Goal: Task Accomplishment & Management: Complete application form

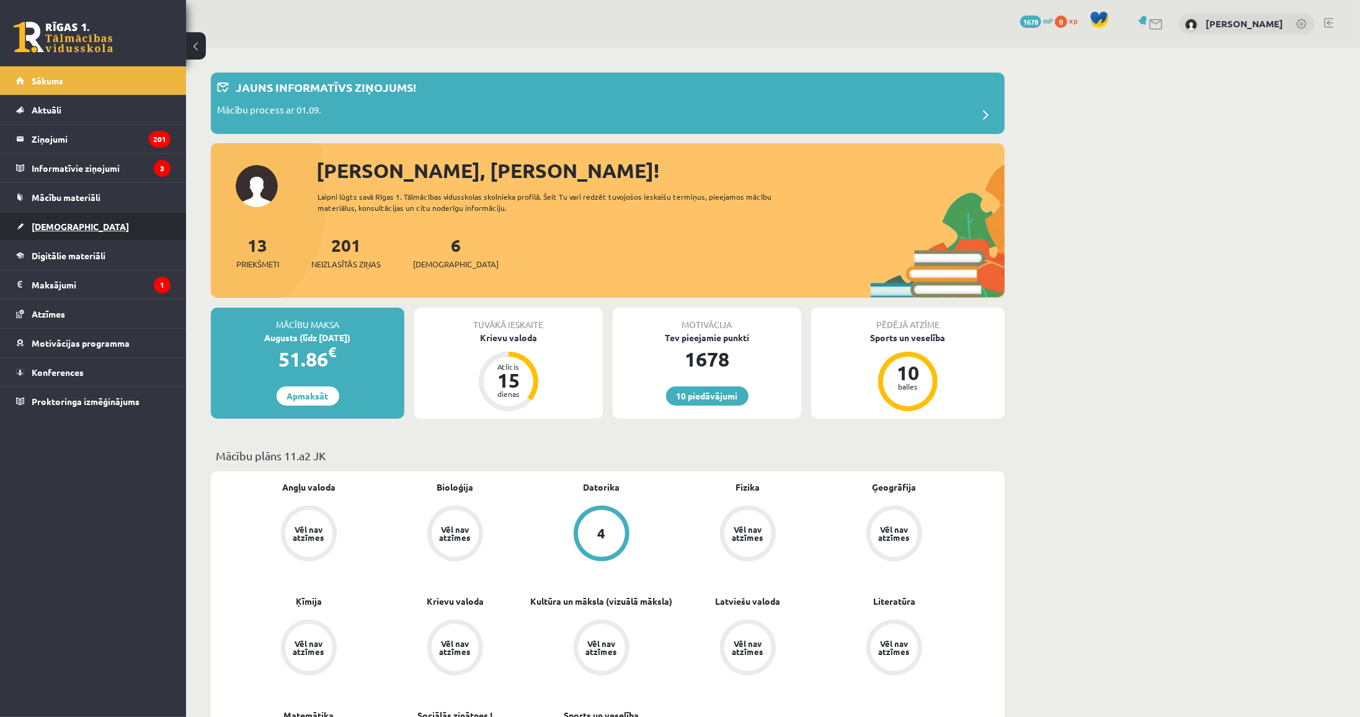
click at [64, 228] on span "[DEMOGRAPHIC_DATA]" at bounding box center [80, 226] width 97 height 11
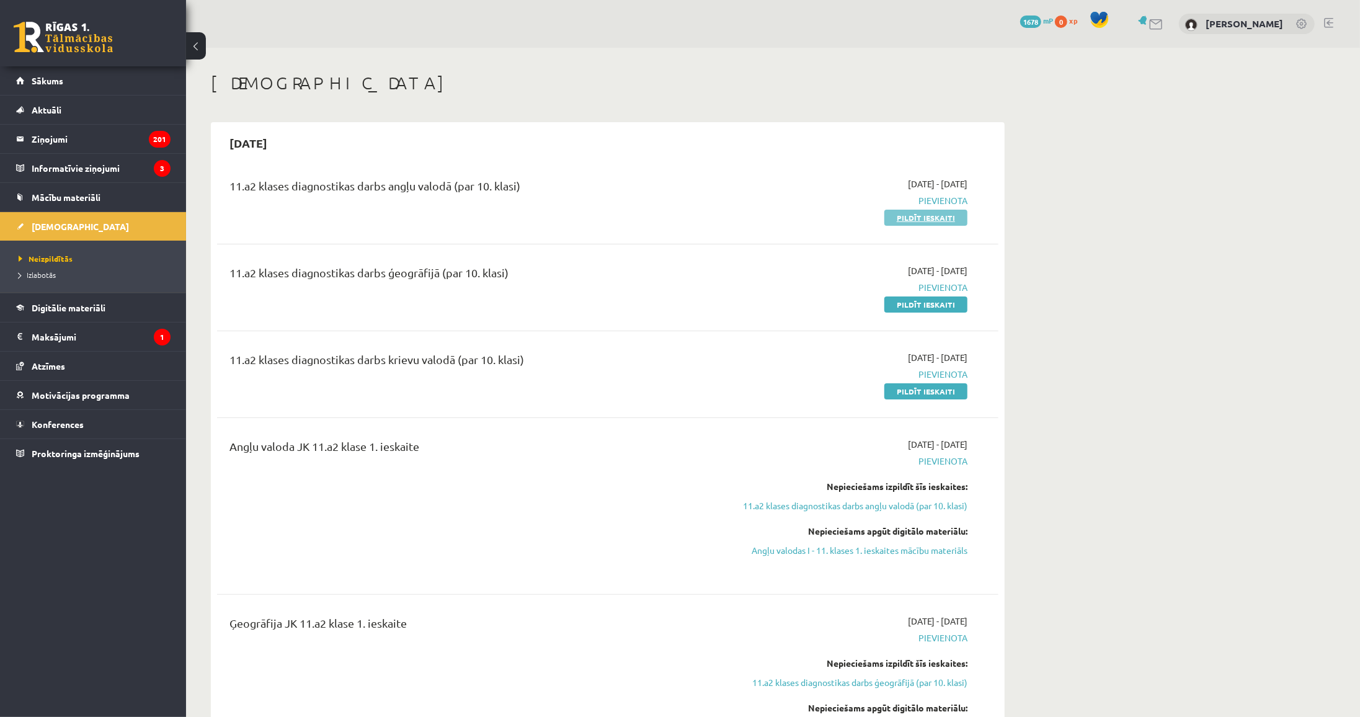
click at [910, 223] on link "Pildīt ieskaiti" at bounding box center [925, 218] width 83 height 16
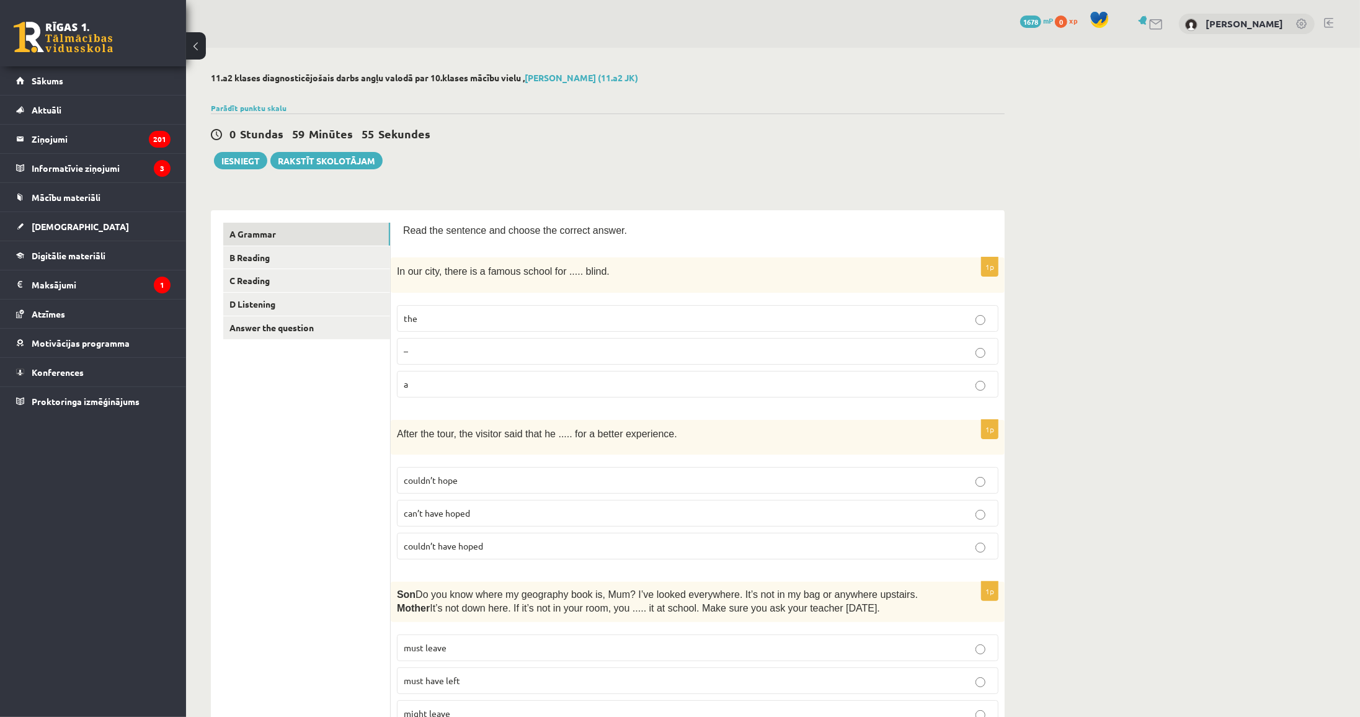
drag, startPoint x: 647, startPoint y: 144, endPoint x: 648, endPoint y: 178, distance: 33.5
click at [647, 144] on div "0 Stundas 59 Minūtes 55 Sekundes Iesniegt Rakstīt skolotājam" at bounding box center [608, 141] width 794 height 56
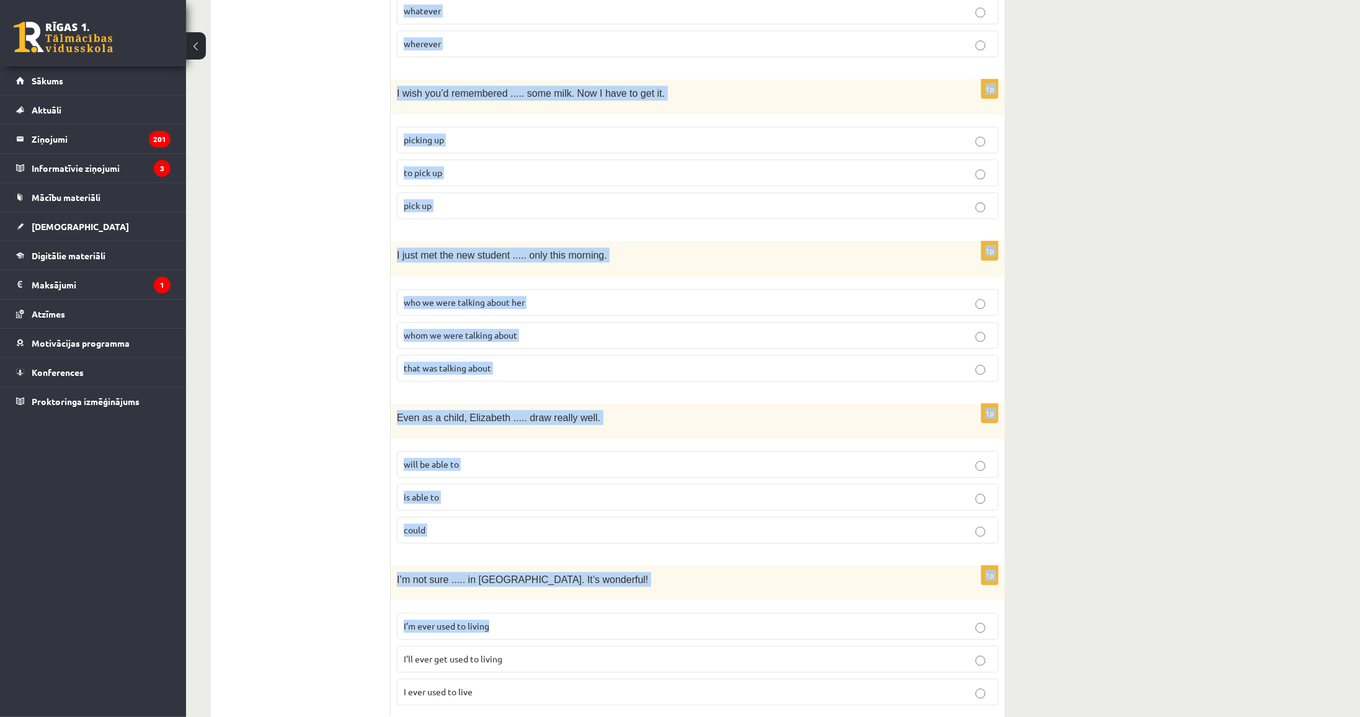
scroll to position [2837, 0]
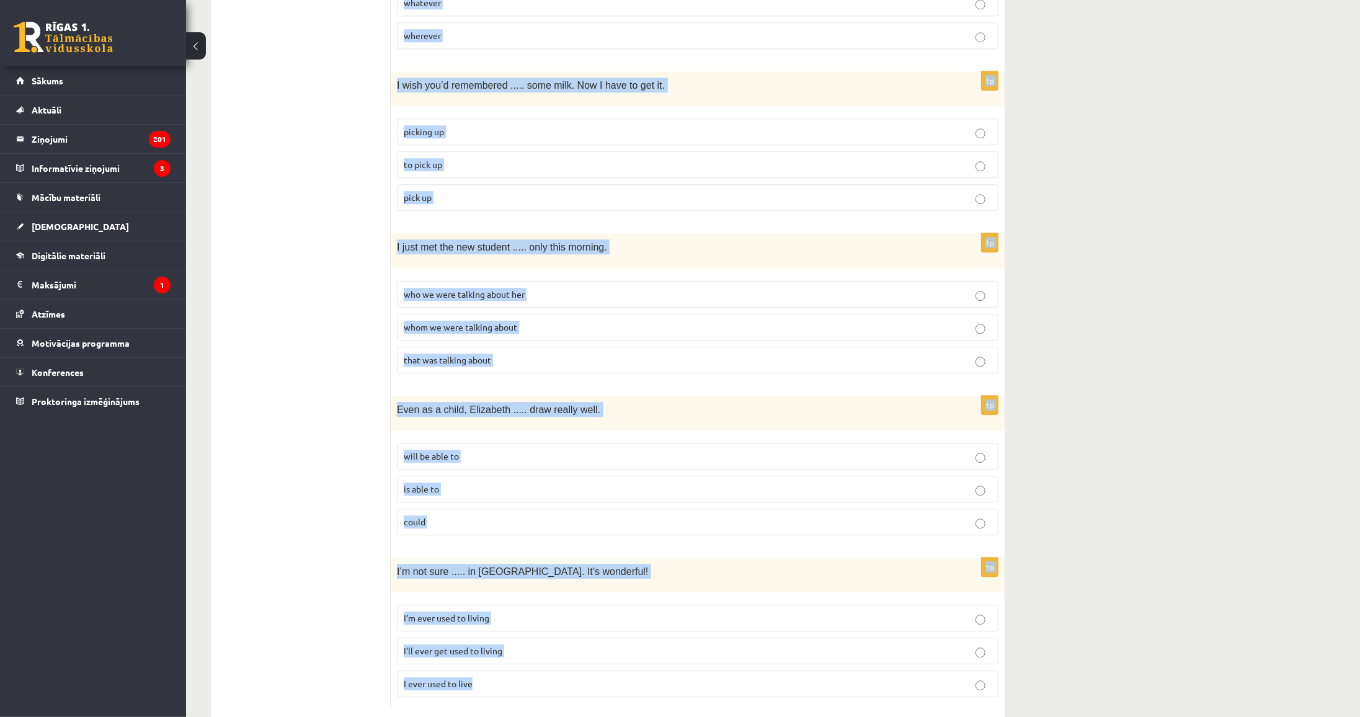
drag, startPoint x: 401, startPoint y: 225, endPoint x: 850, endPoint y: 654, distance: 621.0
copy form "Read the sentence and choose the correct answer. 1p In our city, there is a fam…"
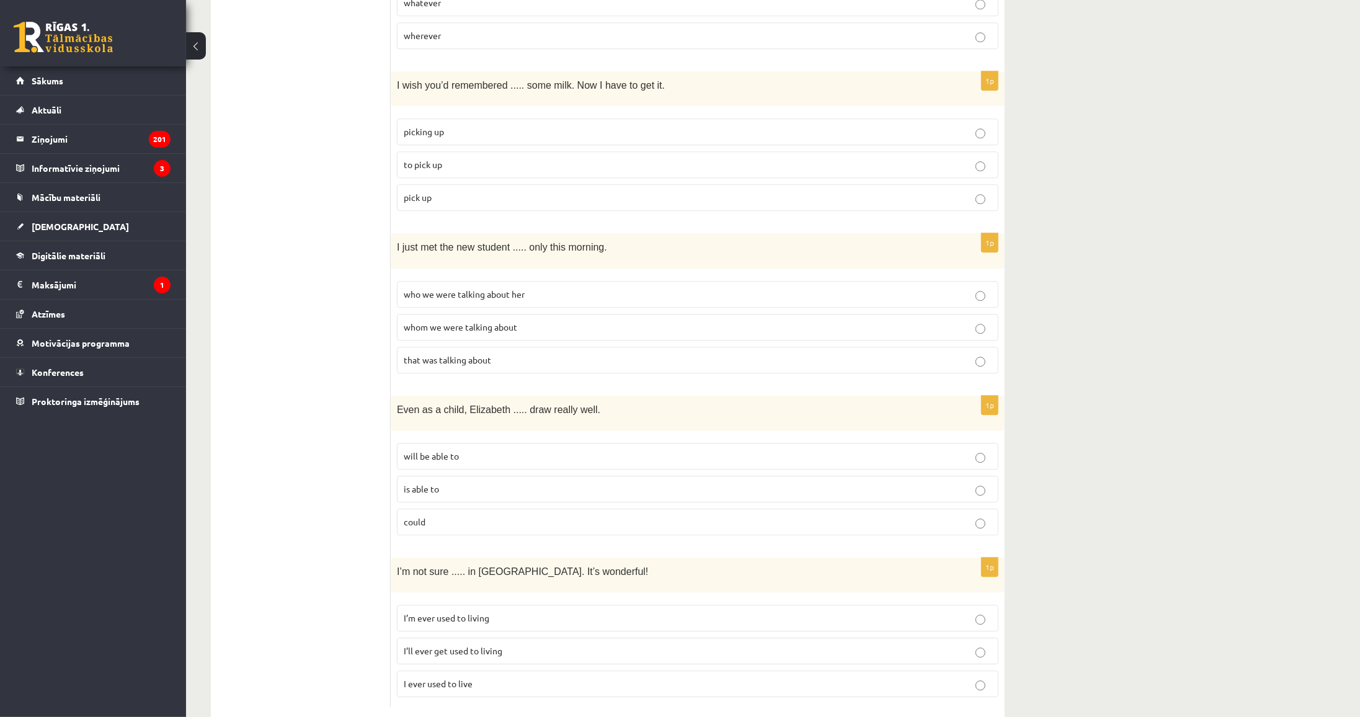
drag, startPoint x: 203, startPoint y: 345, endPoint x: 251, endPoint y: 362, distance: 50.6
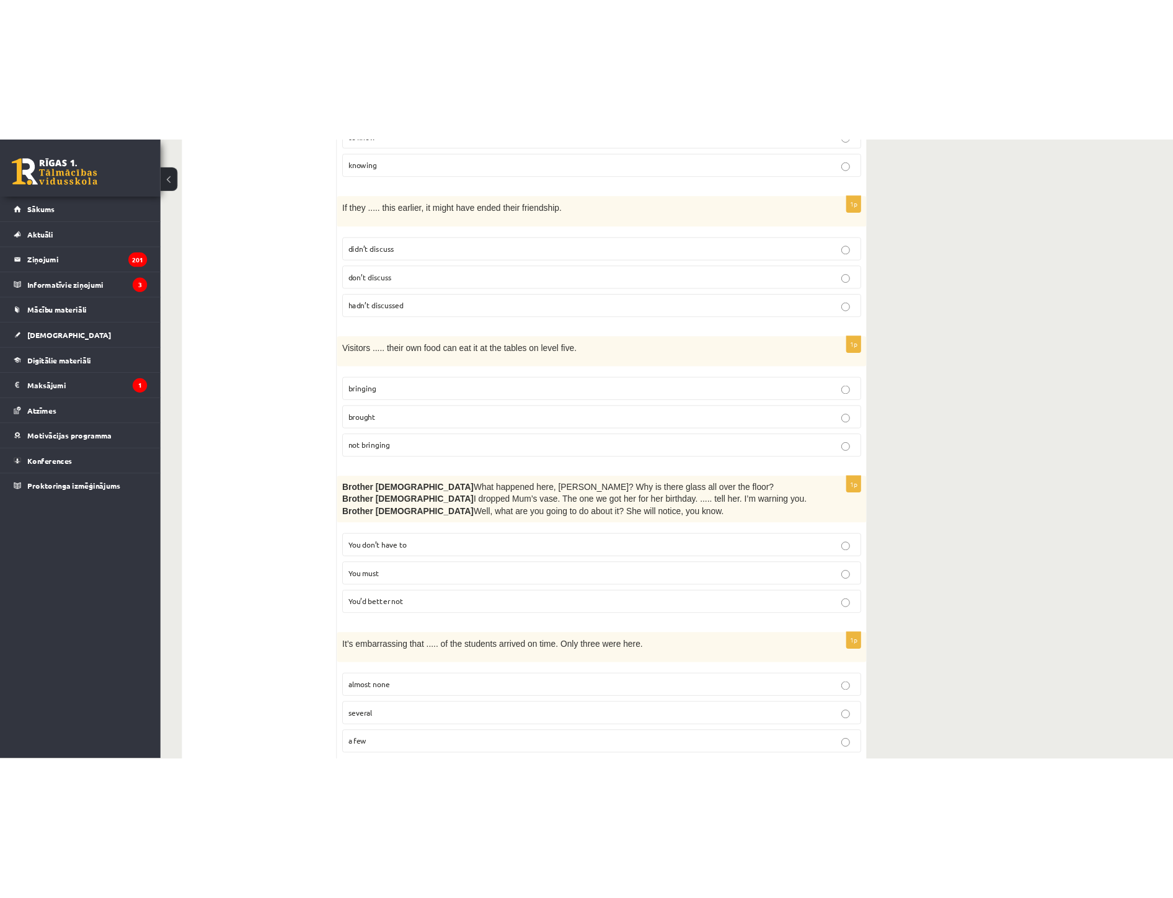
scroll to position [0, 0]
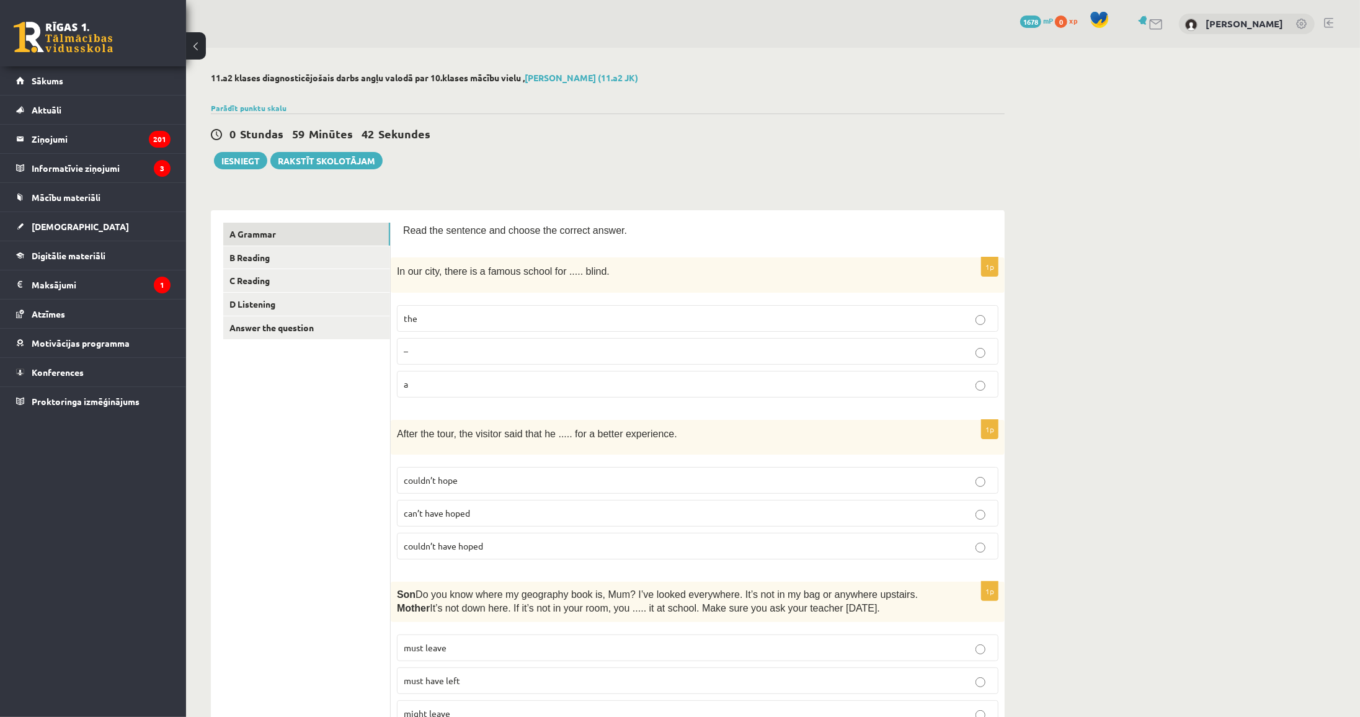
click at [458, 318] on p "the" at bounding box center [698, 318] width 588 height 13
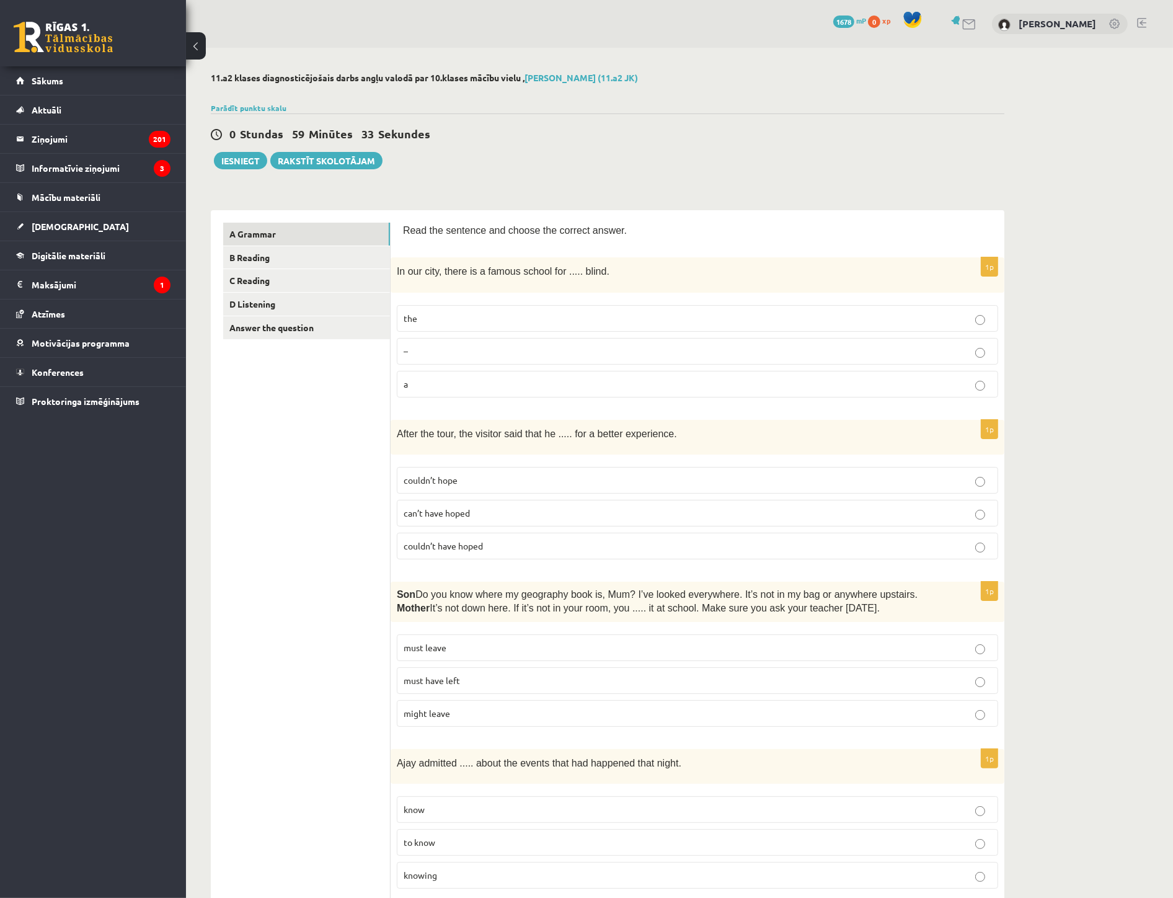
click at [472, 544] on span "couldn’t have hoped" at bounding box center [443, 545] width 79 height 11
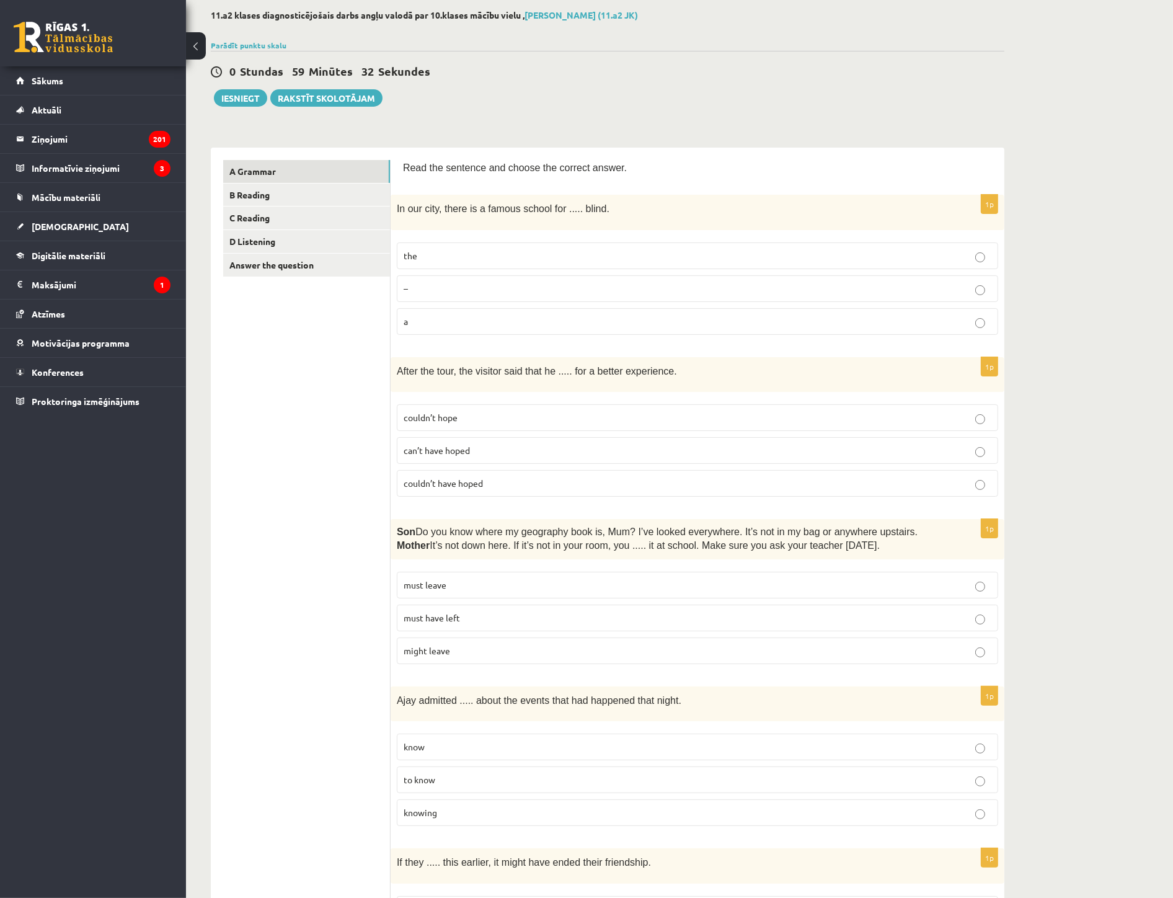
scroll to position [69, 0]
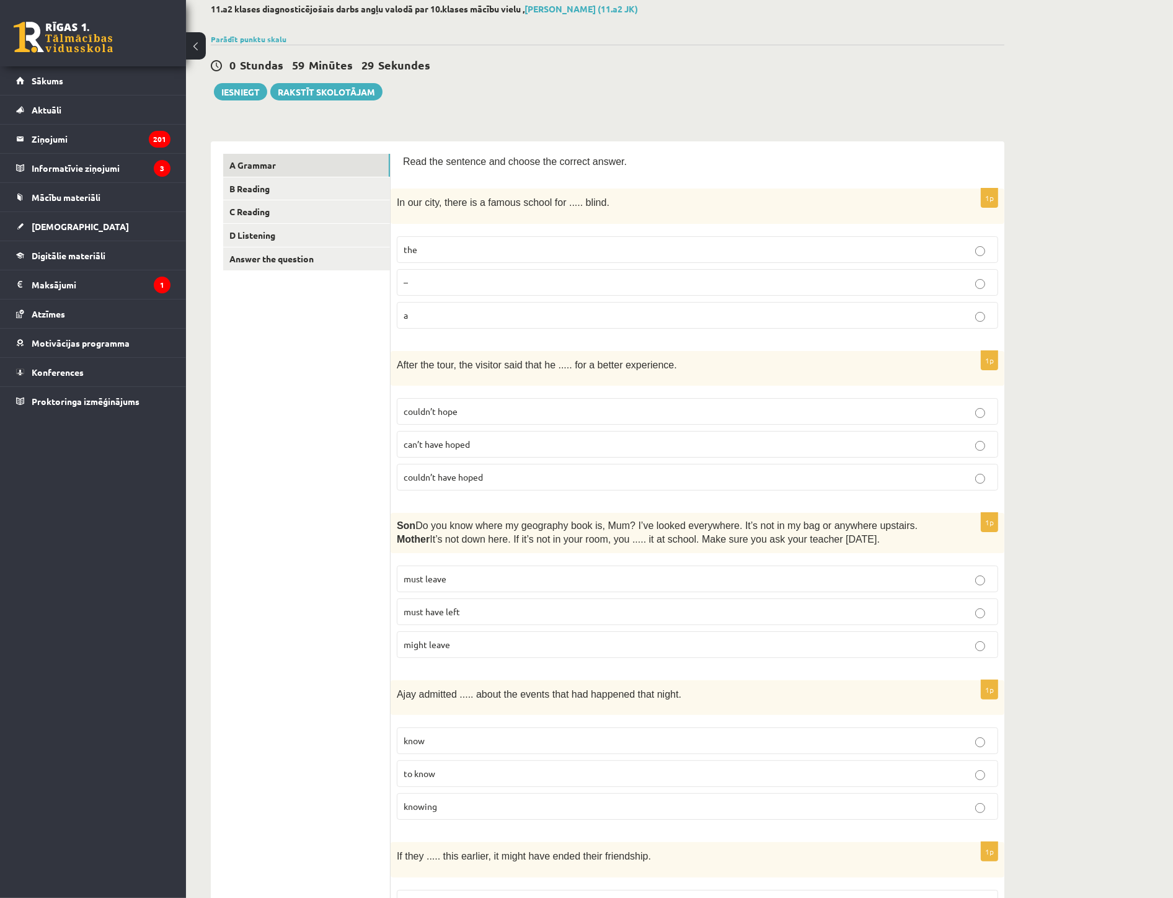
click at [467, 608] on p "must have left" at bounding box center [698, 611] width 588 height 13
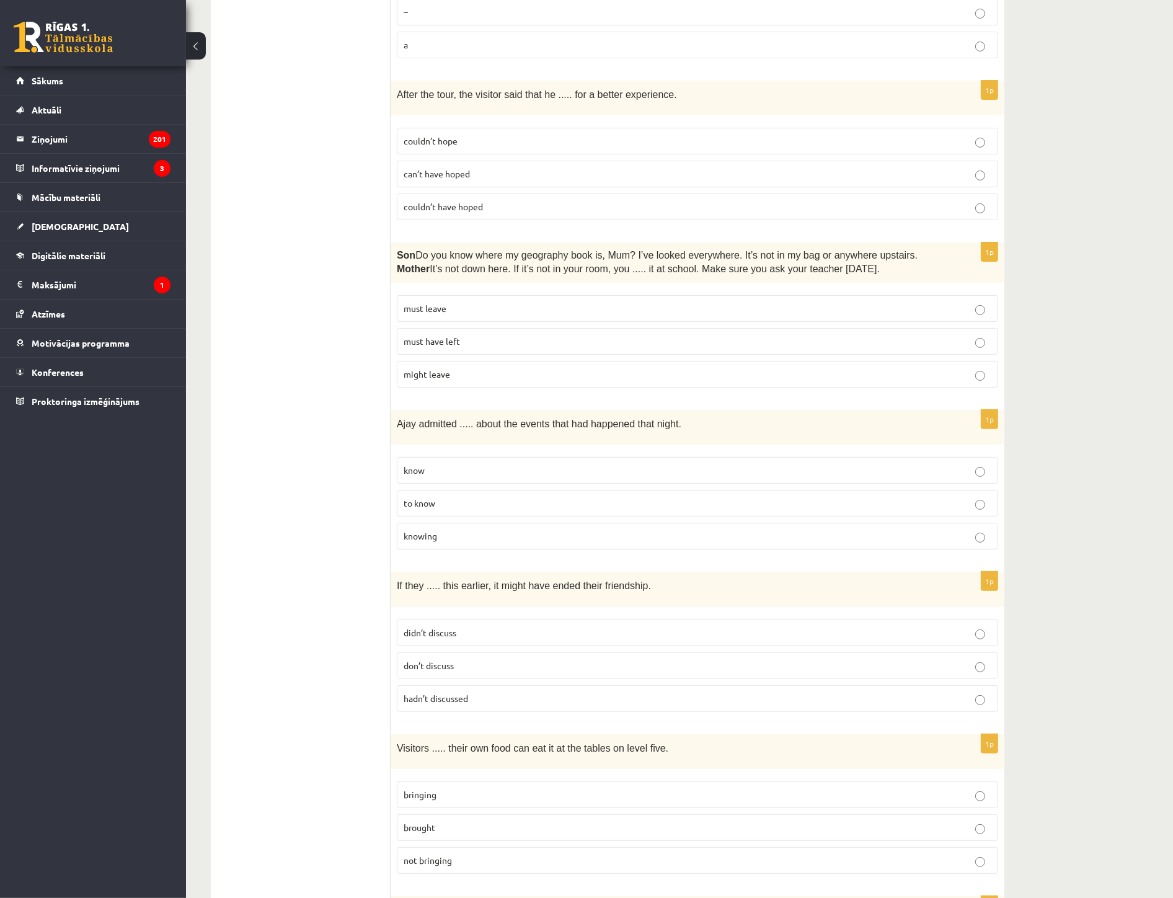
scroll to position [344, 0]
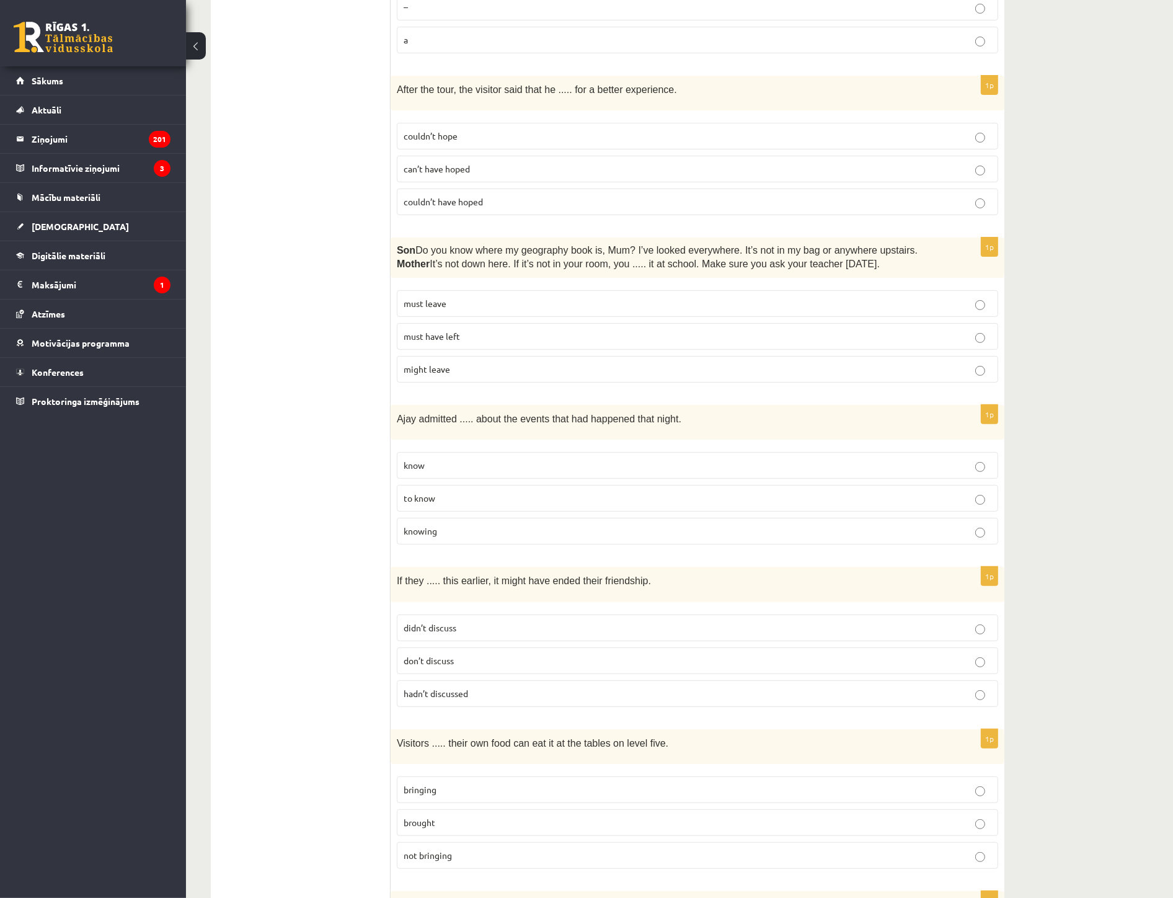
click at [455, 526] on p "knowing" at bounding box center [698, 531] width 588 height 13
click at [448, 690] on span "hadn’t discussed" at bounding box center [436, 693] width 64 height 11
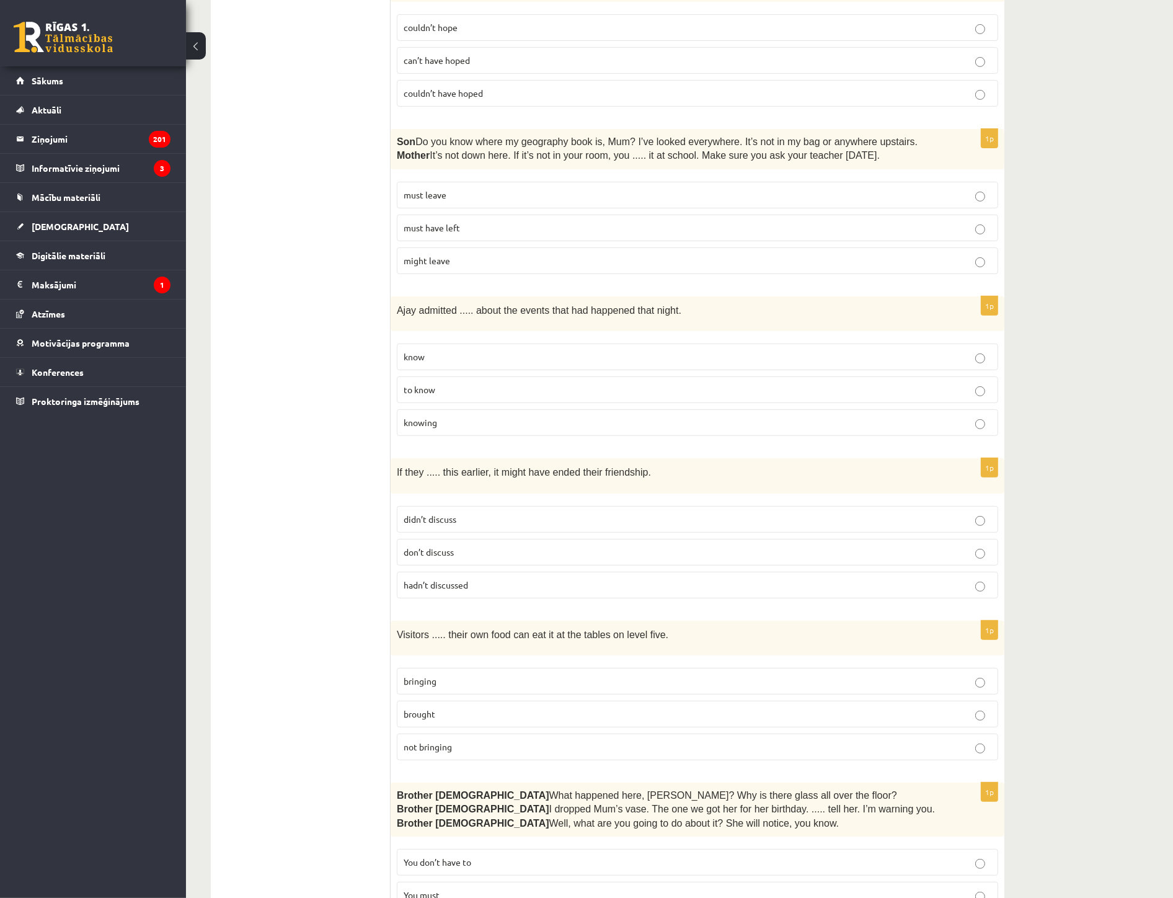
scroll to position [482, 0]
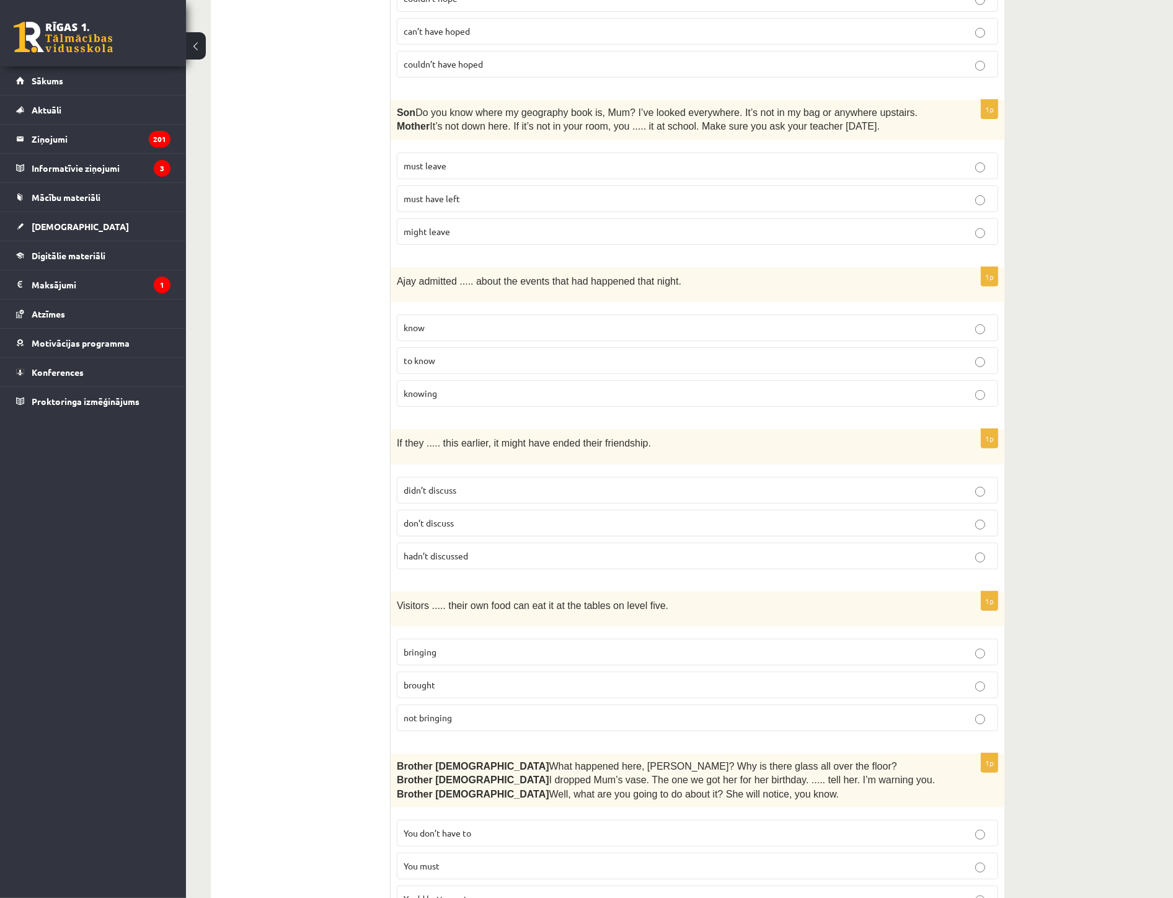
click at [444, 649] on p "bringing" at bounding box center [698, 651] width 588 height 13
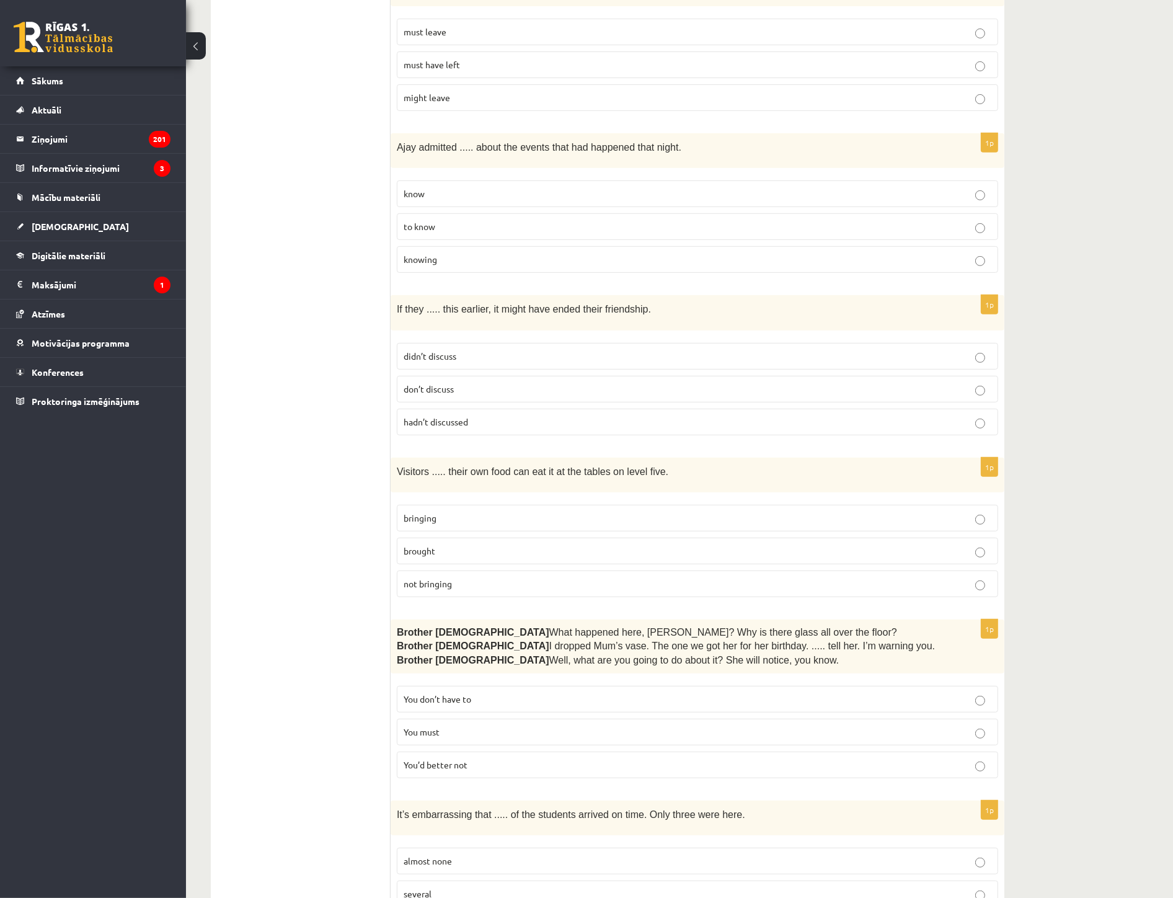
scroll to position [620, 0]
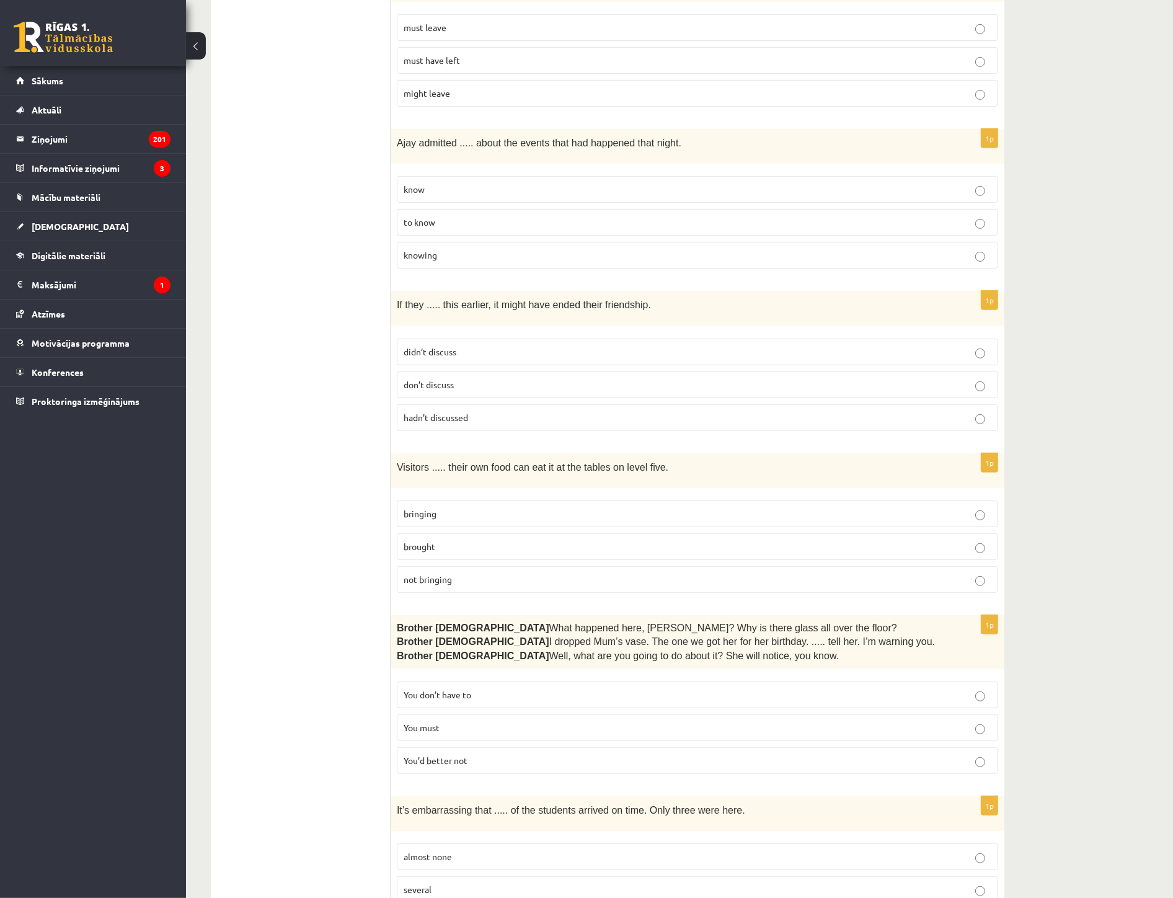
click at [477, 693] on p "You don’t have to" at bounding box center [698, 694] width 588 height 13
click at [469, 716] on p "You’d better not" at bounding box center [698, 760] width 588 height 13
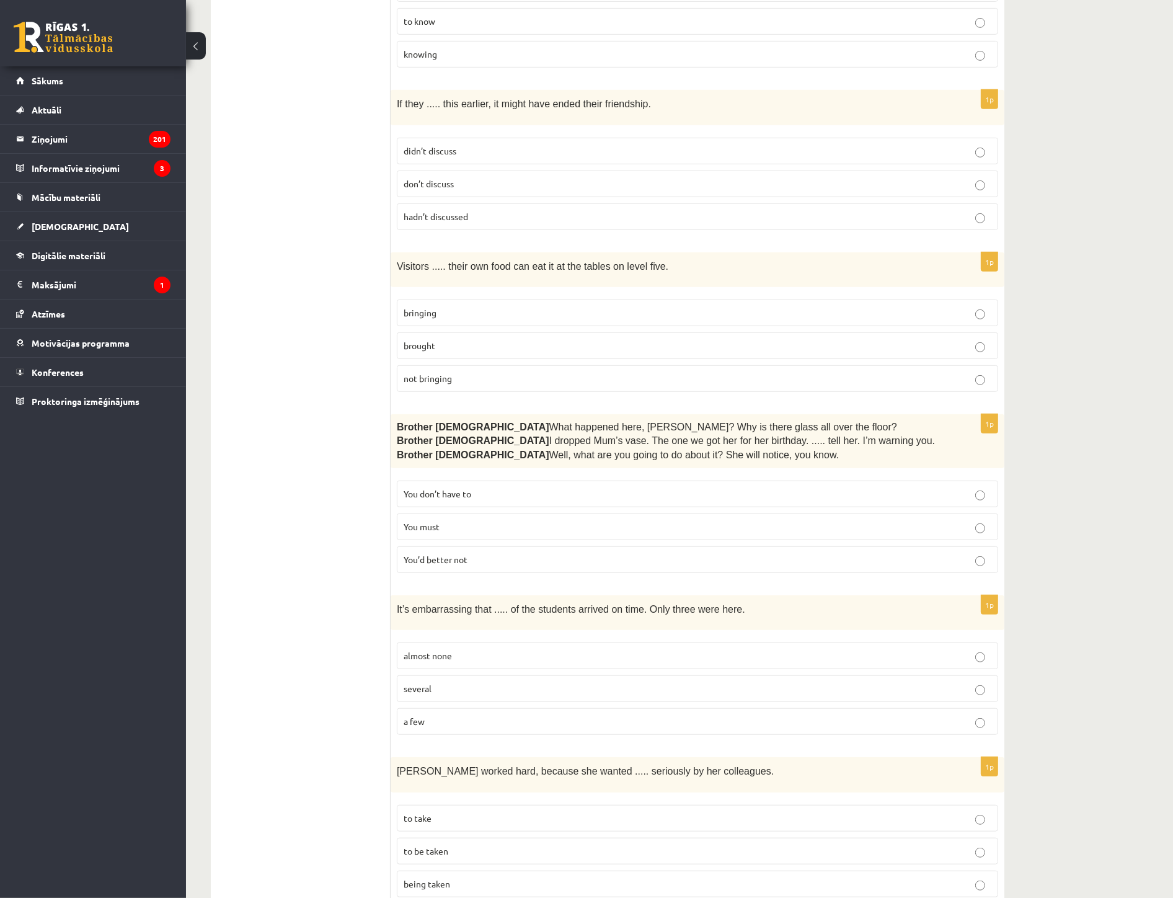
scroll to position [827, 0]
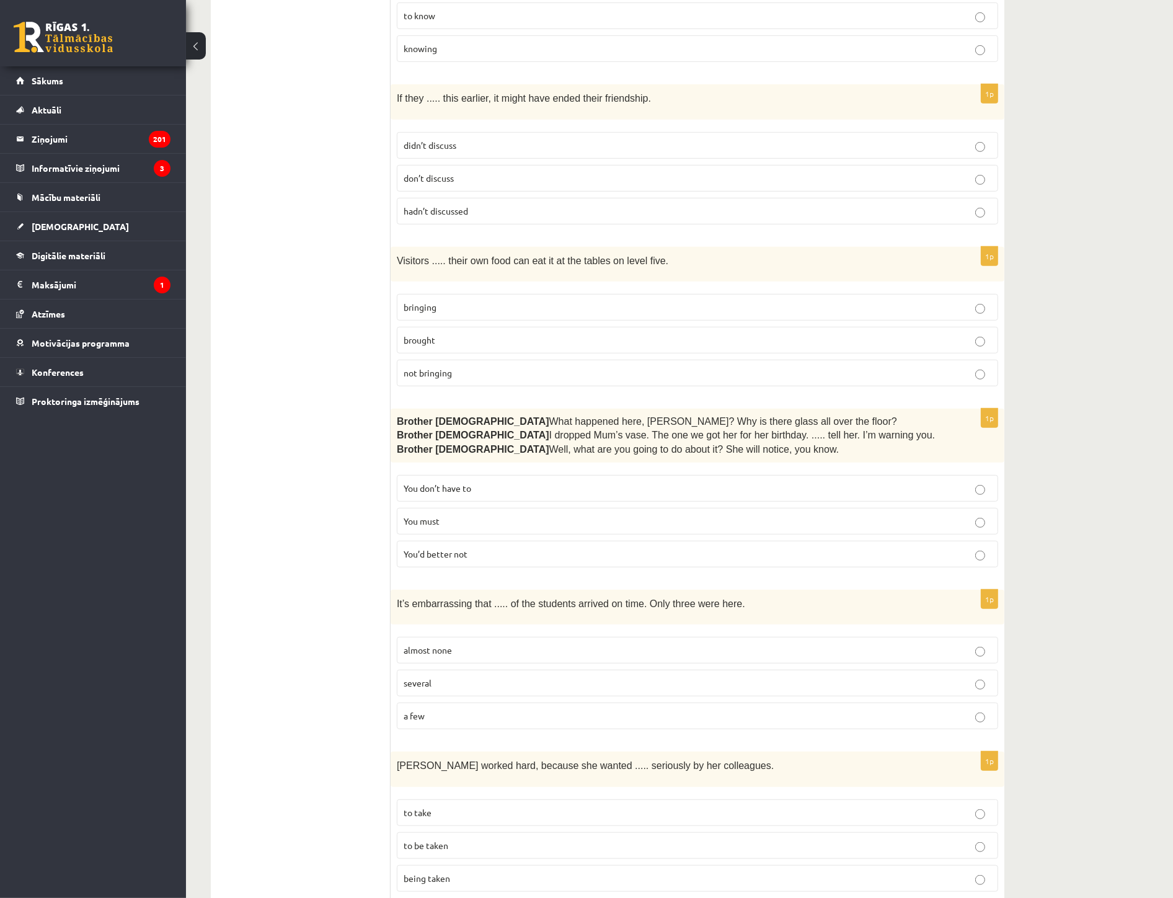
click at [451, 644] on span "almost none" at bounding box center [428, 649] width 48 height 11
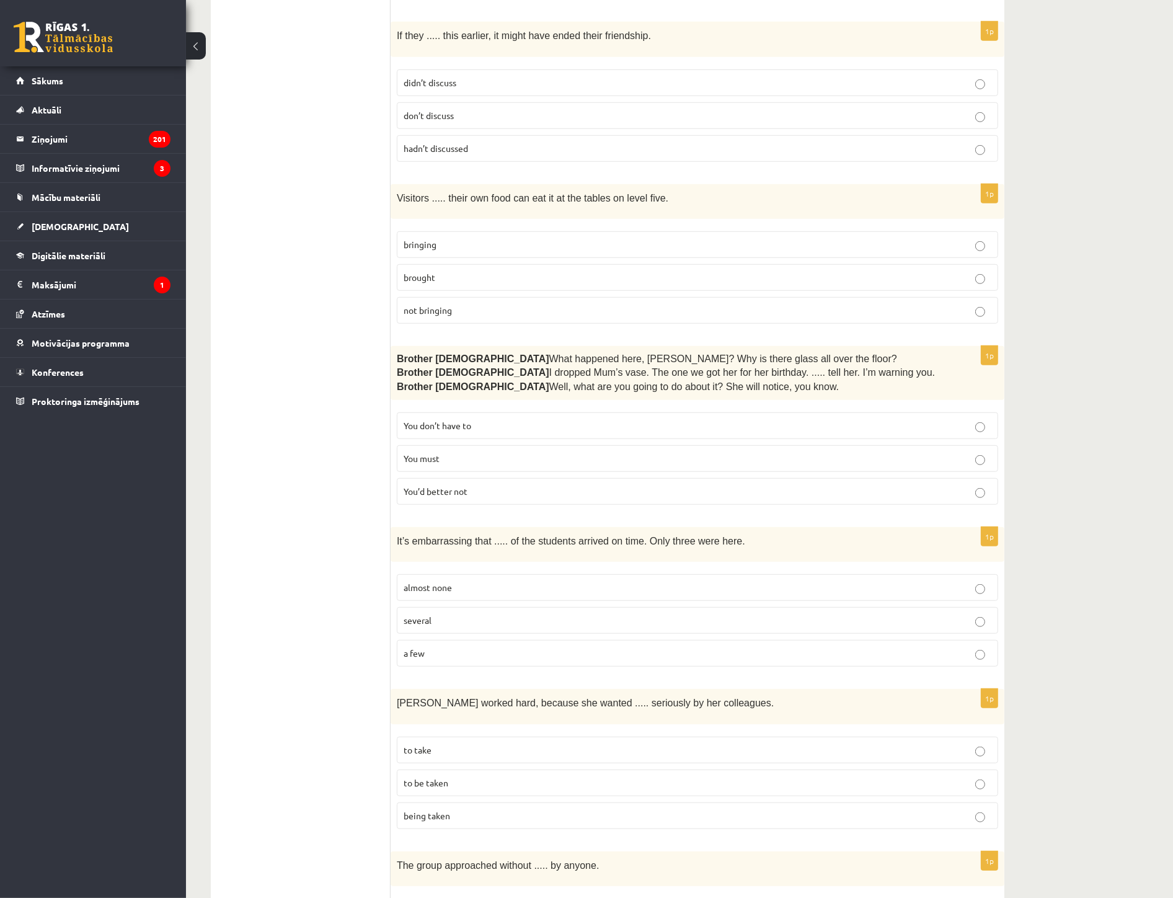
scroll to position [895, 0]
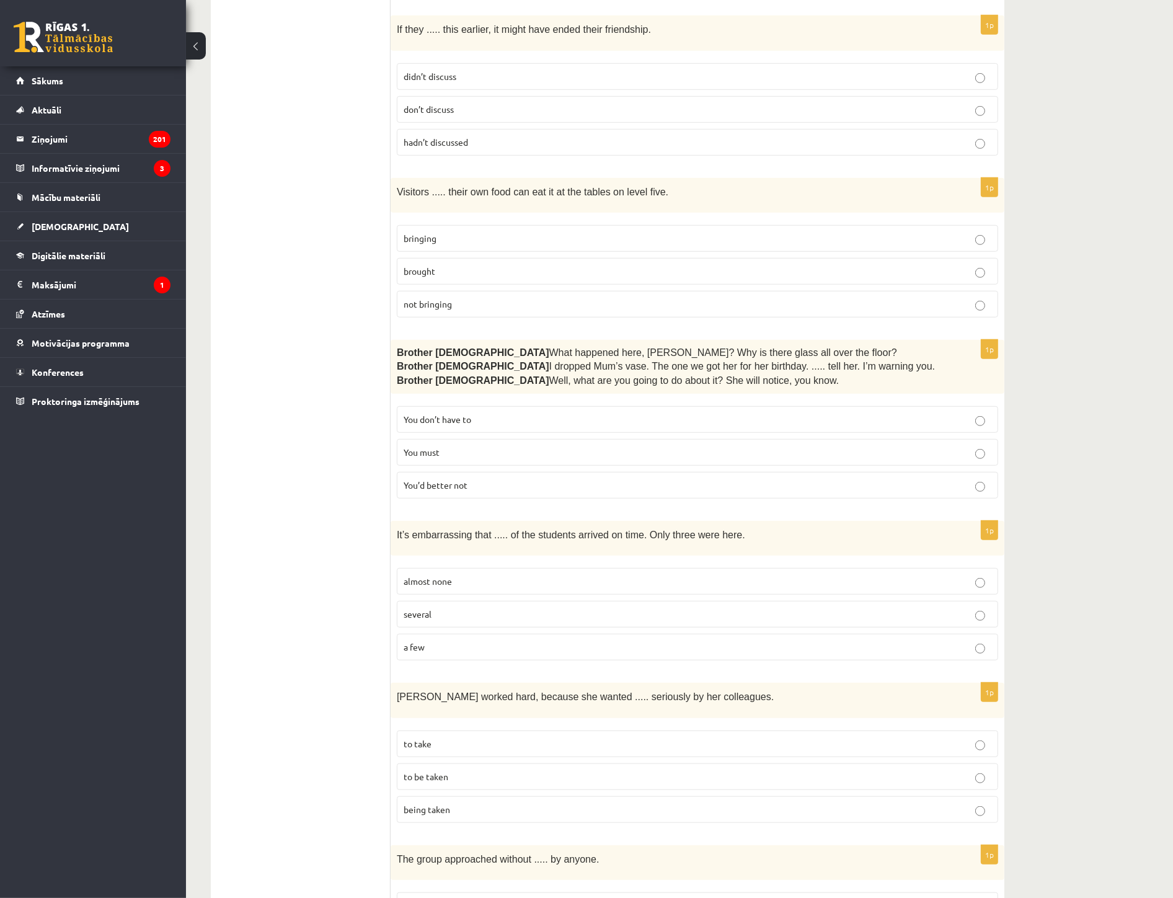
drag, startPoint x: 453, startPoint y: 772, endPoint x: 490, endPoint y: 783, distance: 38.8
click at [453, 716] on p "to be taken" at bounding box center [698, 776] width 588 height 13
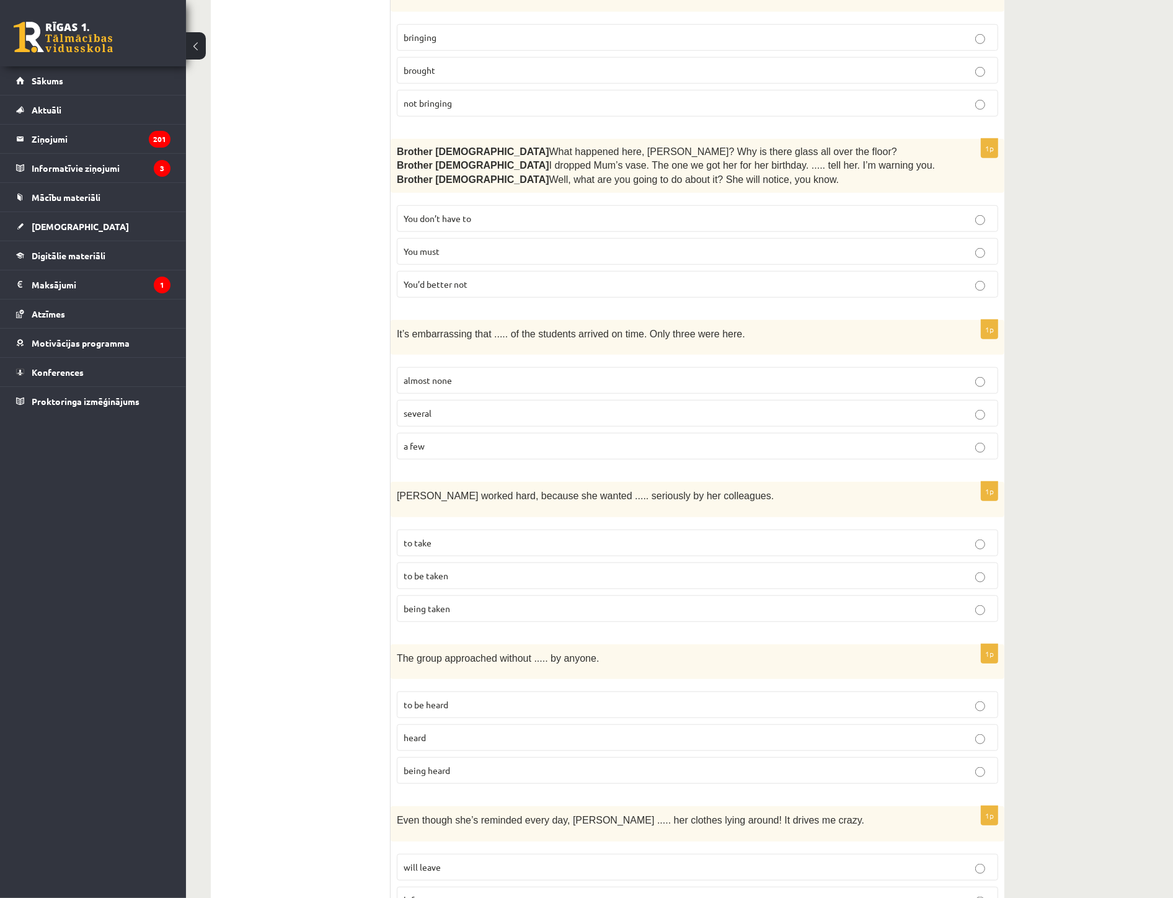
scroll to position [1102, 0]
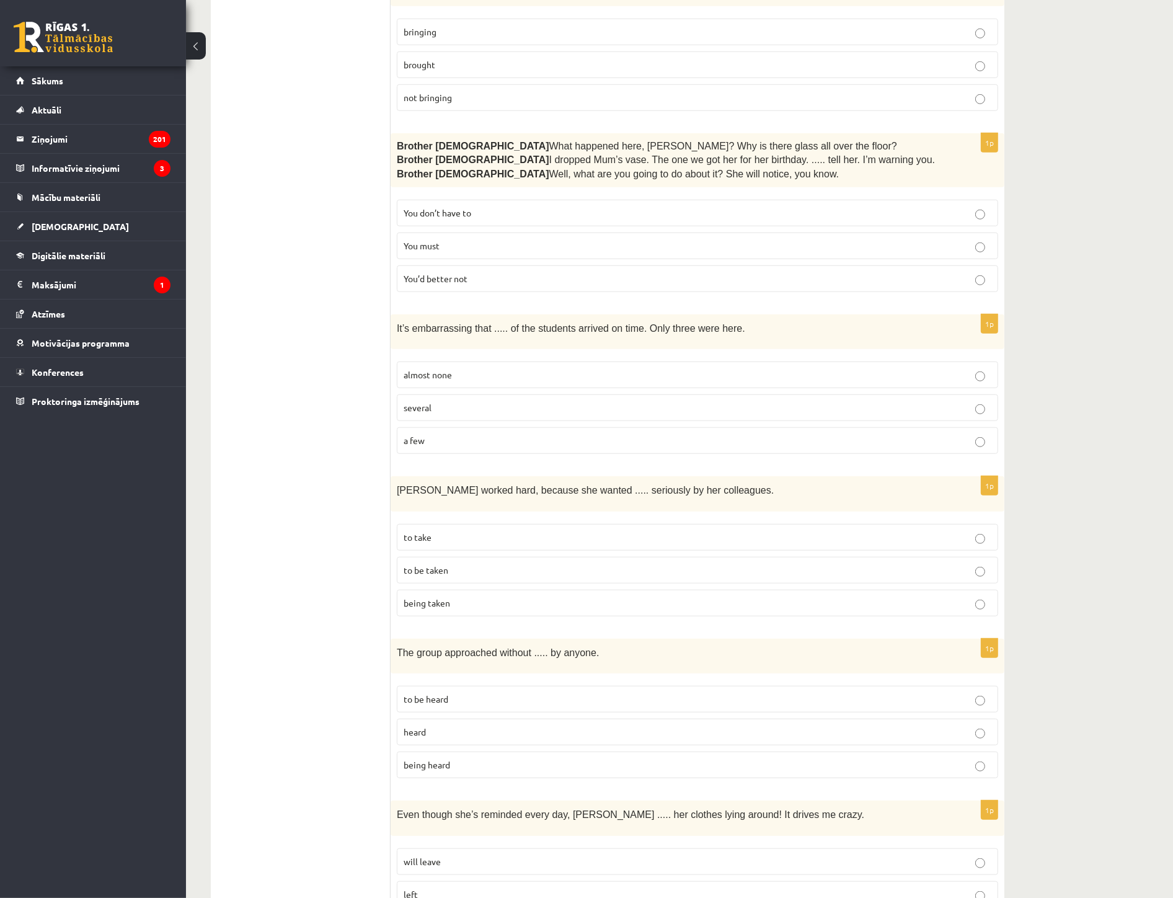
click at [462, 716] on p "being heard" at bounding box center [698, 764] width 588 height 13
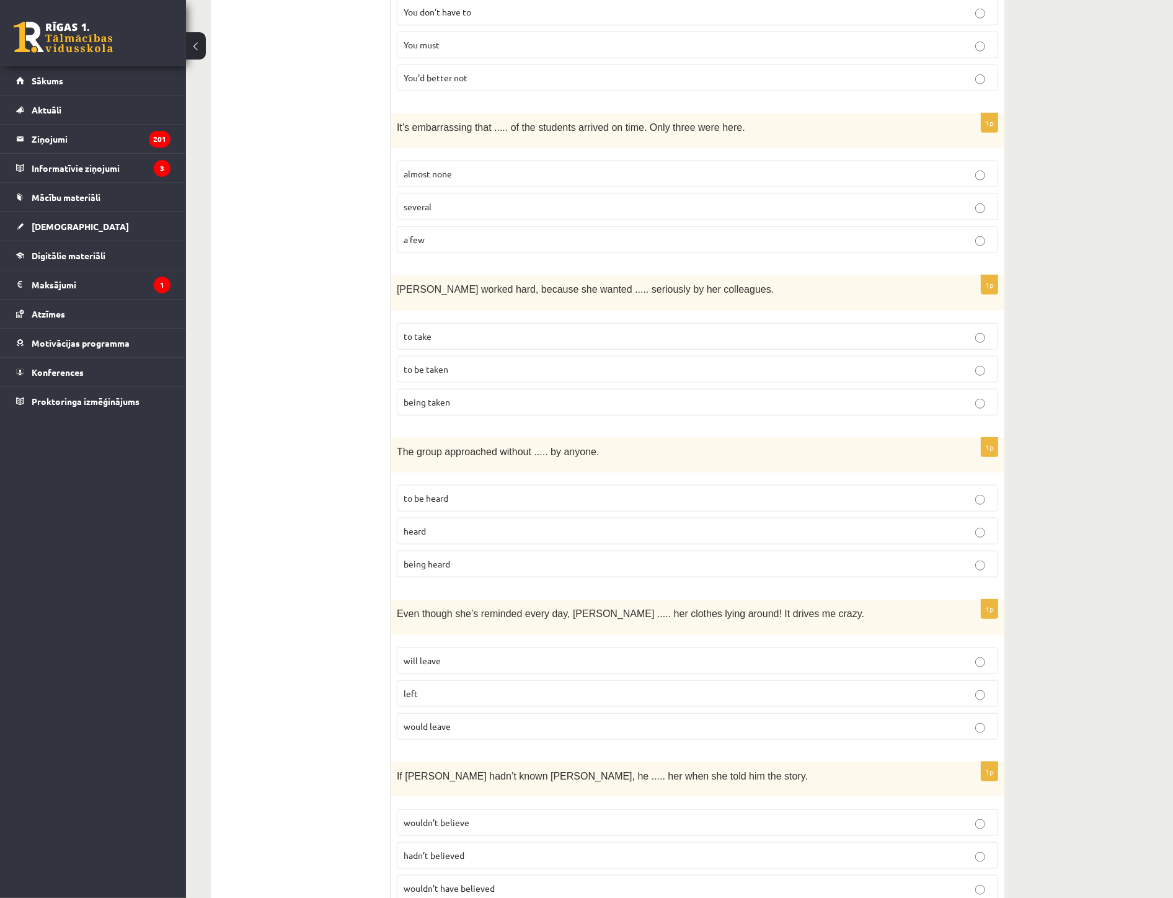
scroll to position [1309, 0]
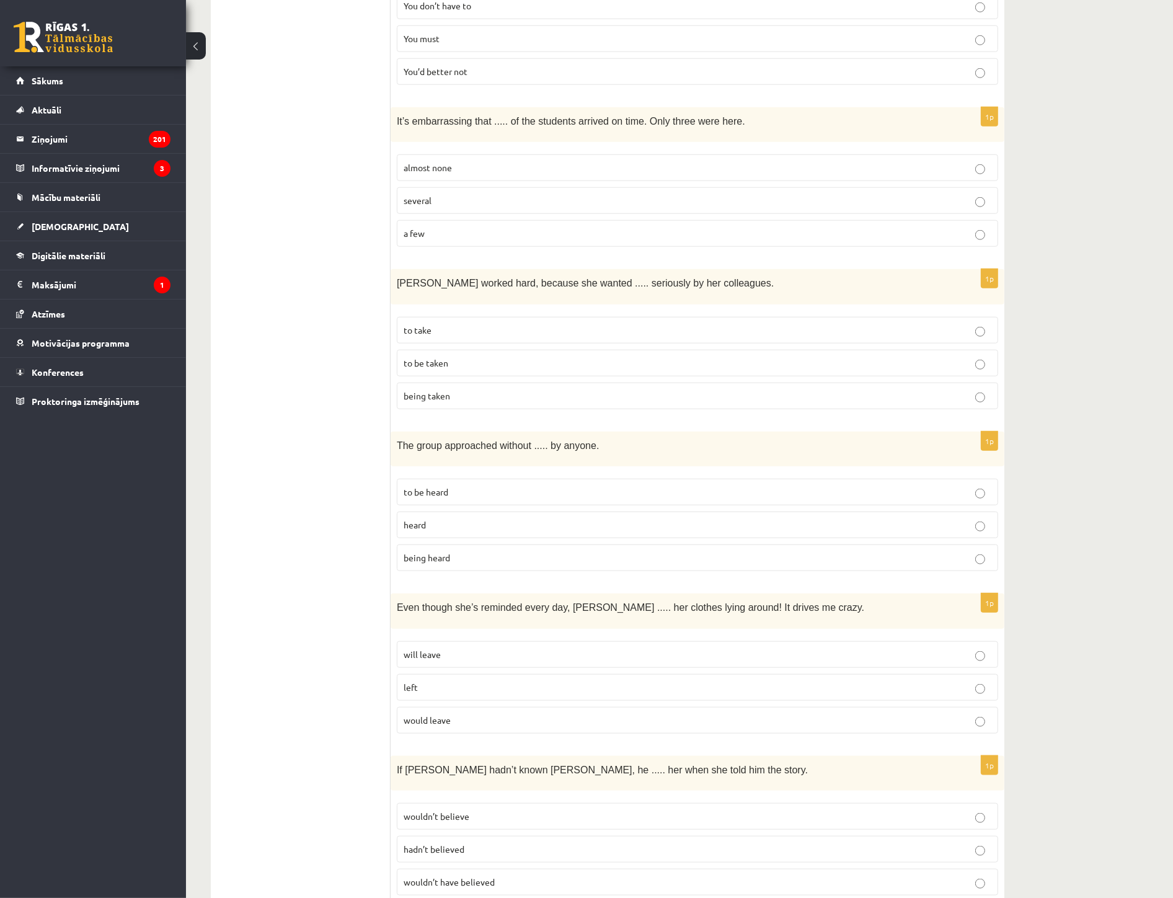
click at [468, 648] on p "will leave" at bounding box center [698, 654] width 588 height 13
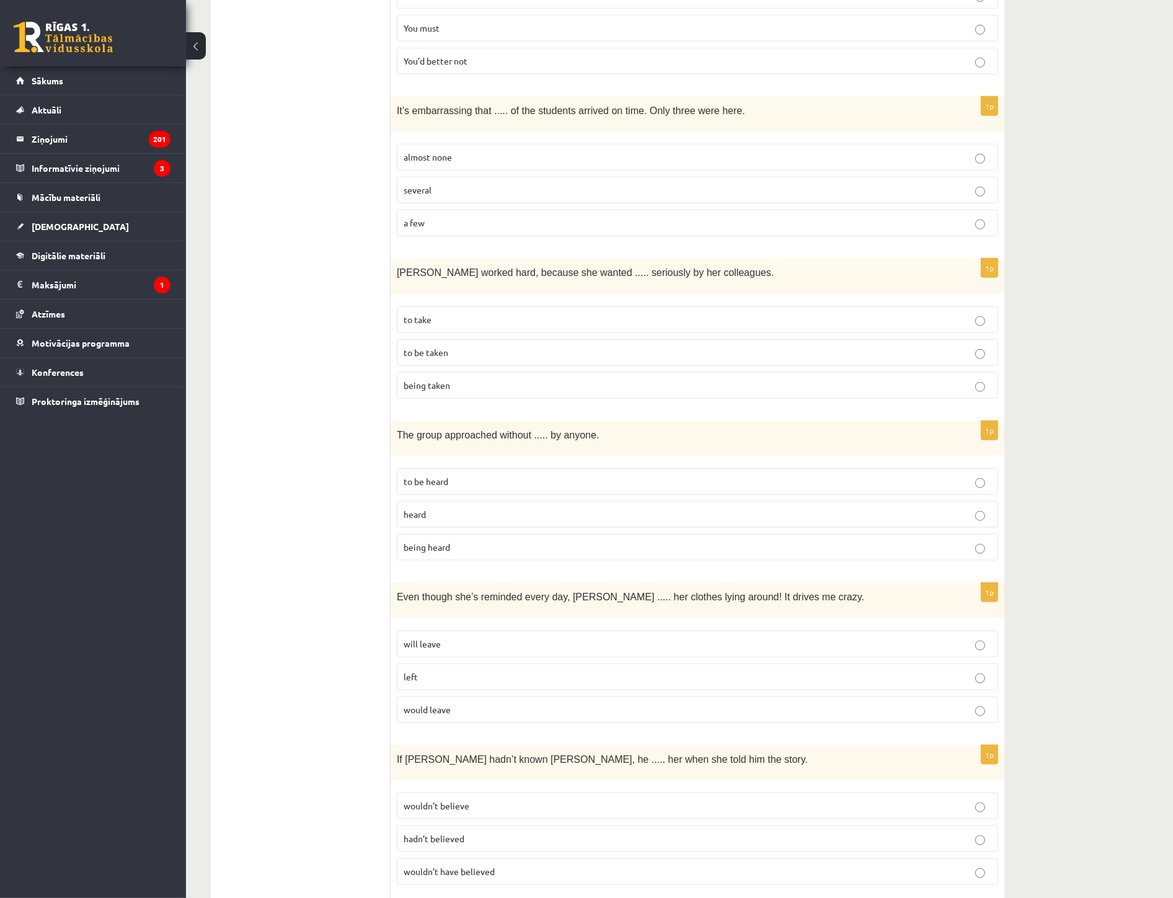
scroll to position [1378, 0]
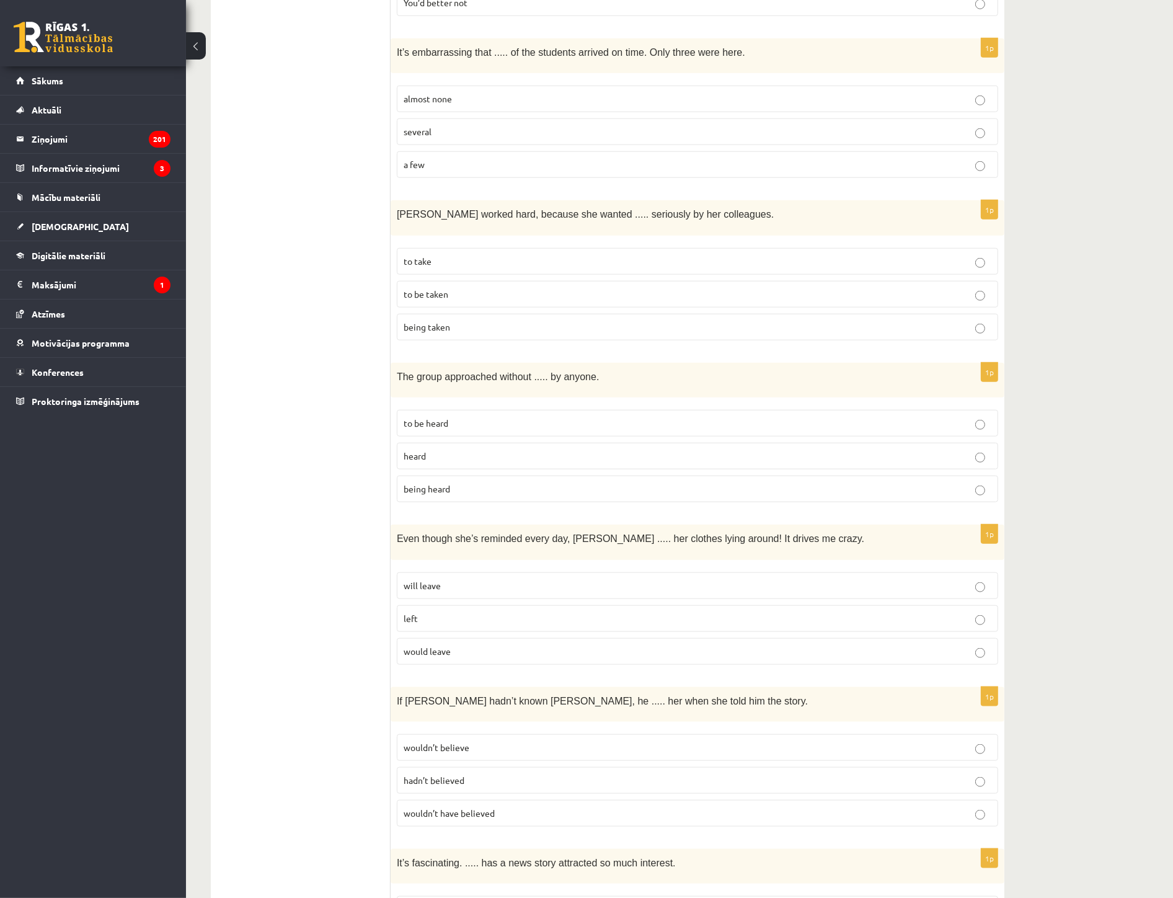
click at [479, 716] on span "wouldn’t have believed" at bounding box center [449, 812] width 91 height 11
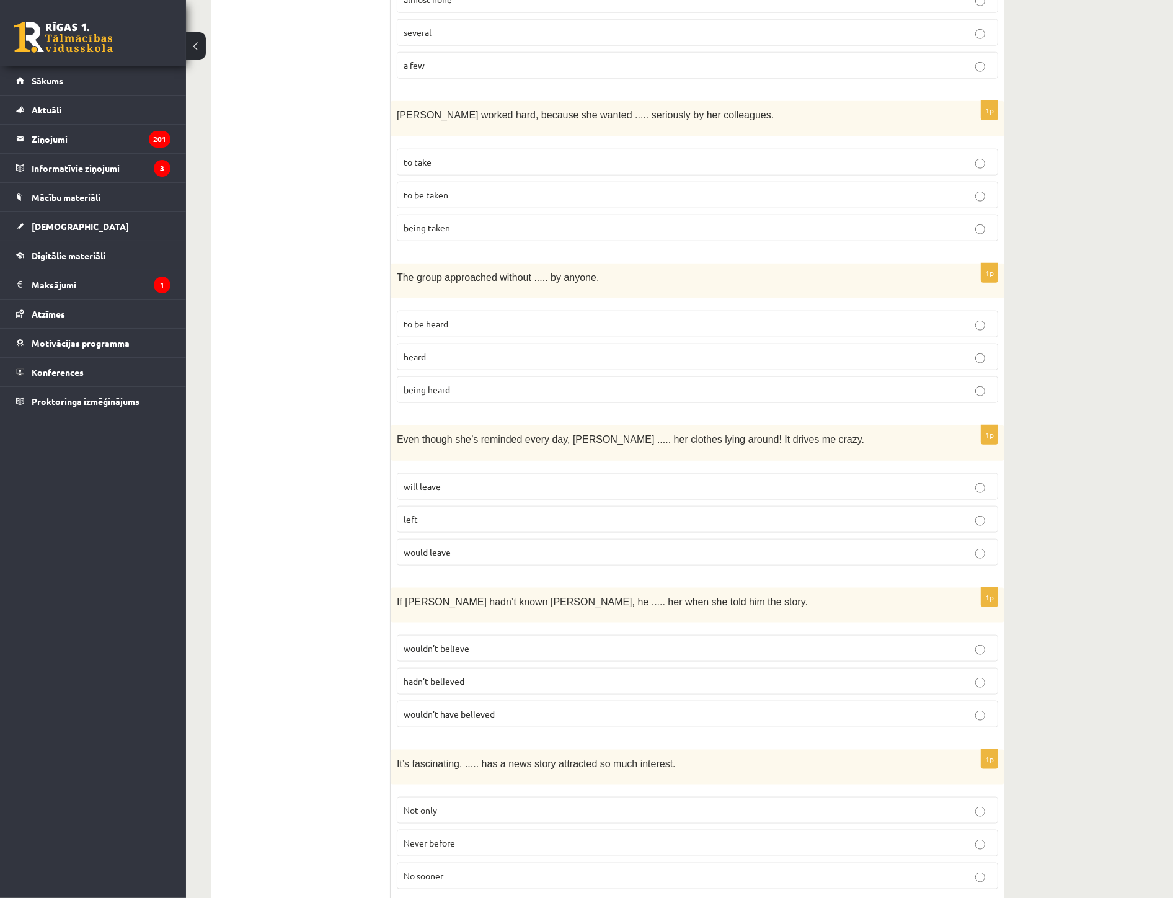
scroll to position [1515, 0]
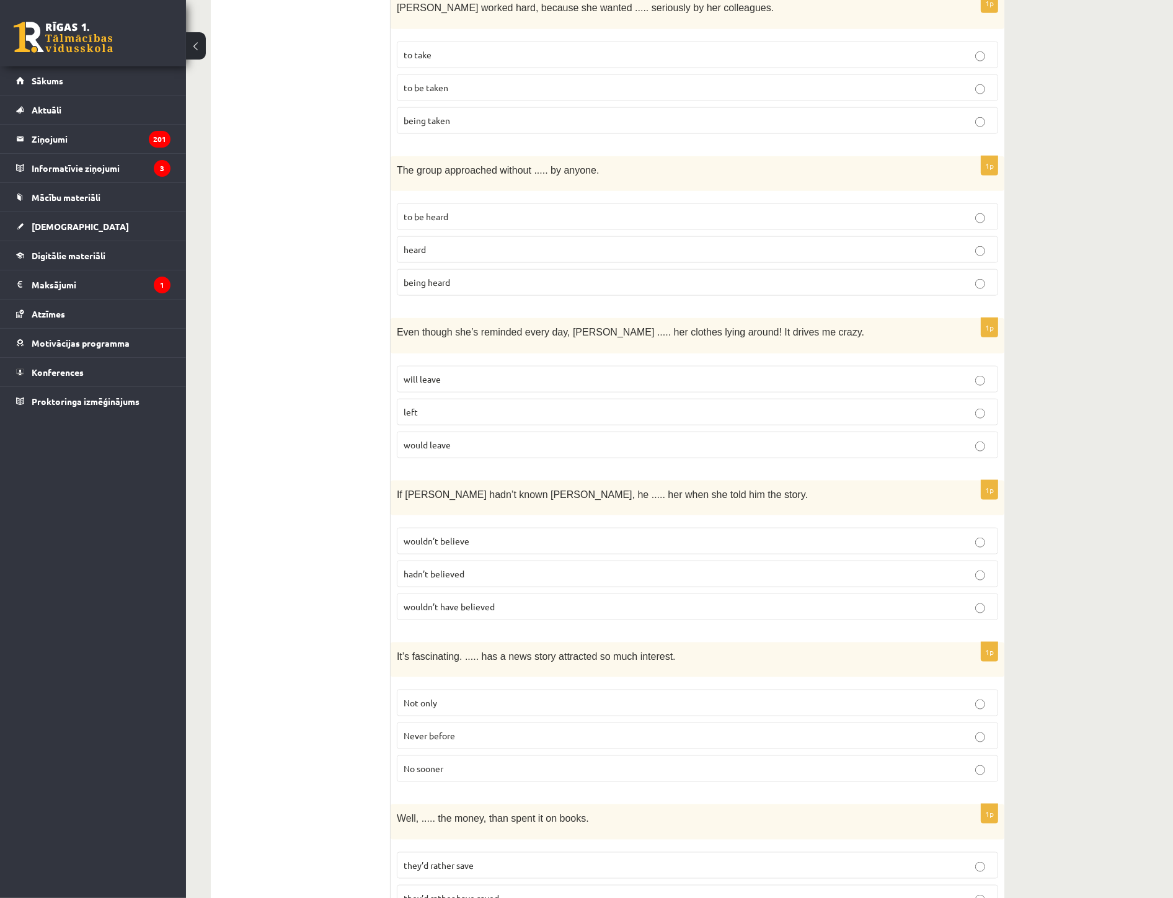
click at [454, 716] on span "Never before" at bounding box center [429, 735] width 51 height 11
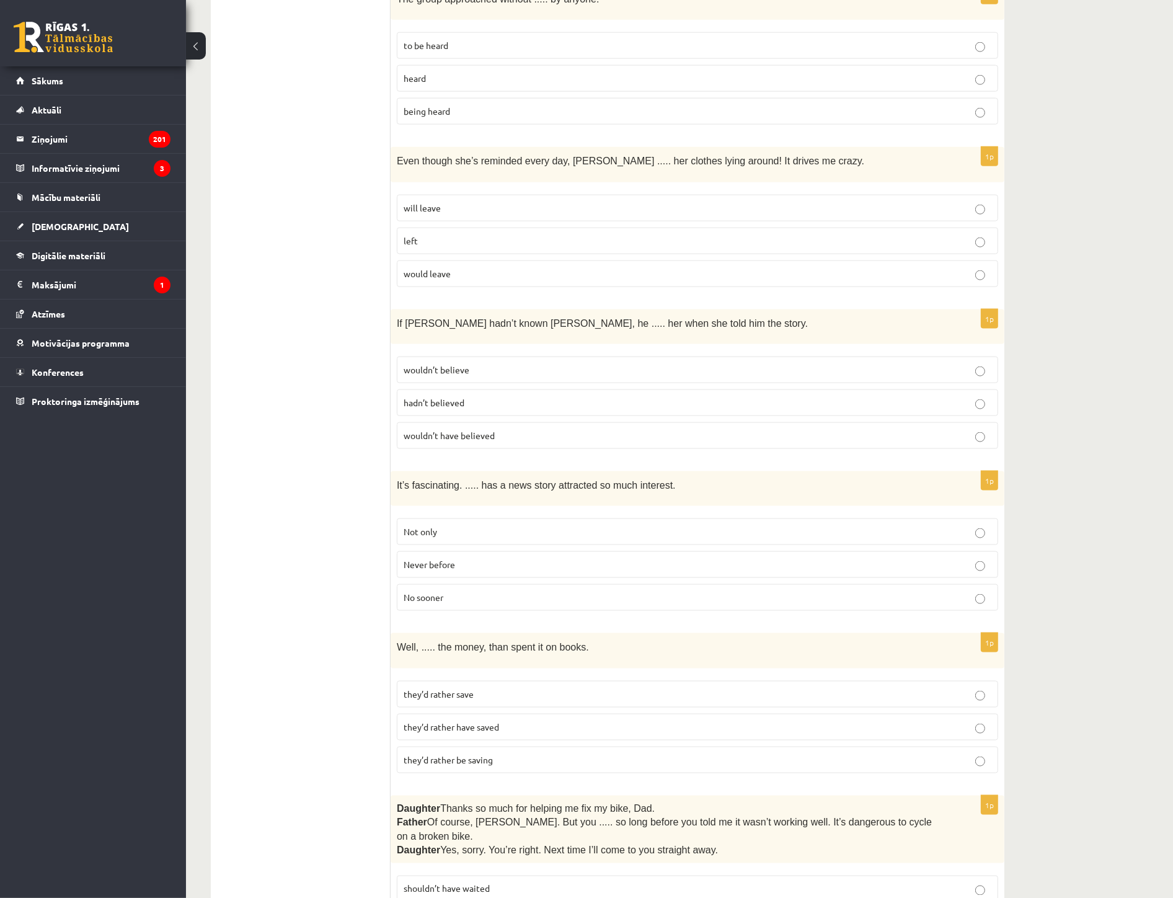
scroll to position [1860, 0]
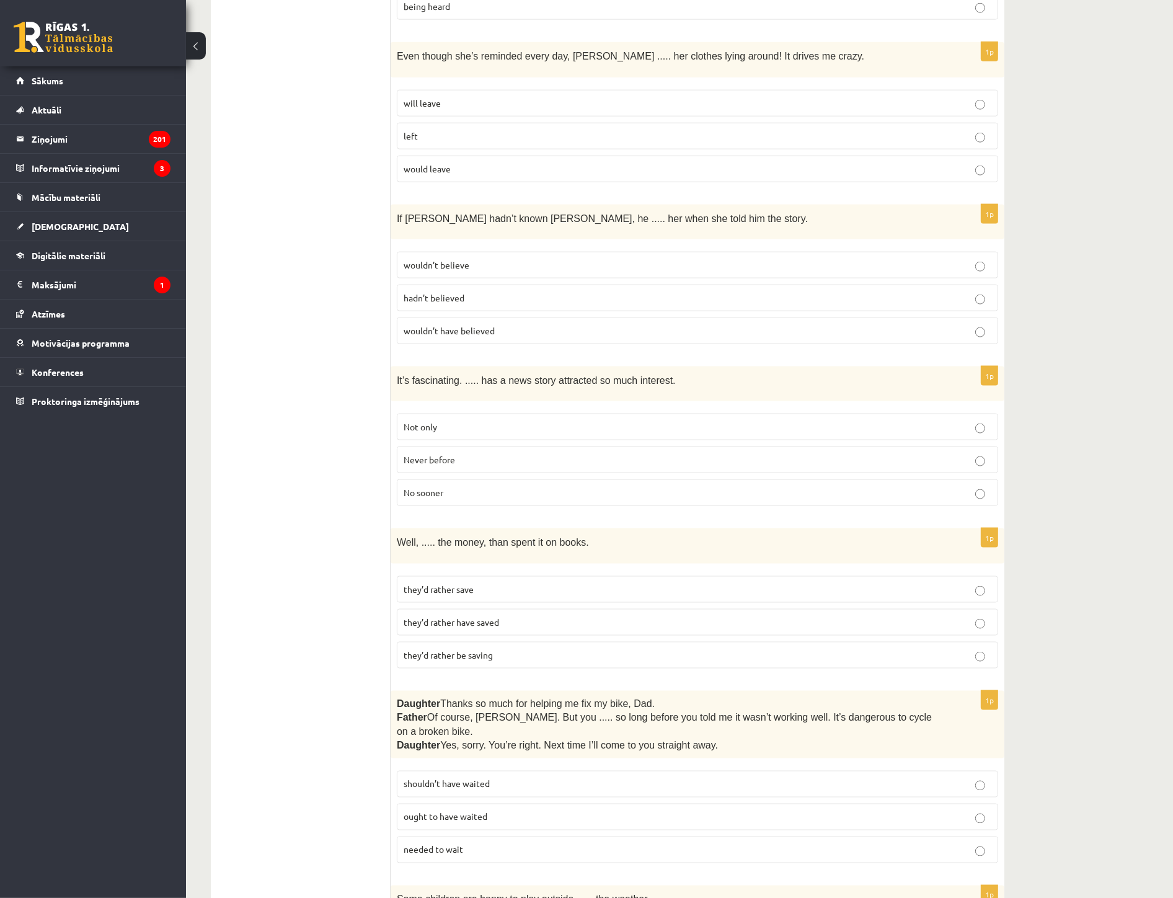
click at [505, 609] on label "they’d rather have saved" at bounding box center [697, 622] width 601 height 27
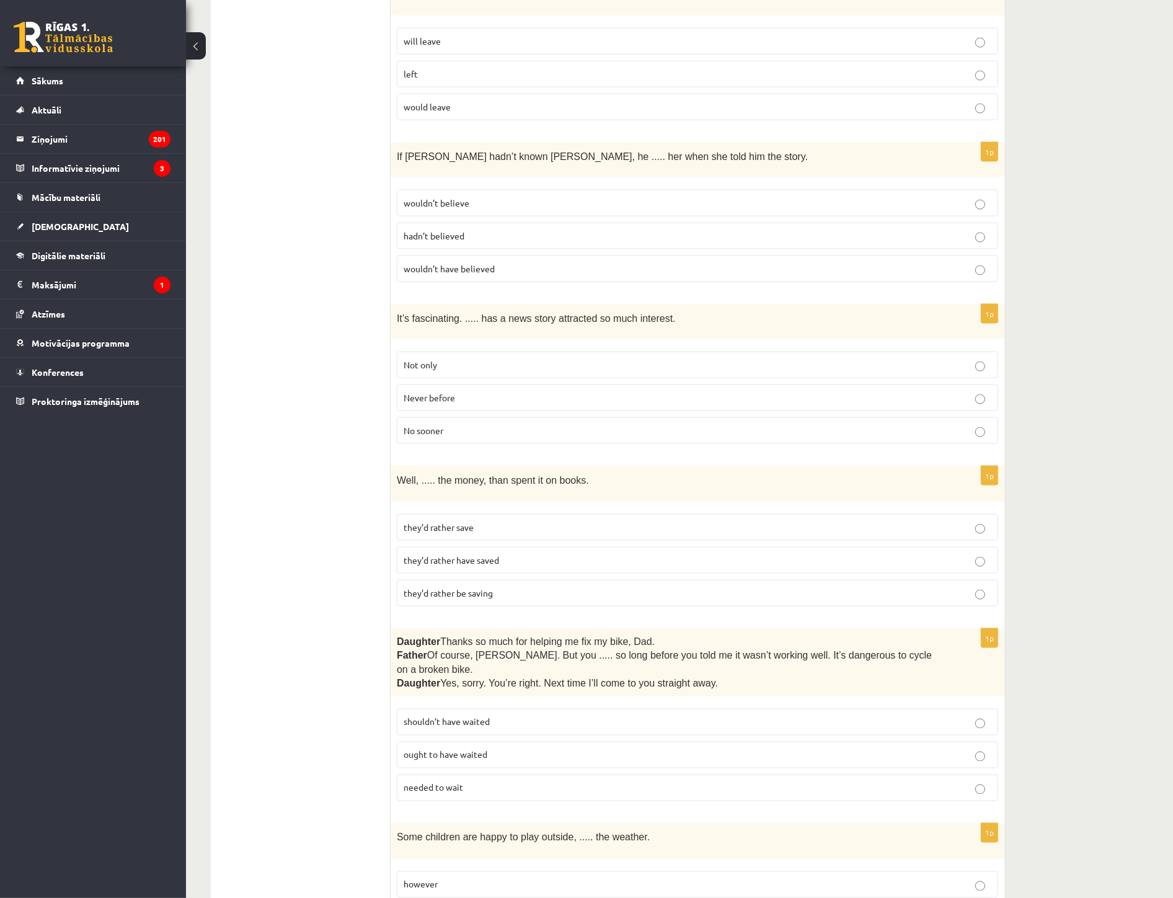
scroll to position [1929, 0]
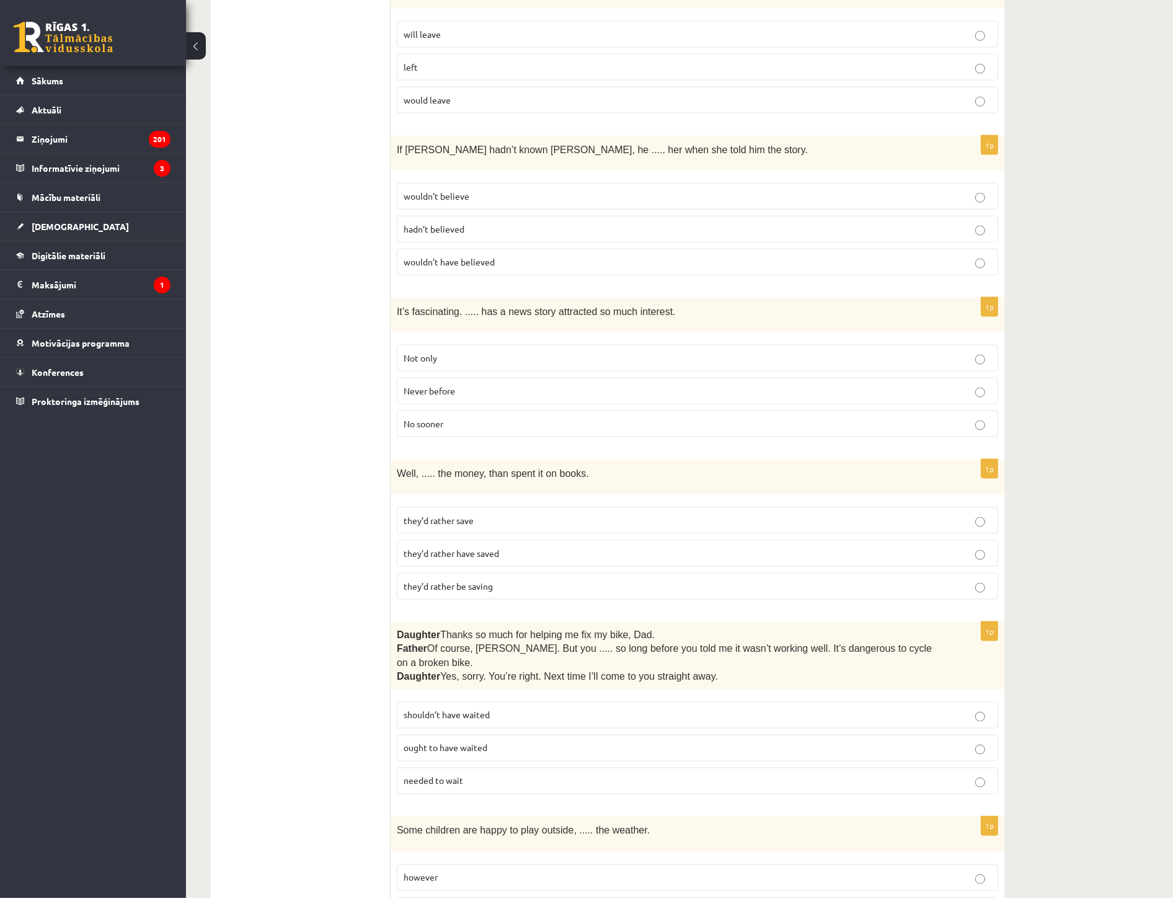
click at [499, 709] on p "shouldn’t have waited" at bounding box center [698, 715] width 588 height 13
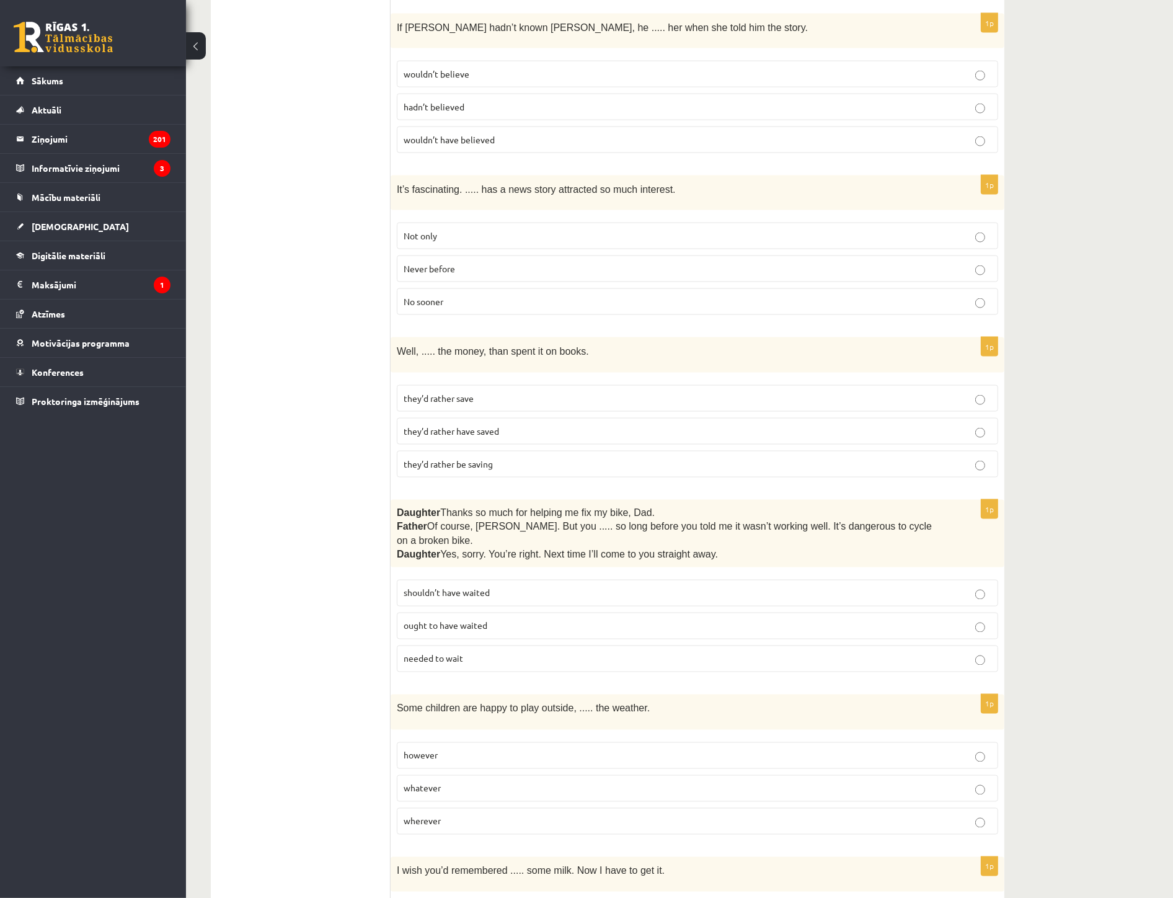
scroll to position [2067, 0]
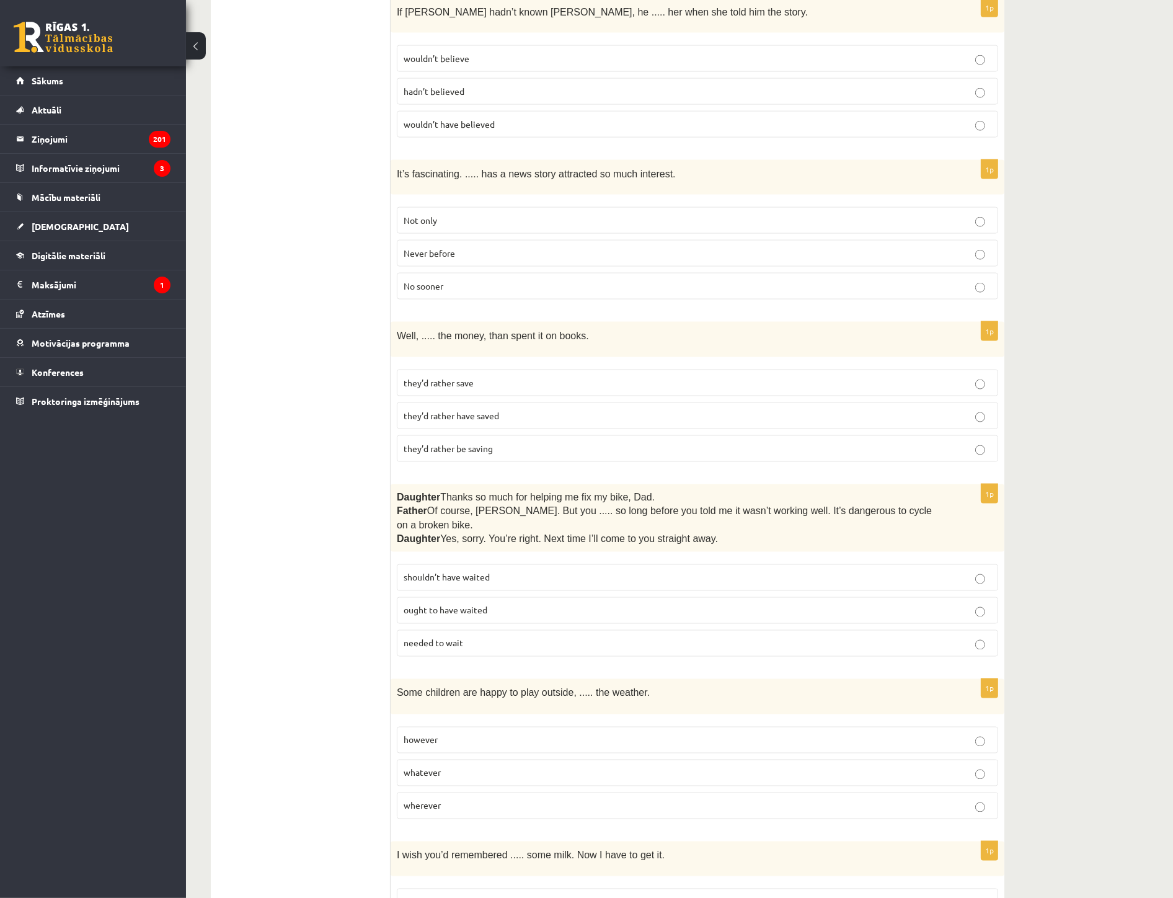
click at [537, 716] on p "whatever" at bounding box center [698, 772] width 588 height 13
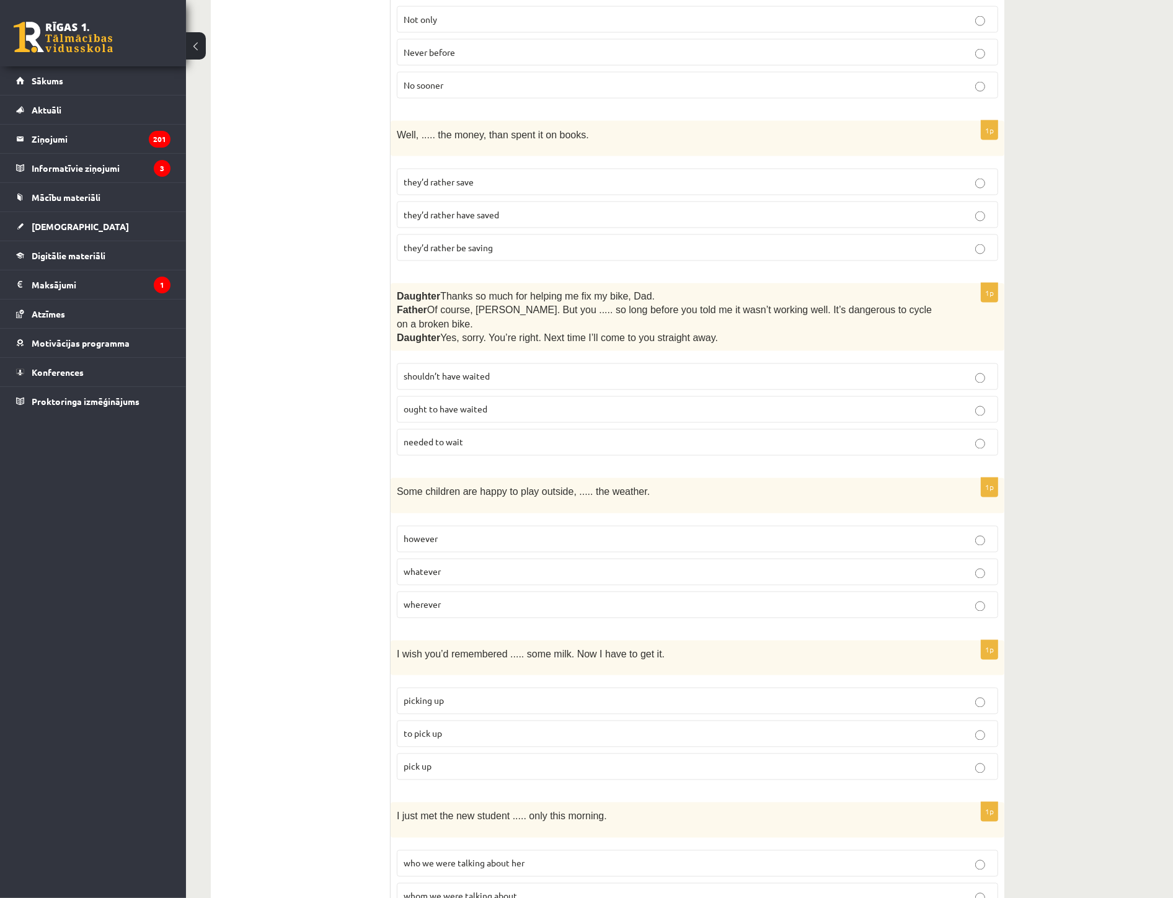
scroll to position [2273, 0]
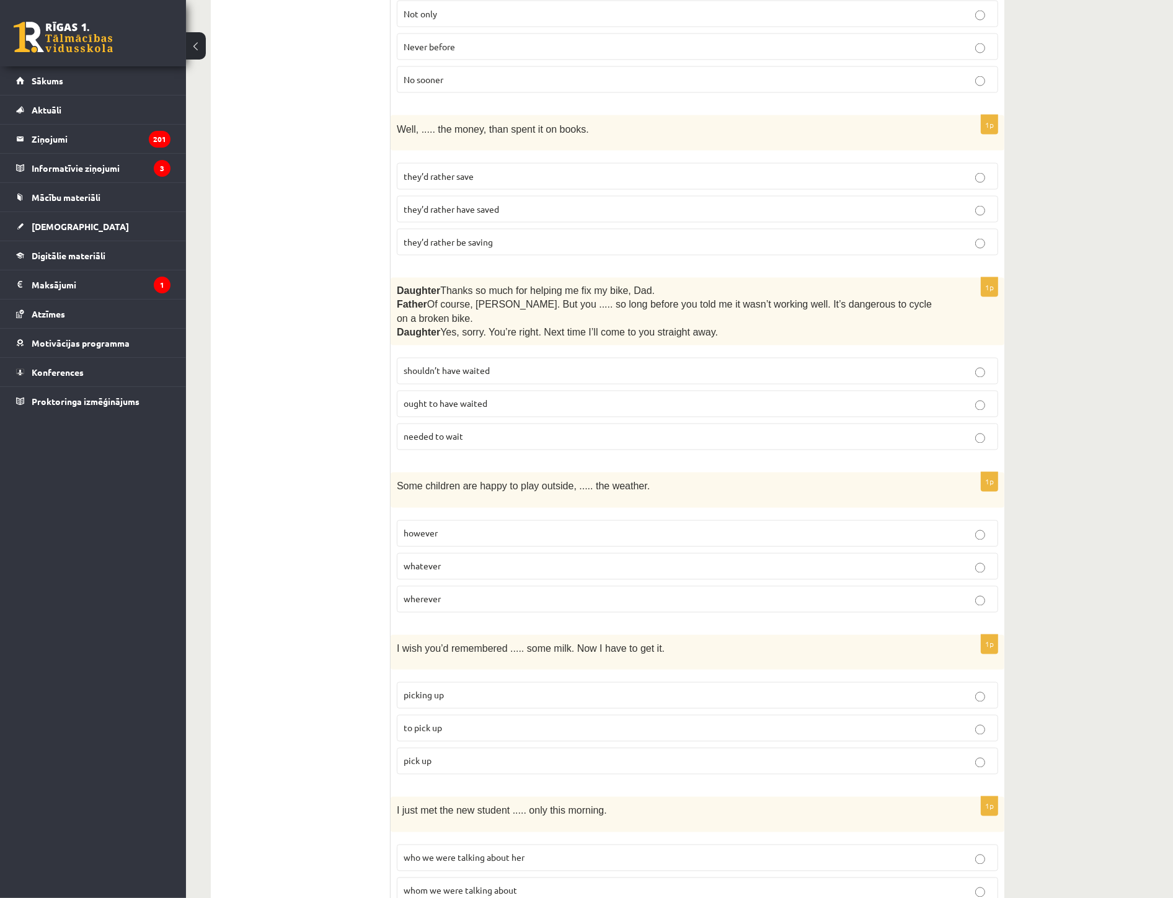
click at [471, 716] on p "to pick up" at bounding box center [698, 728] width 588 height 13
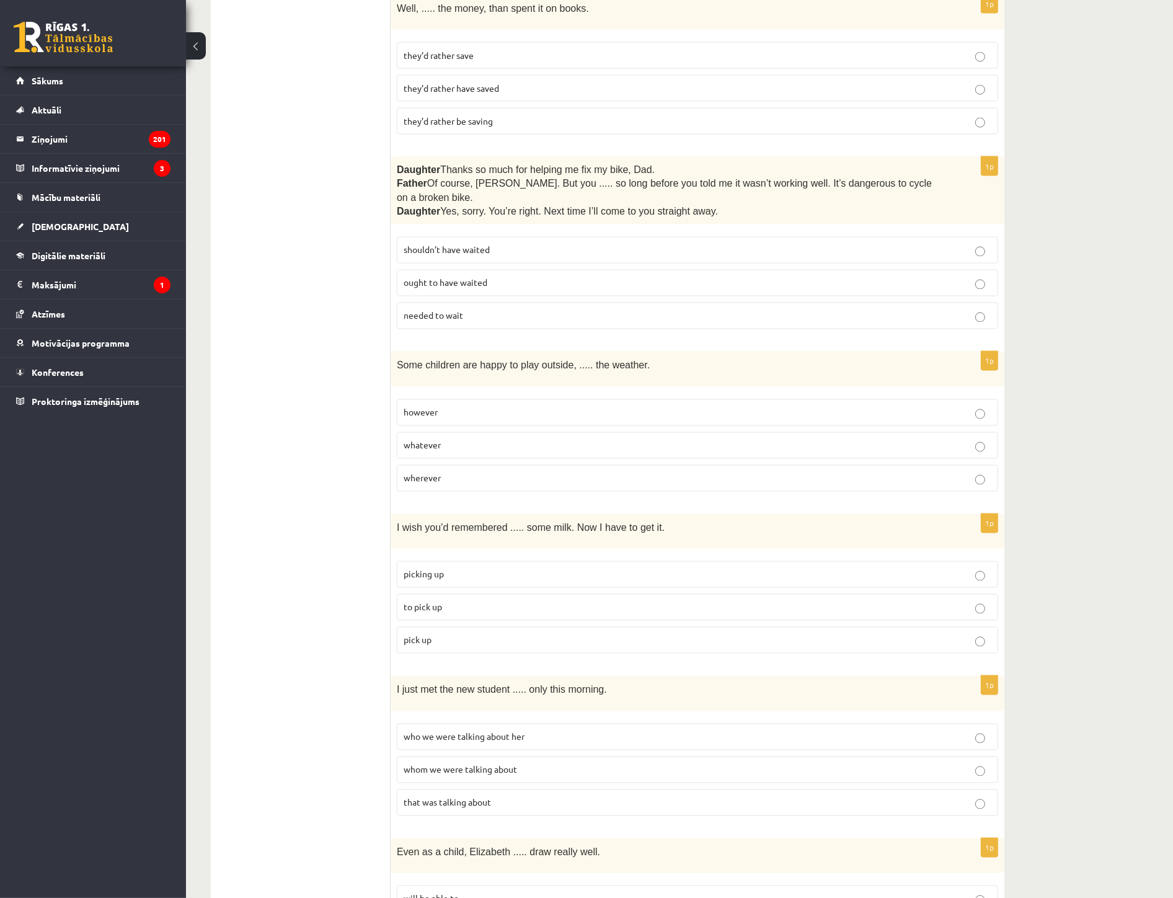
scroll to position [2411, 0]
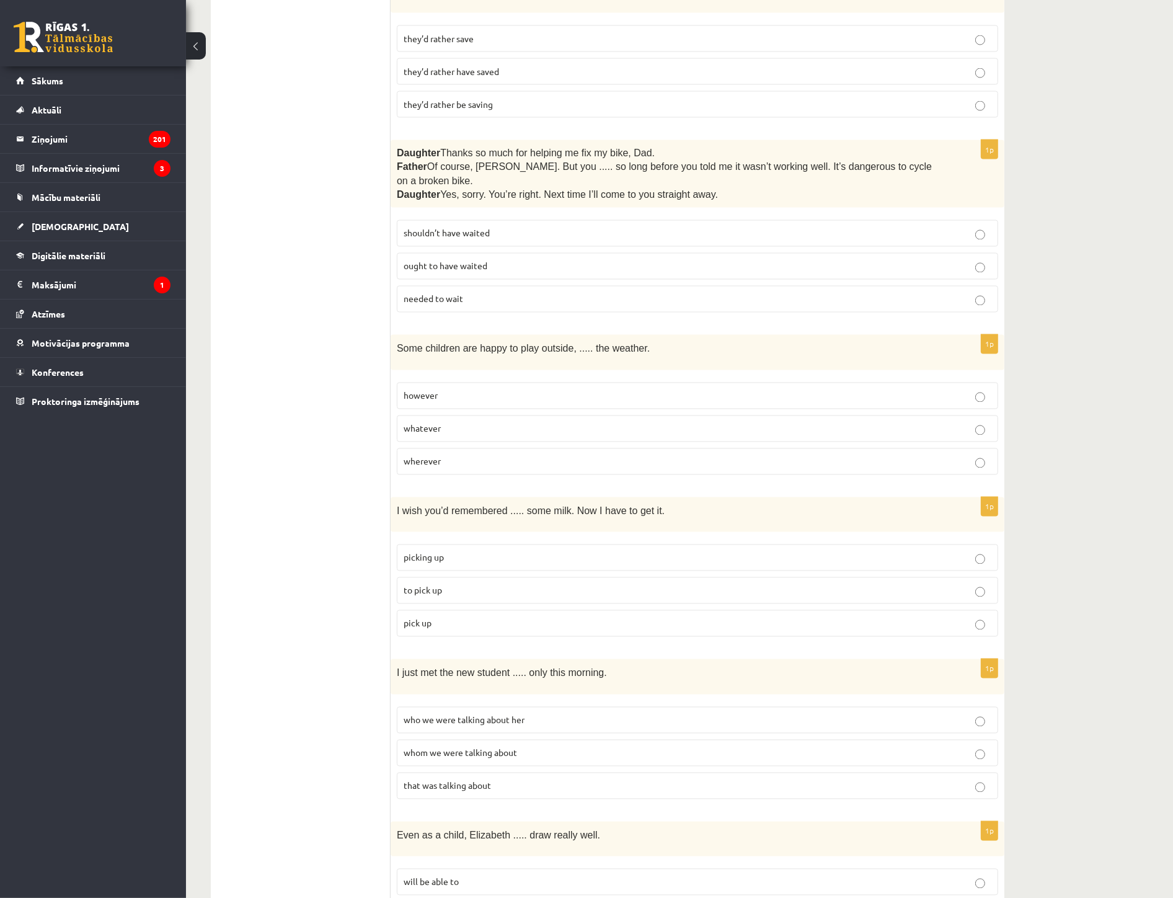
click at [454, 716] on span "whom we were talking about" at bounding box center [460, 752] width 113 height 11
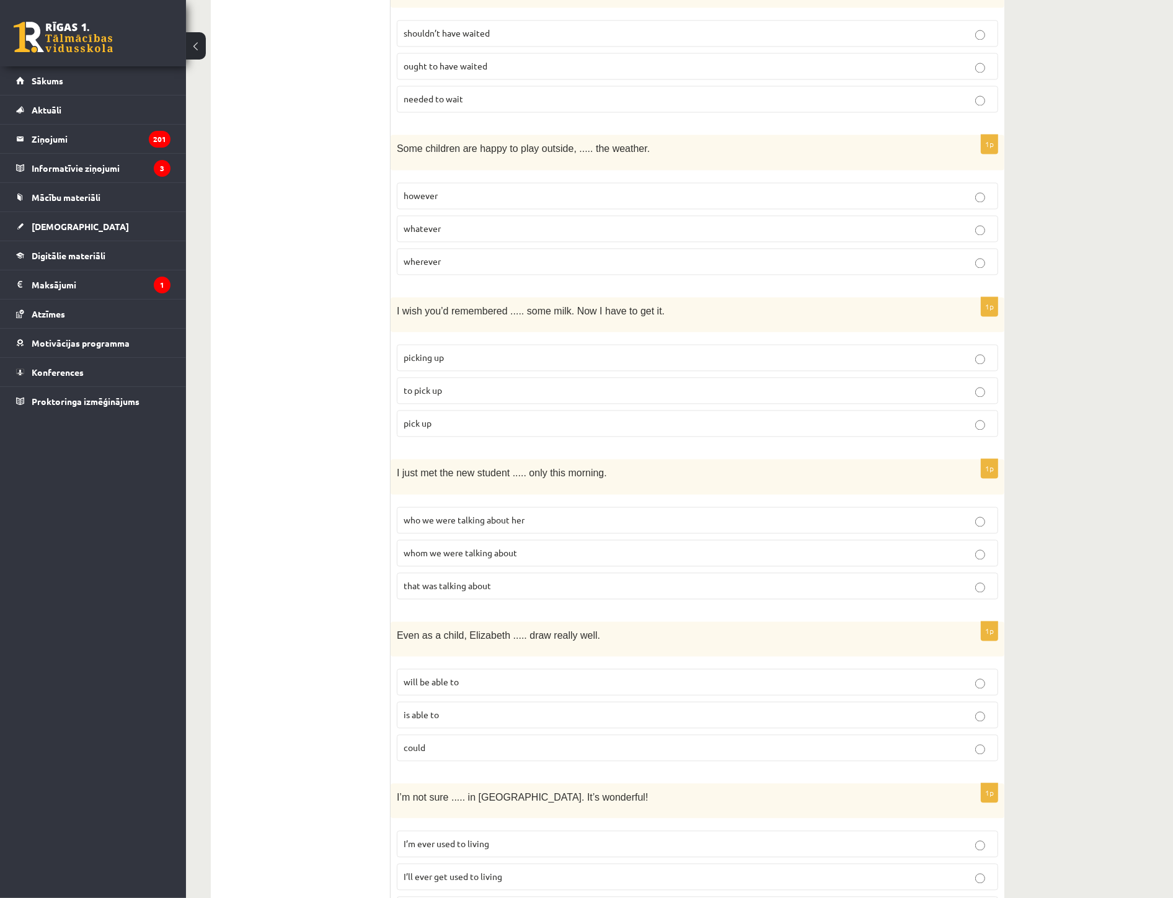
scroll to position [2618, 0]
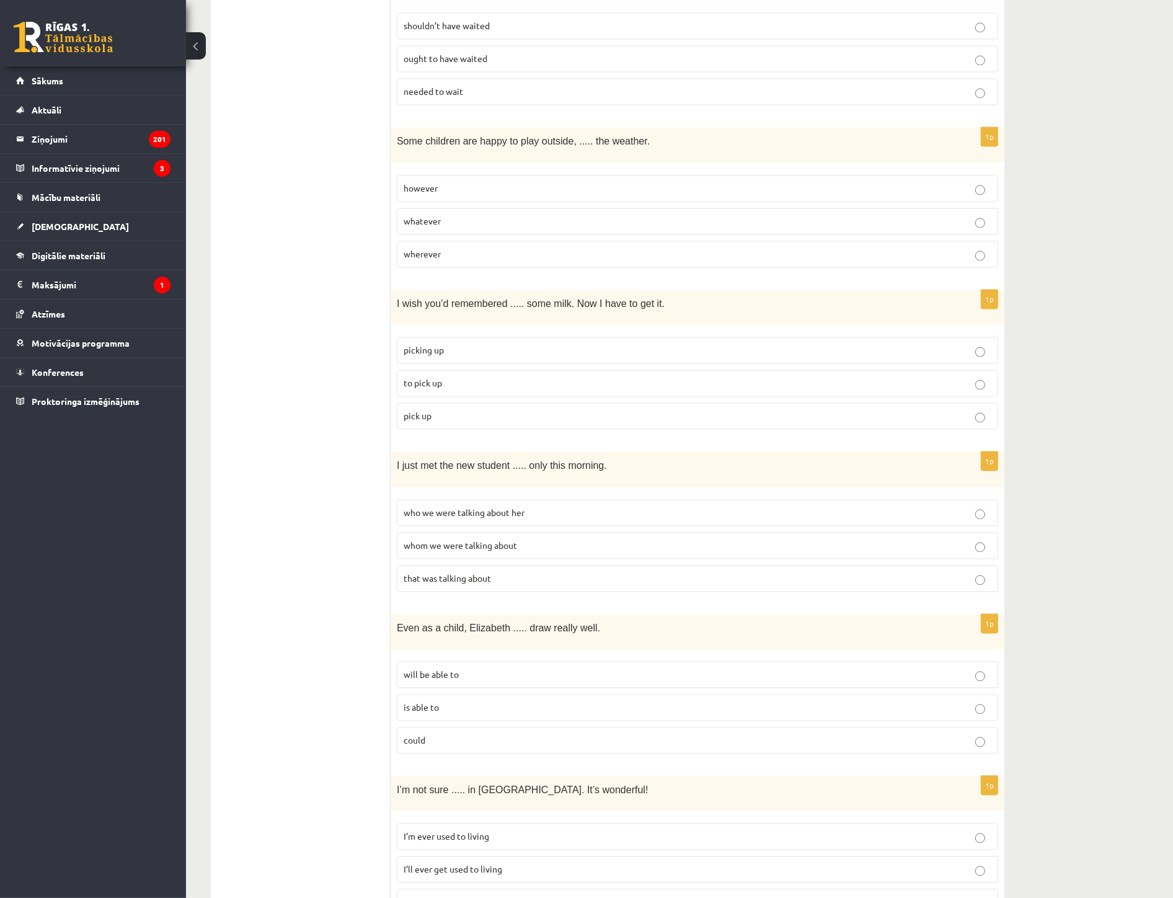
click at [455, 716] on p "could" at bounding box center [698, 740] width 588 height 13
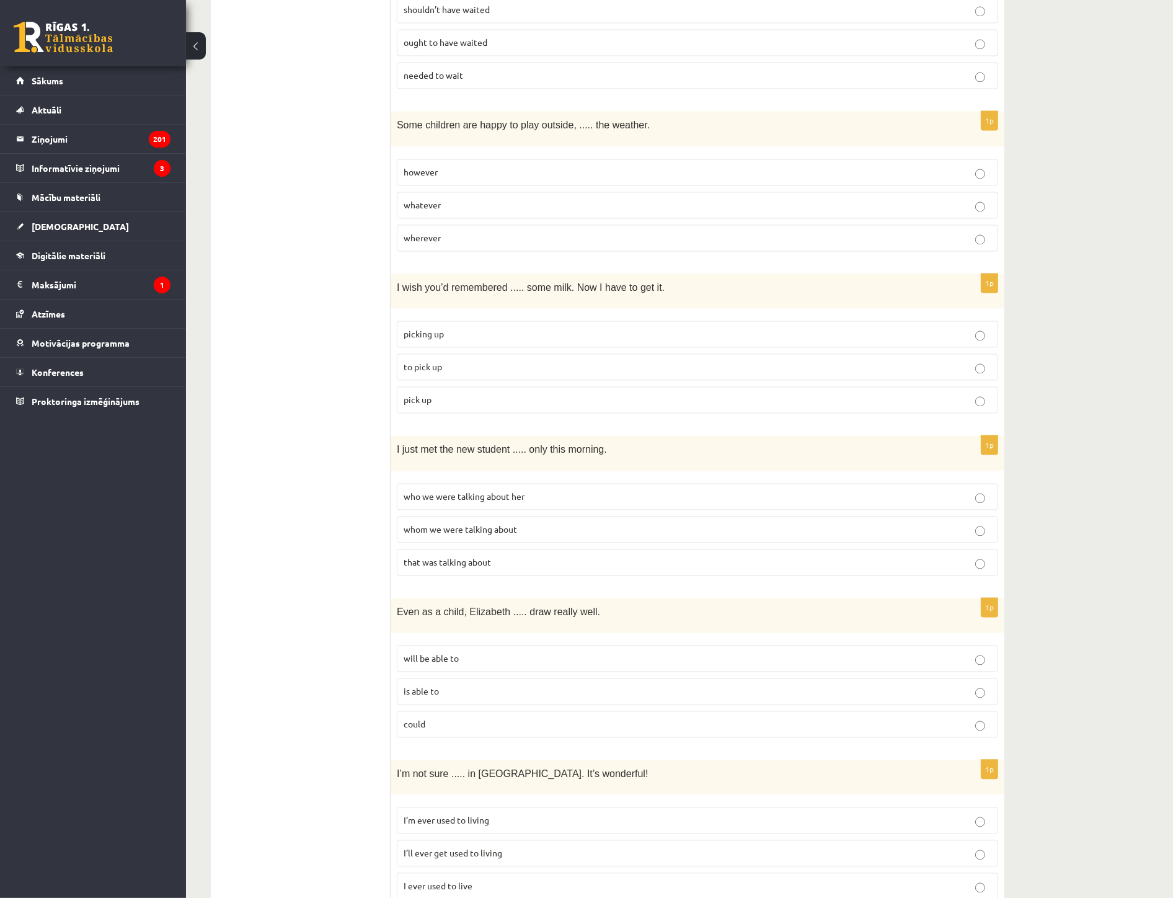
scroll to position [2656, 0]
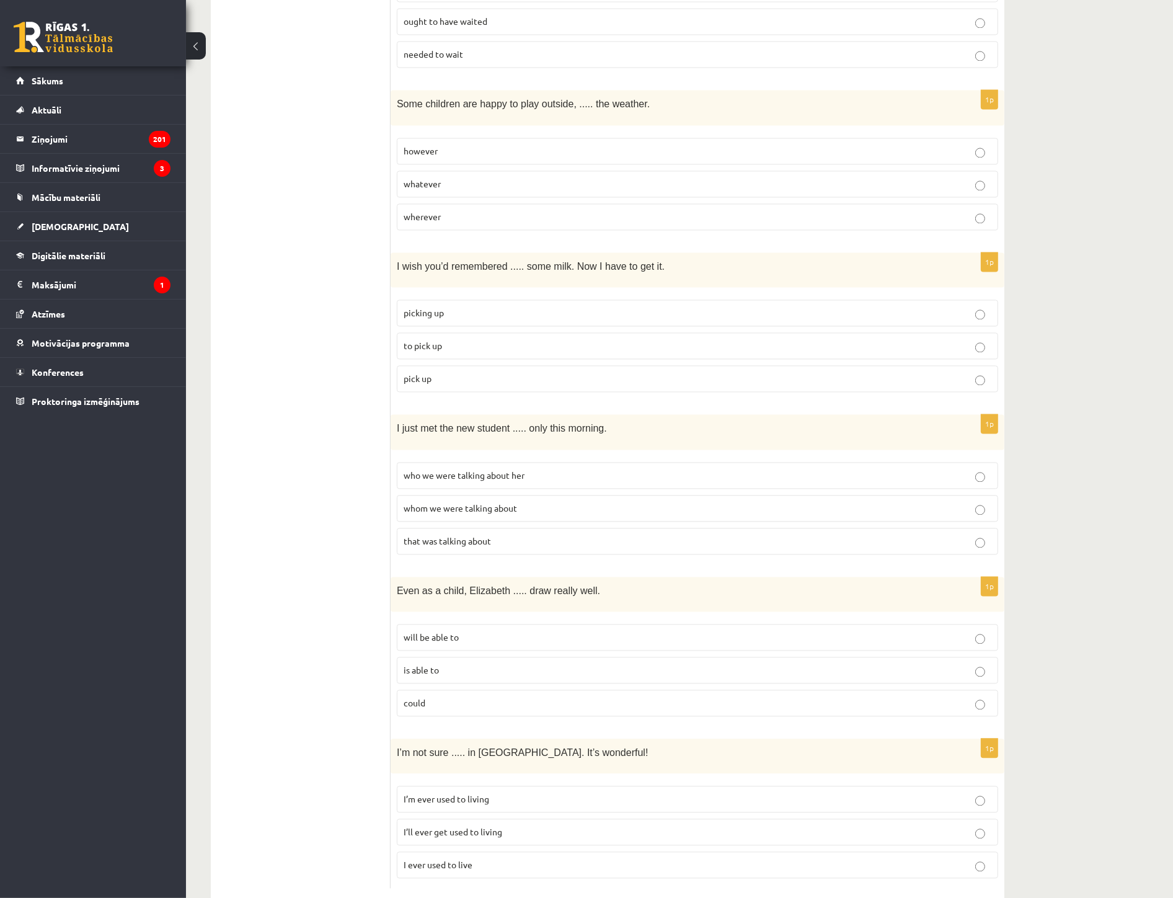
click at [472, 716] on span "I’ll ever get used to living" at bounding box center [453, 831] width 99 height 11
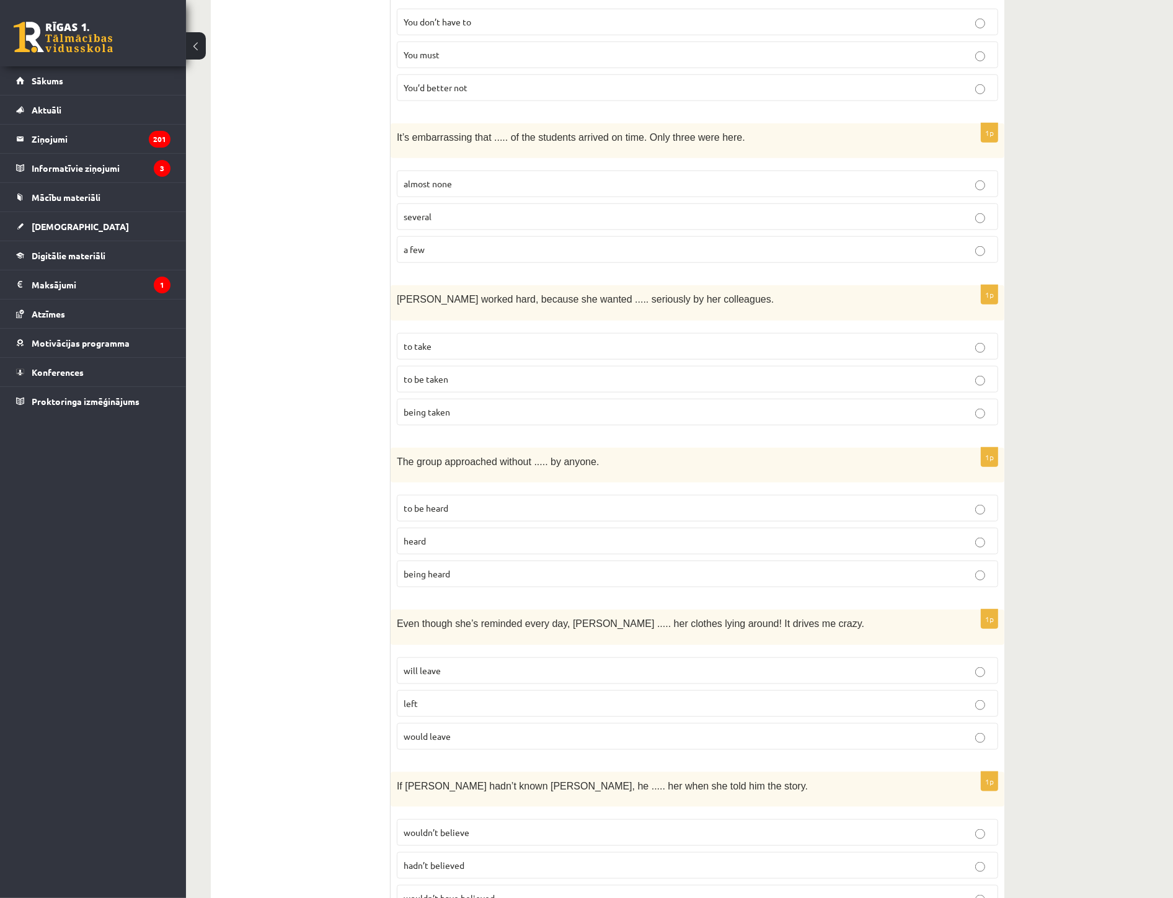
scroll to position [0, 0]
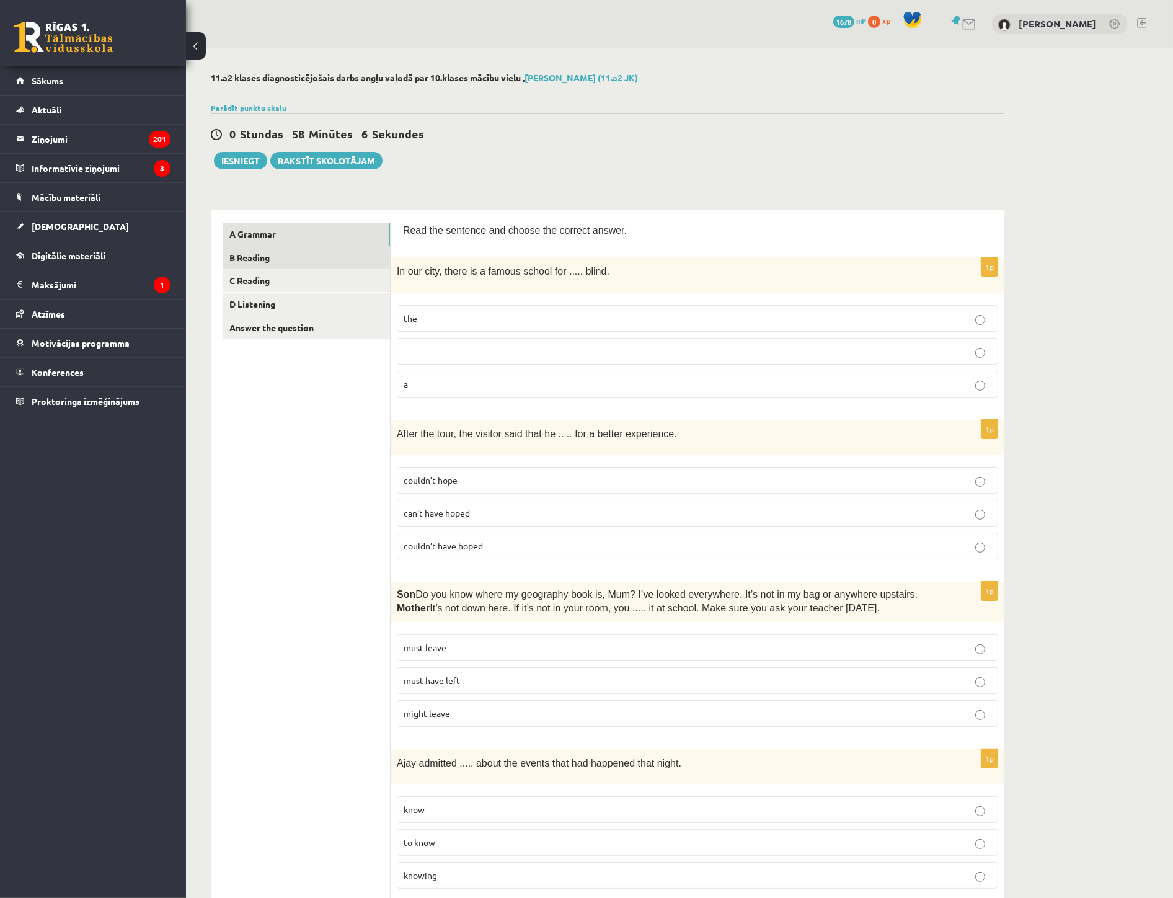
click at [267, 257] on link "B Reading" at bounding box center [306, 257] width 167 height 23
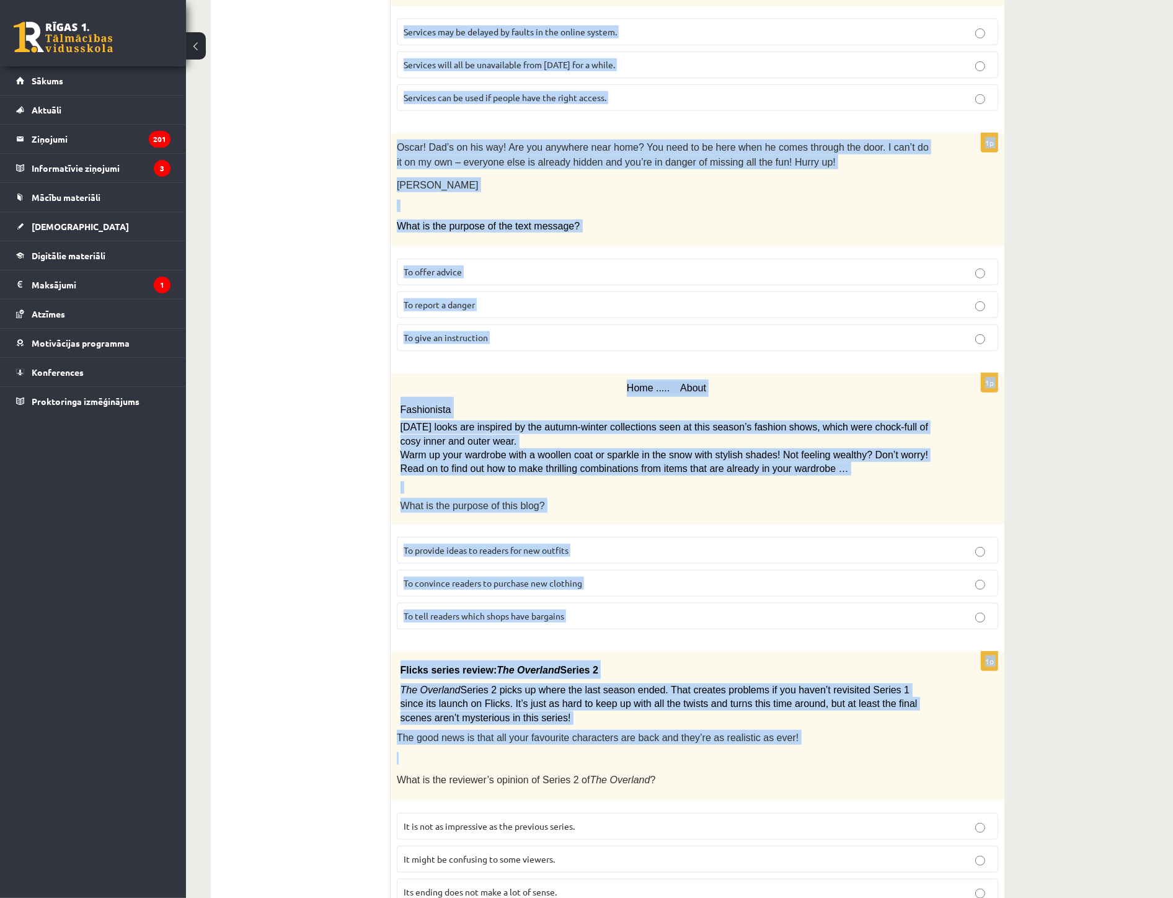
scroll to position [991, 0]
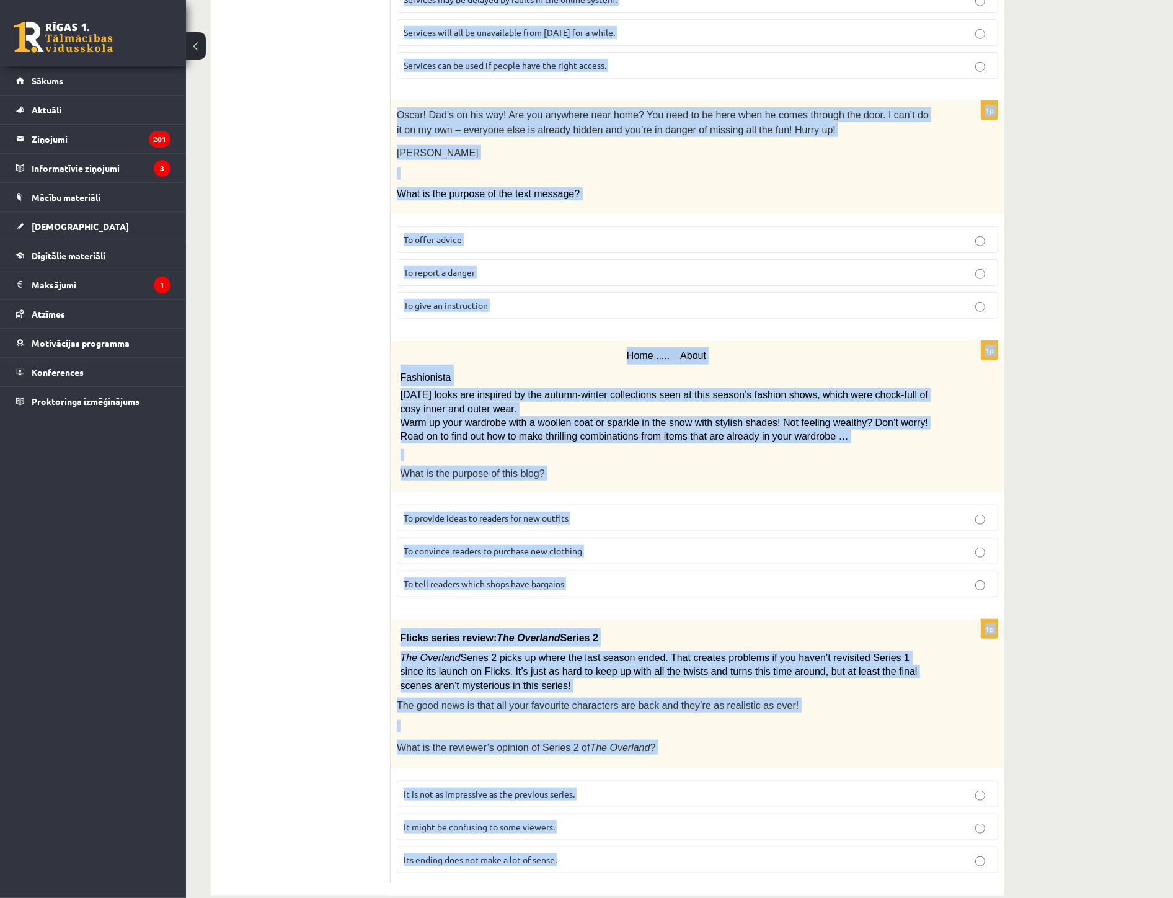
drag, startPoint x: 398, startPoint y: 221, endPoint x: 709, endPoint y: 844, distance: 696.3
click at [709, 716] on div "Read the text and choose the correct answer. 1p Electric scooter for sale £1,00…" at bounding box center [698, 57] width 614 height 1677
copy form "Read the text and choose the correct answer. 1p Electric scooter for sale £1,00…"
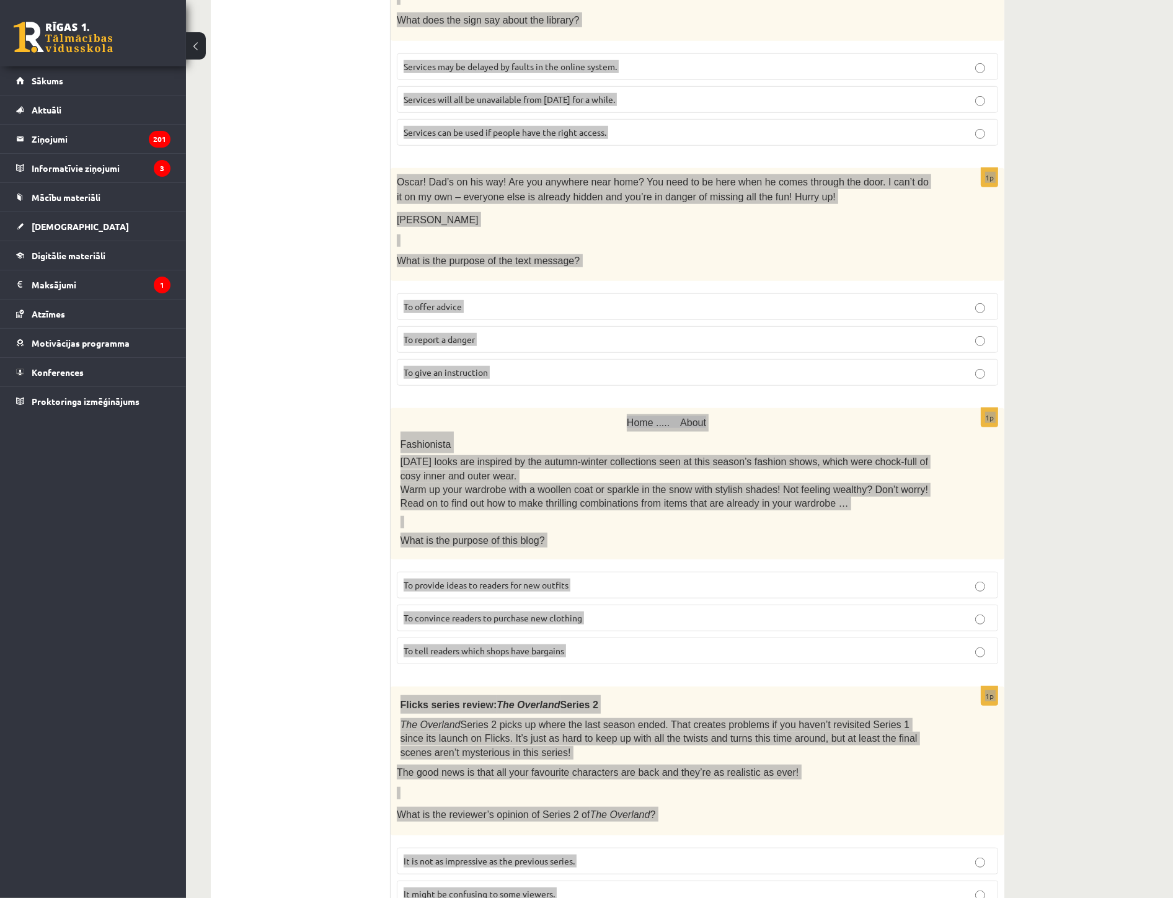
scroll to position [784, 0]
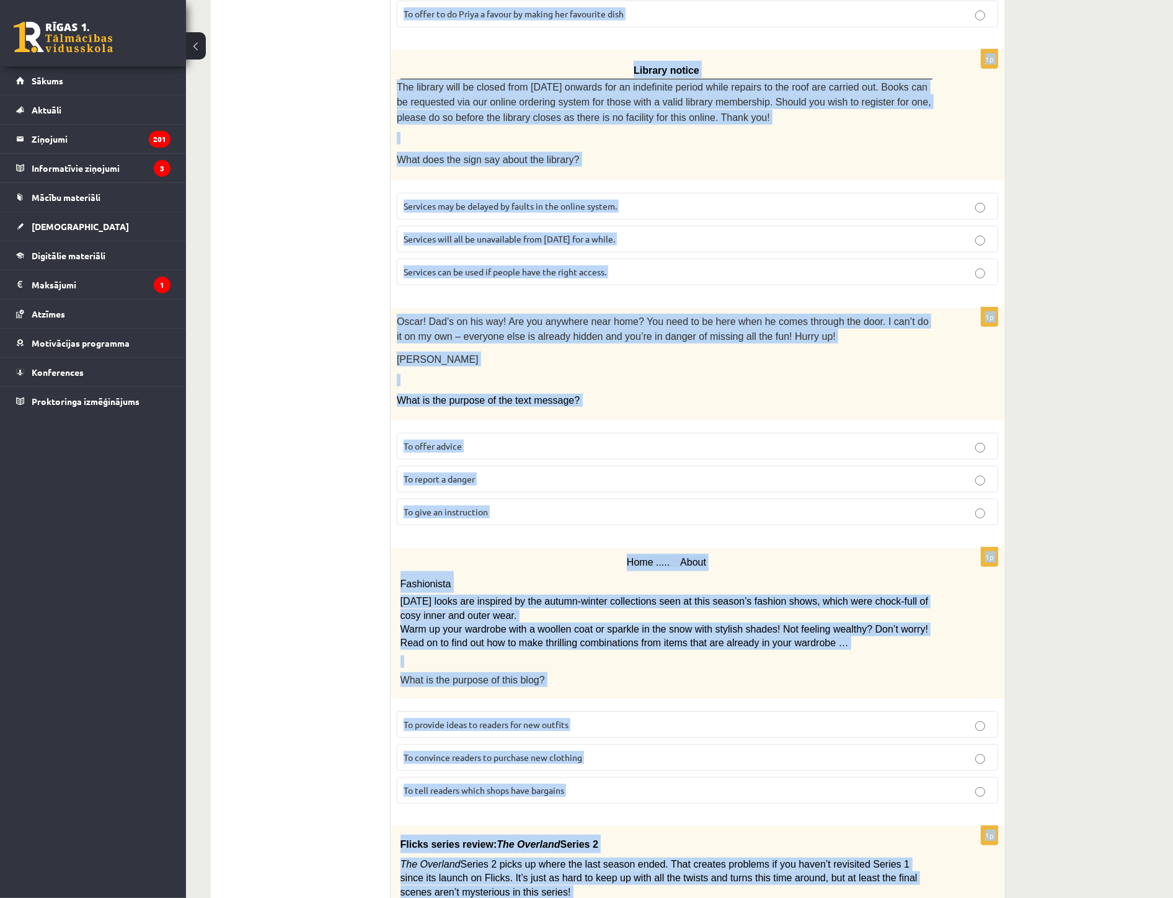
click at [1120, 398] on div "11.a2 klases diagnosticējošais darbs angļu valodā par 10.klases mācību vielu , …" at bounding box center [679, 194] width 987 height 1863
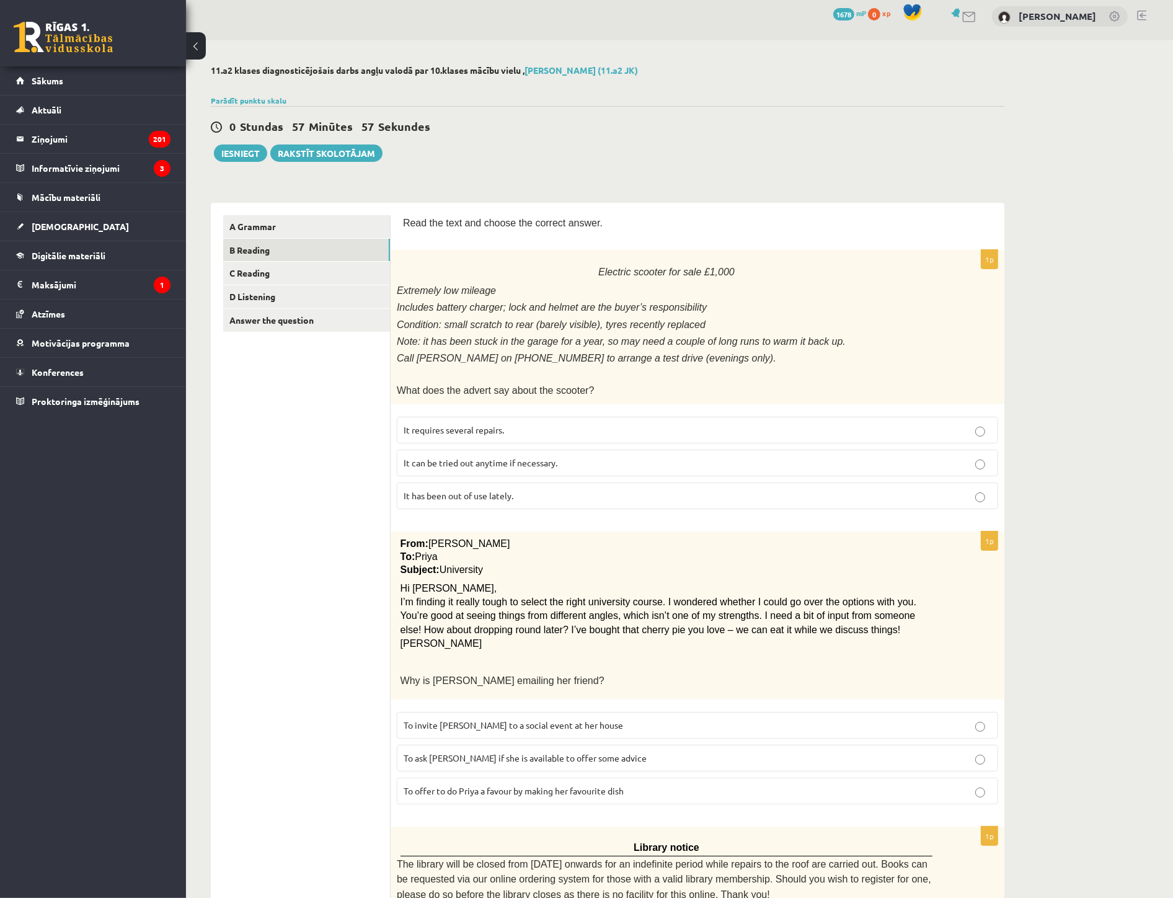
scroll to position [0, 0]
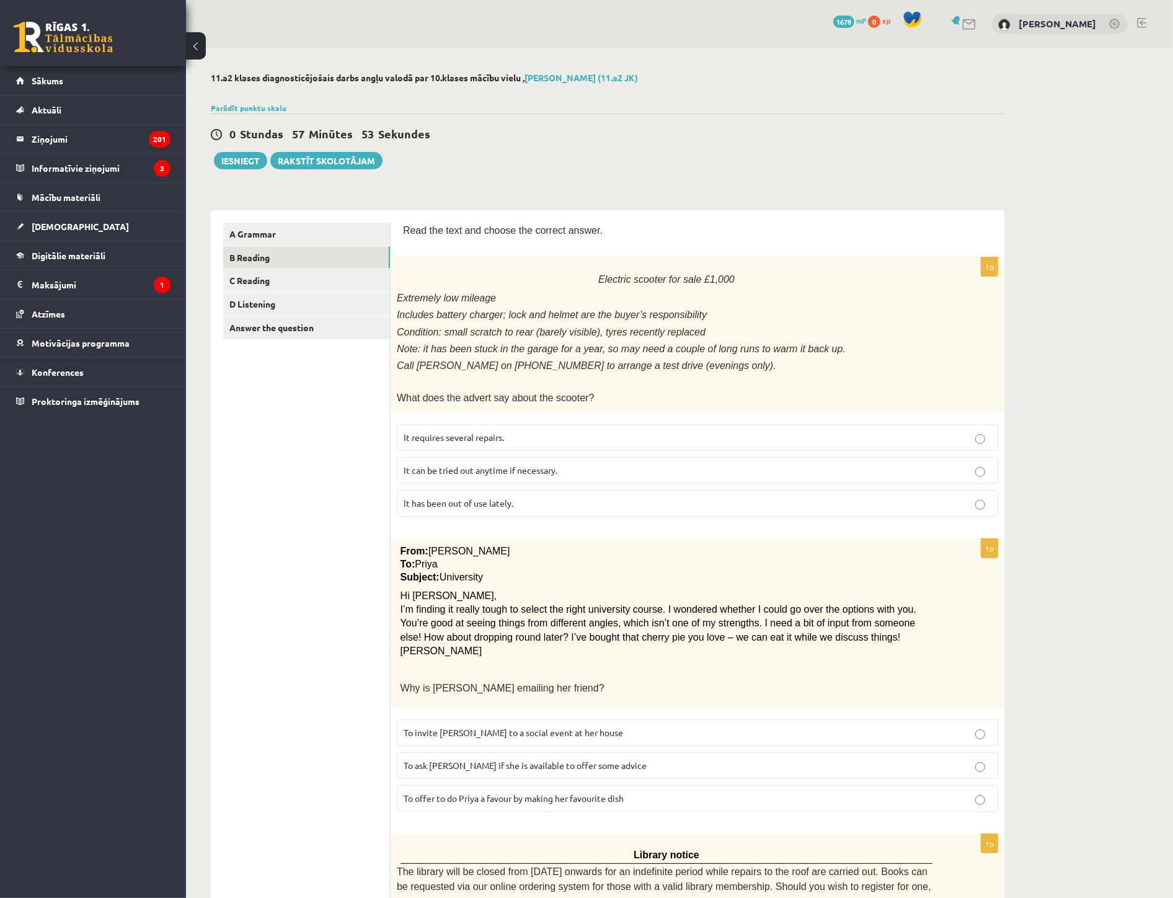
click at [481, 497] on span "It has been out of use lately." at bounding box center [459, 502] width 110 height 11
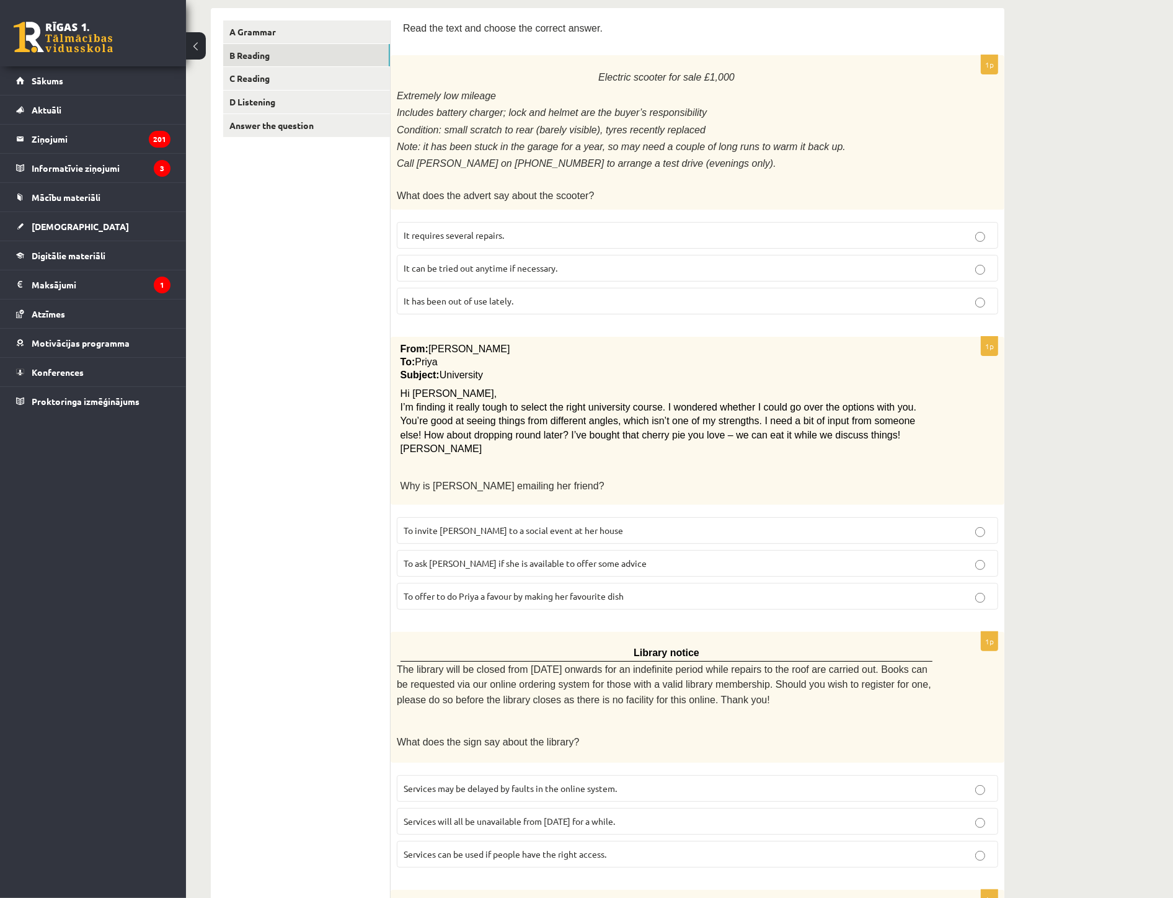
scroll to position [206, 0]
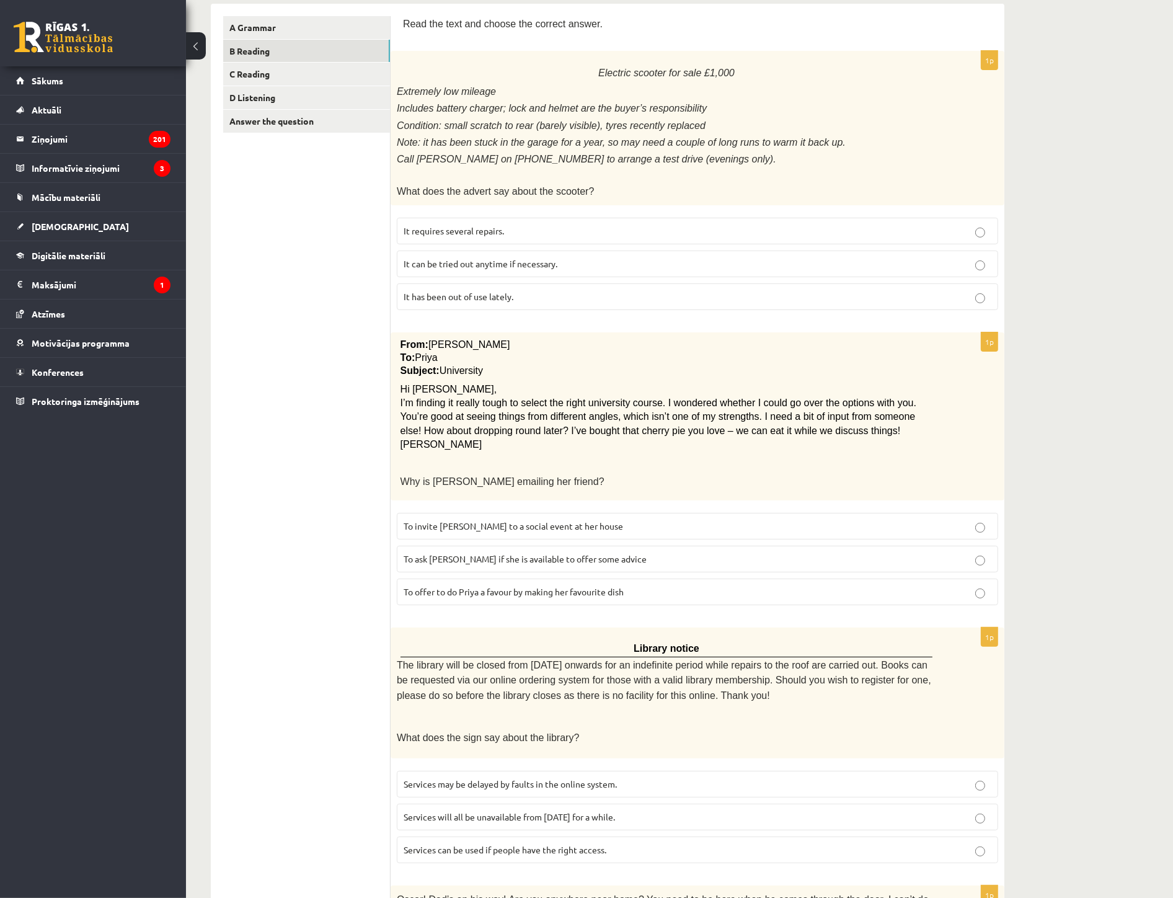
click at [479, 520] on span "To invite Priya to a social event at her house" at bounding box center [513, 525] width 219 height 11
click at [475, 553] on span "To ask Priya if she is available to offer some advice" at bounding box center [525, 558] width 243 height 11
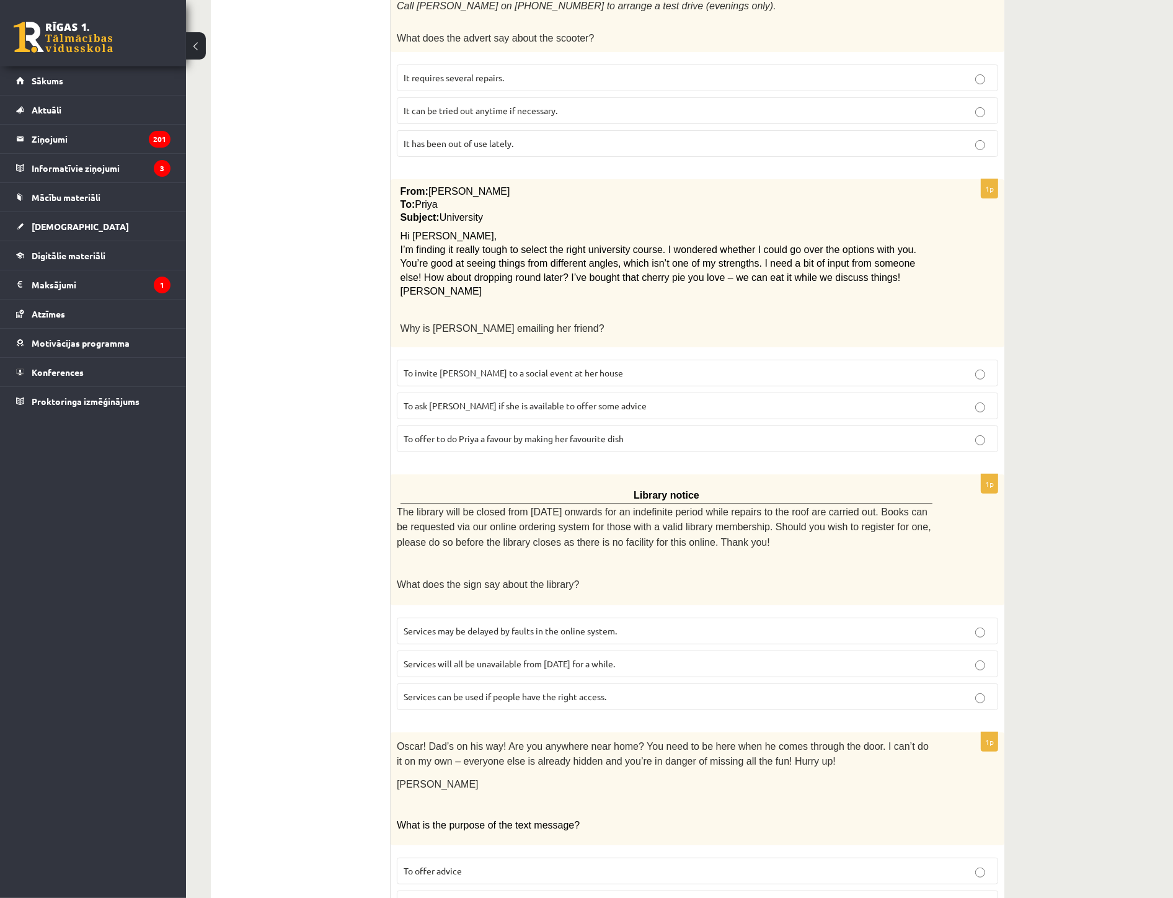
scroll to position [482, 0]
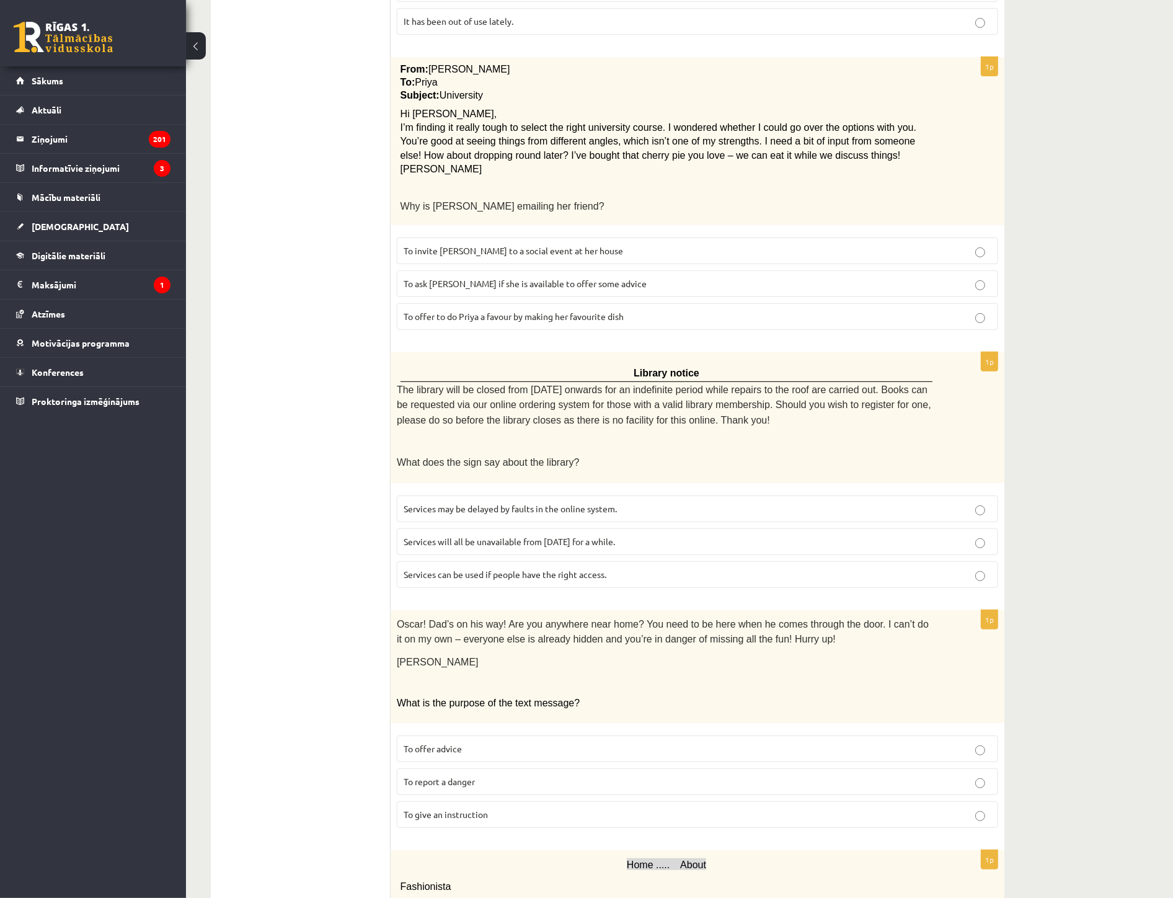
click at [507, 567] on label "Services can be used if people have the right access." at bounding box center [697, 574] width 601 height 27
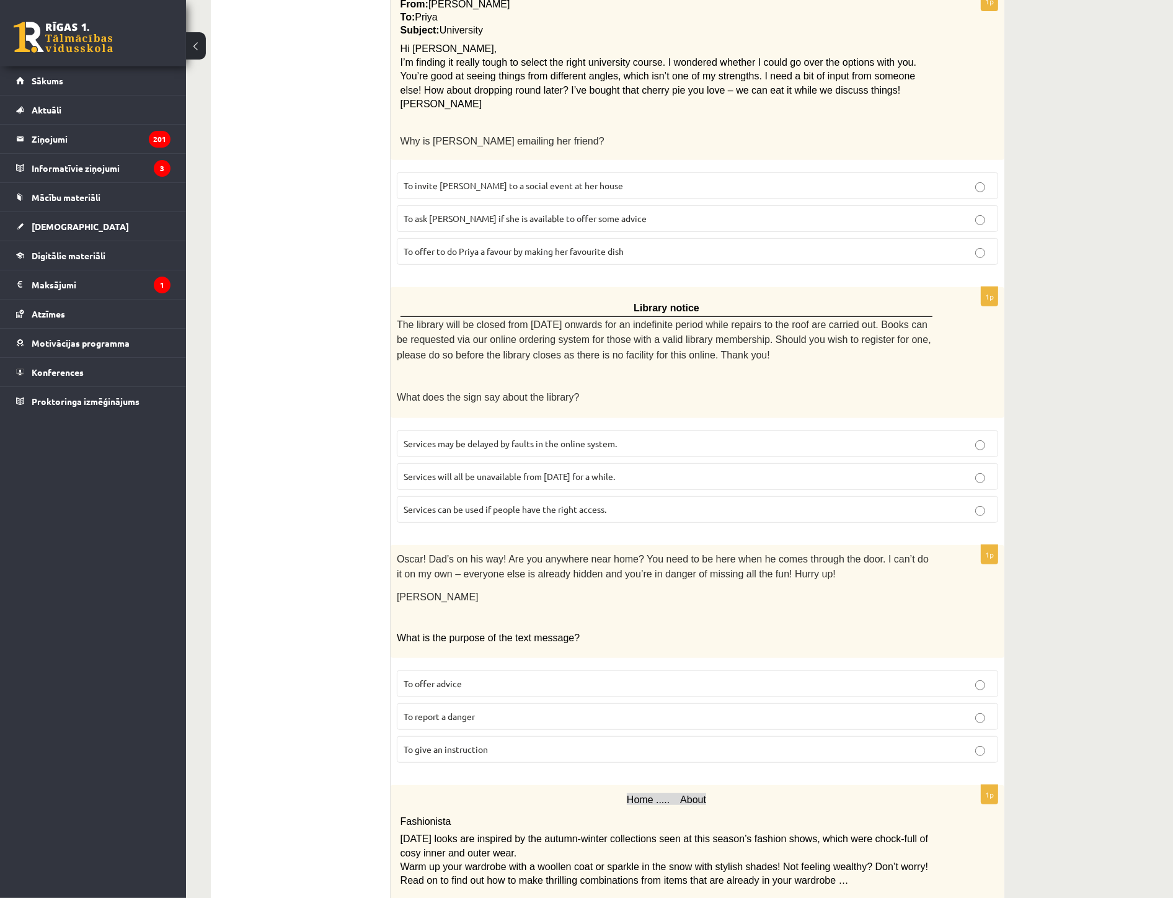
scroll to position [551, 0]
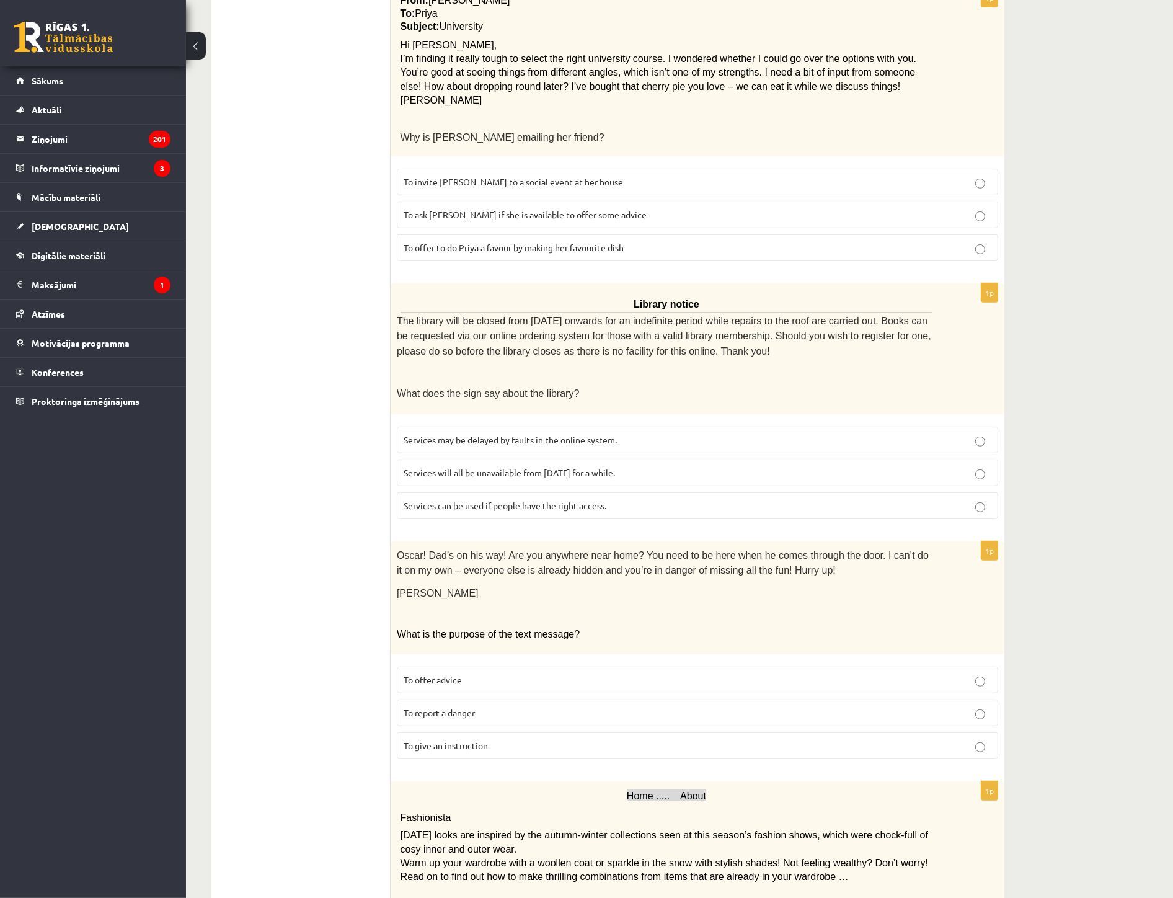
click at [484, 706] on p "To report a danger" at bounding box center [698, 712] width 588 height 13
click at [481, 716] on span "To give an instruction" at bounding box center [446, 745] width 84 height 11
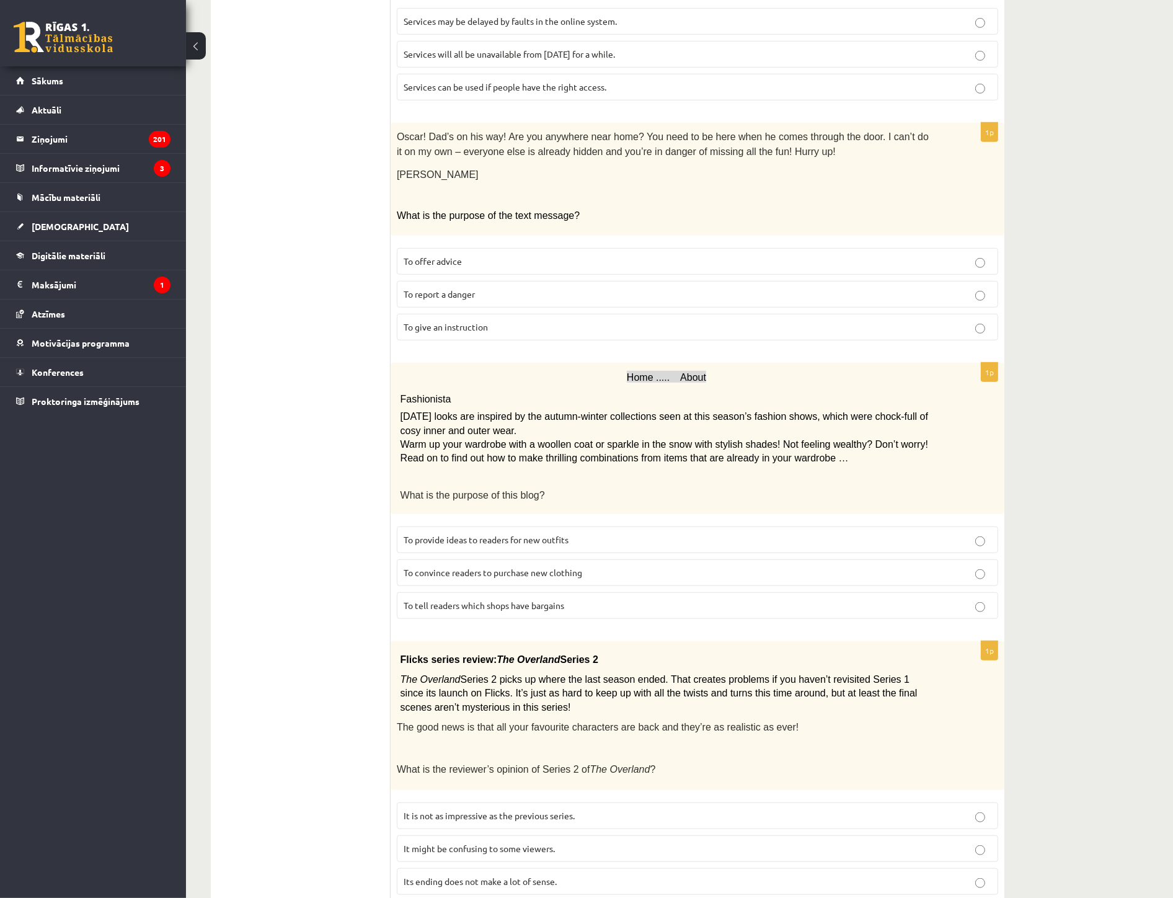
scroll to position [991, 0]
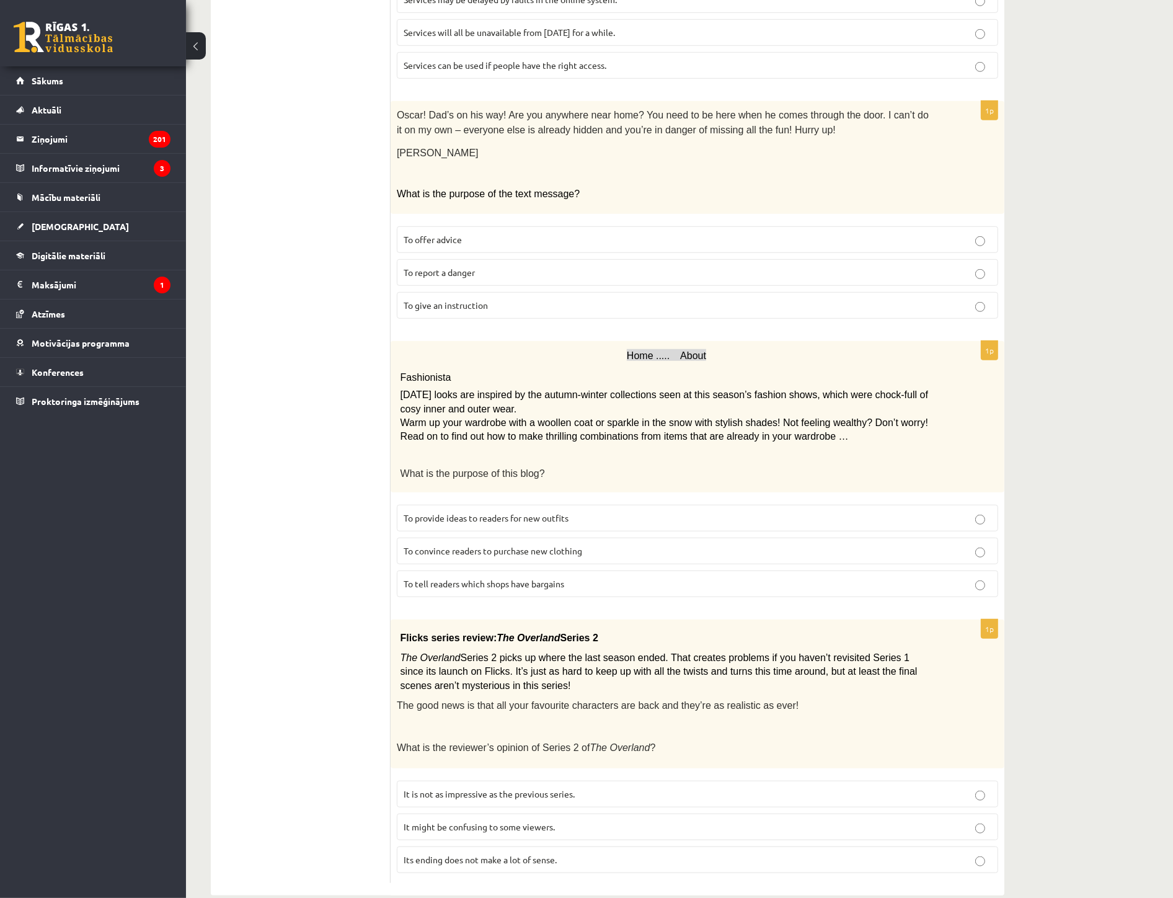
click at [466, 512] on span "To provide ideas to readers for new outfits" at bounding box center [486, 517] width 165 height 11
click at [435, 716] on span "It might be confusing to some viewers." at bounding box center [479, 826] width 151 height 11
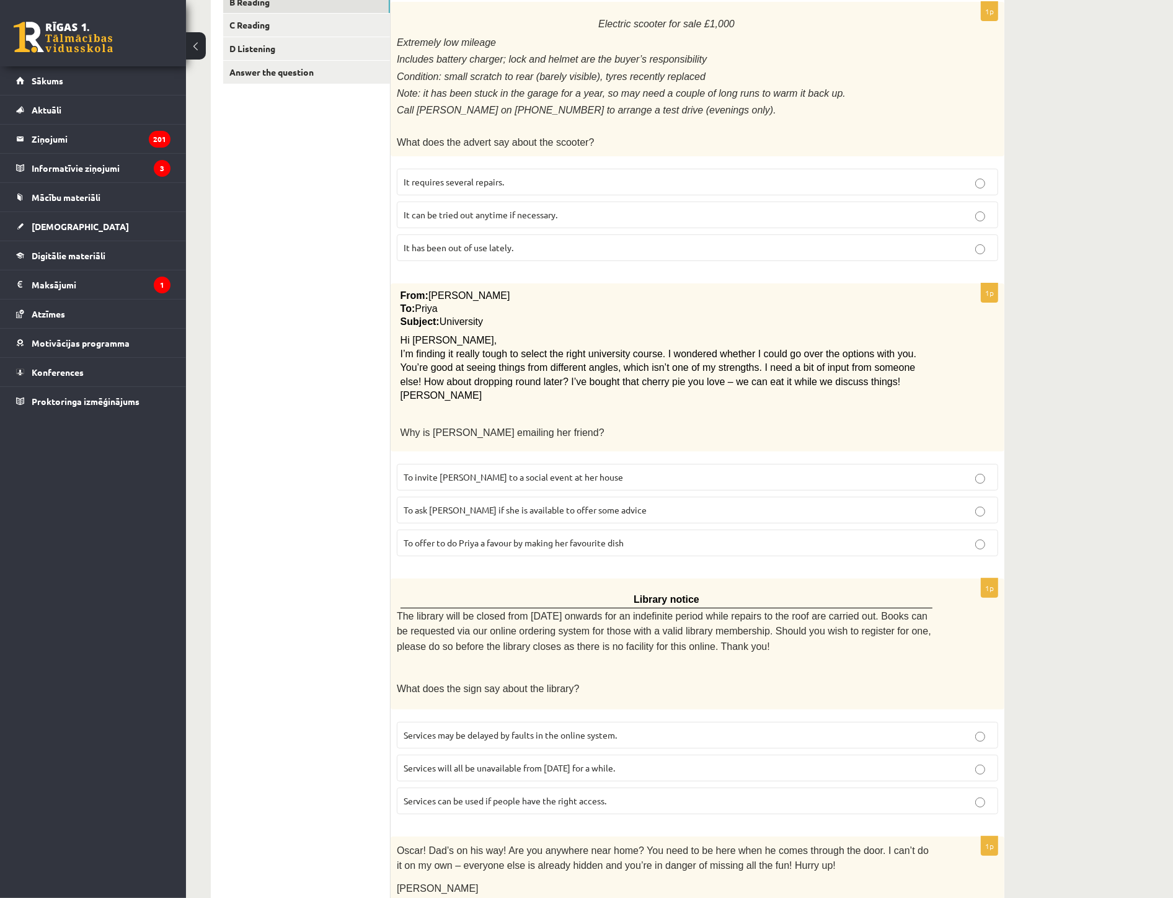
scroll to position [0, 0]
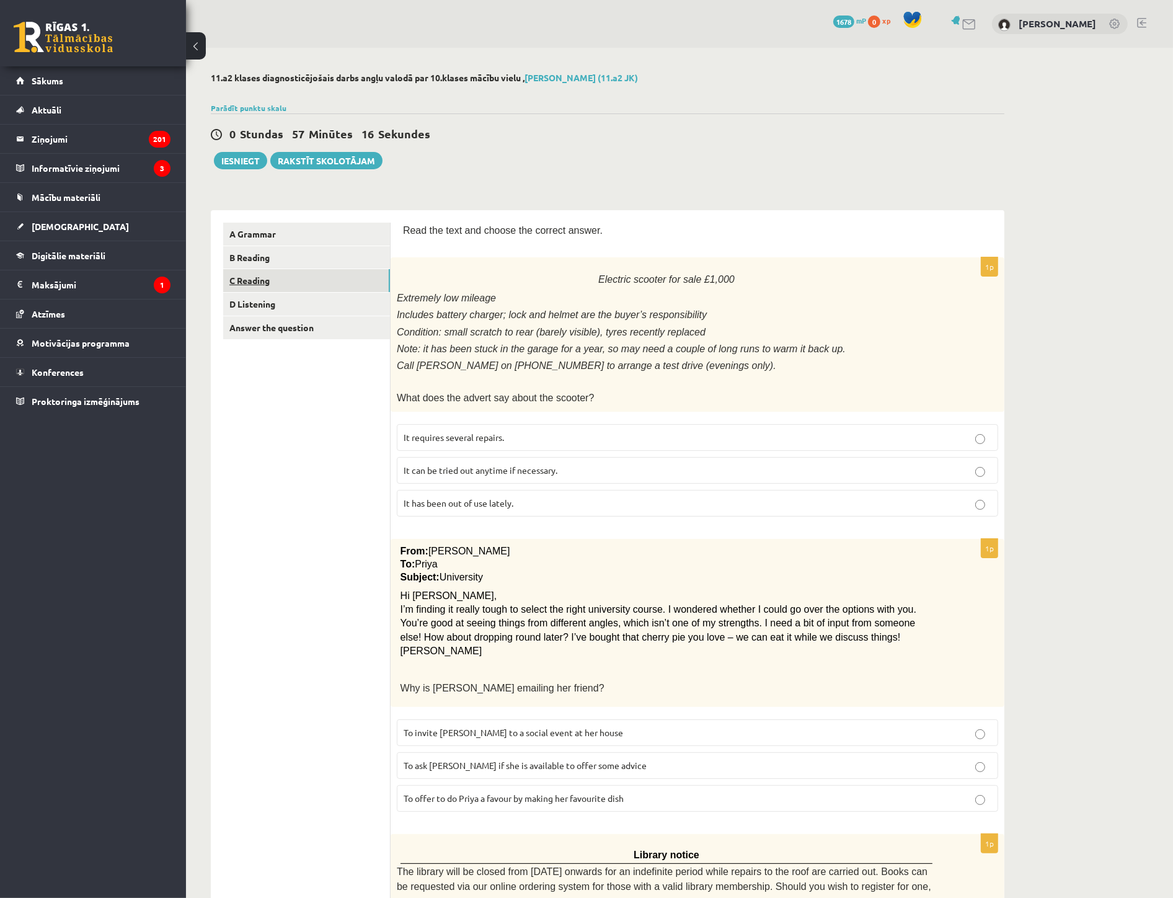
click at [259, 283] on link "C Reading" at bounding box center [306, 280] width 167 height 23
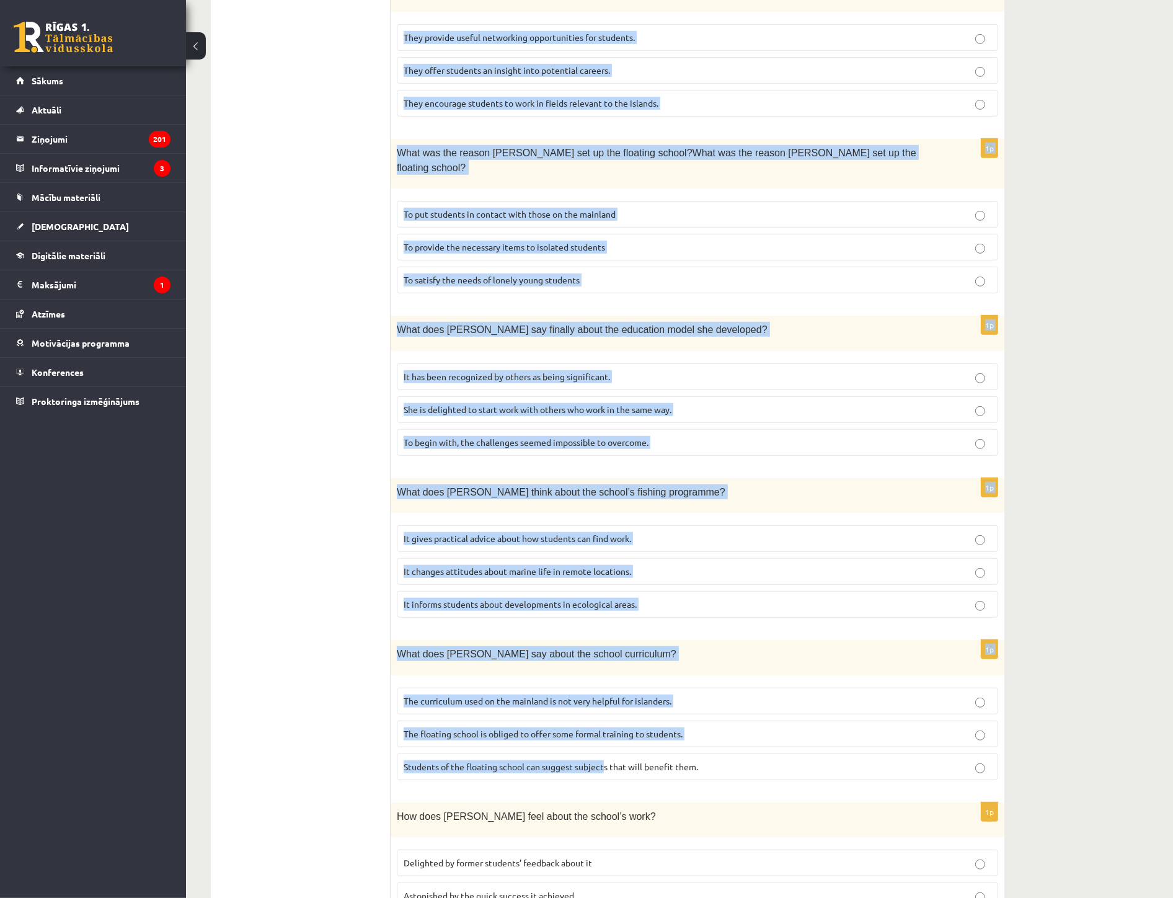
scroll to position [722, 0]
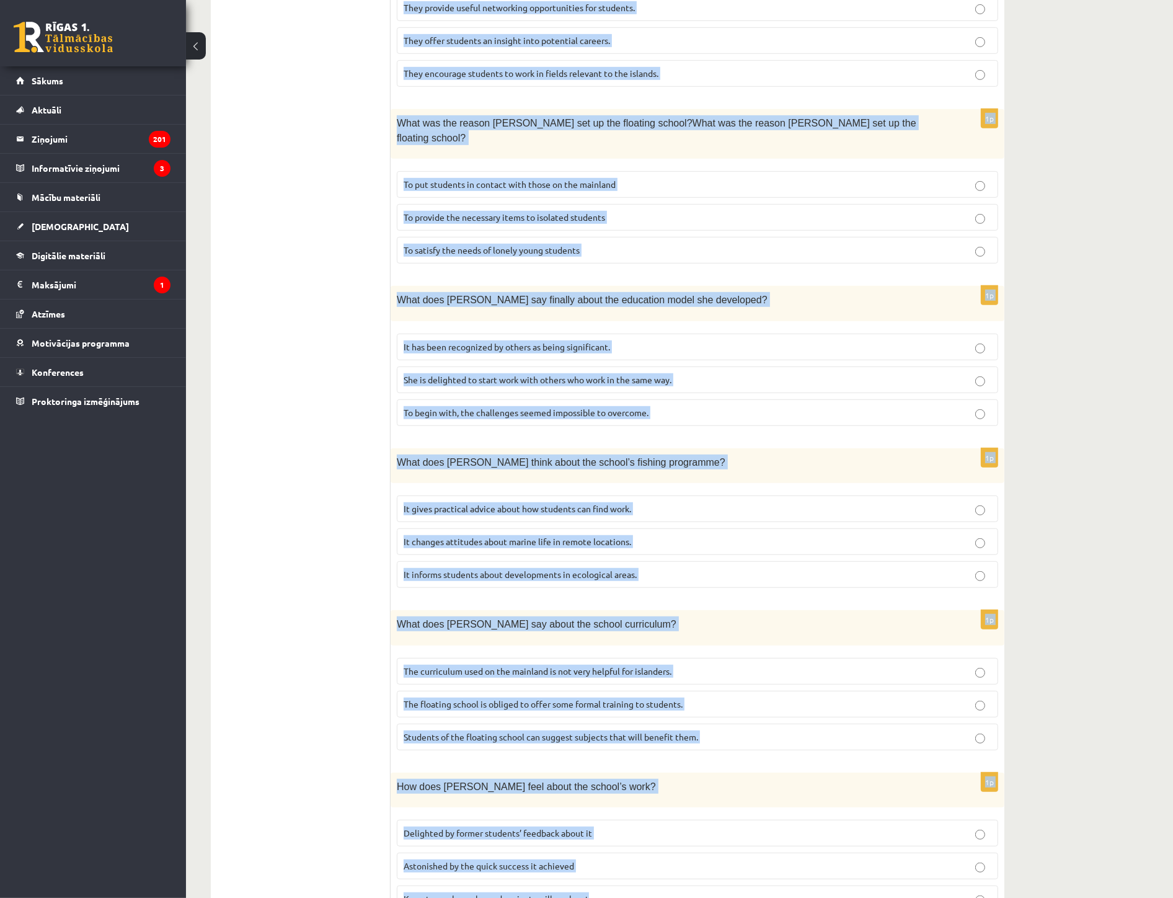
drag, startPoint x: 393, startPoint y: 224, endPoint x: 680, endPoint y: 836, distance: 676.0
click at [680, 716] on div "Read the article about an unusual school and choose the correct answer for each…" at bounding box center [698, 211] width 614 height 1447
copy form "Read the article about an unusual school and choose the correct answer for each…"
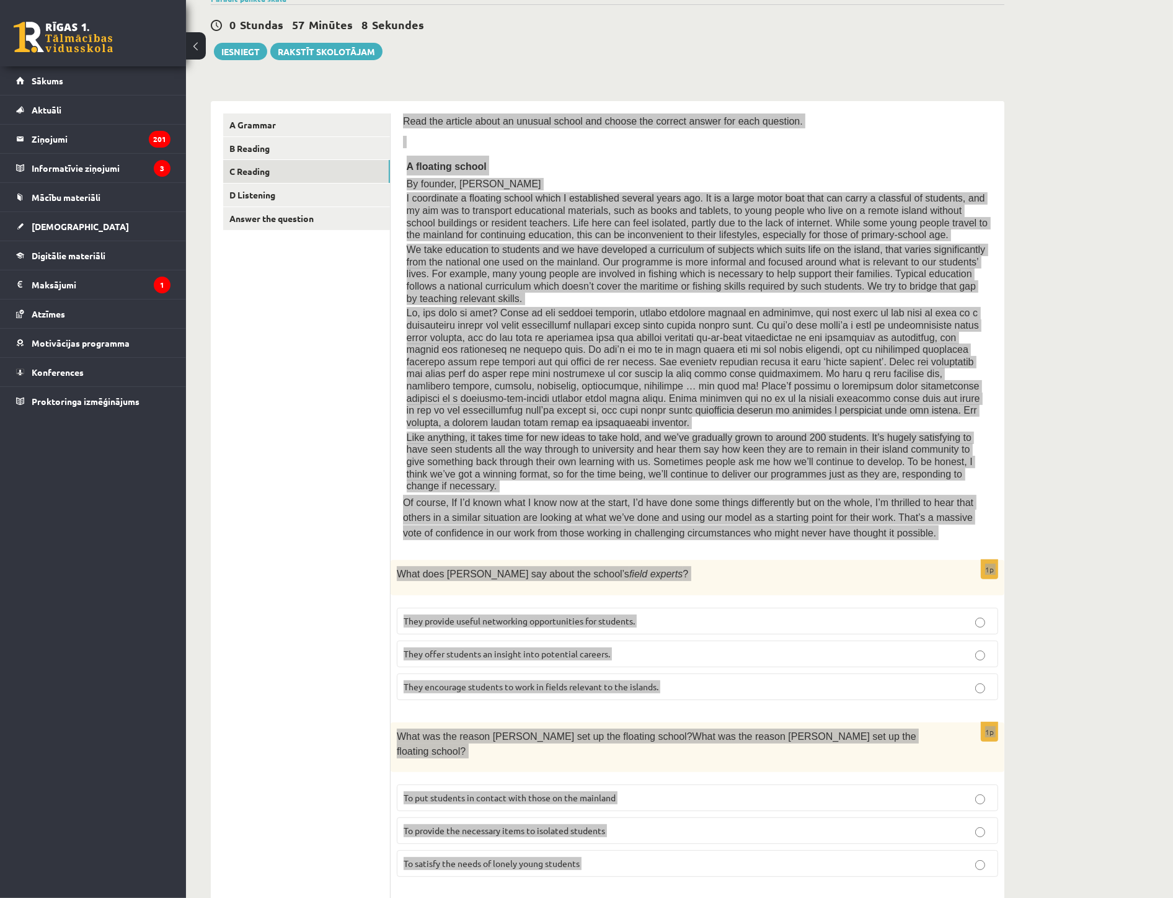
scroll to position [138, 0]
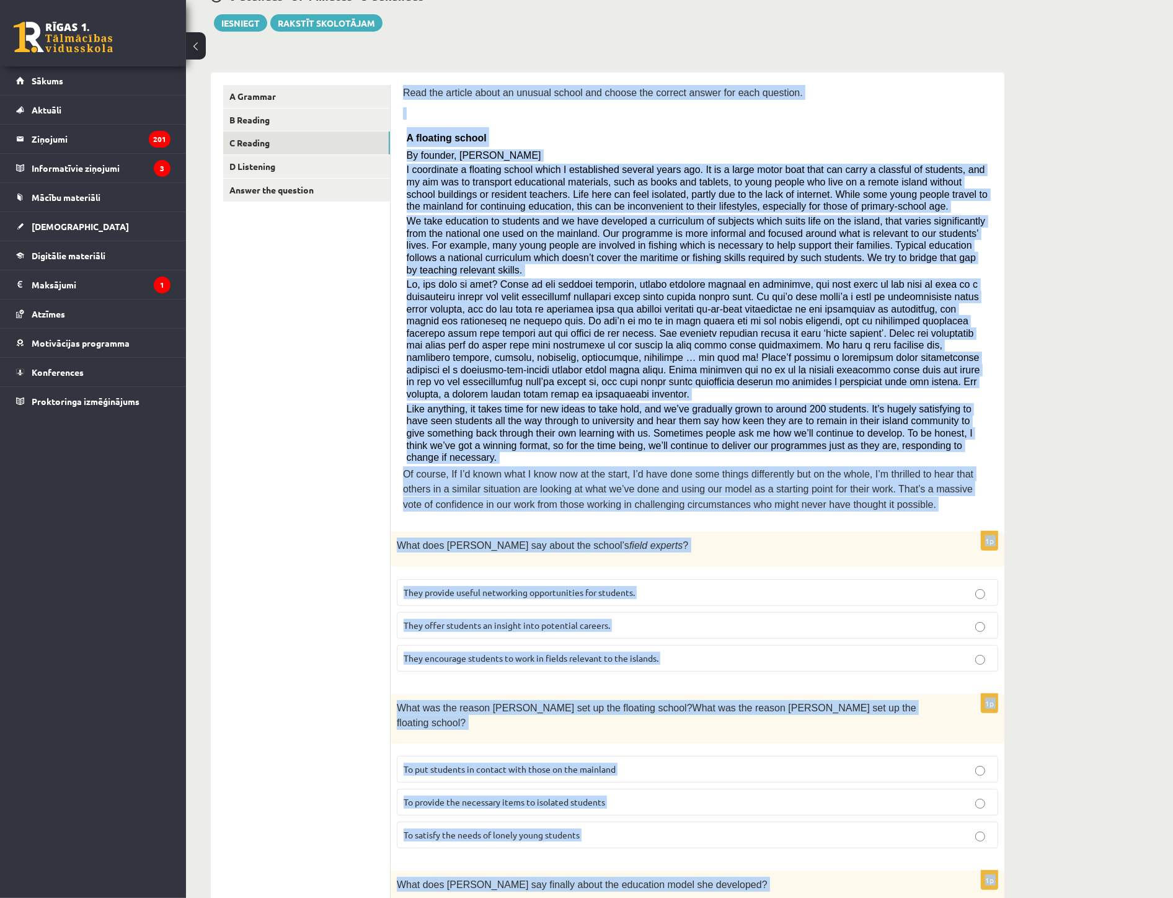
click at [528, 619] on span "They offer students an insight into potential careers." at bounding box center [507, 624] width 206 height 11
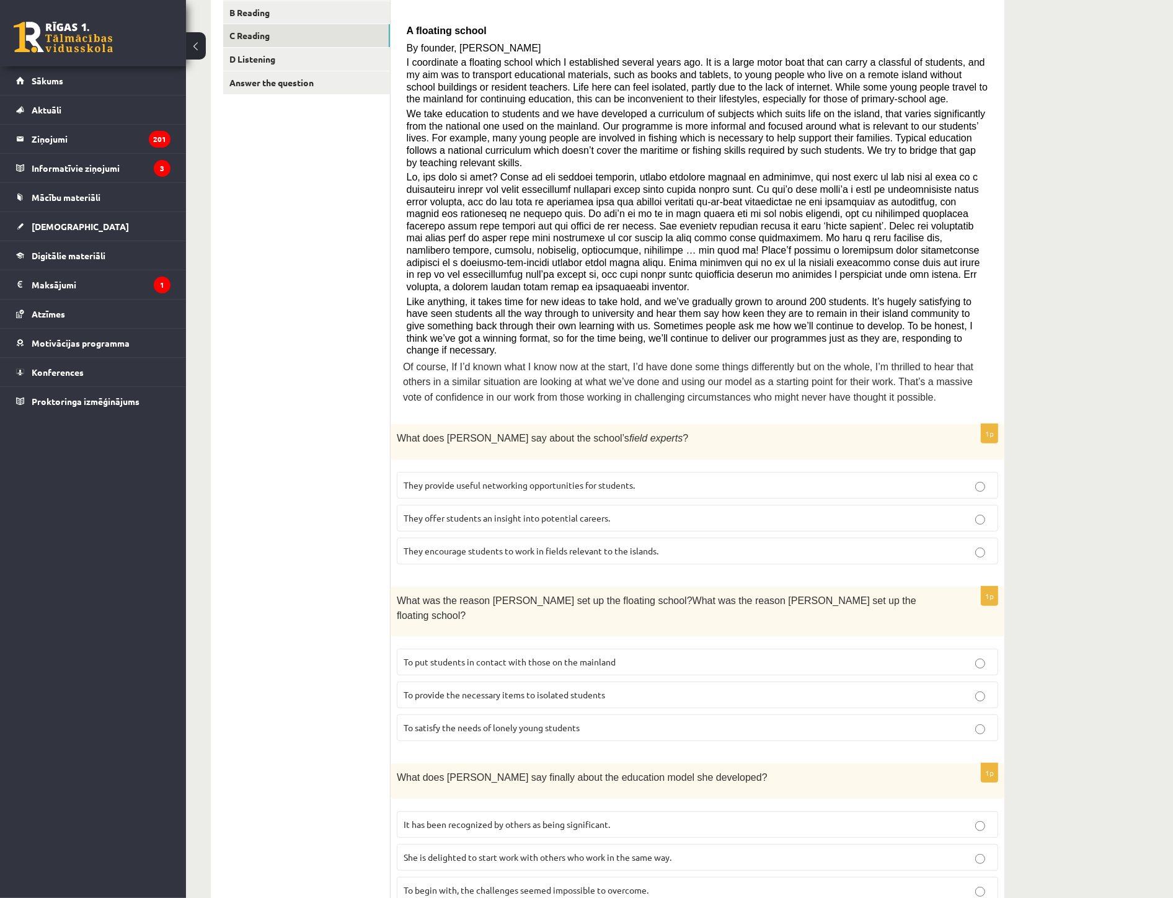
scroll to position [275, 0]
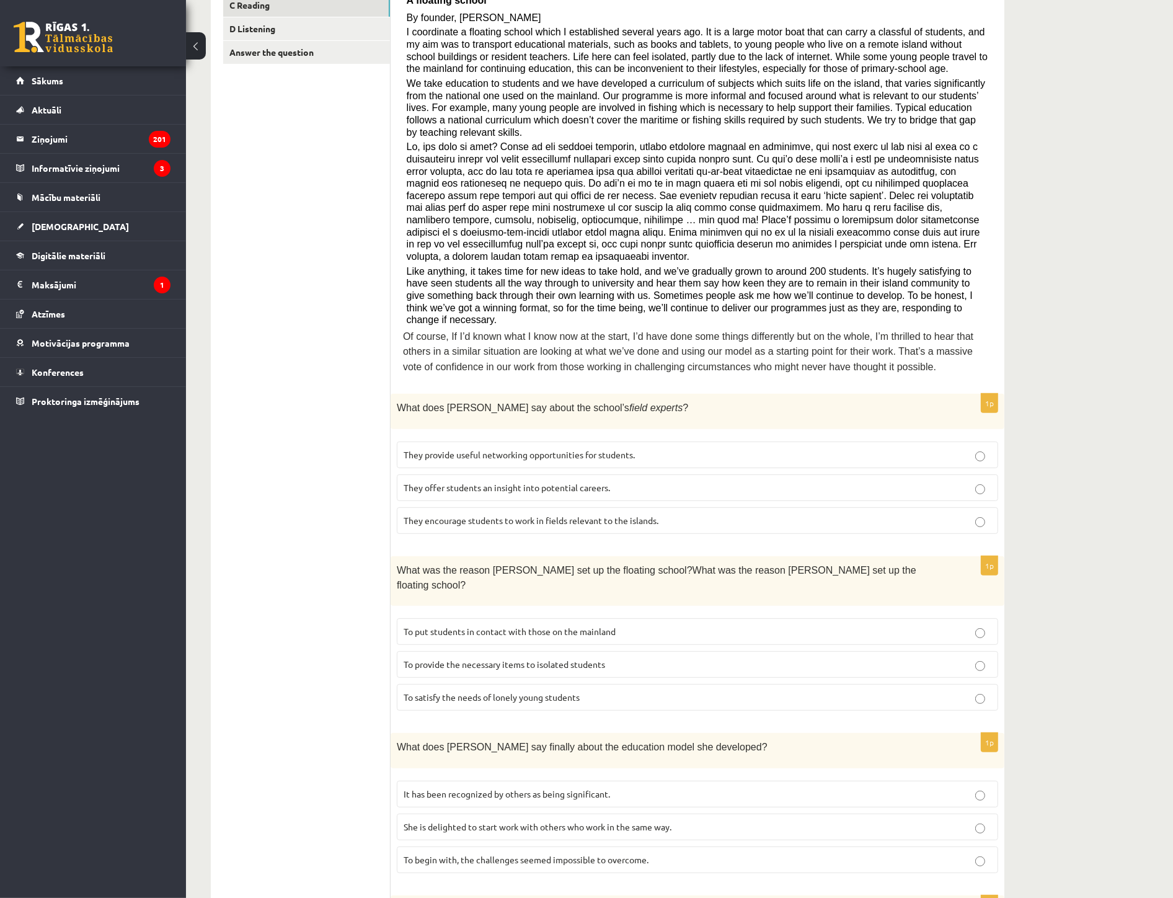
click at [524, 658] on span "To provide the necessary items to isolated students" at bounding box center [505, 663] width 202 height 11
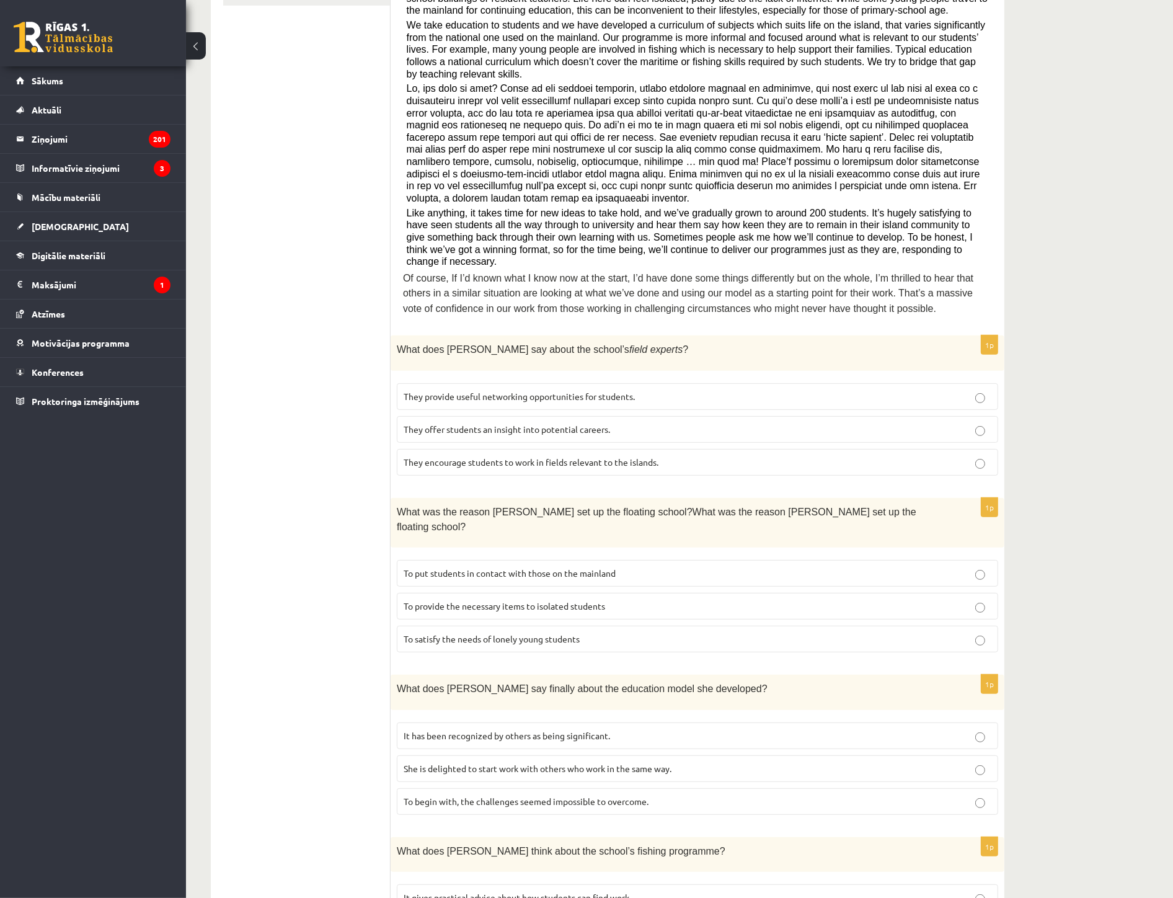
scroll to position [344, 0]
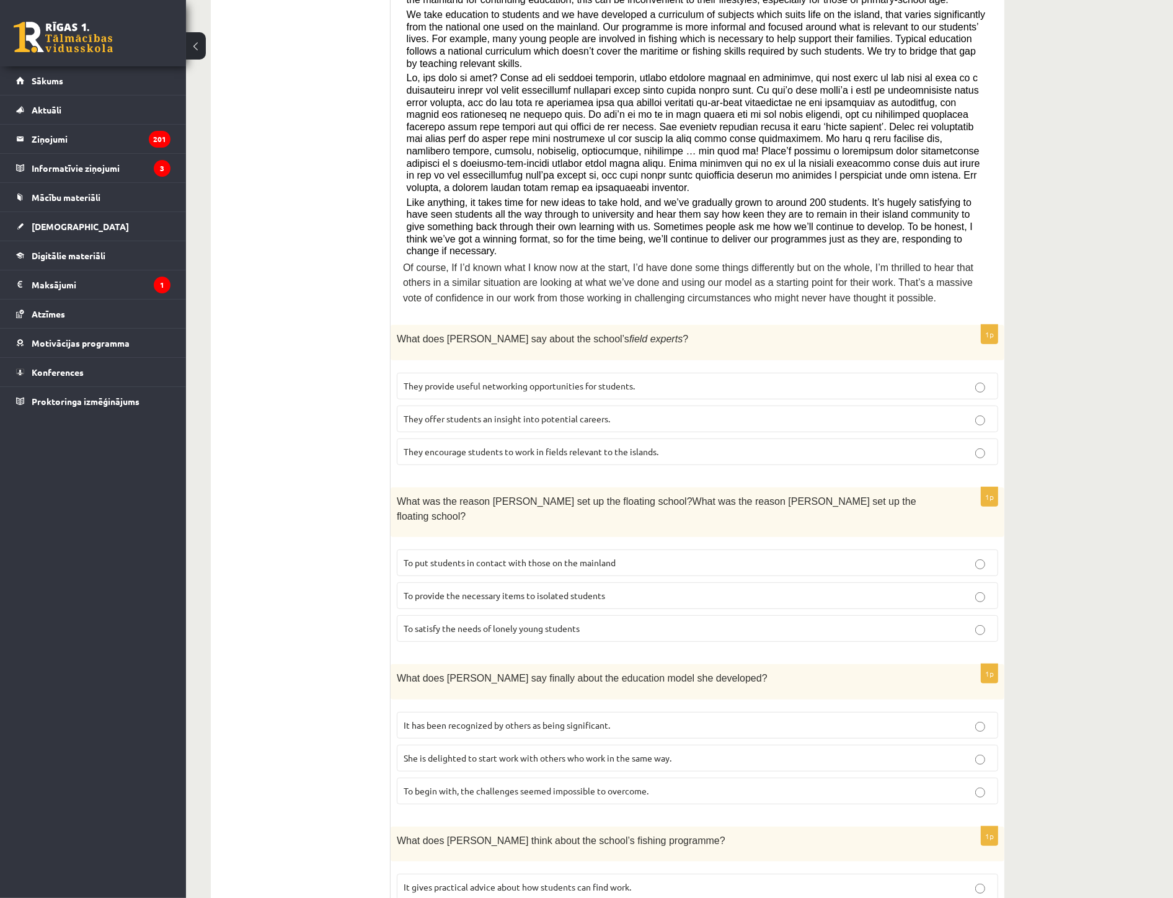
click at [543, 716] on span "It has been recognized by others as being significant." at bounding box center [507, 724] width 206 height 11
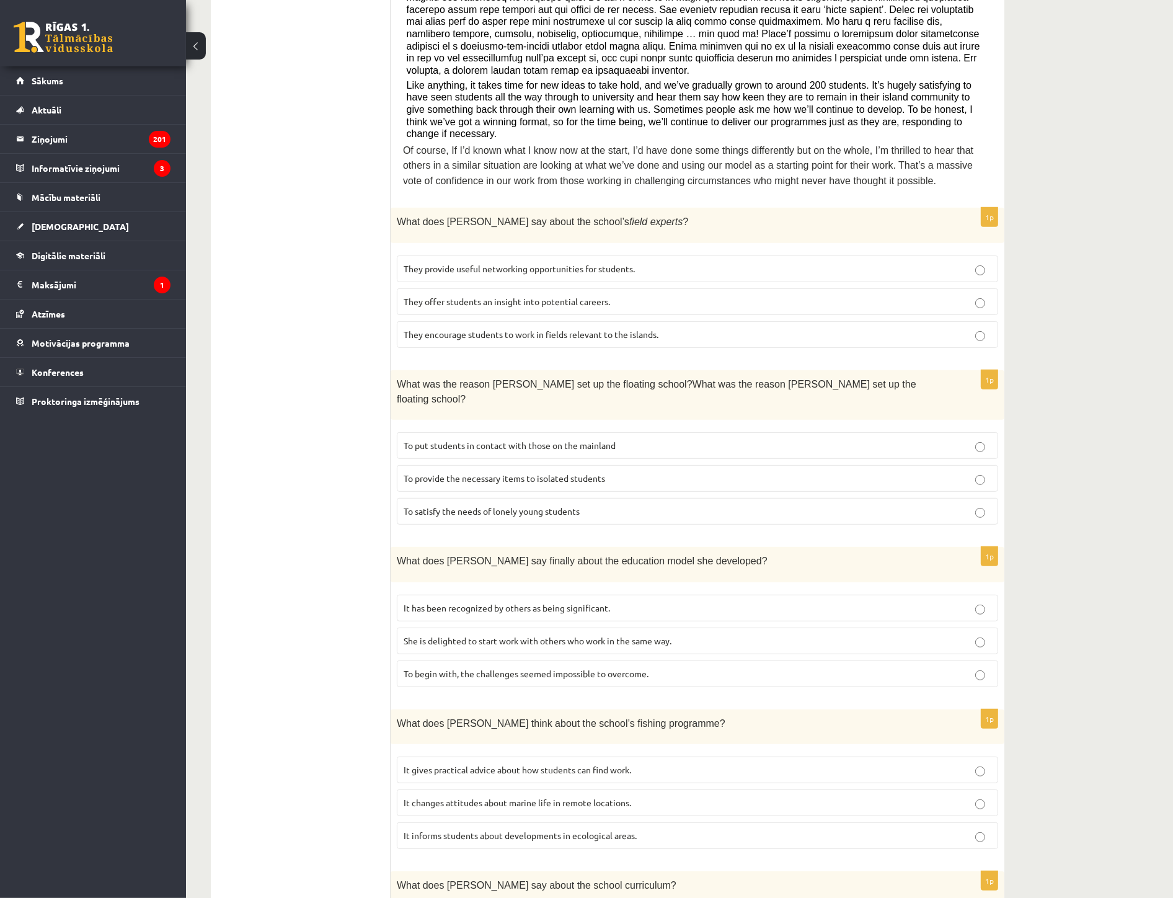
scroll to position [482, 0]
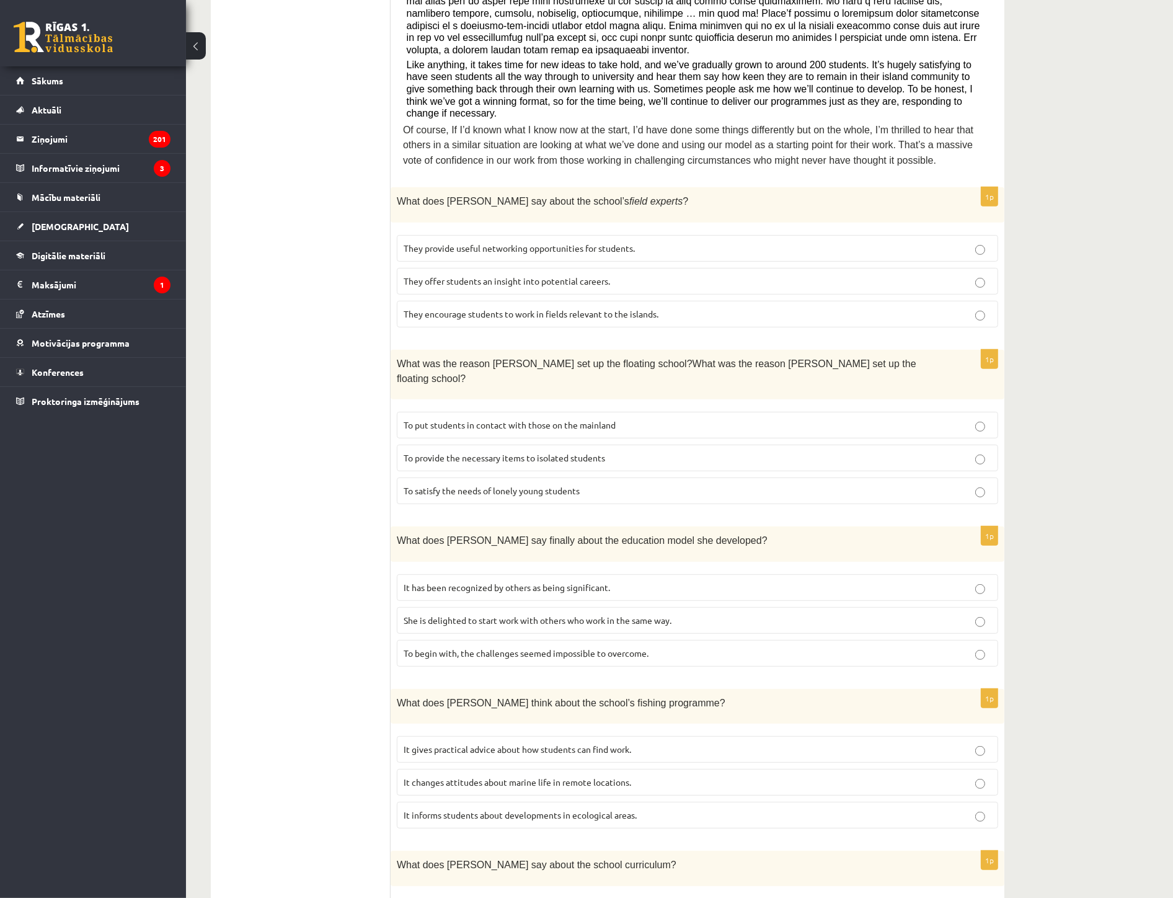
click at [507, 716] on span "It informs students about developments in ecological areas." at bounding box center [520, 814] width 233 height 11
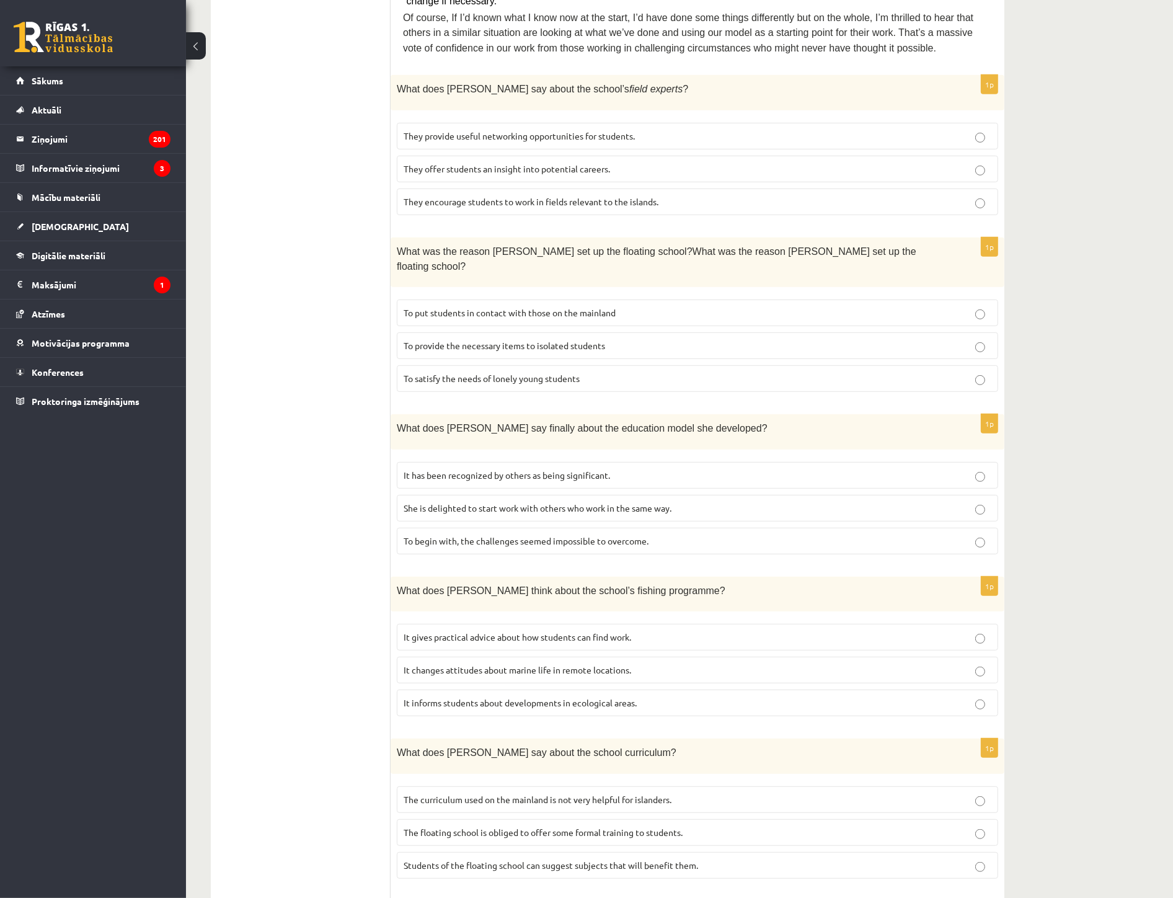
scroll to position [620, 0]
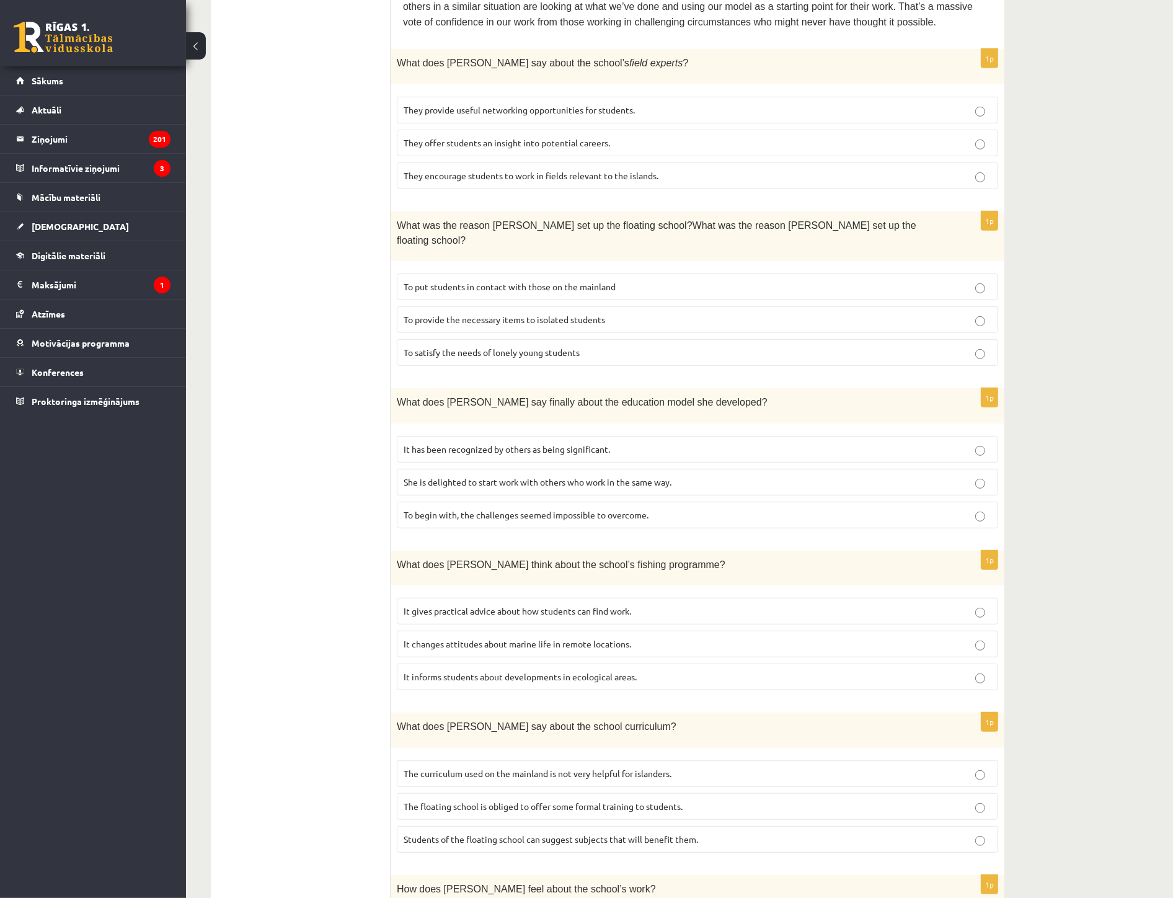
click at [513, 716] on p "The curriculum used on the mainland is not very helpful for islanders." at bounding box center [698, 773] width 588 height 13
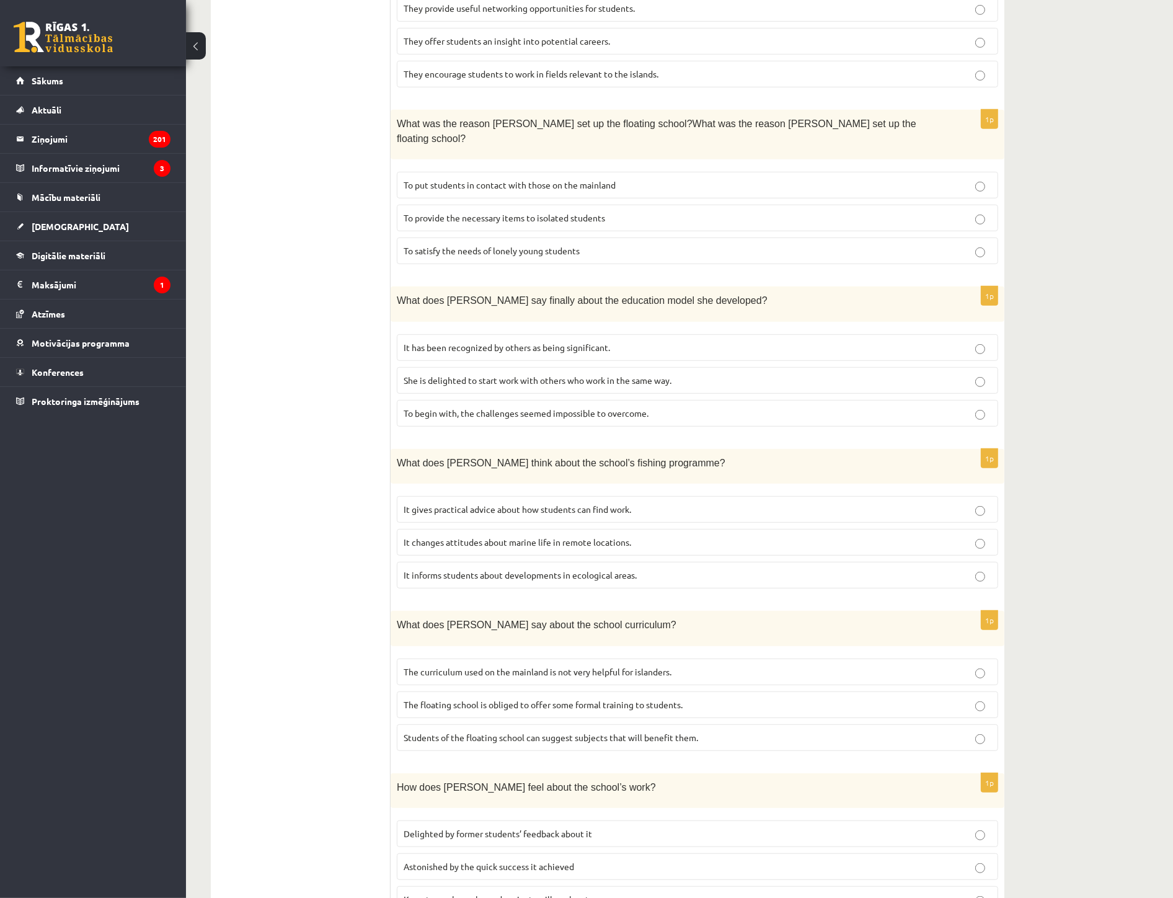
scroll to position [722, 0]
click at [511, 716] on span "Delighted by former students’ feedback about it" at bounding box center [498, 832] width 188 height 11
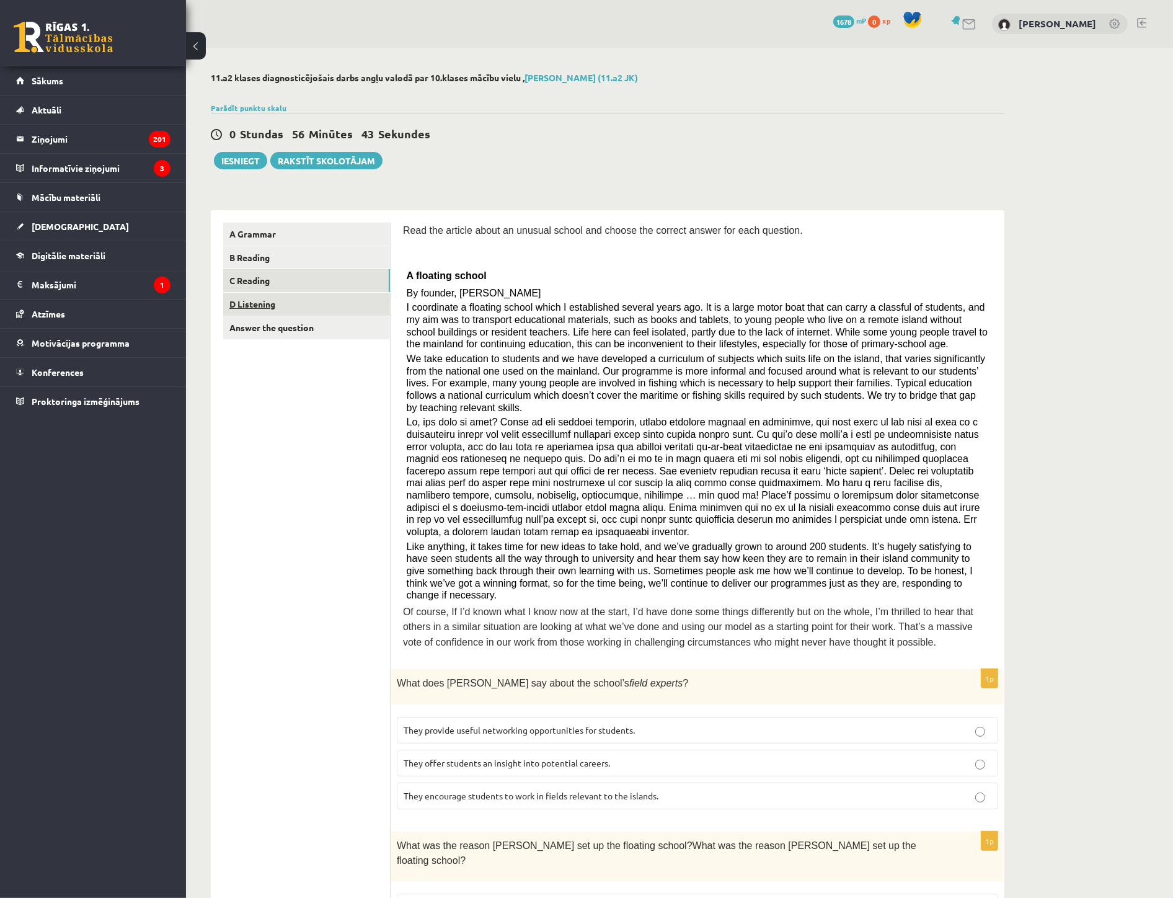
click at [264, 304] on link "D Listening" at bounding box center [306, 304] width 167 height 23
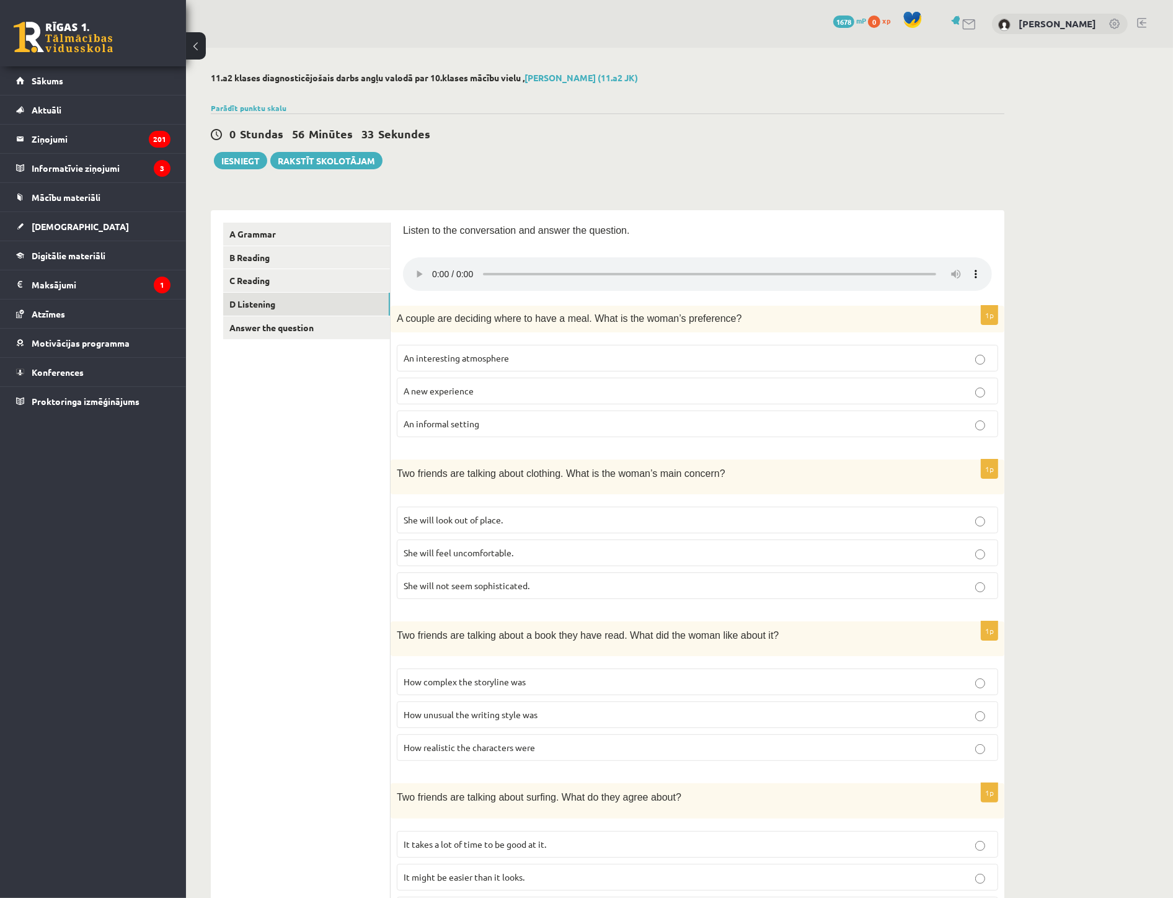
click at [1039, 151] on div "11.a2 klases diagnosticējošais darbs angļu valodā par 10.klases mācību vielu , …" at bounding box center [679, 667] width 987 height 1238
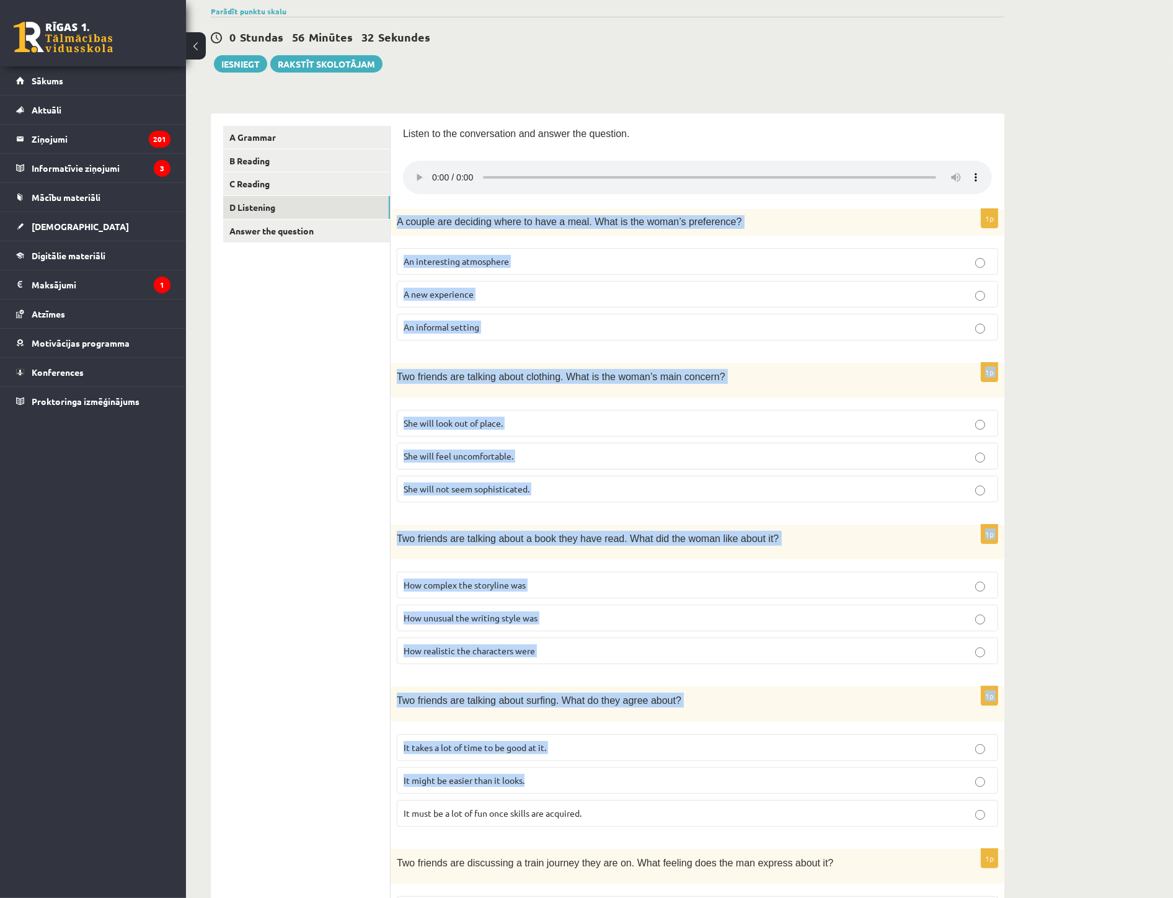
scroll to position [384, 0]
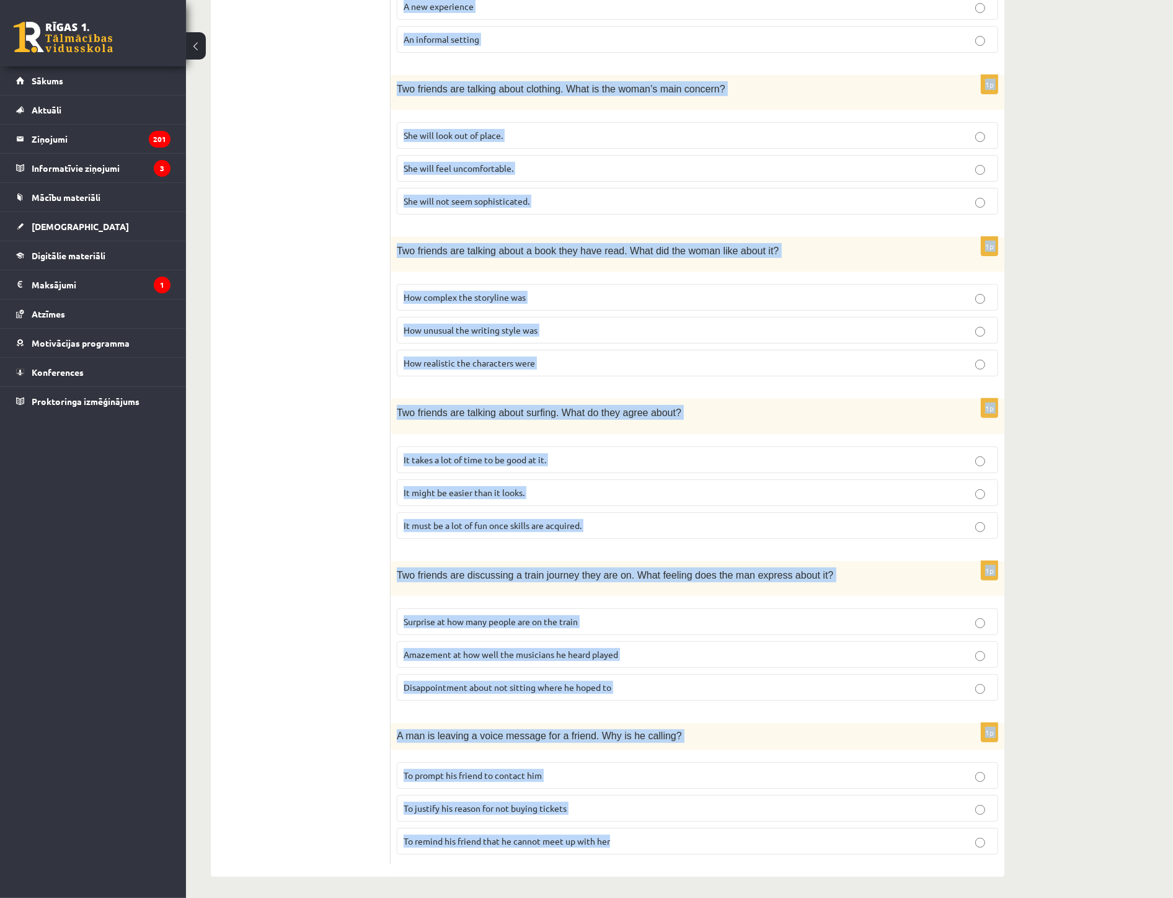
drag, startPoint x: 396, startPoint y: 316, endPoint x: 689, endPoint y: 831, distance: 593.2
click at [689, 716] on form "Listen to the conversation and answer the question. 1p A couple are deciding wh…" at bounding box center [697, 351] width 589 height 1026
copy form "A couple are deciding where to have a meal. What is the woman’s preference? An …"
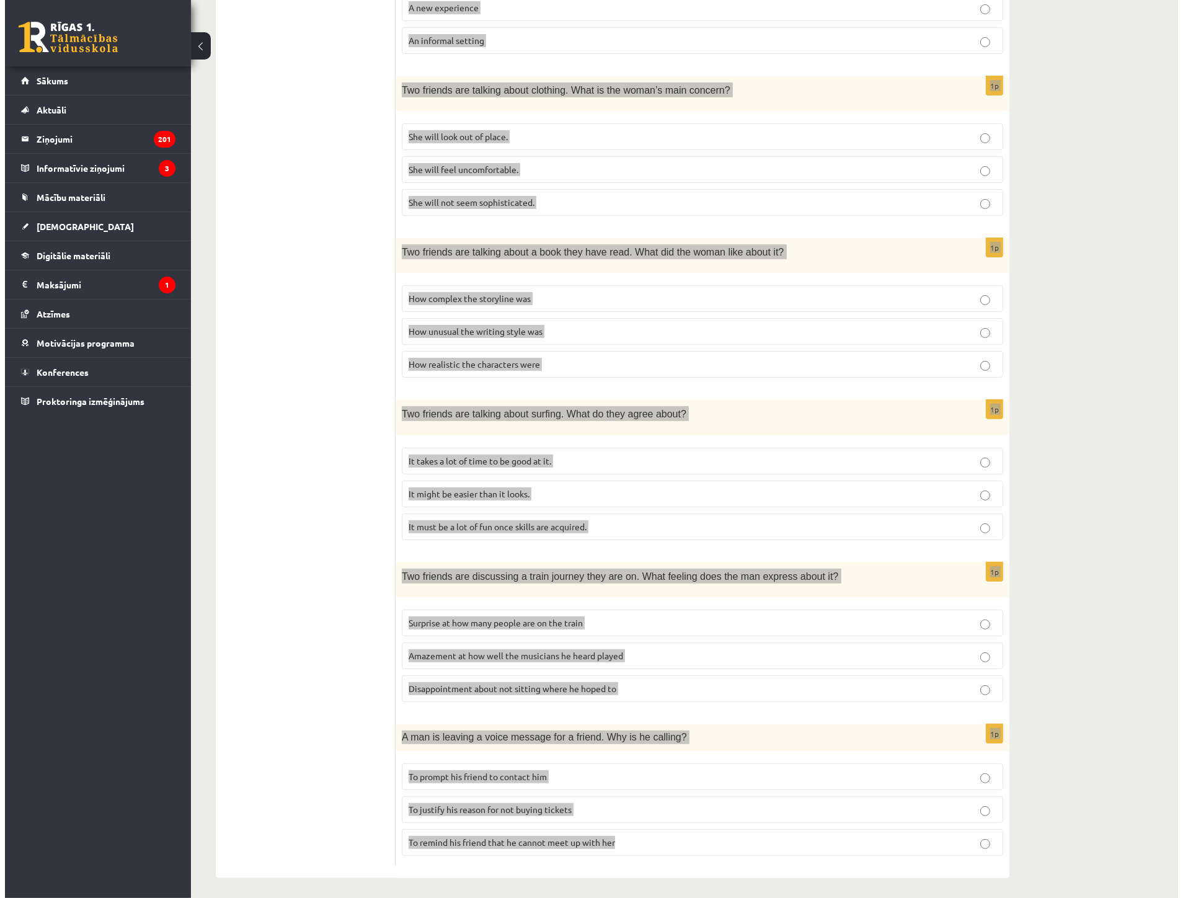
scroll to position [0, 0]
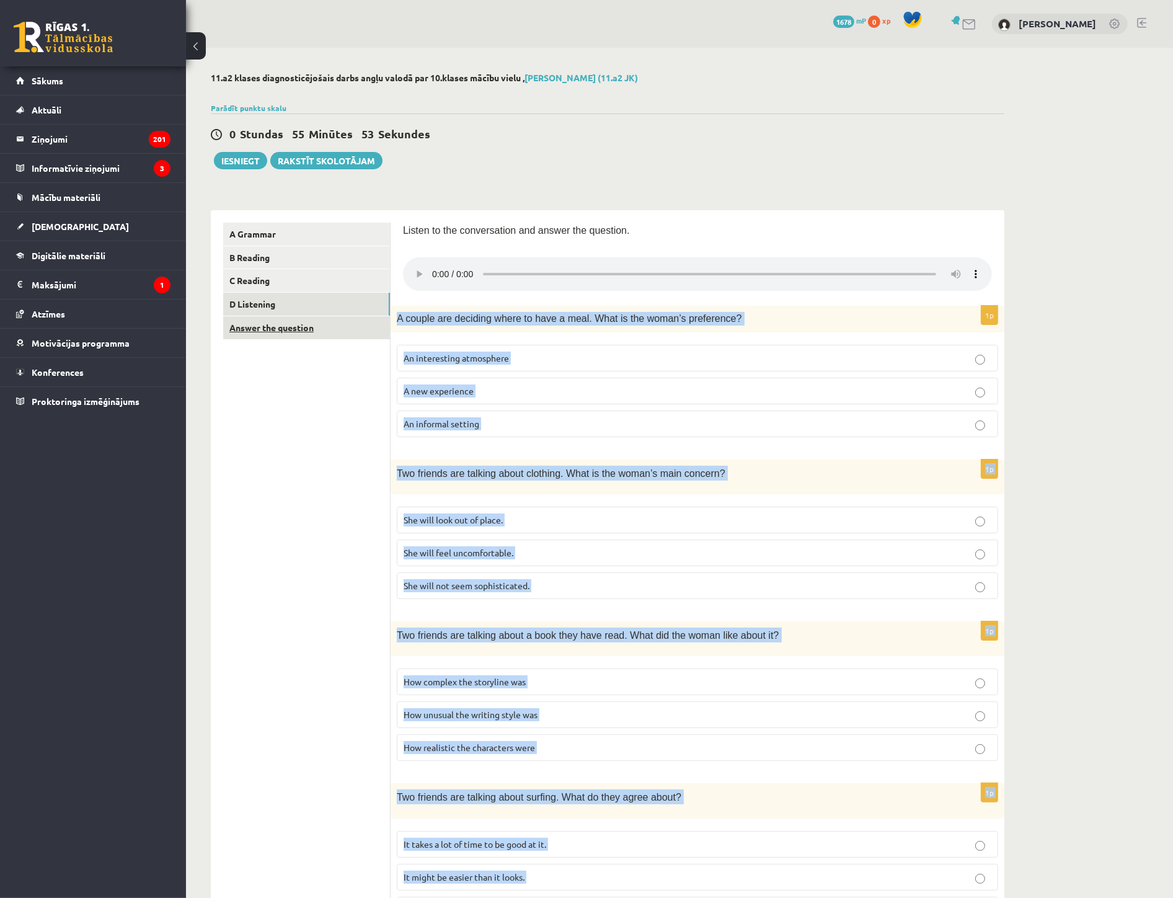
click at [275, 326] on link "Answer the question" at bounding box center [306, 327] width 167 height 23
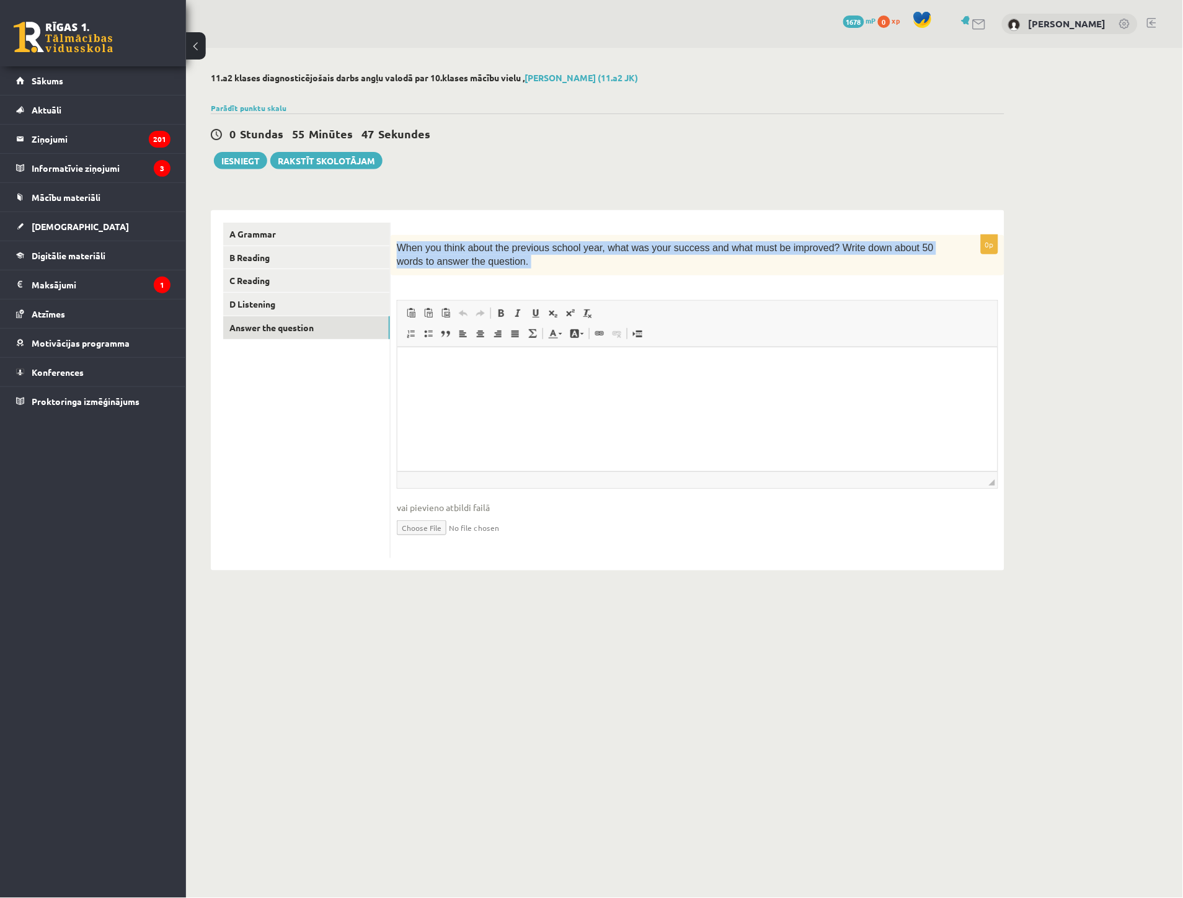
drag, startPoint x: 394, startPoint y: 247, endPoint x: 521, endPoint y: 280, distance: 131.3
click at [521, 280] on div "0p When you think about the previous school year, what was your success and wha…" at bounding box center [698, 396] width 614 height 323
copy div "When you think about the previous school year, what was your success and what m…"
click at [431, 348] on html at bounding box center [697, 366] width 600 height 38
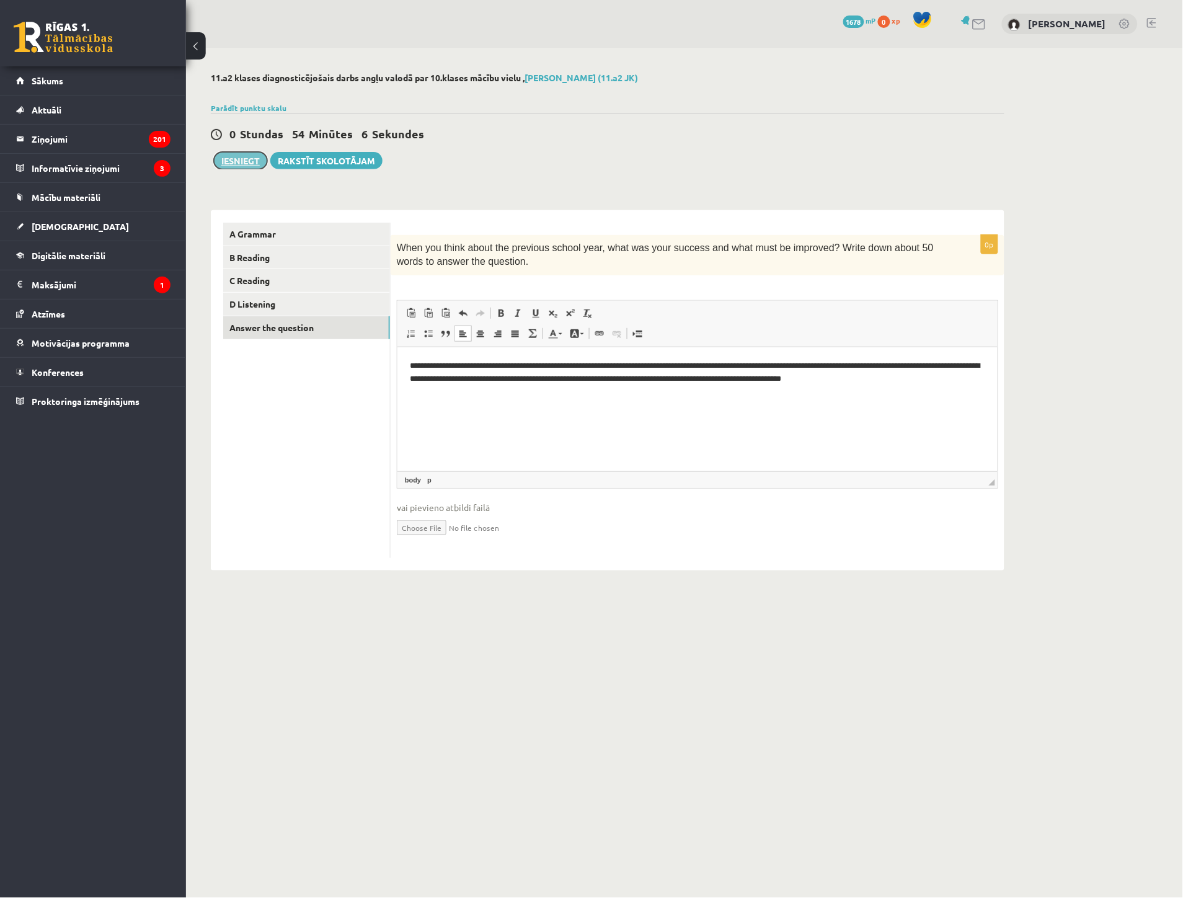
click at [239, 159] on button "Iesniegt" at bounding box center [240, 160] width 53 height 17
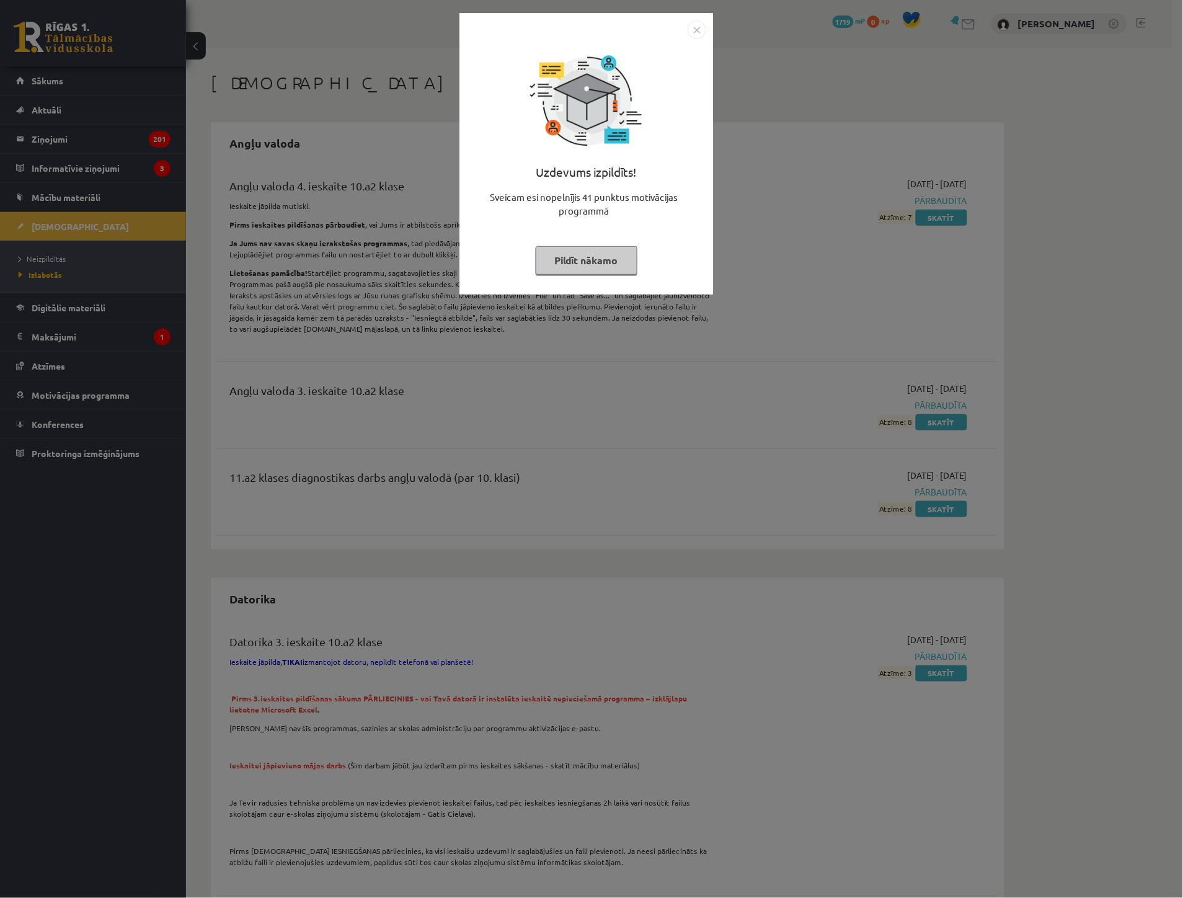
click at [579, 249] on button "Pildīt nākamo" at bounding box center [587, 260] width 102 height 29
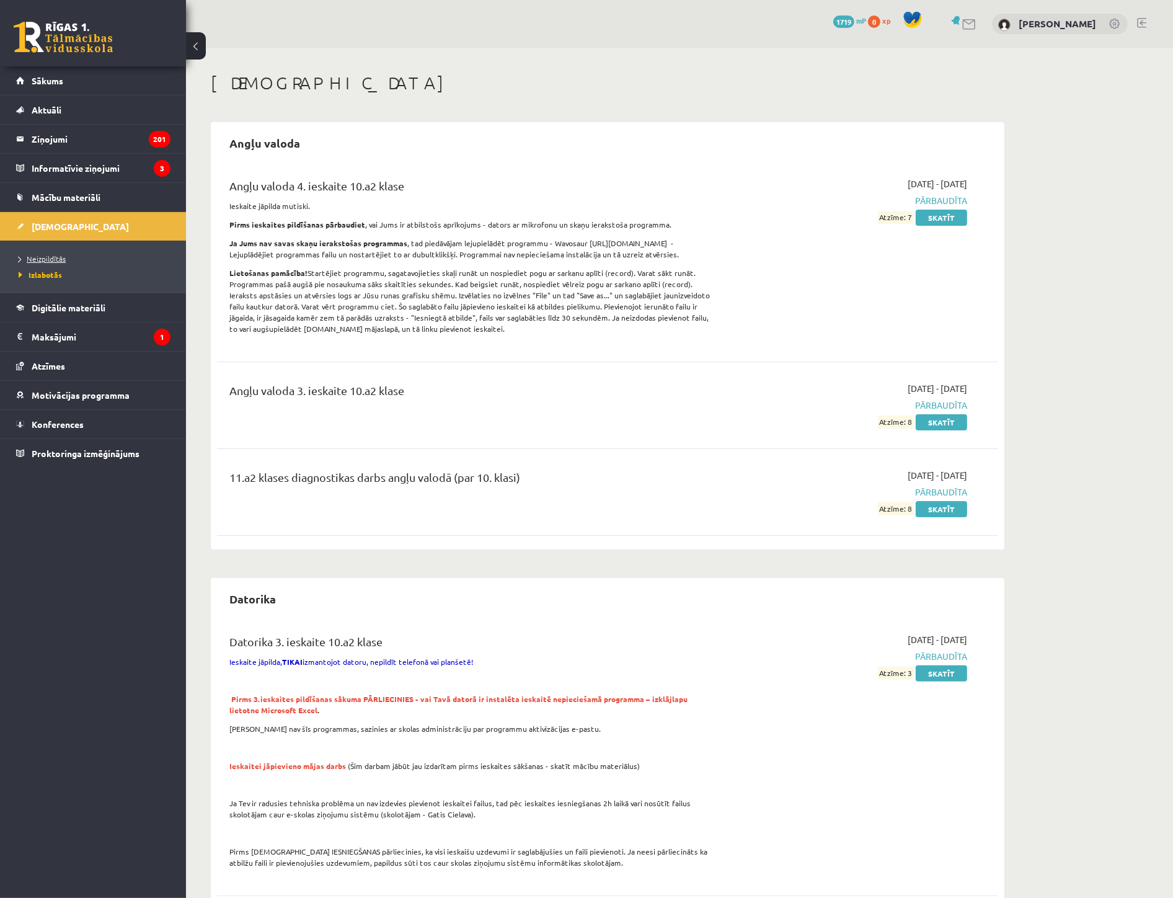
click at [41, 260] on span "Neizpildītās" at bounding box center [42, 259] width 47 height 10
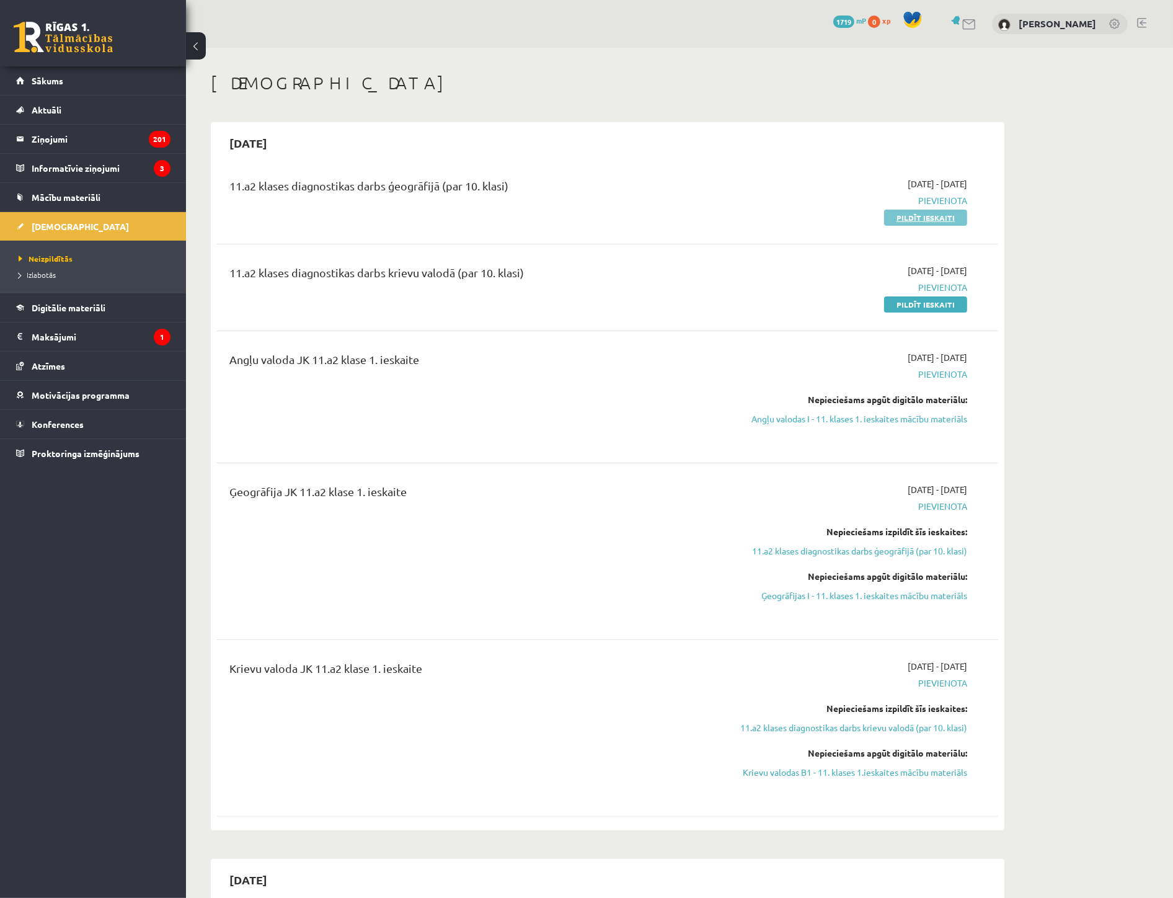
click at [946, 219] on link "Pildīt ieskaiti" at bounding box center [925, 218] width 83 height 16
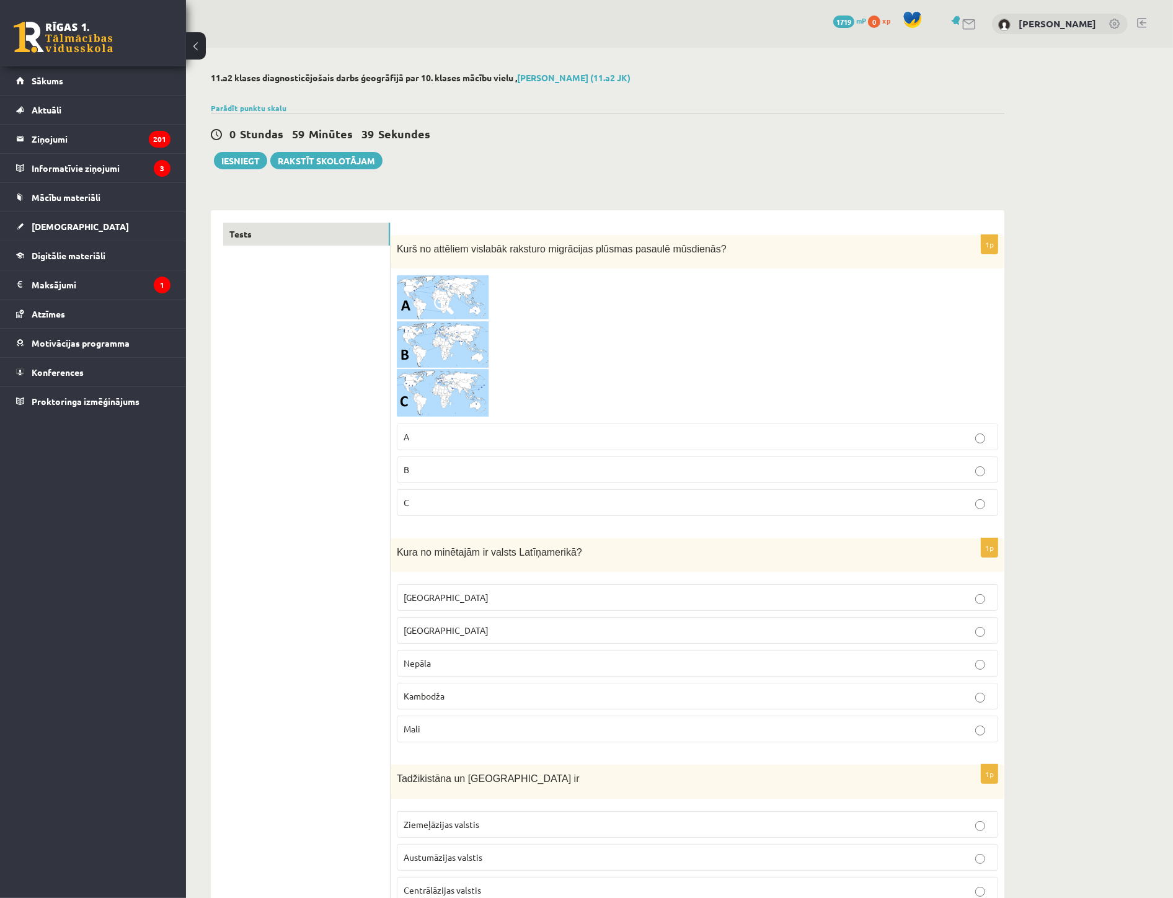
click at [444, 477] on label "B" at bounding box center [697, 469] width 601 height 27
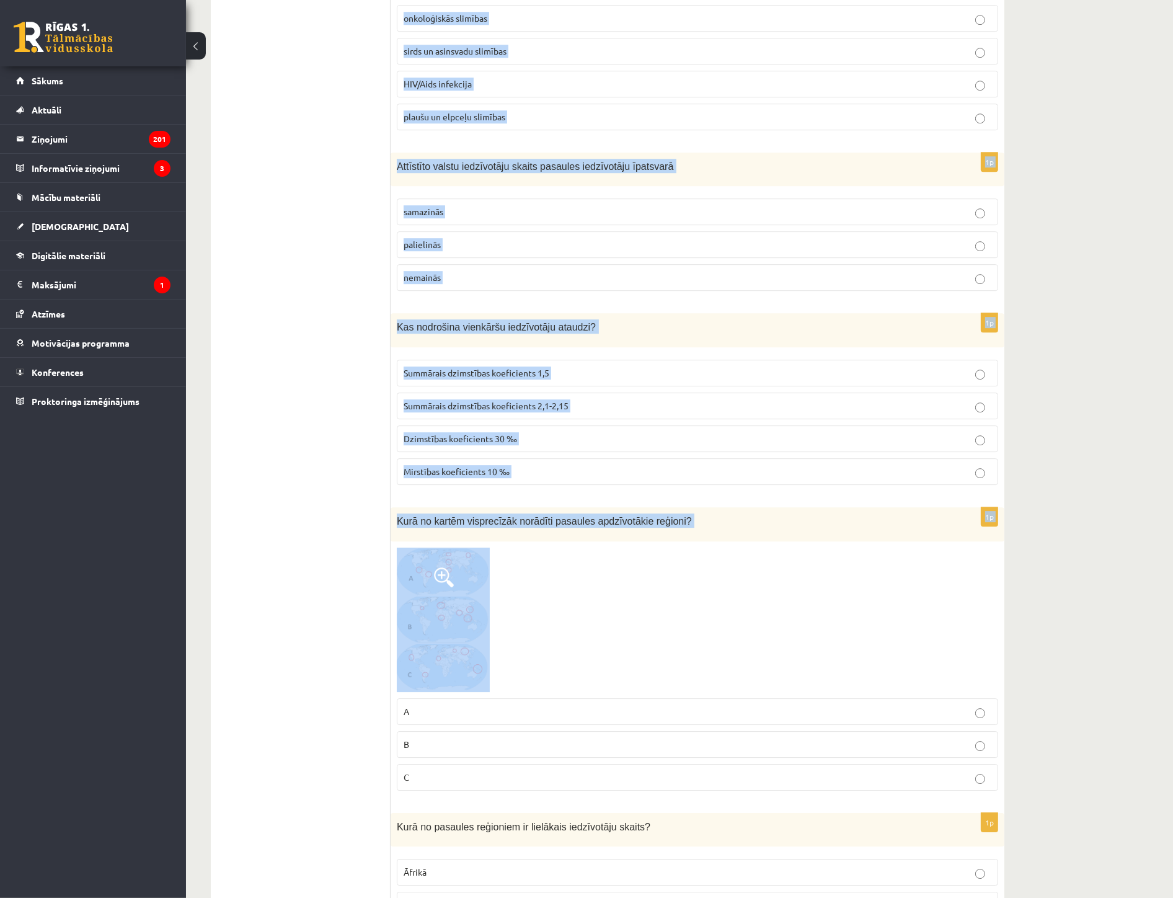
scroll to position [4064, 0]
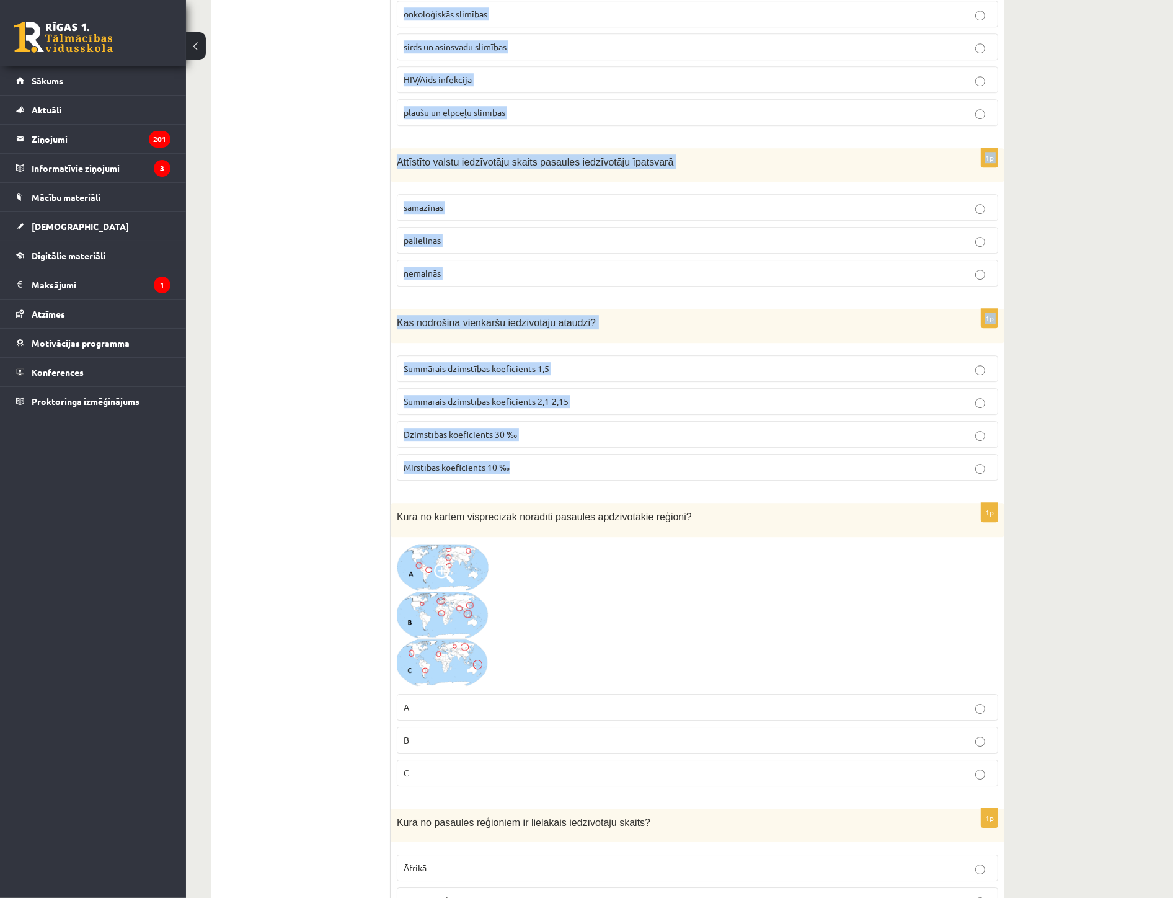
drag, startPoint x: 405, startPoint y: 547, endPoint x: 569, endPoint y: 479, distance: 177.3
copy form "Kura no minētajām ir valsts Latīņamerikā? Meksika ASV Nepāla Kambodža Mali 1p T…"
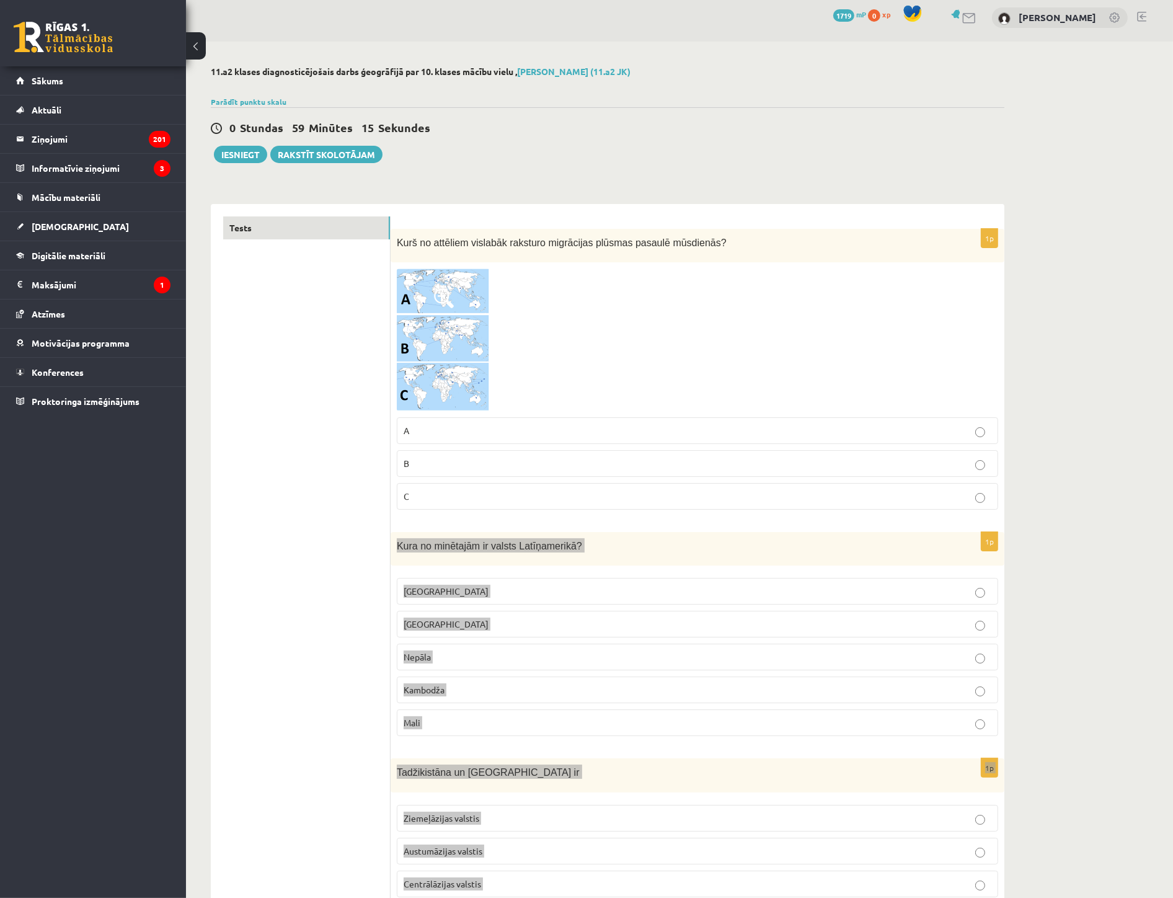
scroll to position [0, 0]
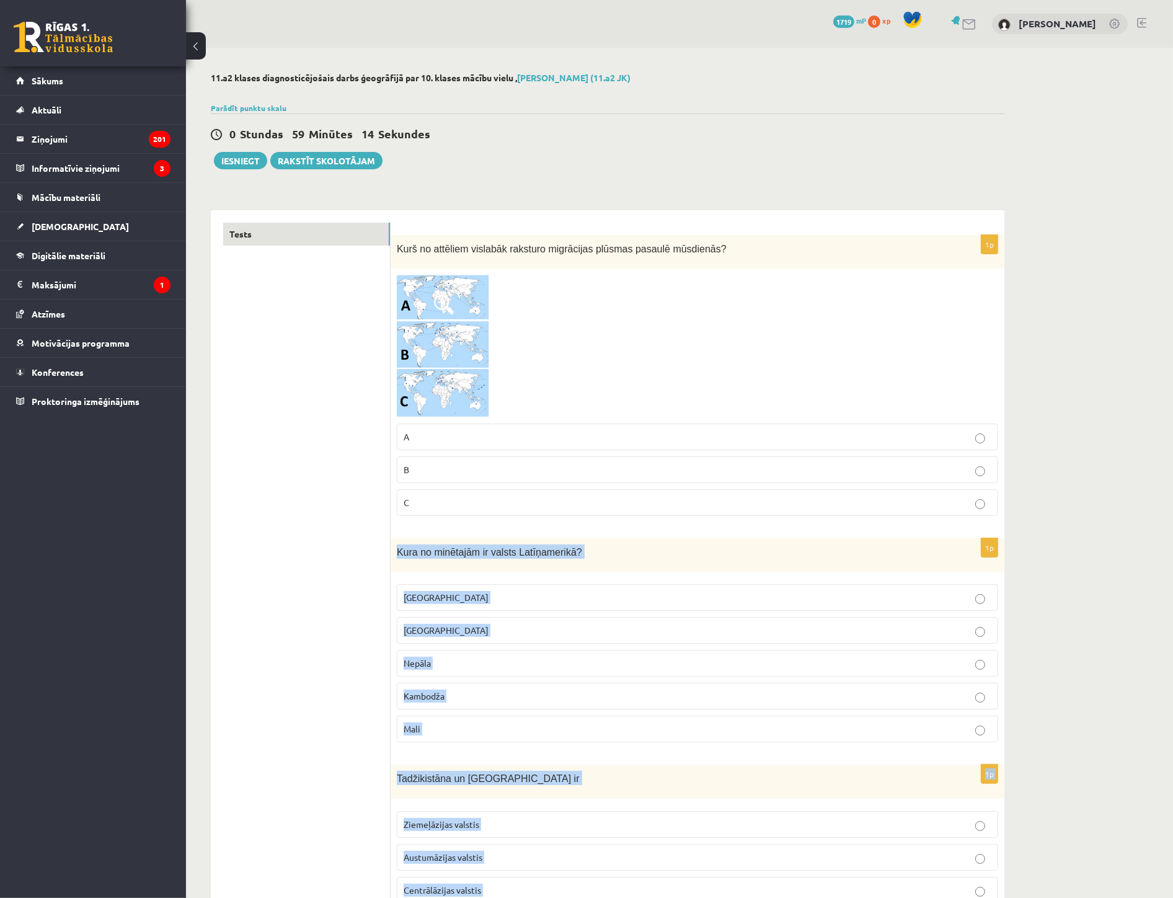
click at [478, 596] on p "Meksika" at bounding box center [698, 597] width 588 height 13
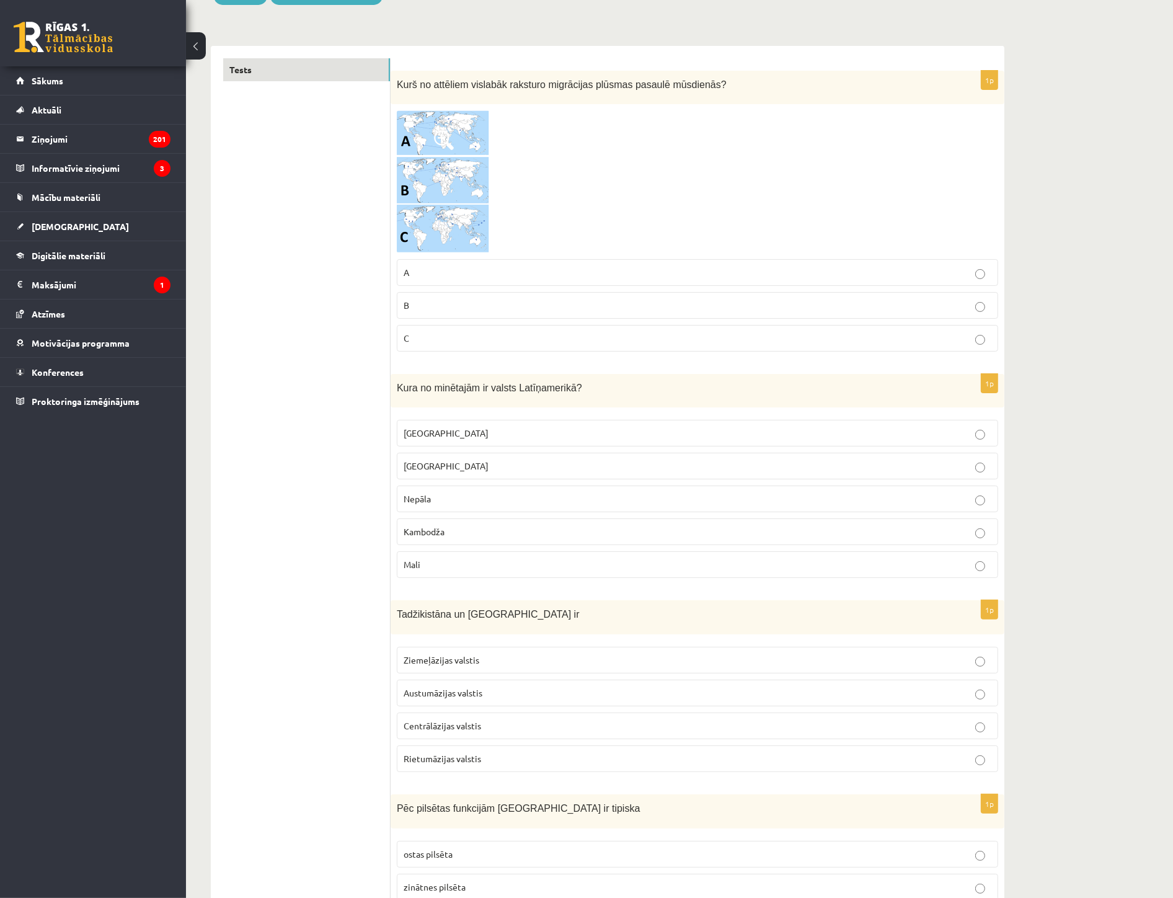
scroll to position [206, 0]
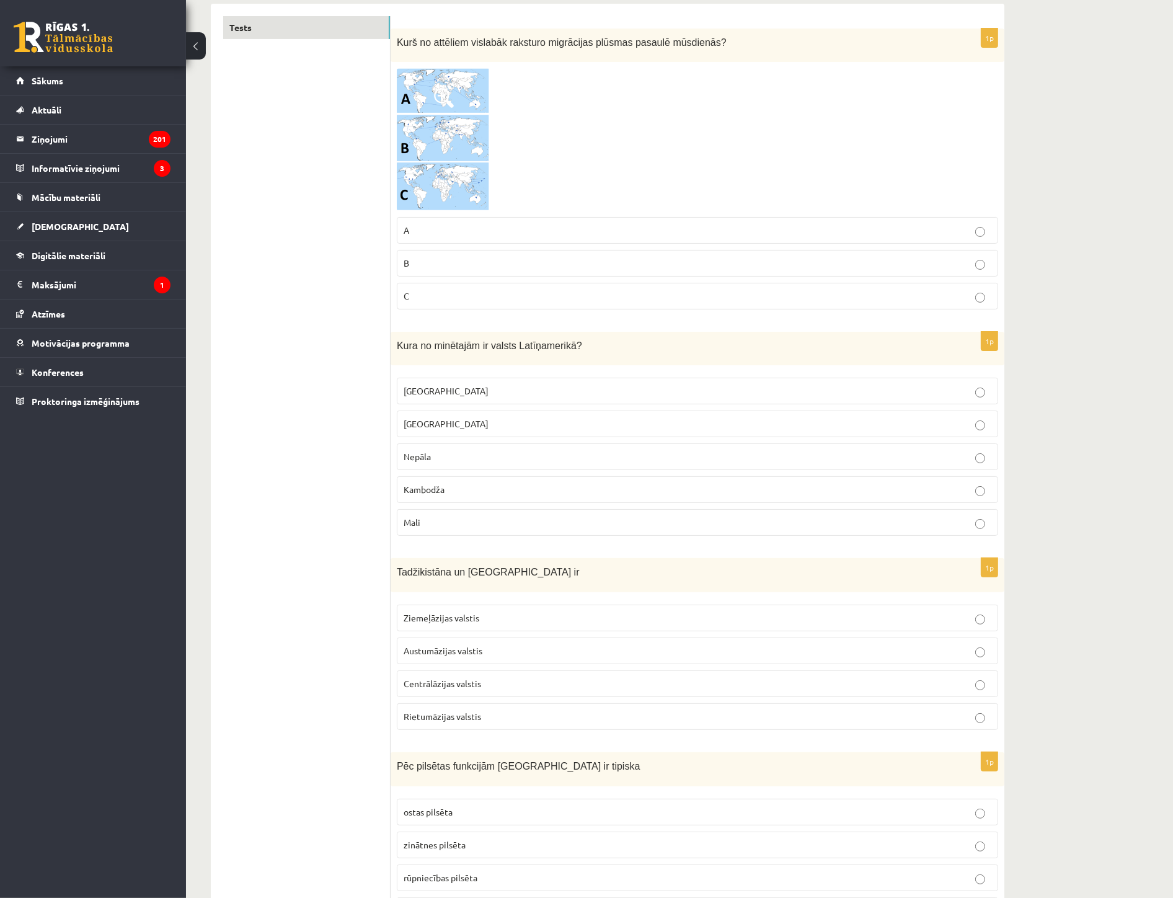
click at [443, 681] on span "Centrālāzijas valstis" at bounding box center [443, 683] width 78 height 11
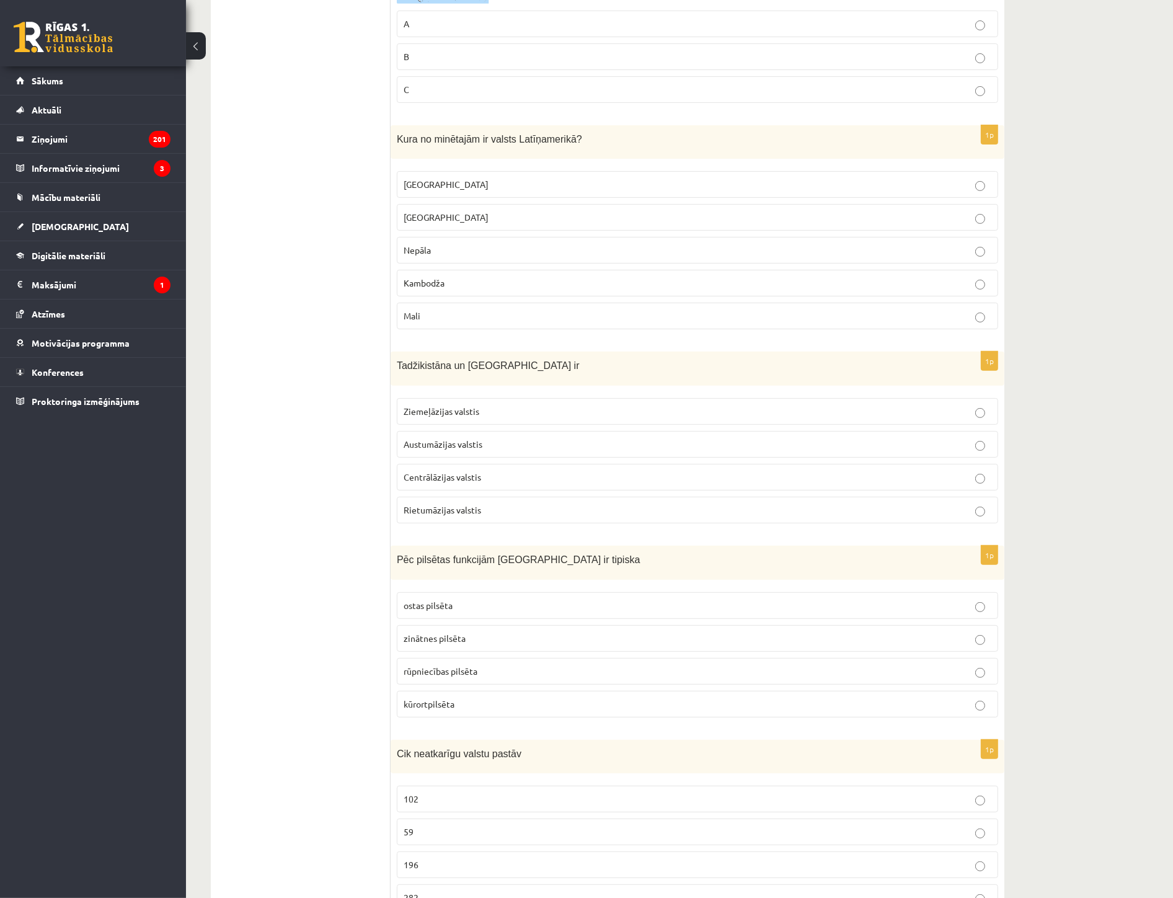
click at [443, 704] on span "kūrortpilsēta" at bounding box center [429, 703] width 51 height 11
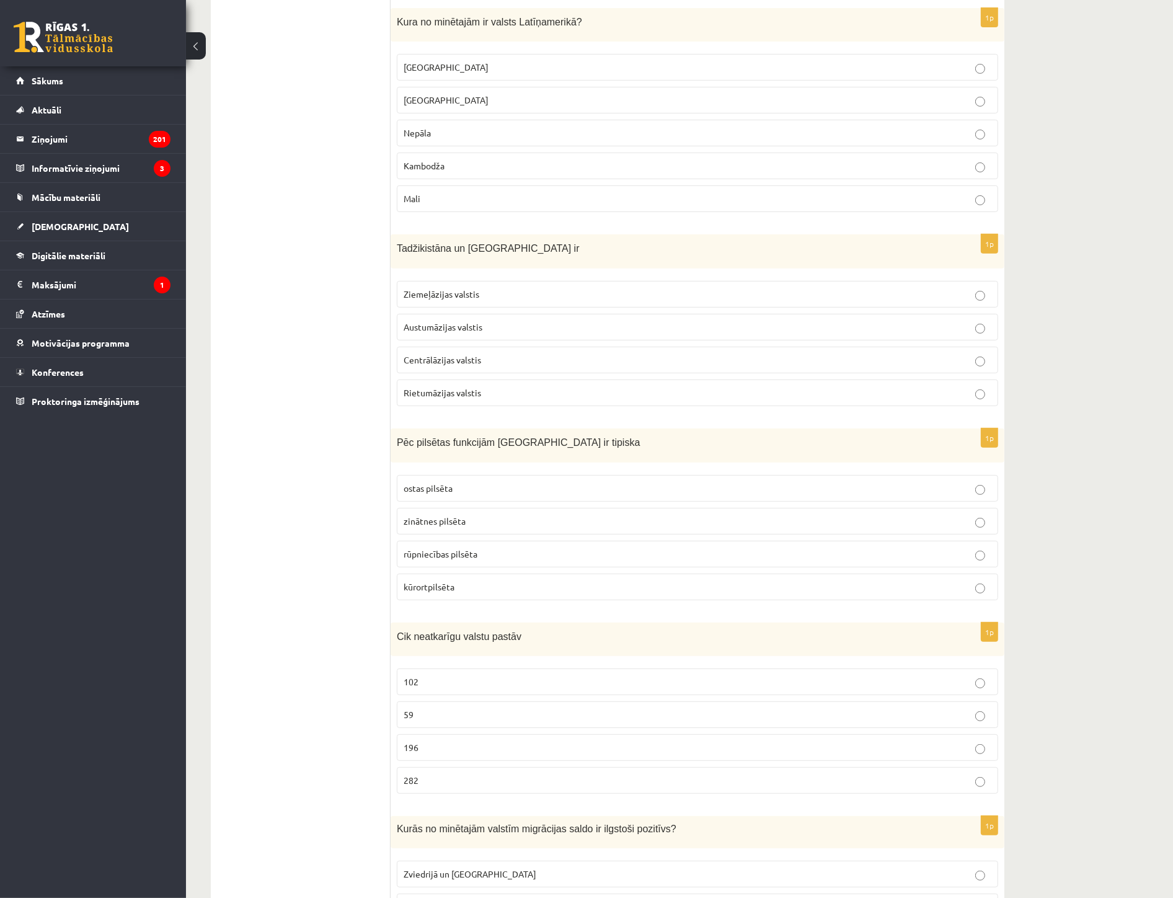
scroll to position [551, 0]
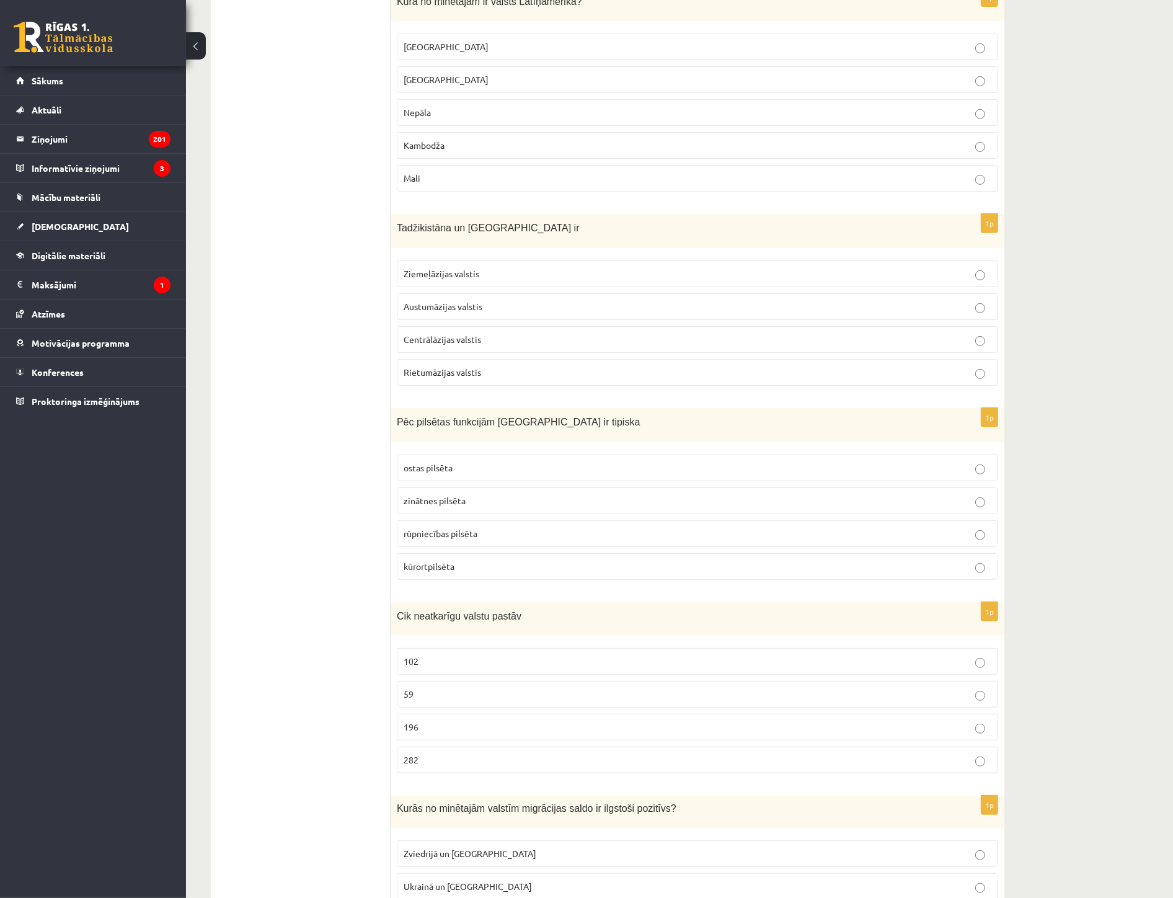
click at [429, 723] on p "196" at bounding box center [698, 726] width 588 height 13
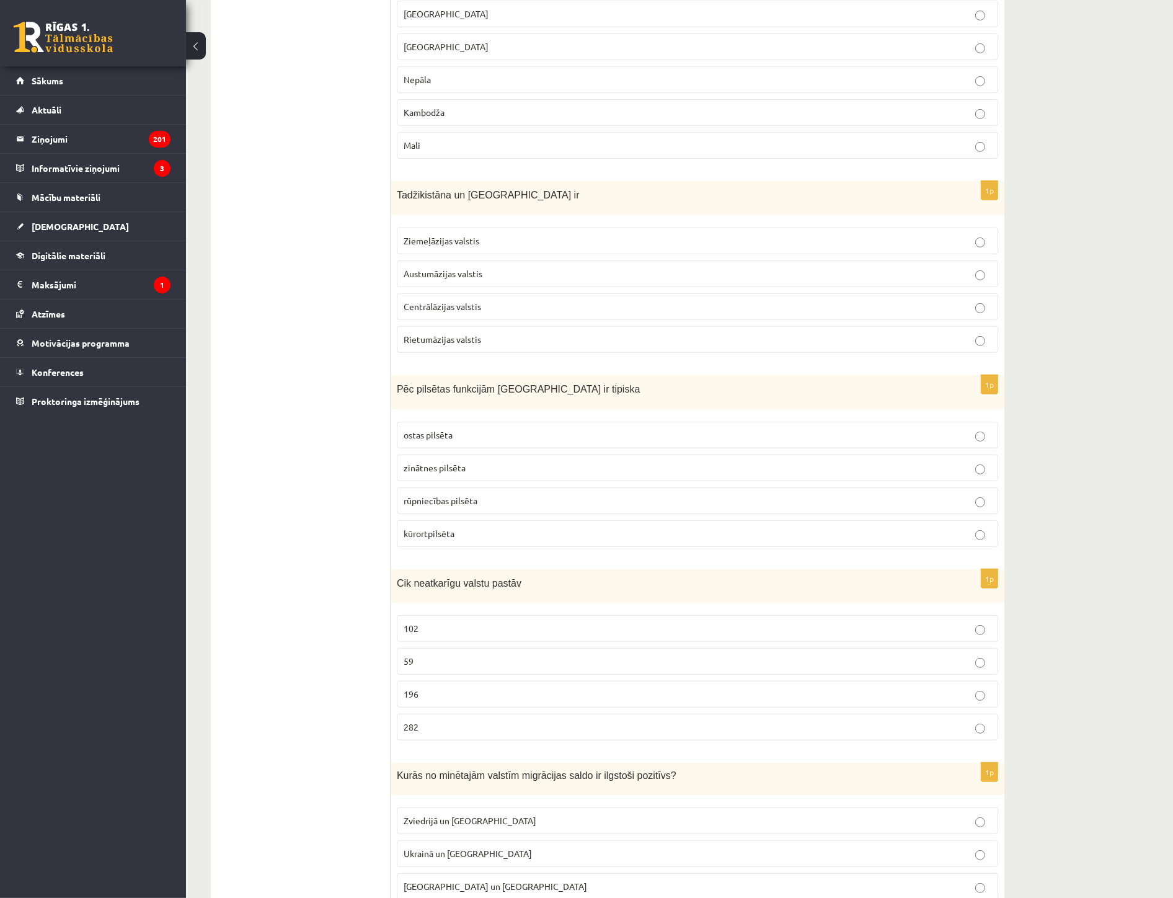
scroll to position [758, 0]
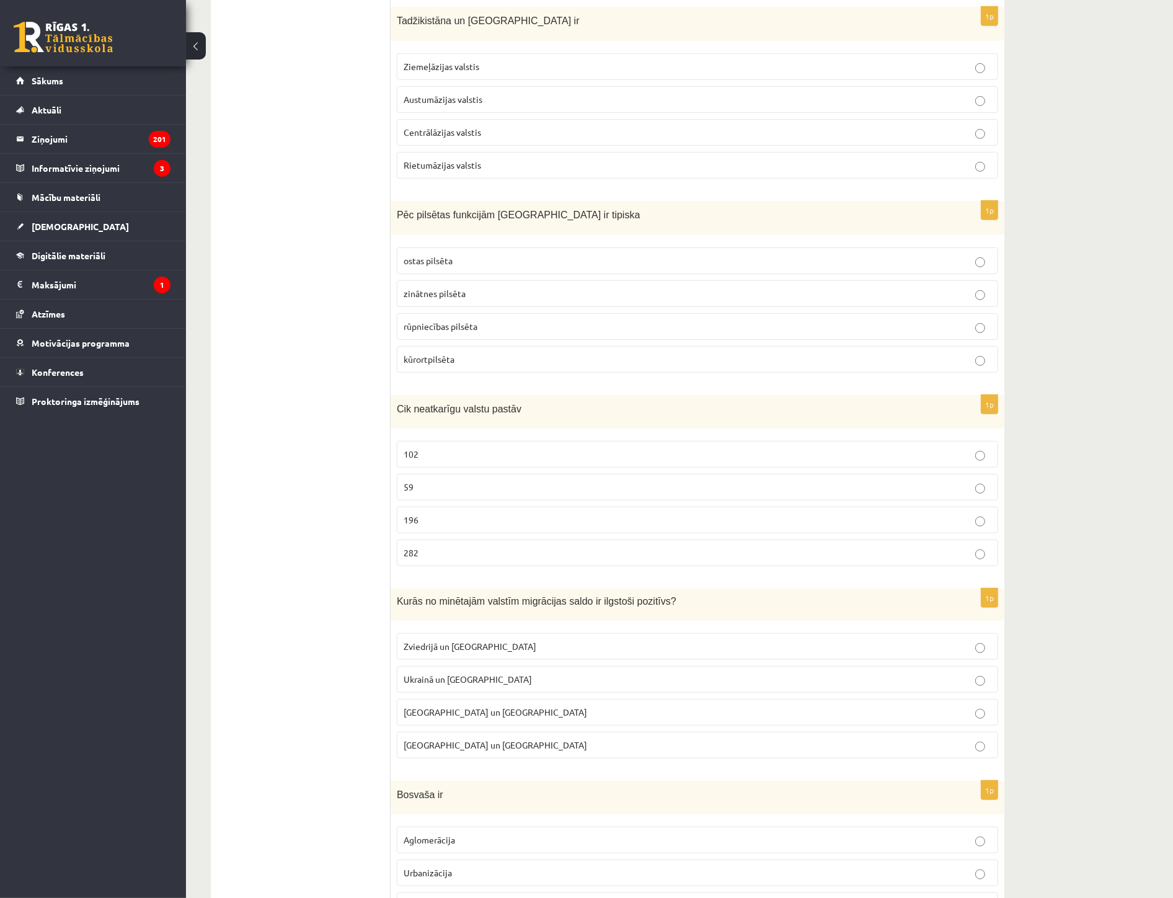
click at [467, 650] on span "Zviedrijā un [GEOGRAPHIC_DATA]" at bounding box center [470, 645] width 133 height 11
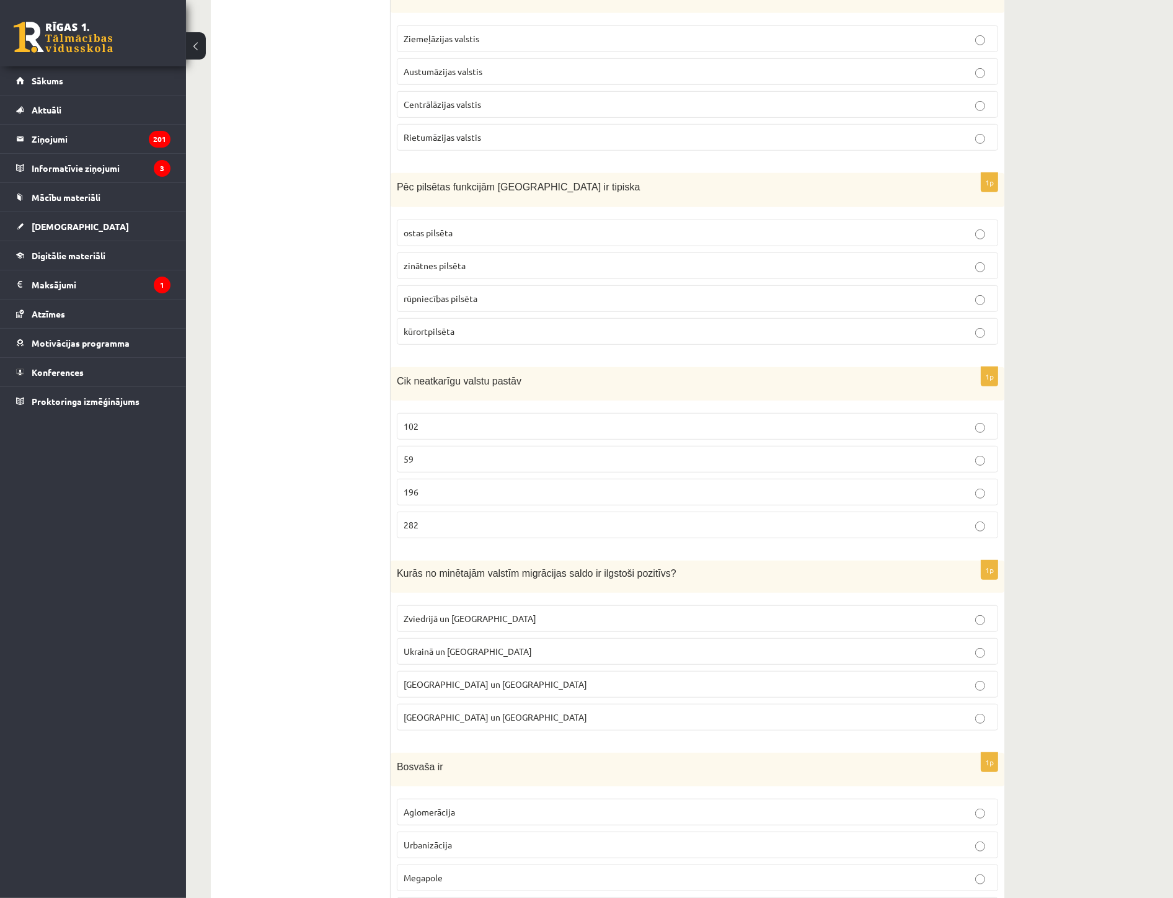
scroll to position [964, 0]
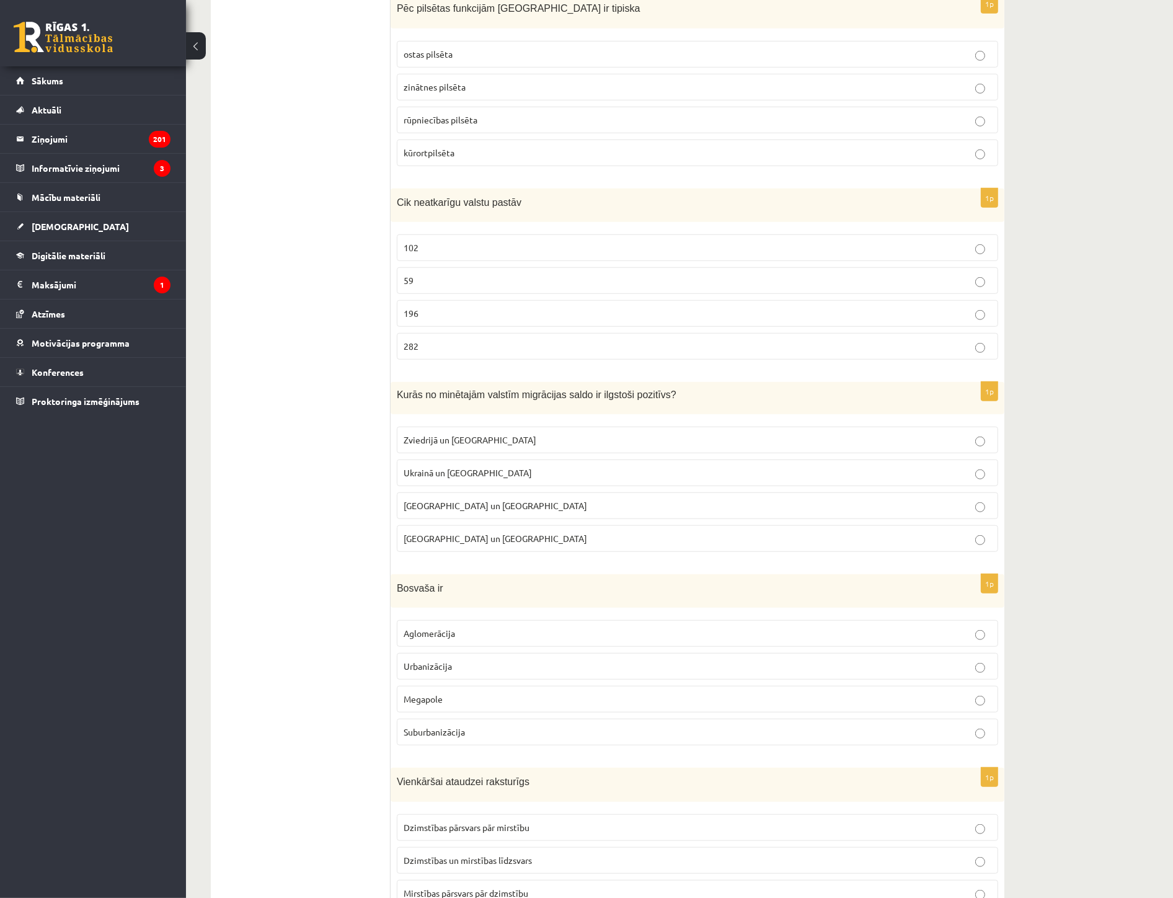
click at [454, 639] on span "Aglomerācija" at bounding box center [429, 632] width 51 height 11
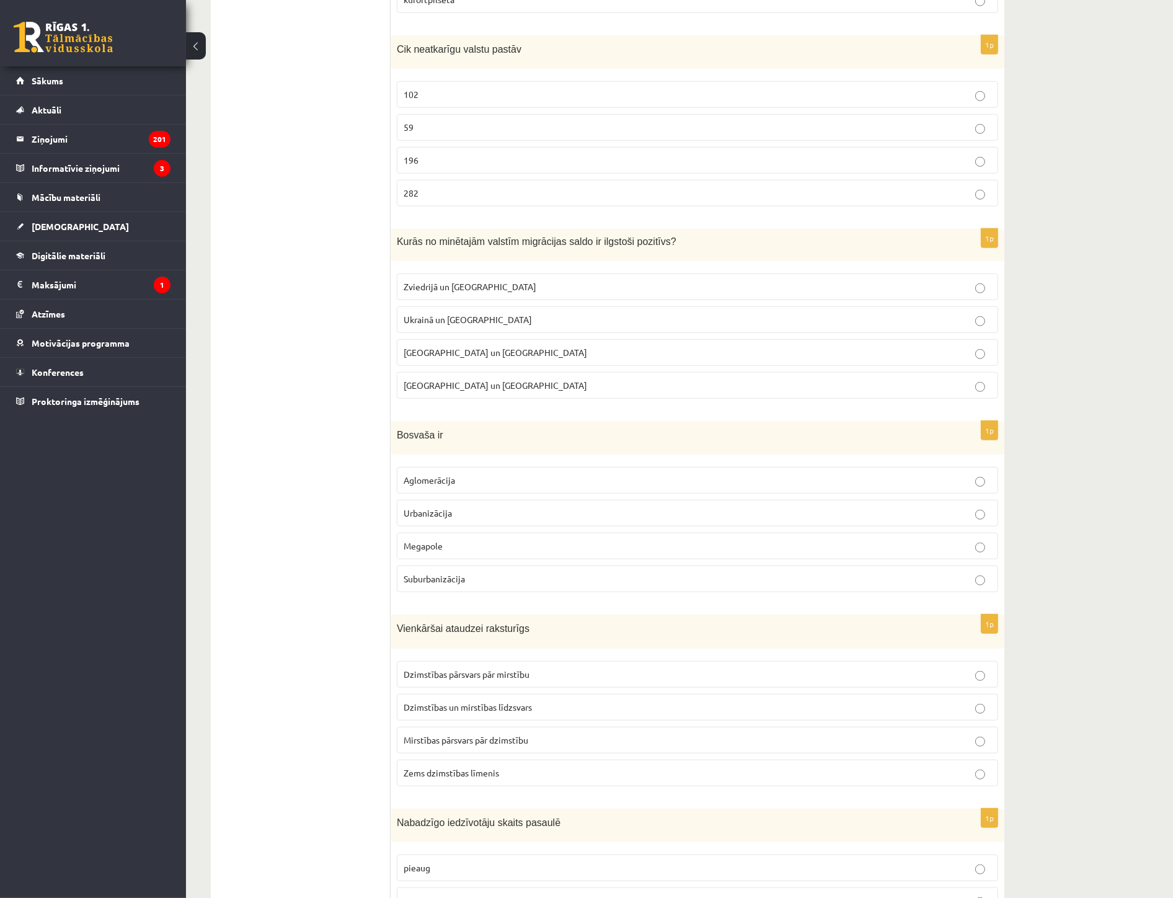
scroll to position [1171, 0]
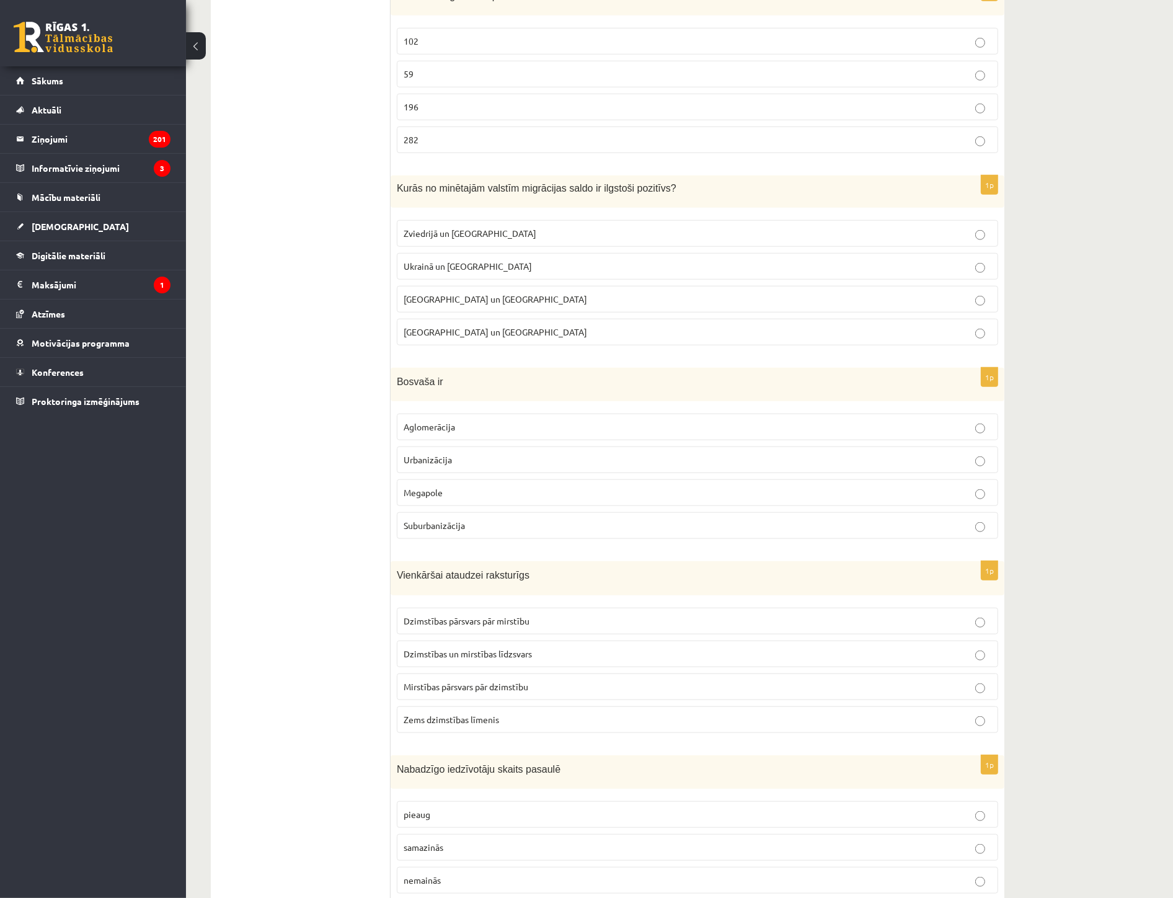
click at [512, 663] on label "Dzimstības un mirstības līdzsvars" at bounding box center [697, 653] width 601 height 27
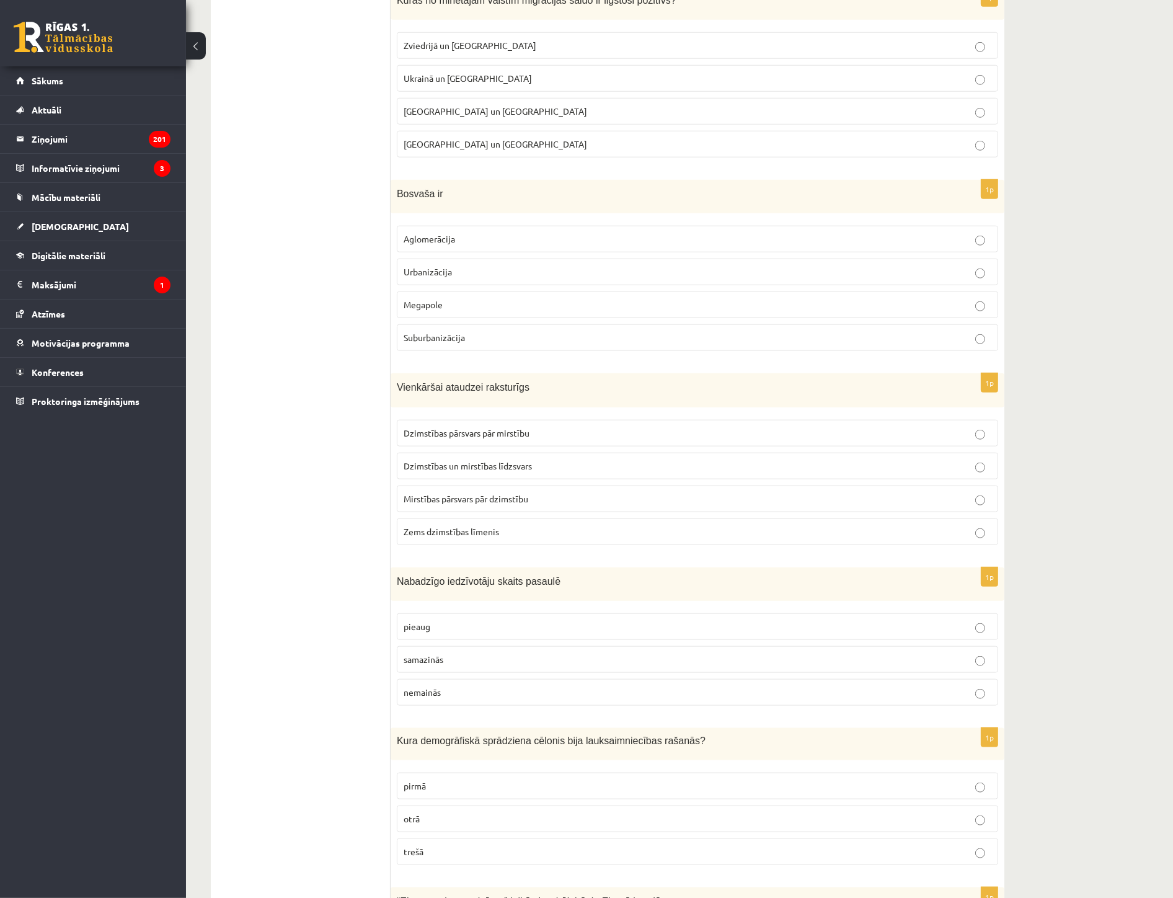
scroll to position [1378, 0]
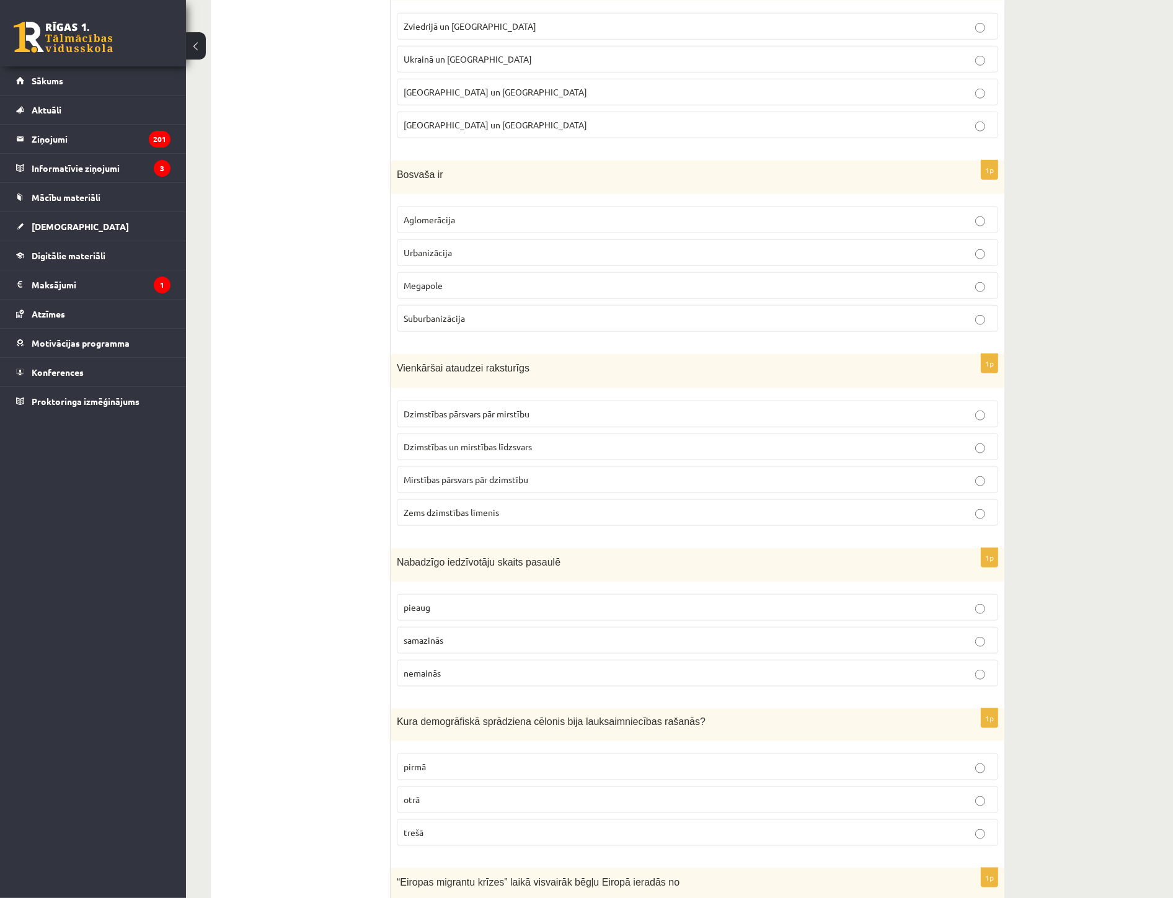
click at [478, 645] on p "samazinās" at bounding box center [698, 640] width 588 height 13
click at [456, 771] on p "pirmā" at bounding box center [698, 766] width 588 height 13
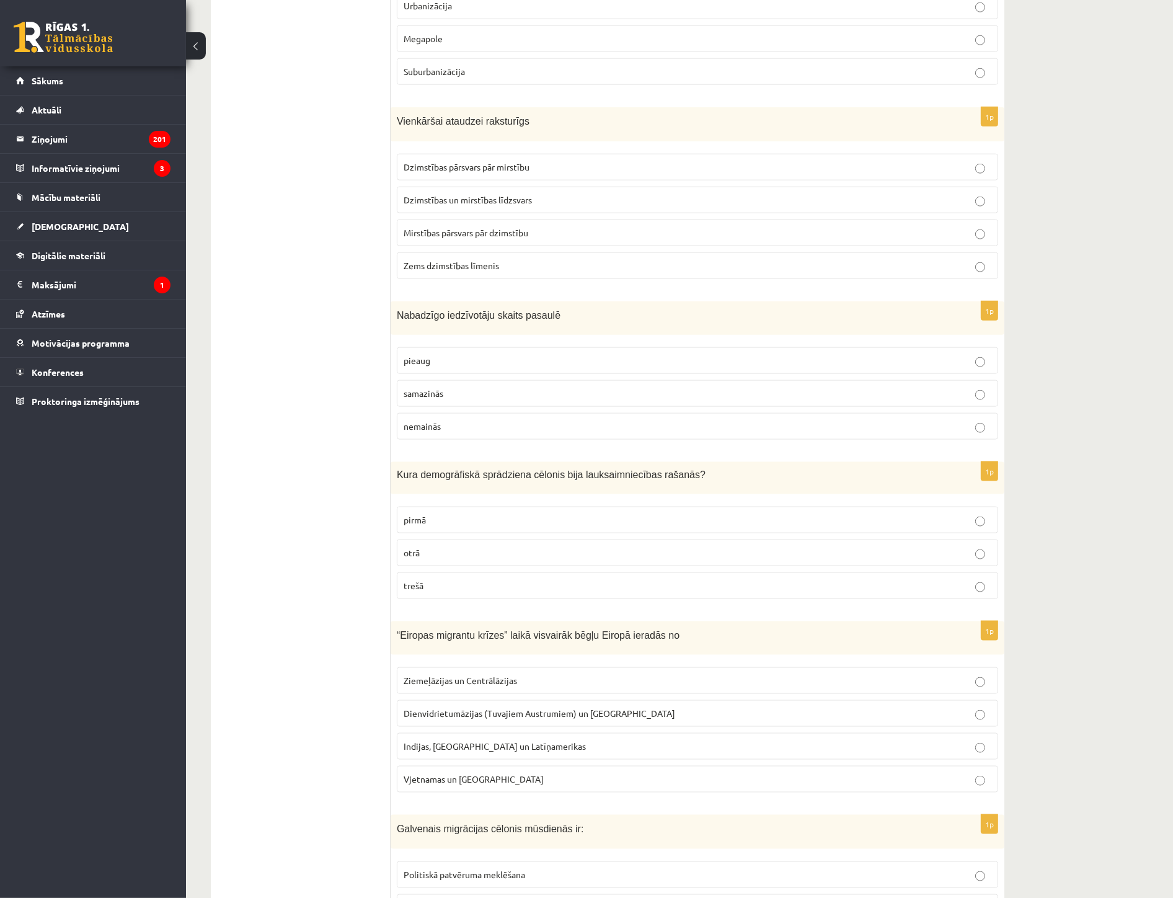
scroll to position [1653, 0]
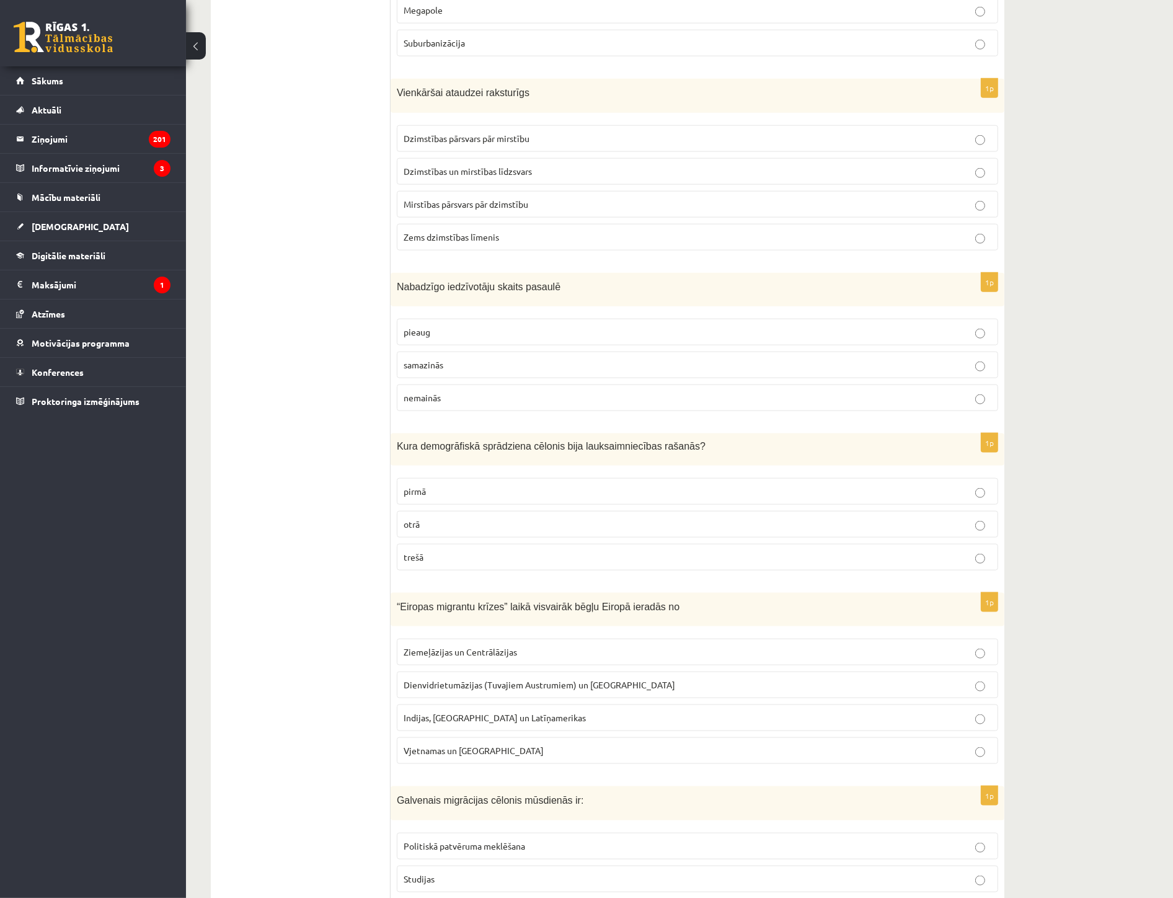
click at [484, 687] on span "Dienvidrietumāzijas (Tuvajiem Austrumiem) un Āfrikas" at bounding box center [540, 684] width 272 height 11
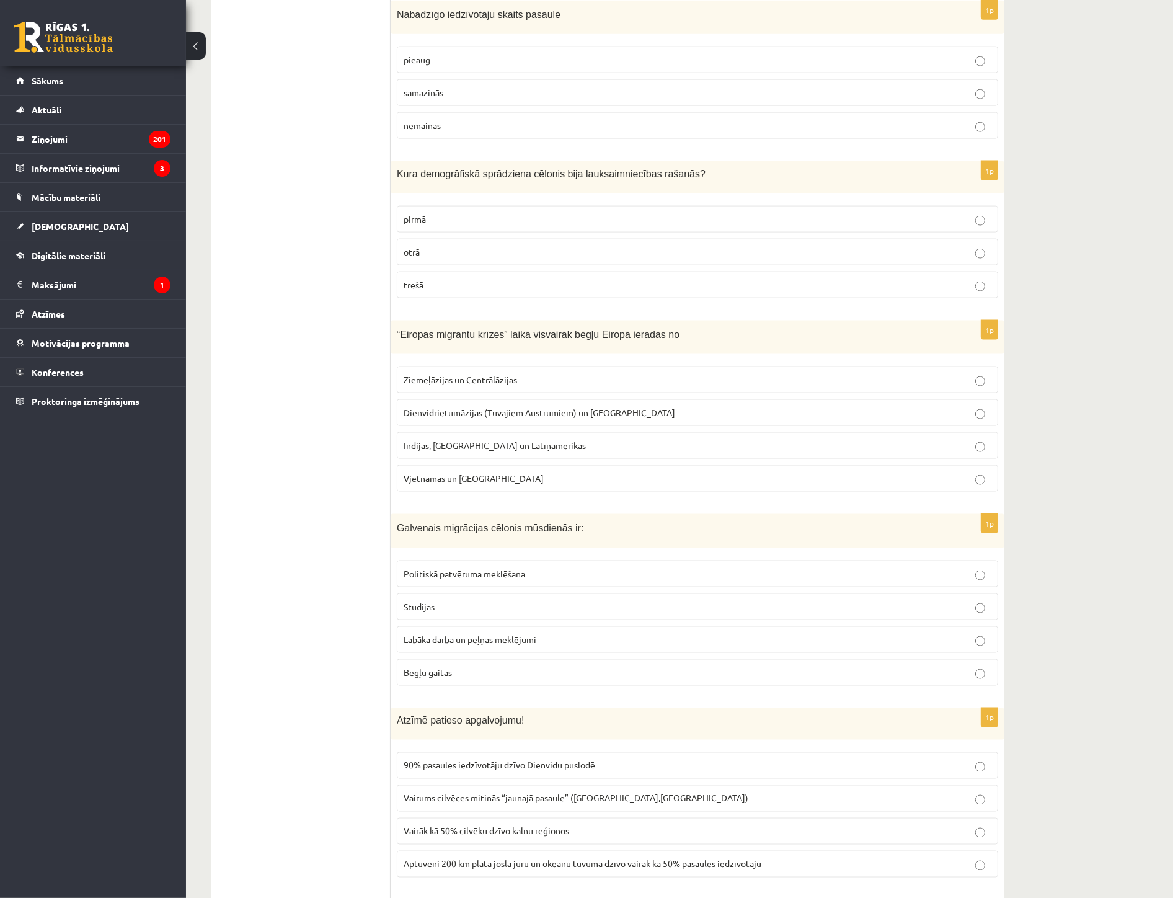
scroll to position [1998, 0]
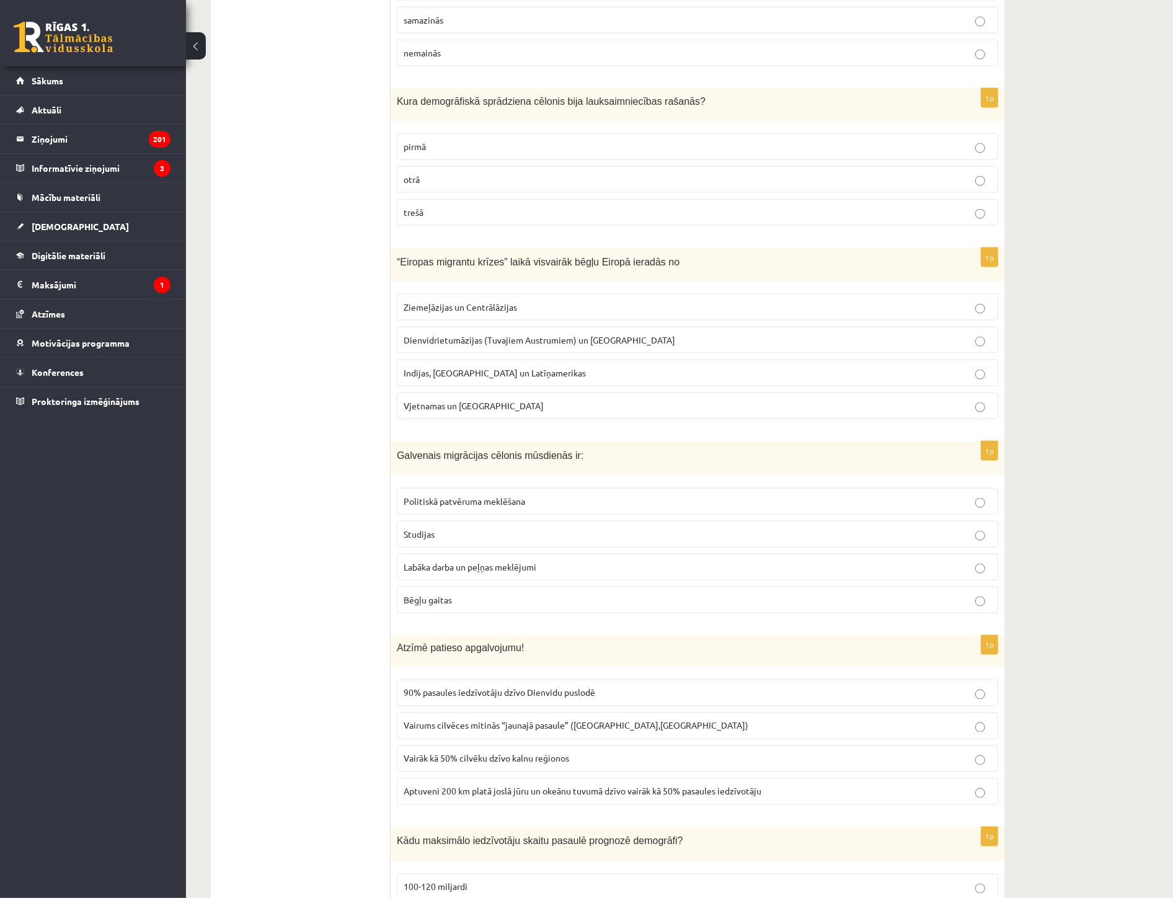
click at [506, 572] on span "Labāka darba un peļņas meklējumi" at bounding box center [470, 566] width 133 height 11
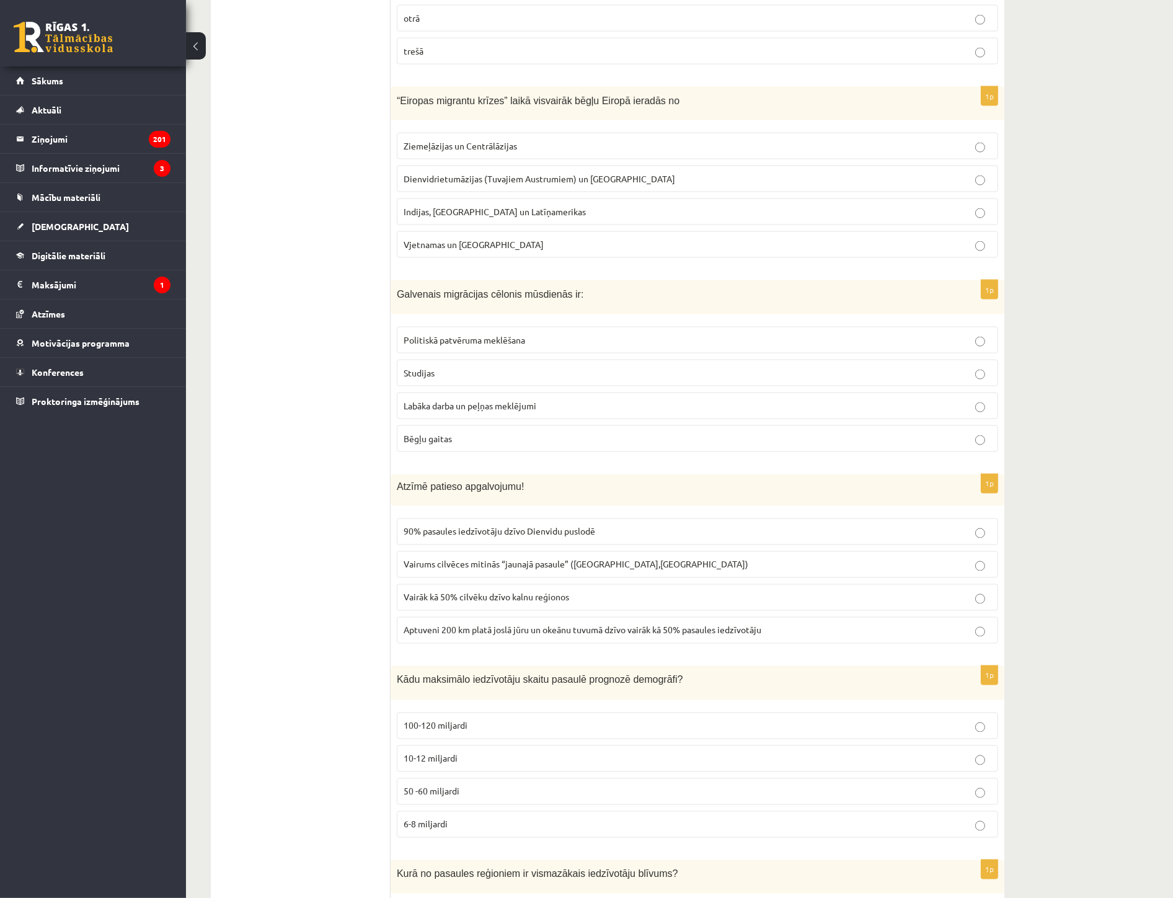
scroll to position [2273, 0]
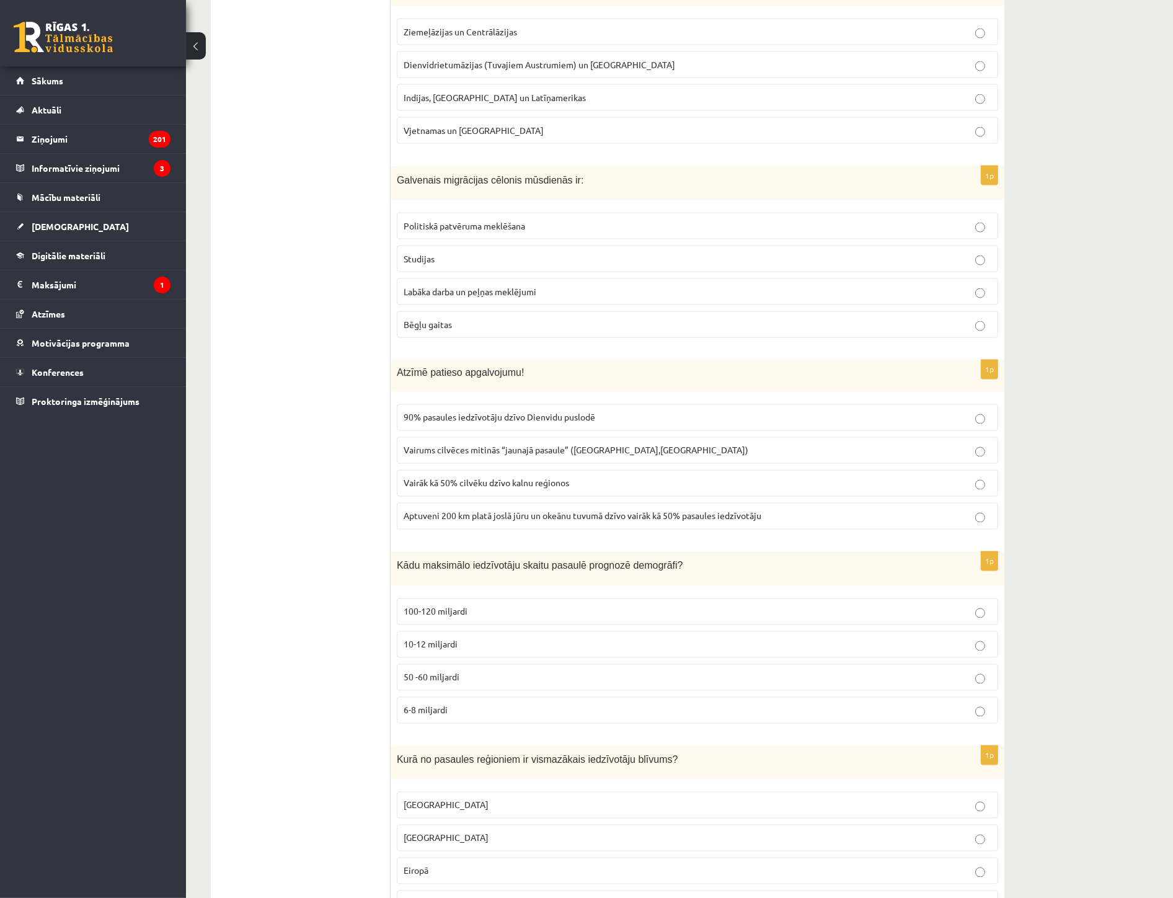
click at [516, 518] on span "Aptuveni 200 km platā joslā jūru un okeānu tuvumā dzīvo vairāk kā 50% pasaules …" at bounding box center [583, 515] width 358 height 11
click at [445, 650] on span "10-12 miljardi" at bounding box center [431, 644] width 54 height 11
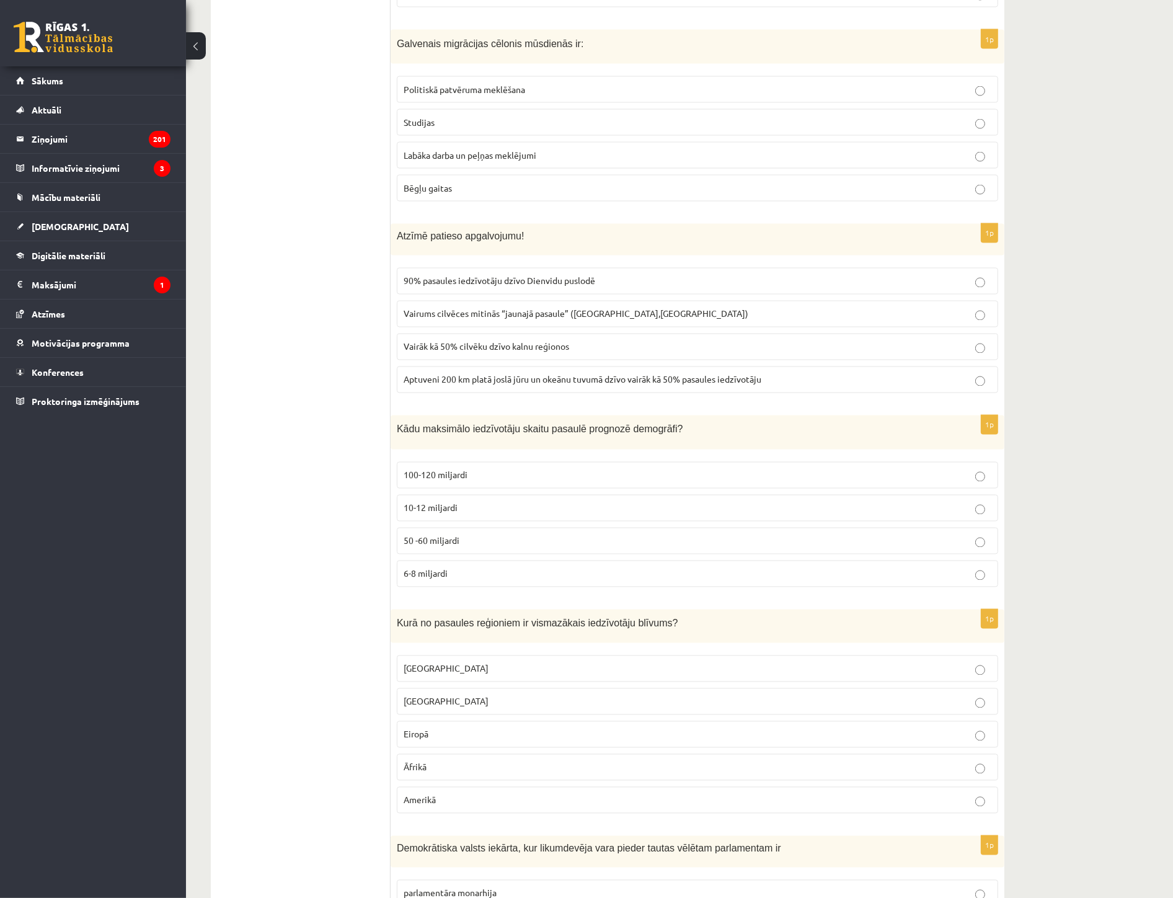
scroll to position [2411, 0]
click at [474, 668] on p "Austrālijā" at bounding box center [698, 667] width 588 height 13
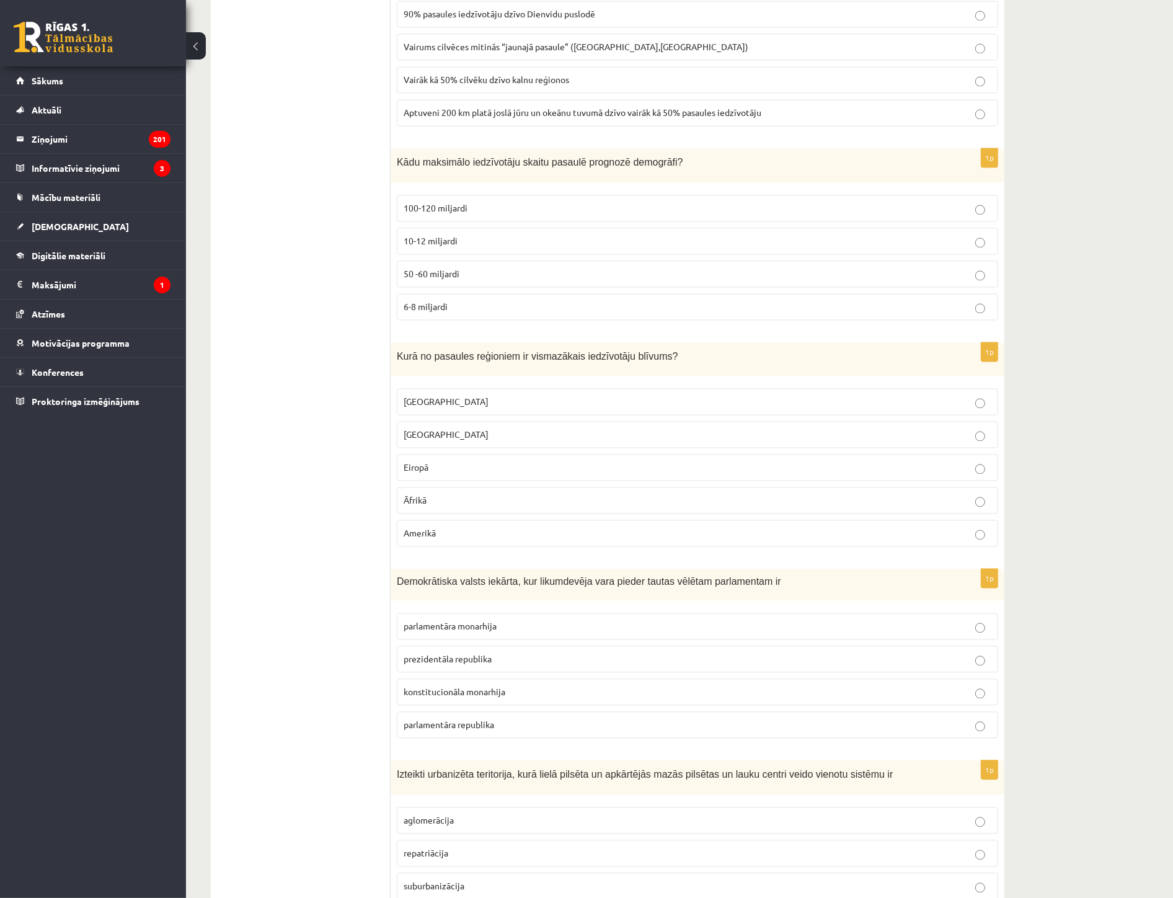
scroll to position [2687, 0]
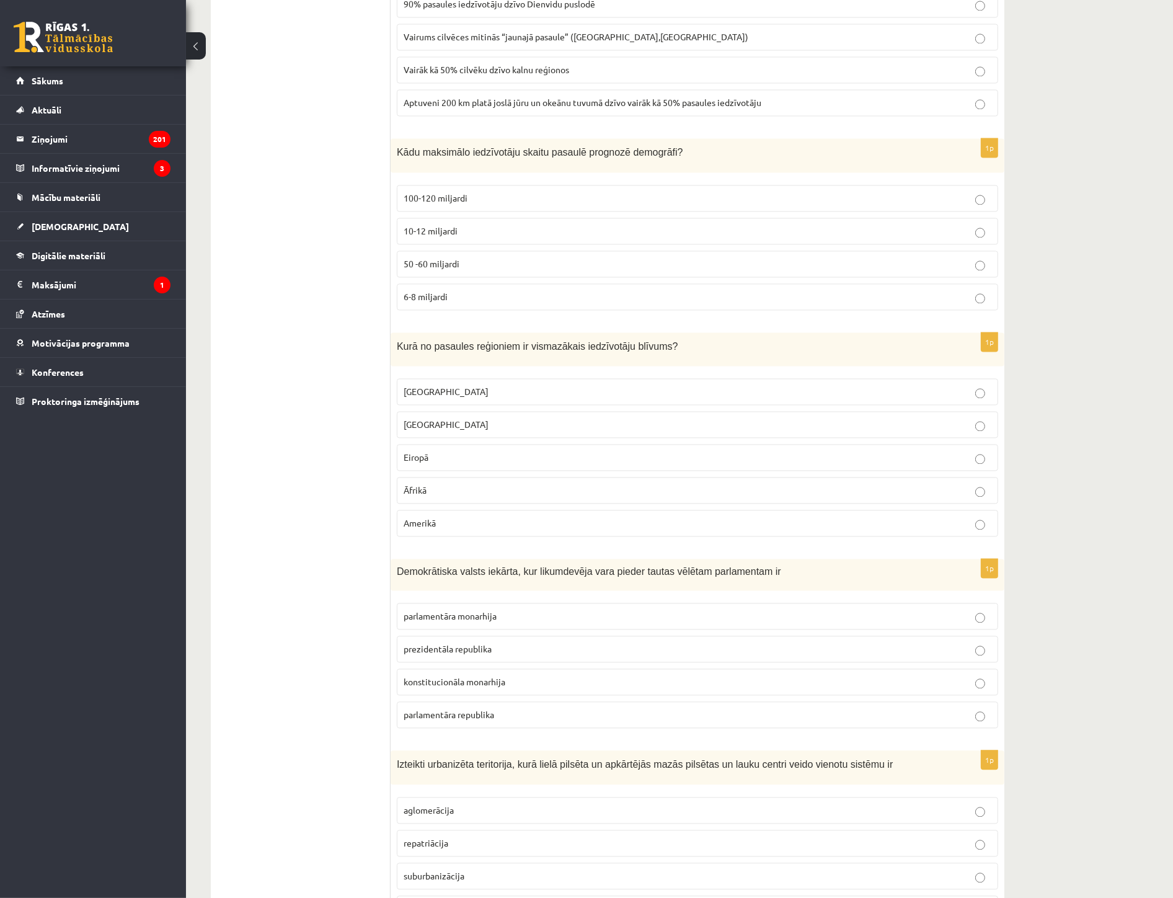
click at [463, 621] on span "parlamentāra monarhija" at bounding box center [450, 615] width 93 height 11
click at [467, 652] on span "prezidentāla republika" at bounding box center [448, 648] width 88 height 11
click at [500, 673] on fieldset "parlamentāra monarhija prezidentāla republika konstitucionāla monarhija parlame…" at bounding box center [697, 663] width 601 height 135
click at [466, 713] on label "parlamentāra republika" at bounding box center [697, 714] width 601 height 27
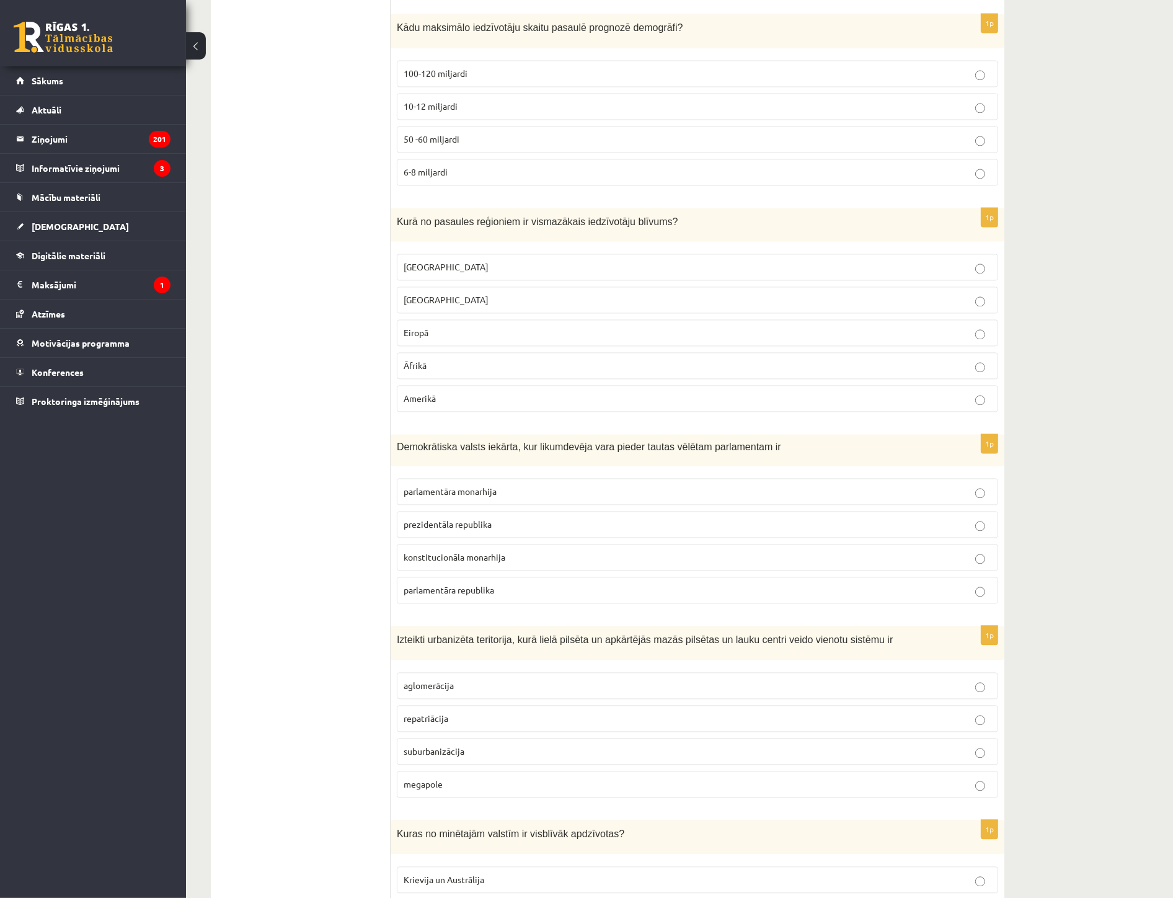
scroll to position [2824, 0]
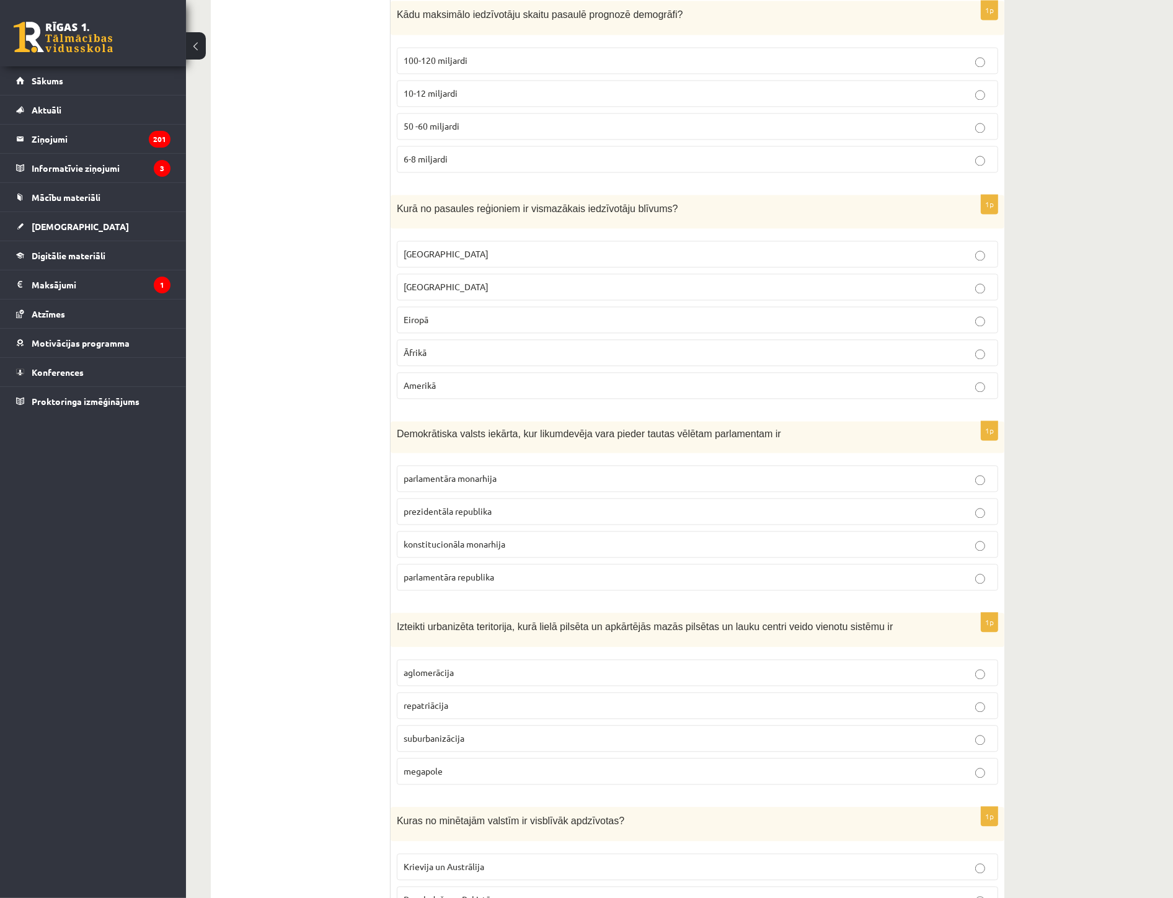
click at [423, 679] on p "aglomerācija" at bounding box center [698, 672] width 588 height 13
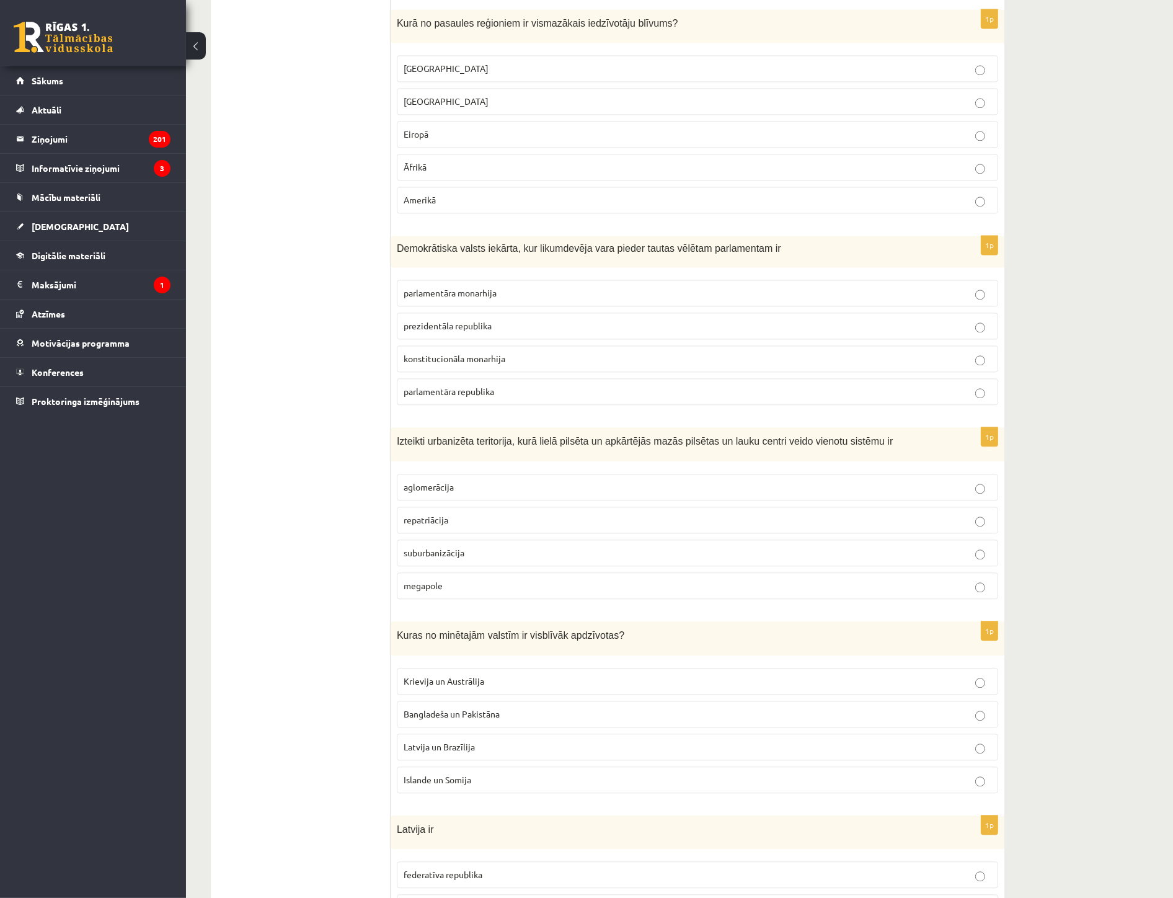
scroll to position [3031, 0]
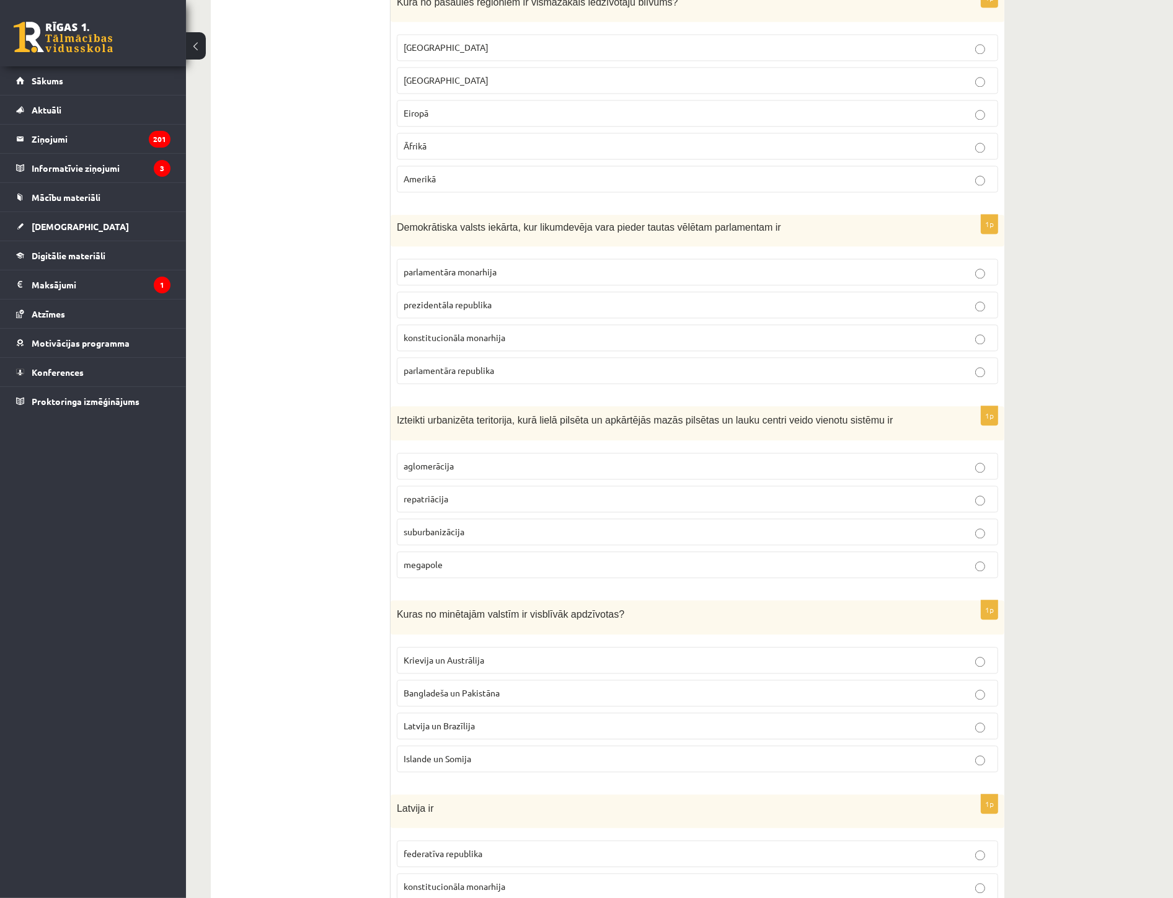
click at [448, 699] on p "Bangladeša un Pakistāna" at bounding box center [698, 692] width 588 height 13
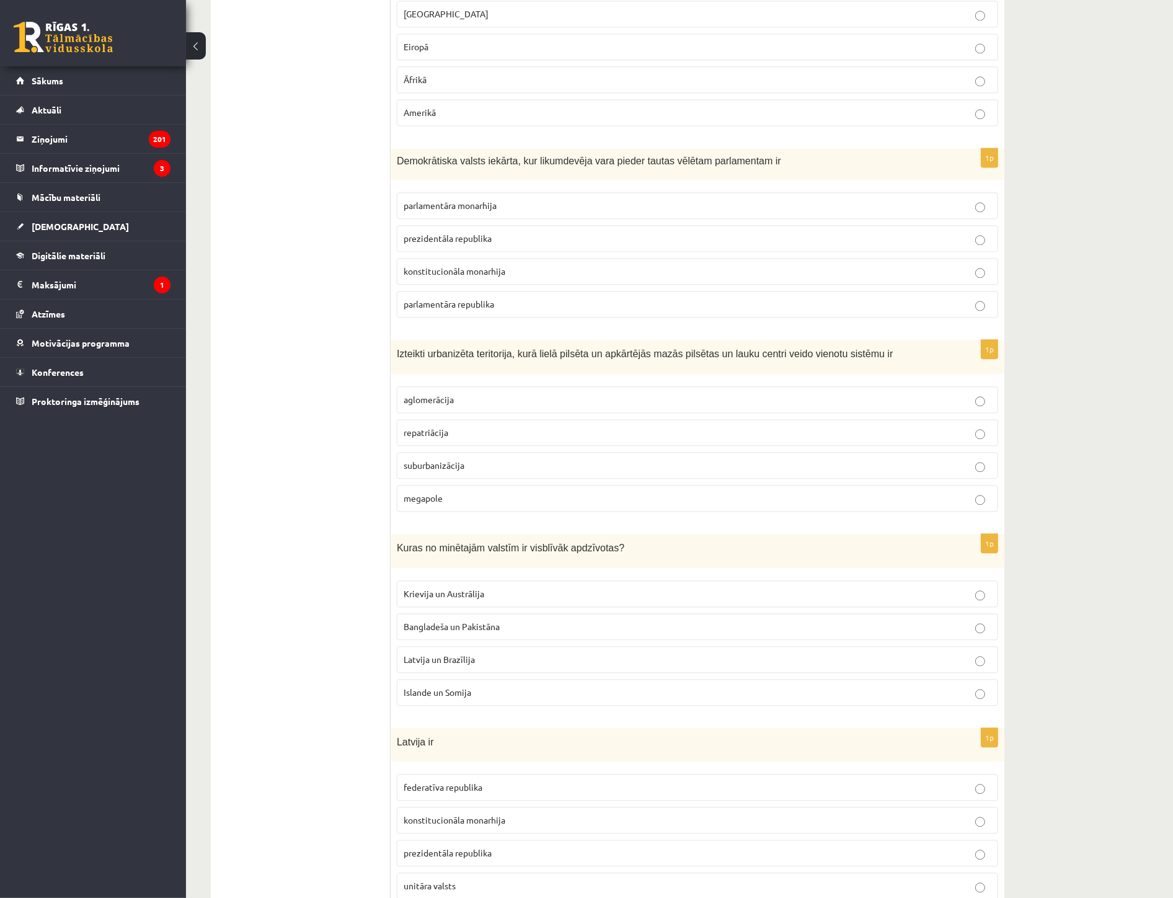
scroll to position [3307, 0]
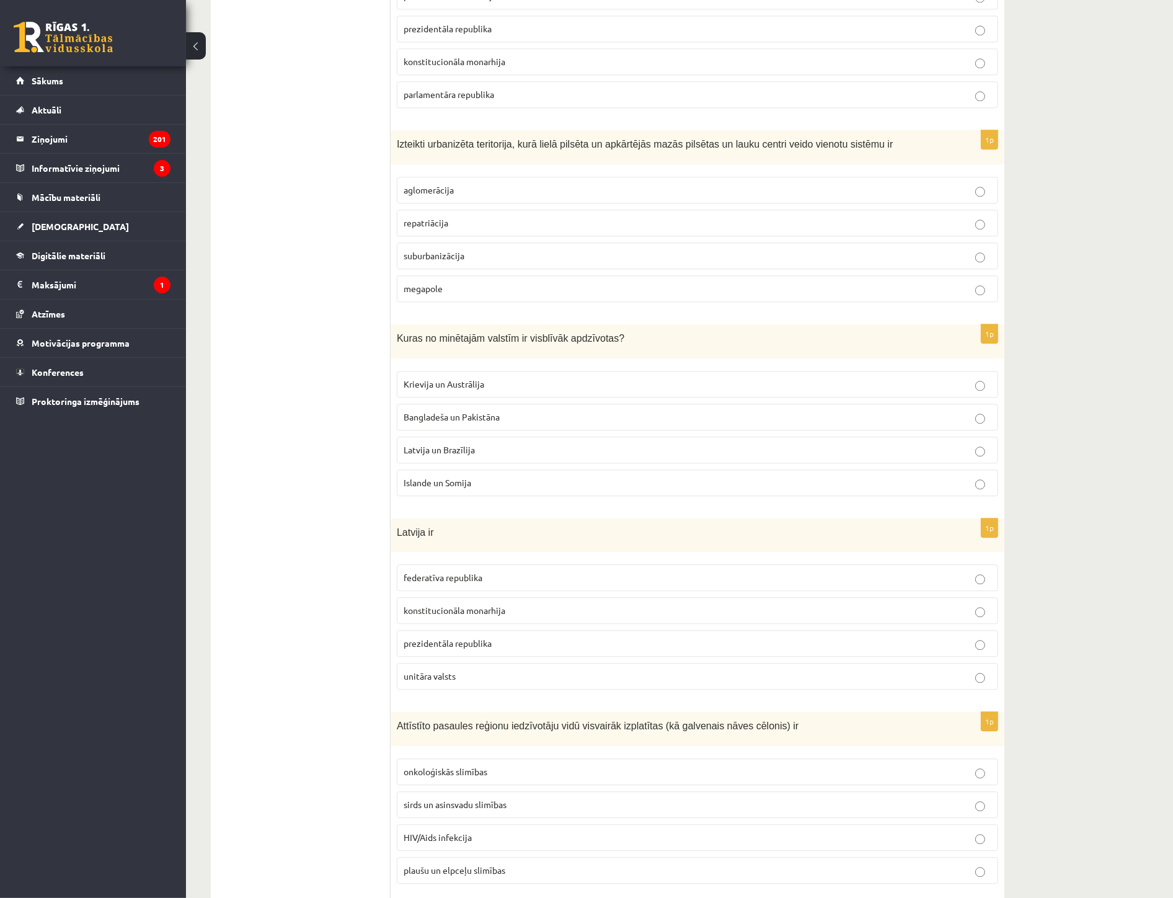
click at [428, 680] on span "unitāra valsts" at bounding box center [430, 675] width 52 height 11
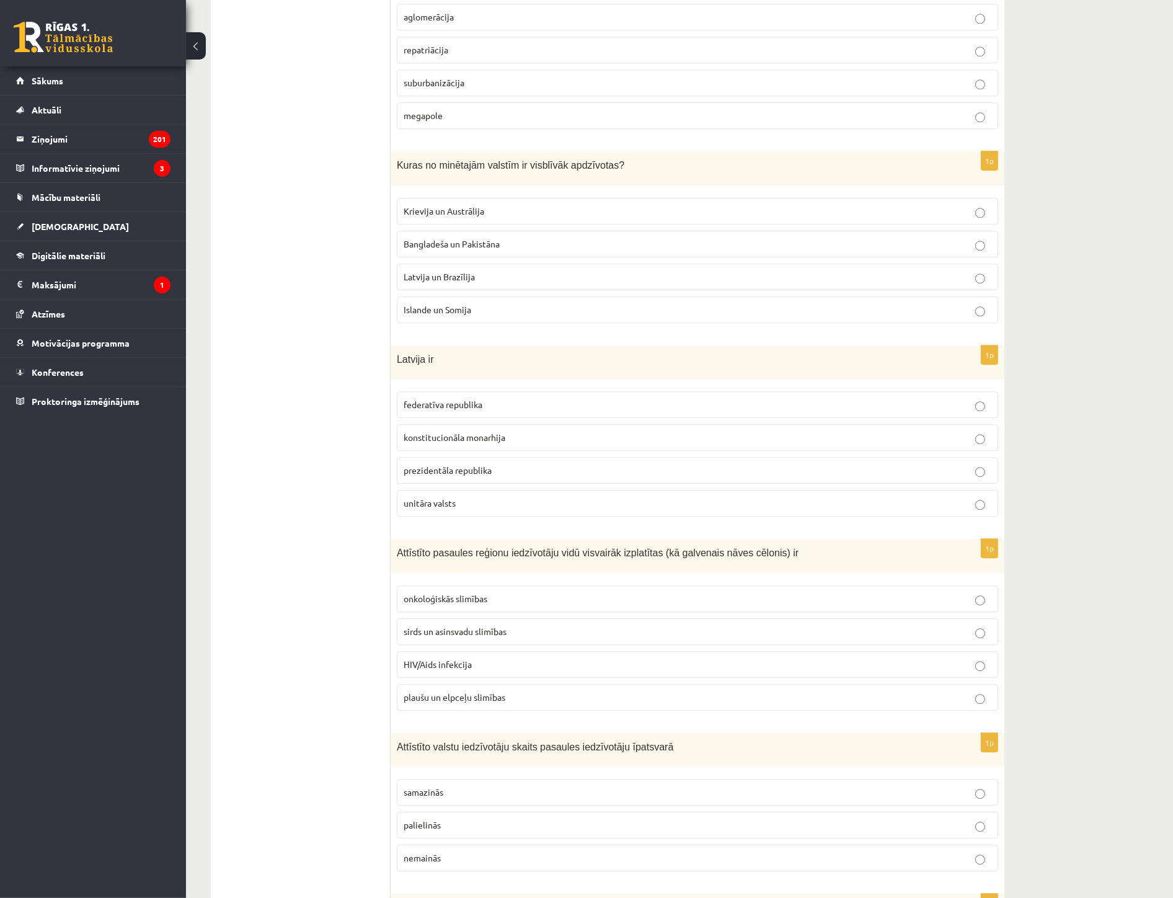
scroll to position [3513, 0]
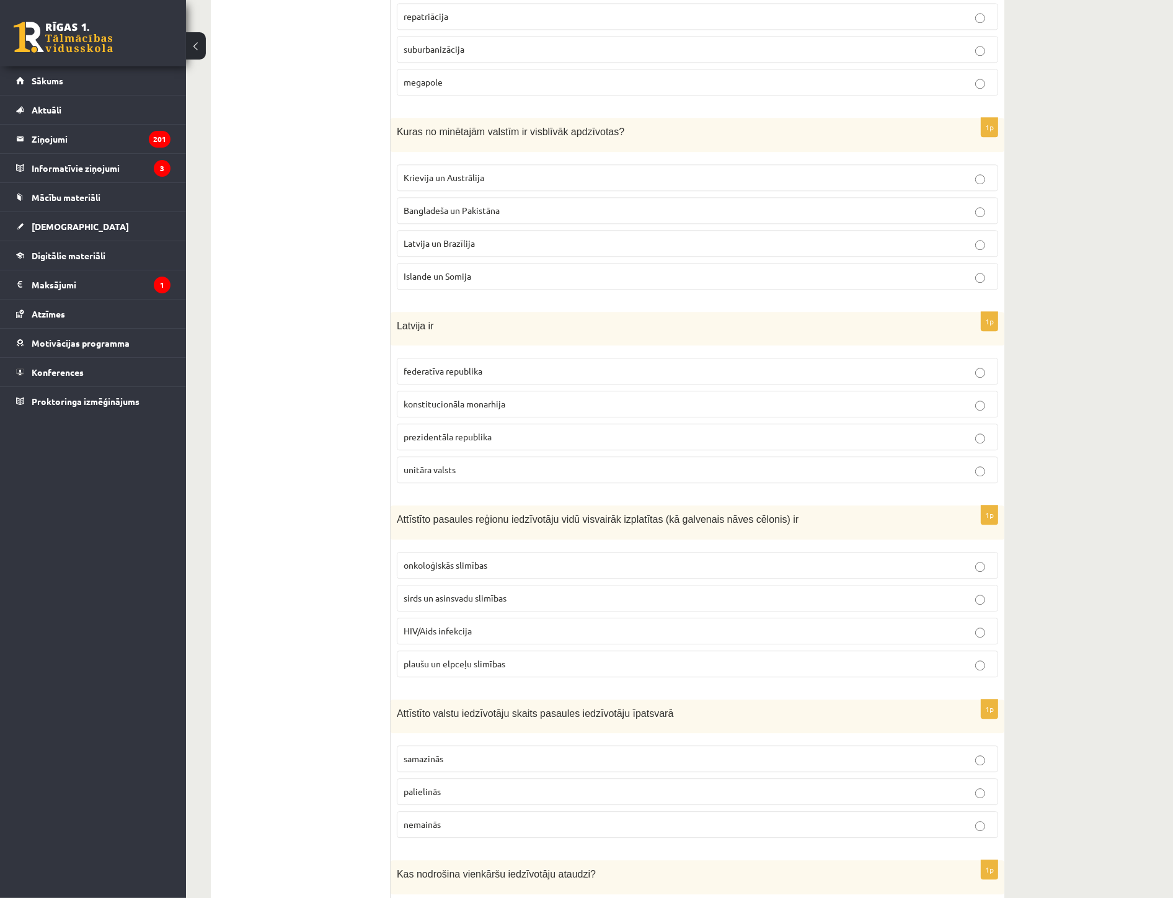
click at [451, 603] on span "sirds un asinsvadu slimības" at bounding box center [455, 597] width 103 height 11
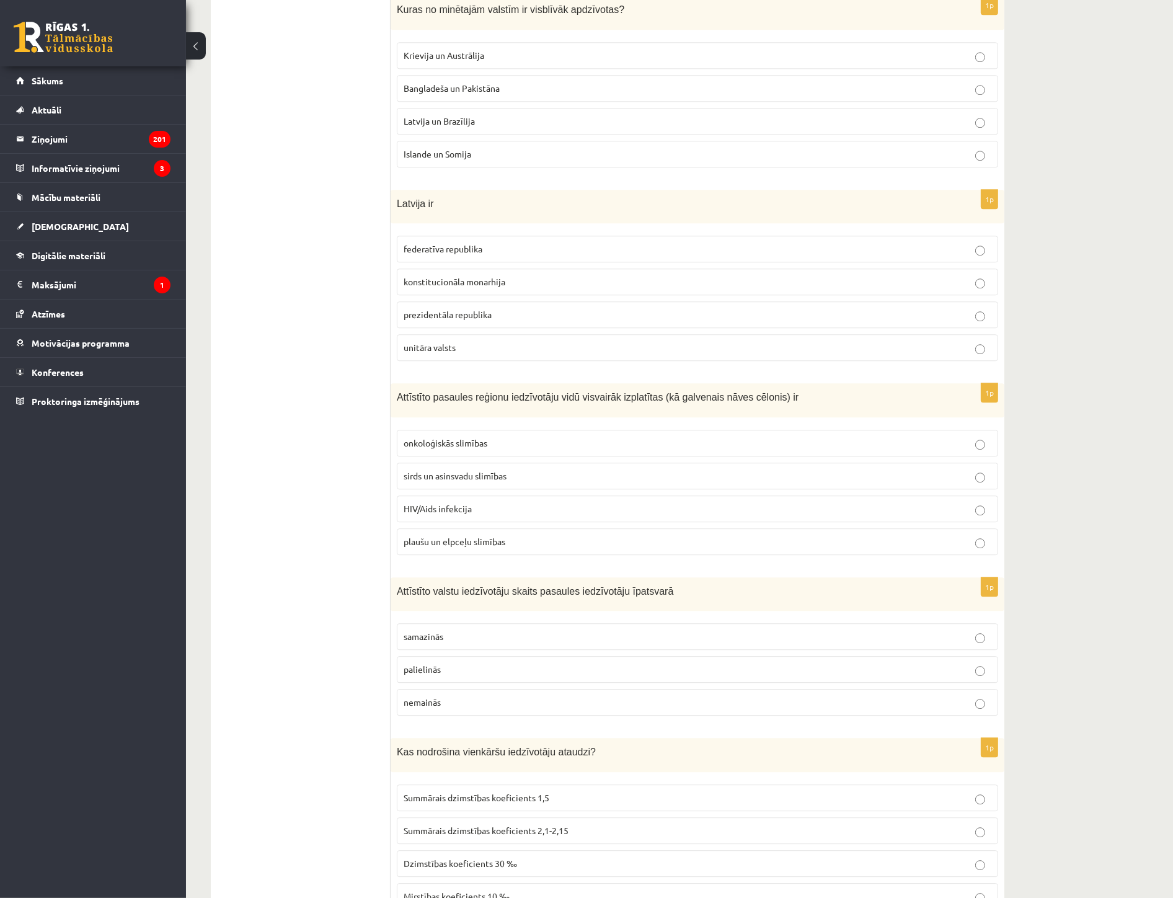
scroll to position [3651, 0]
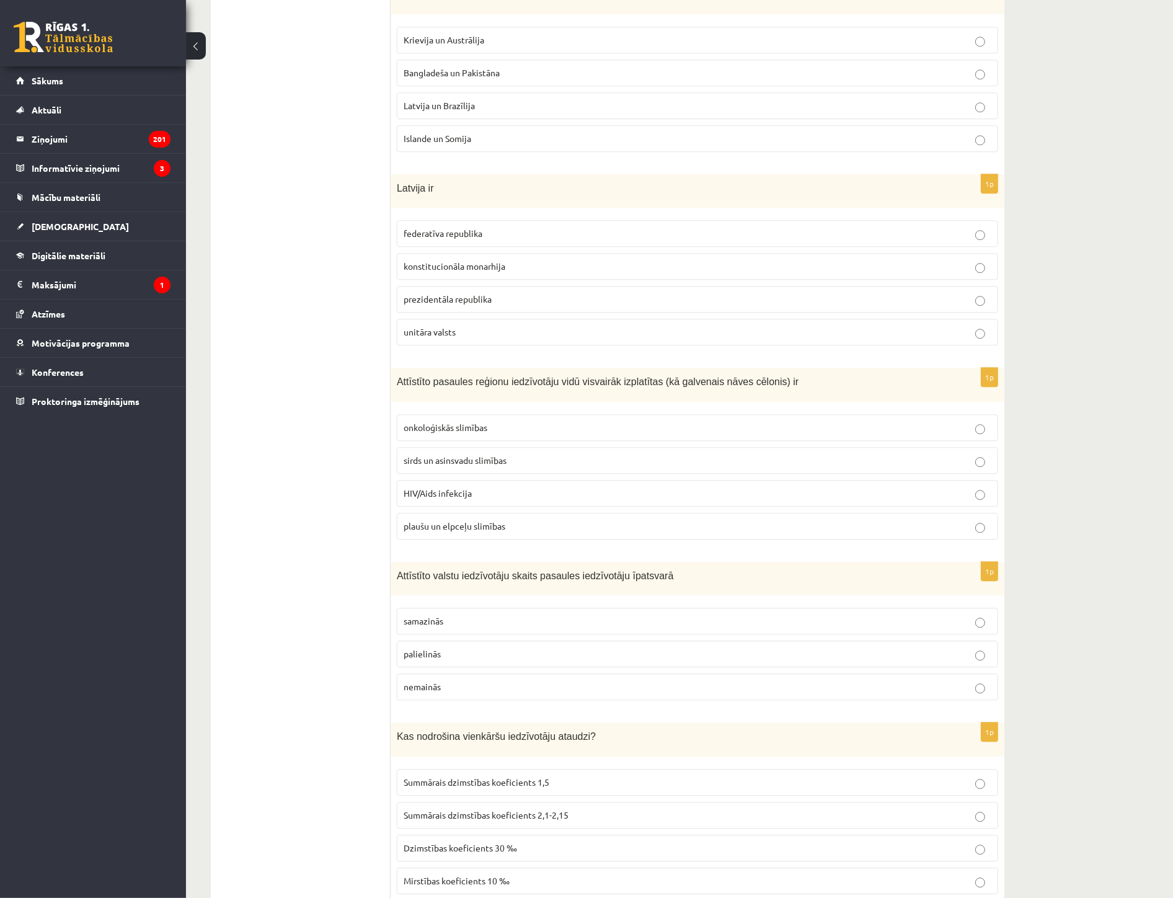
click at [430, 626] on span "samazinās" at bounding box center [424, 620] width 40 height 11
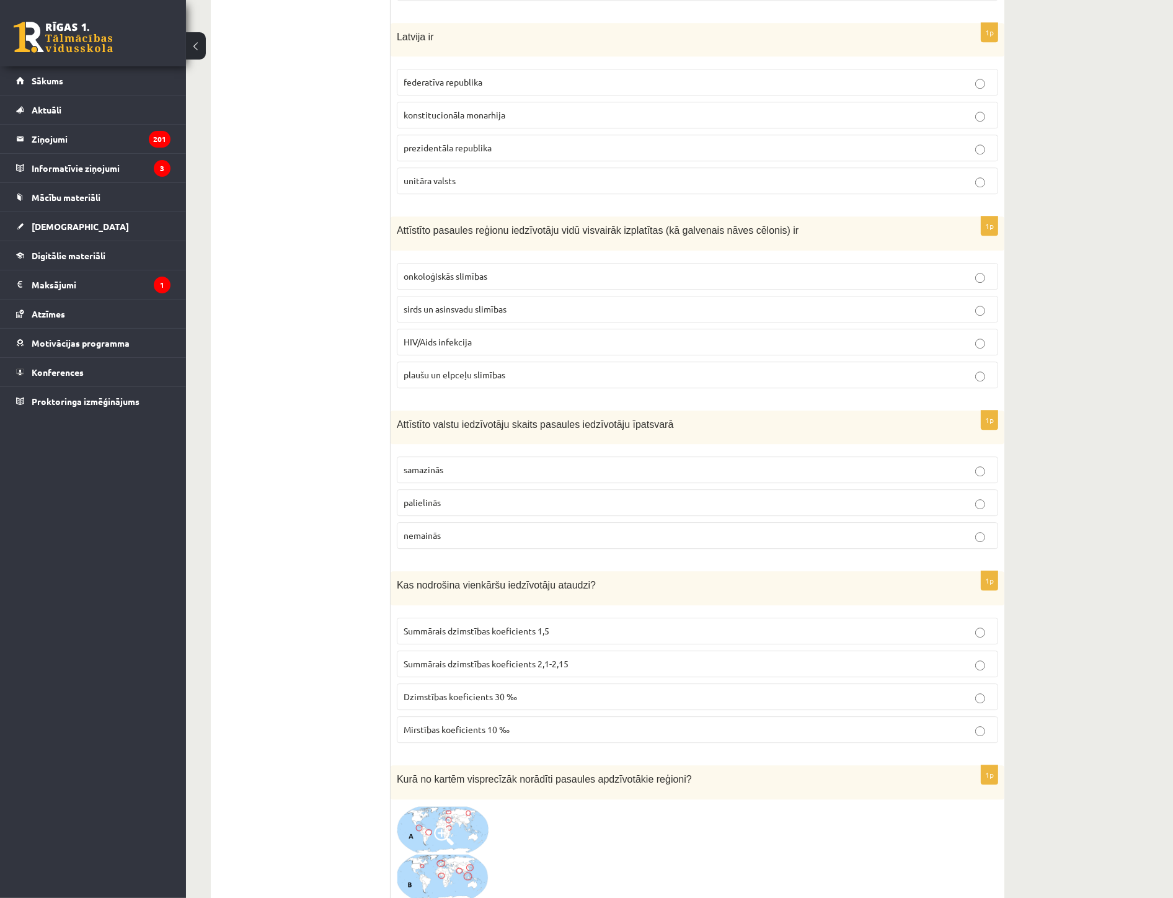
scroll to position [3858, 0]
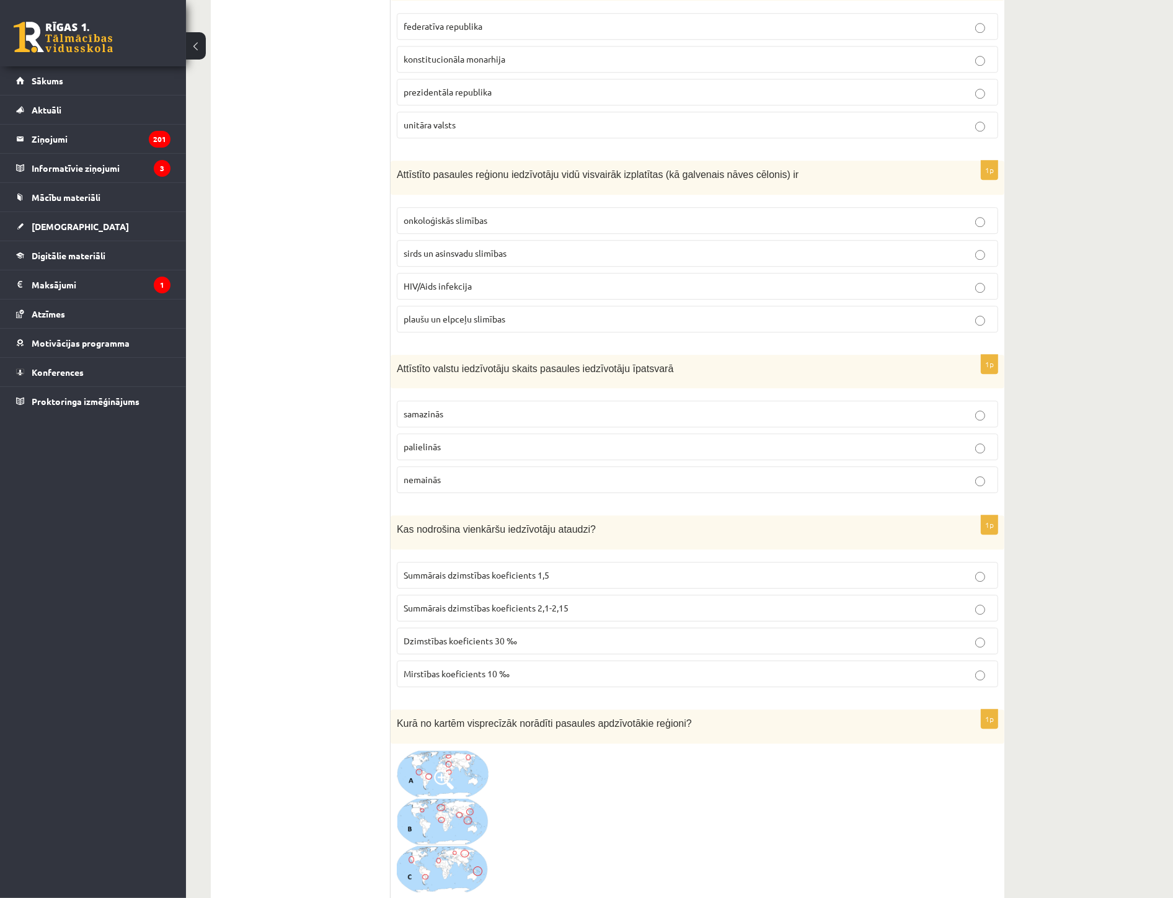
click at [502, 609] on label "Summārais dzimstības koeficients 2,1-2,15" at bounding box center [697, 608] width 601 height 27
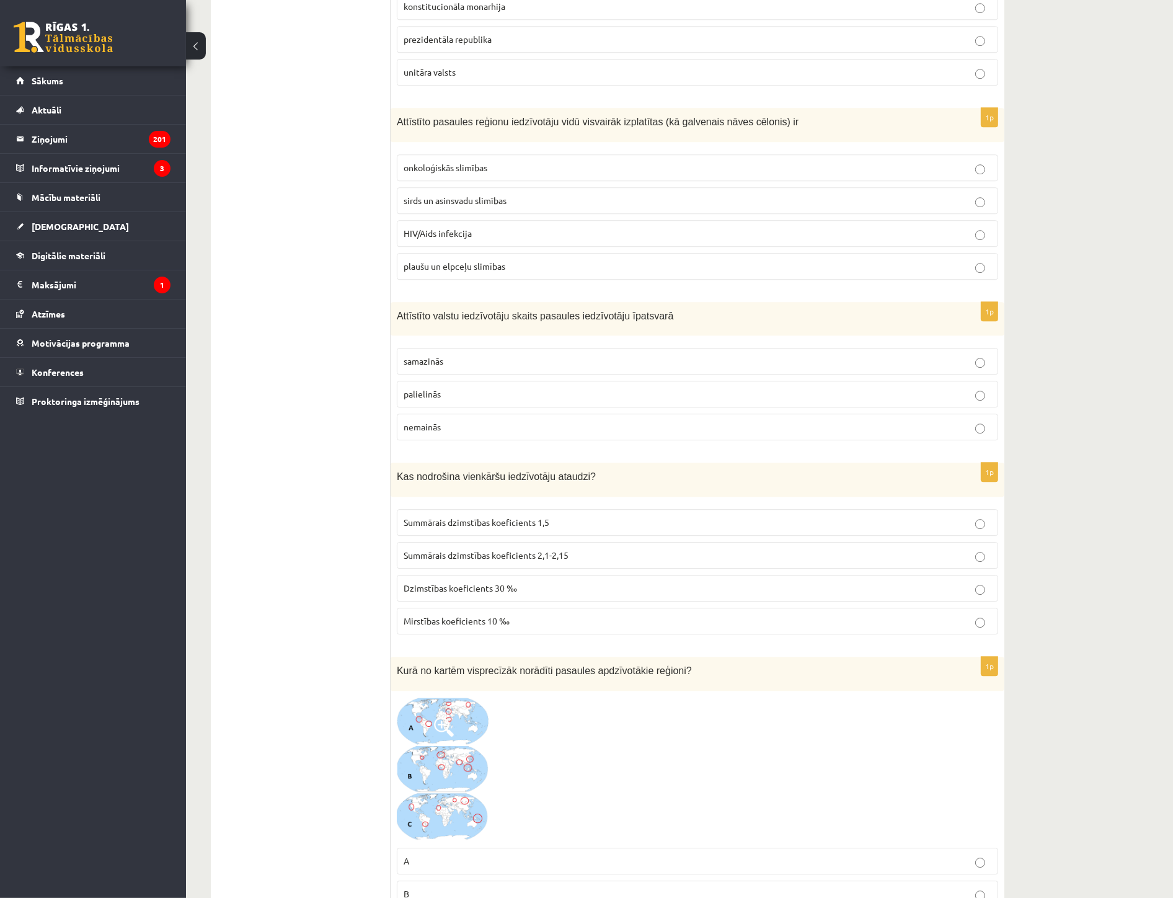
scroll to position [4133, 0]
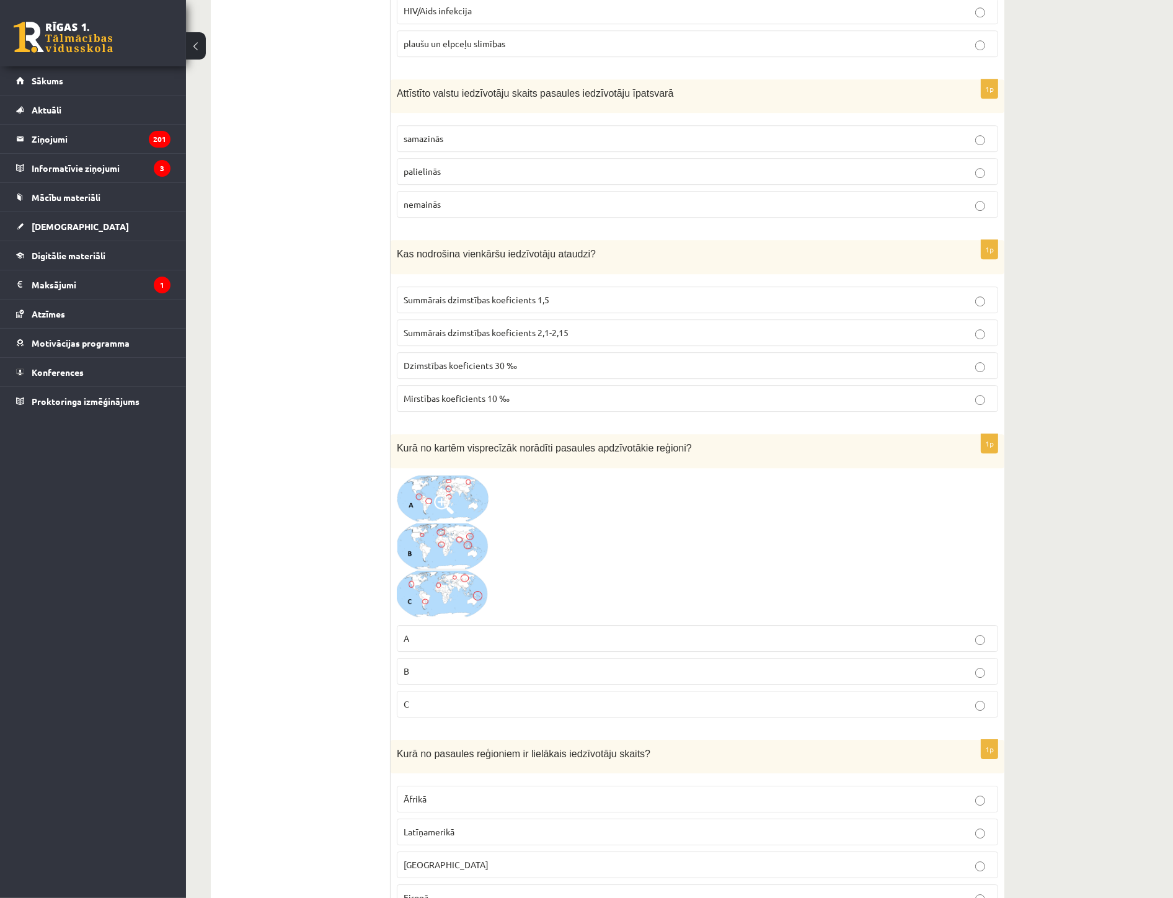
click at [420, 569] on img at bounding box center [443, 546] width 93 height 144
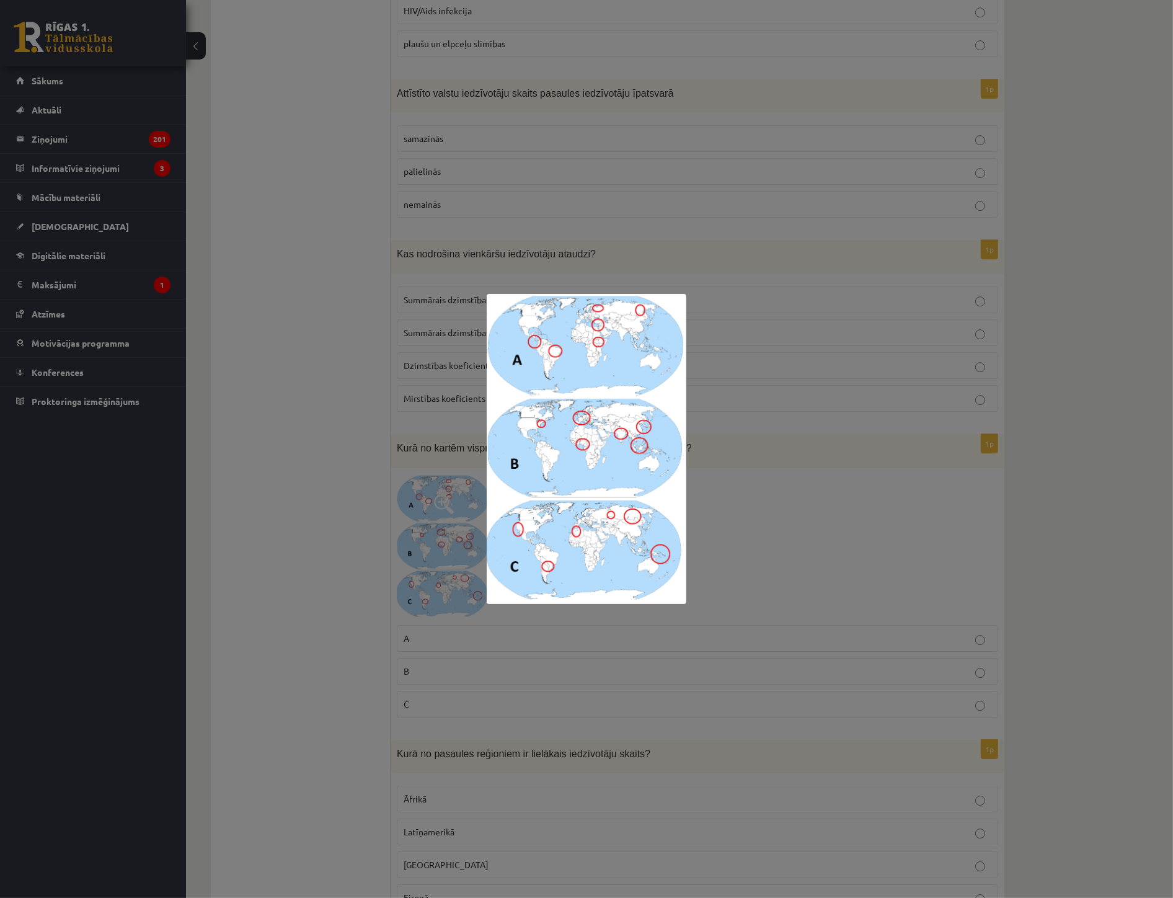
click at [1028, 624] on div at bounding box center [586, 449] width 1173 height 898
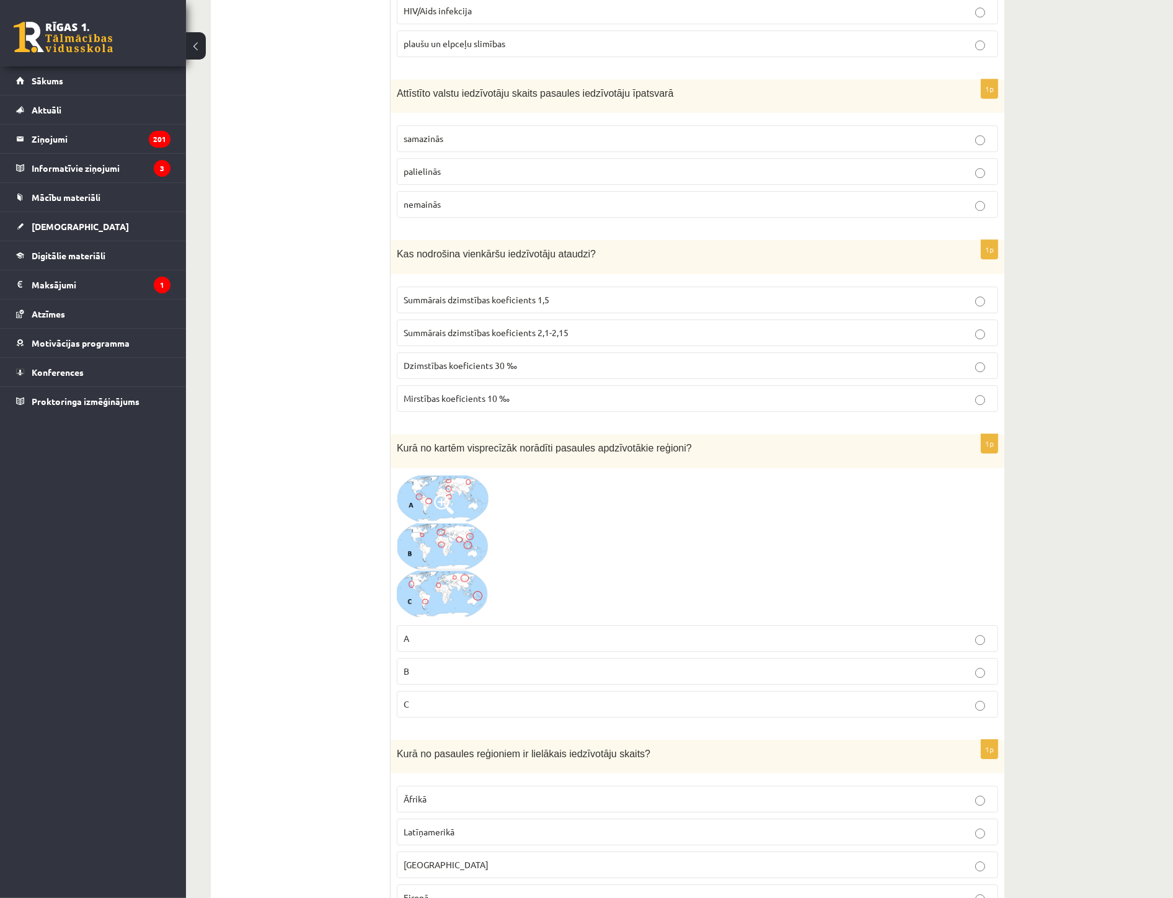
click at [454, 670] on label "B" at bounding box center [697, 671] width 601 height 27
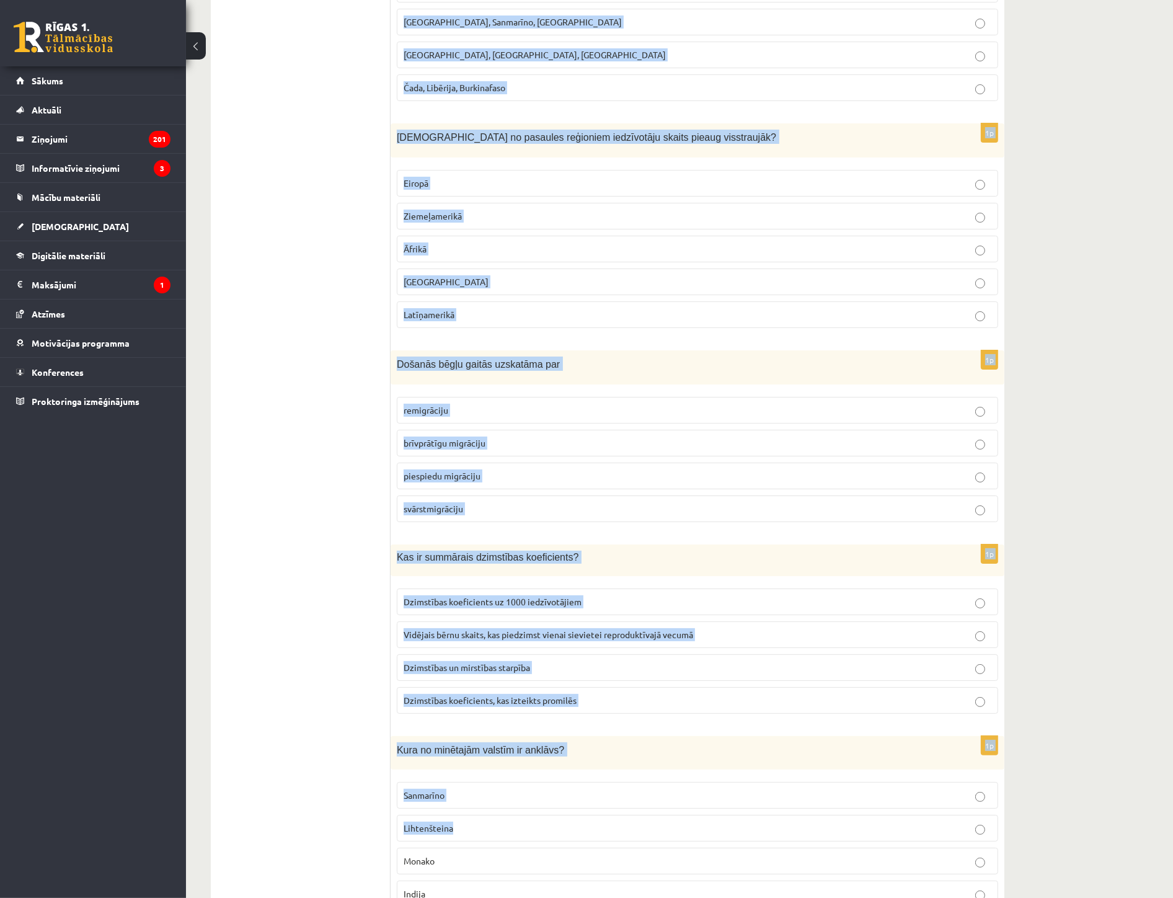
scroll to position [5432, 0]
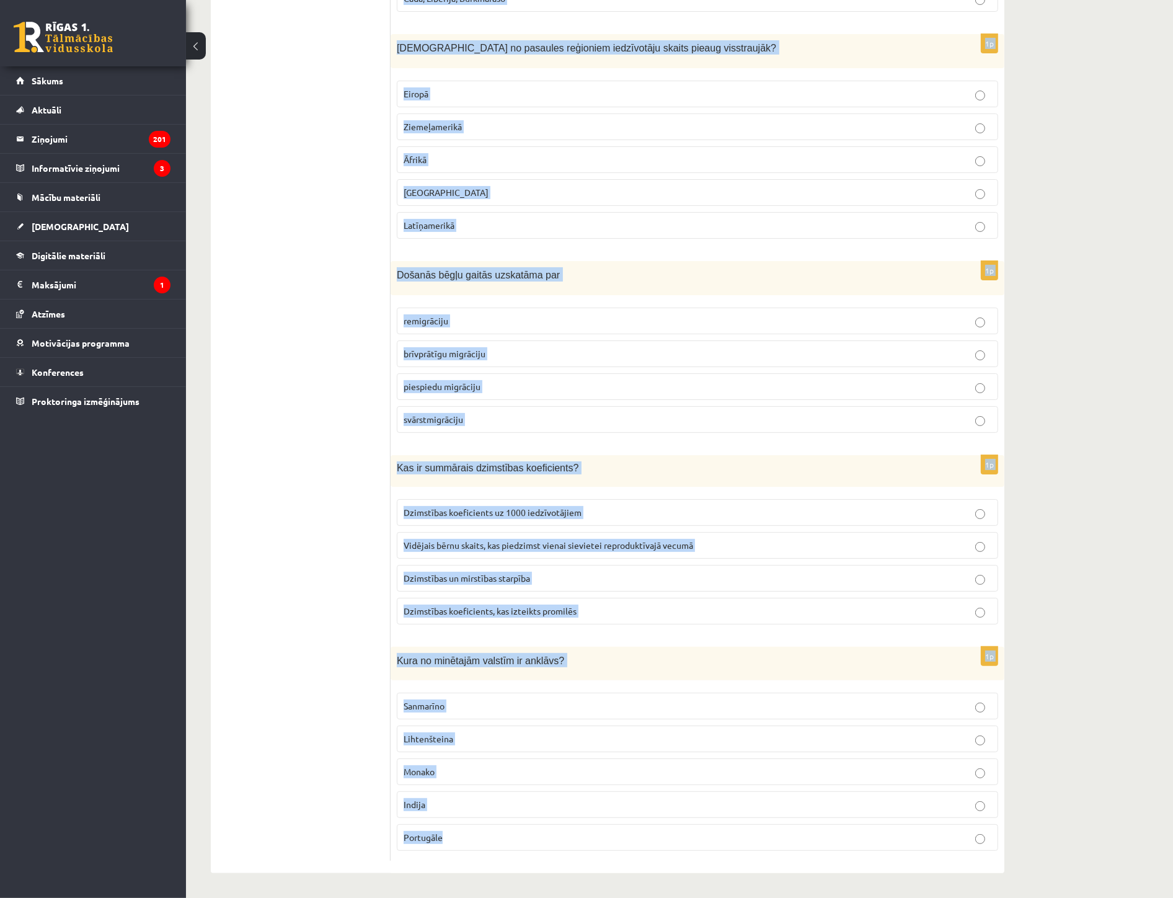
drag, startPoint x: 398, startPoint y: 485, endPoint x: 606, endPoint y: 839, distance: 410.3
copy form "Kurā no pasaules reģioniem ir lielākais iedzīvotāju skaits? Āfrikā Latīņamerikā…"
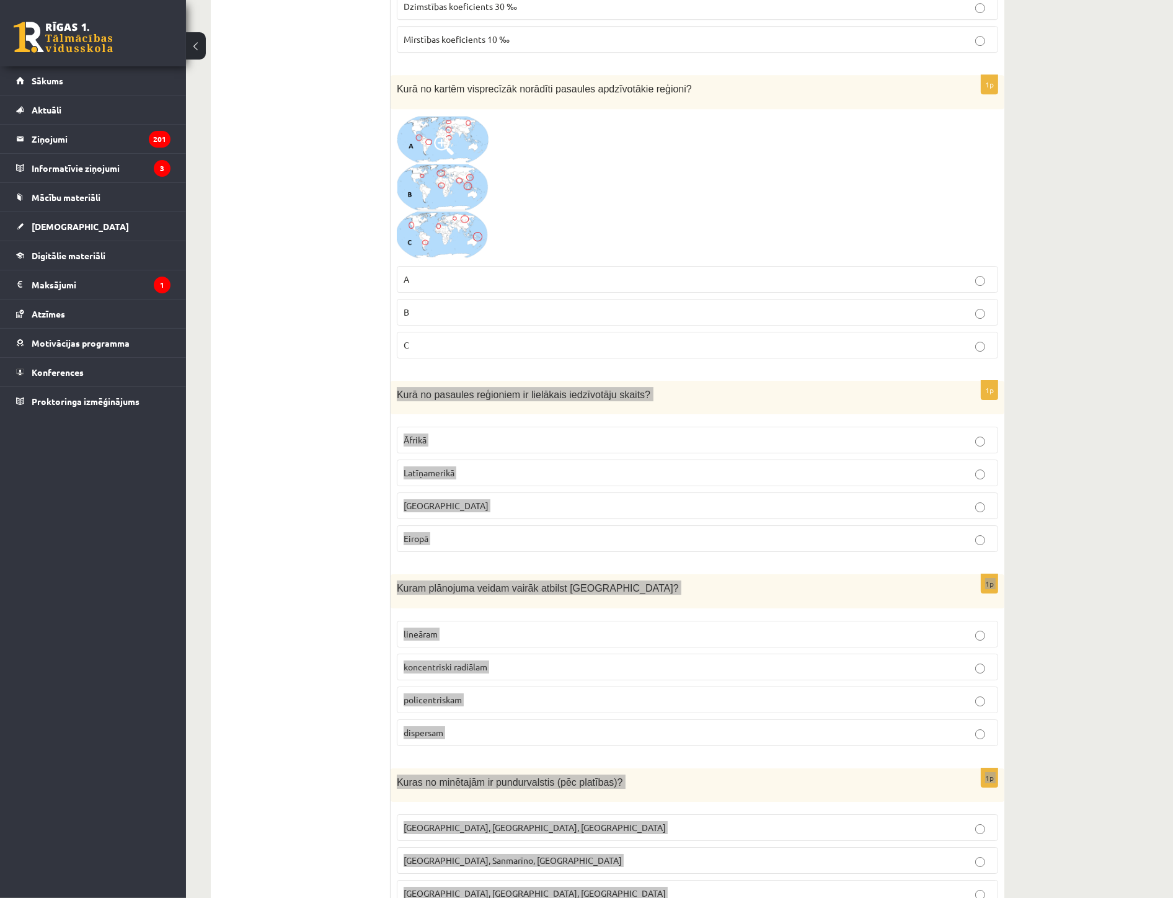
scroll to position [4467, 0]
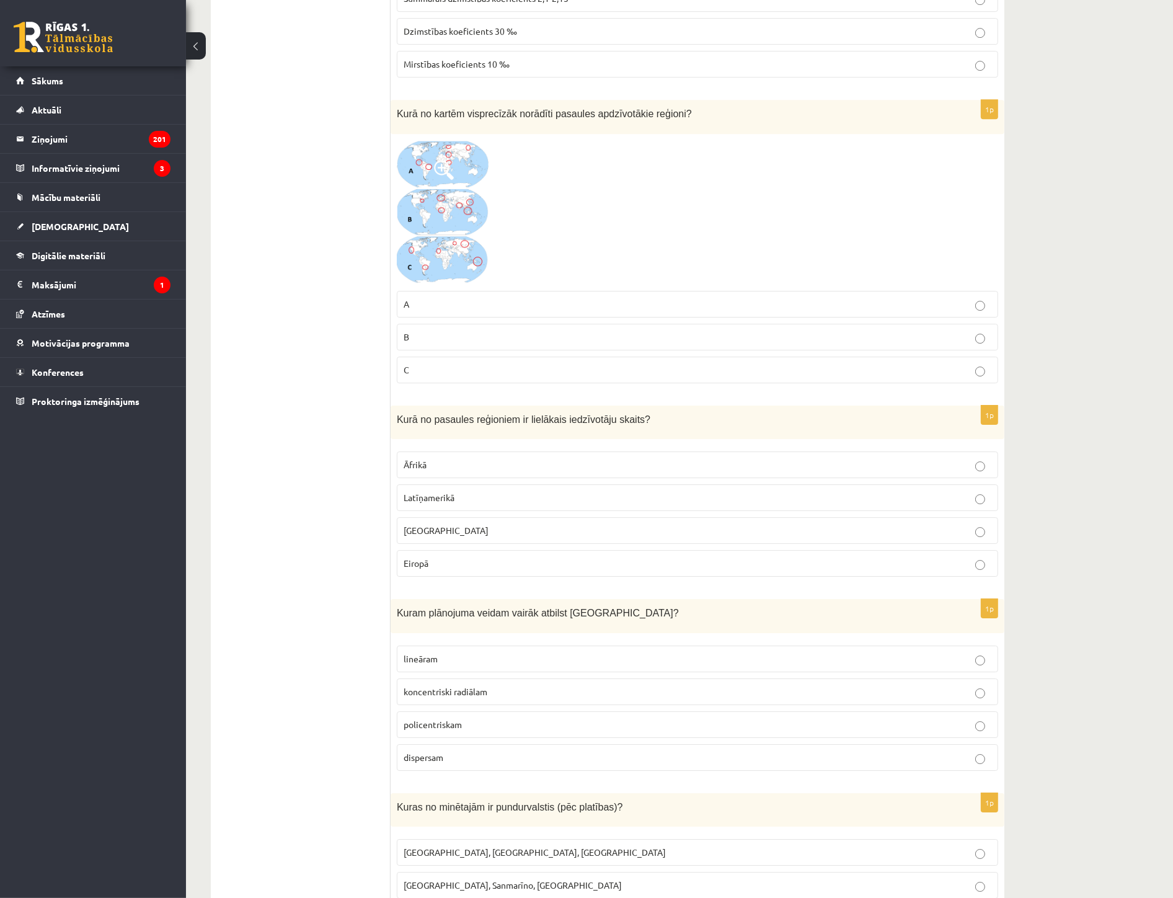
click at [433, 537] on p "Āzijā" at bounding box center [698, 530] width 588 height 13
click at [428, 697] on span "koncentriski radiālam" at bounding box center [446, 691] width 84 height 11
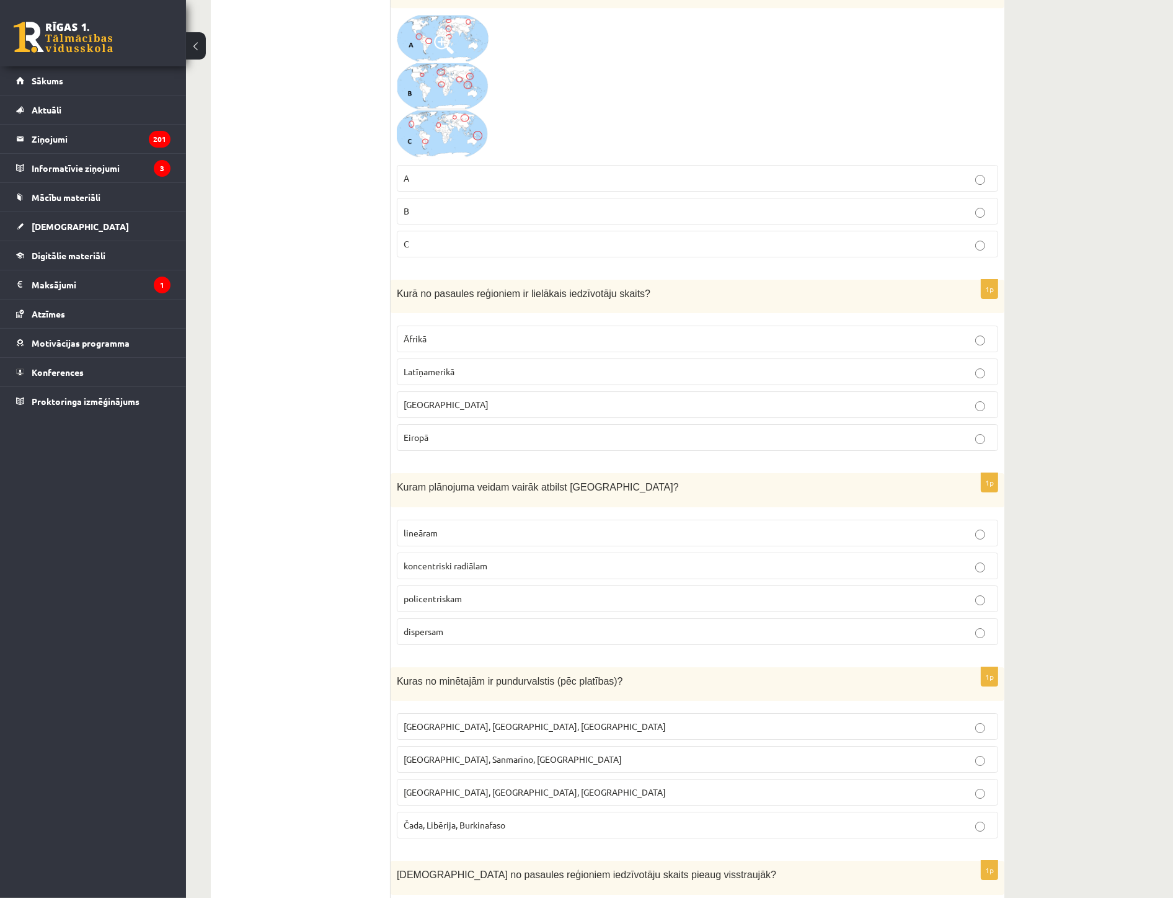
scroll to position [4605, 0]
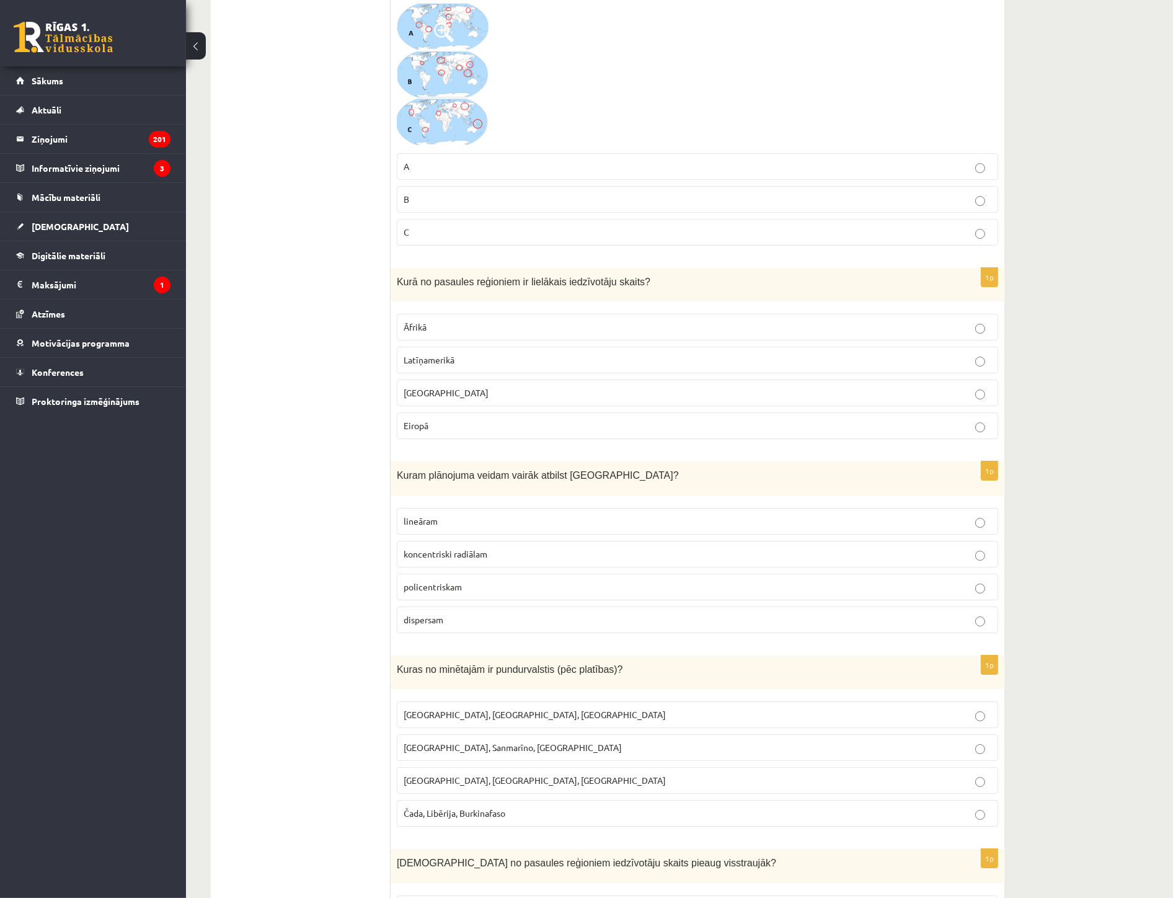
click at [455, 752] on span "Monako, Sanmarīno, Luksemburga" at bounding box center [513, 747] width 218 height 11
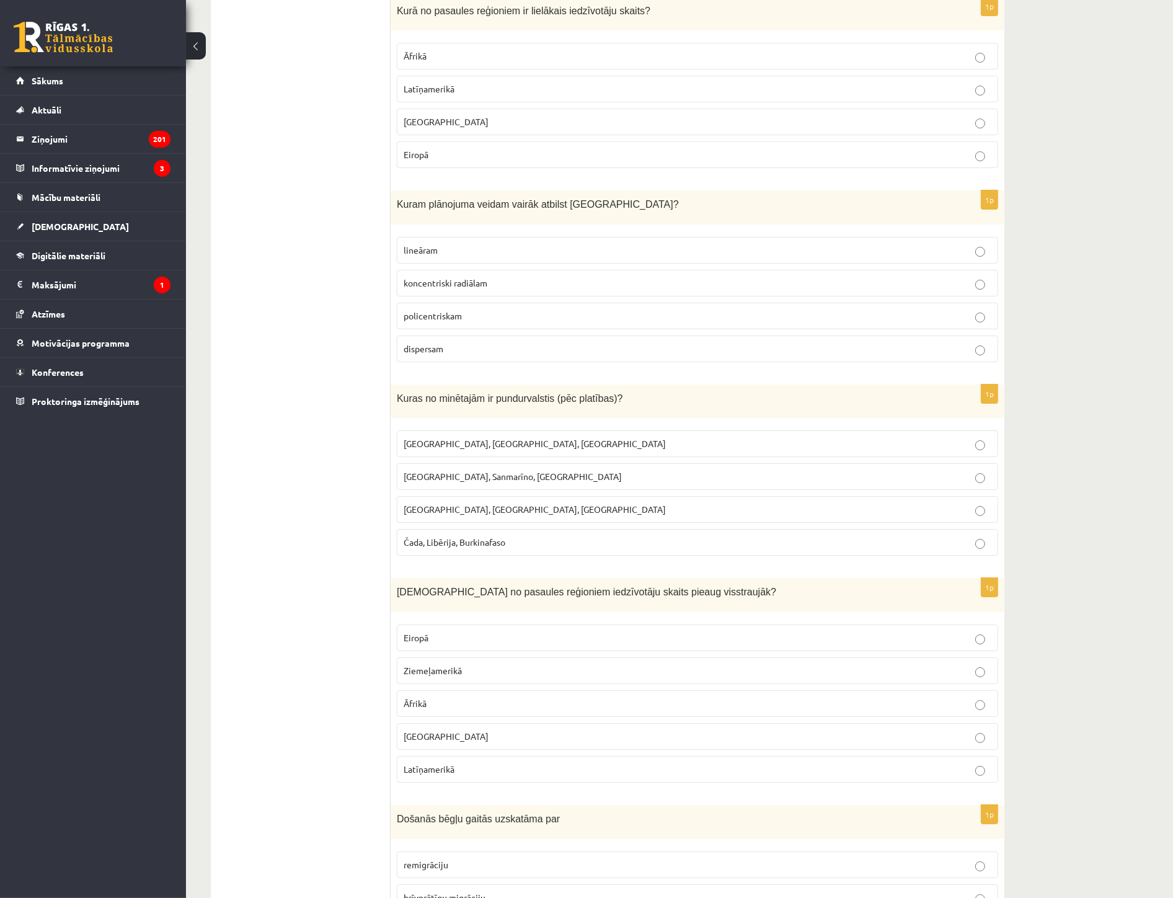
scroll to position [4881, 0]
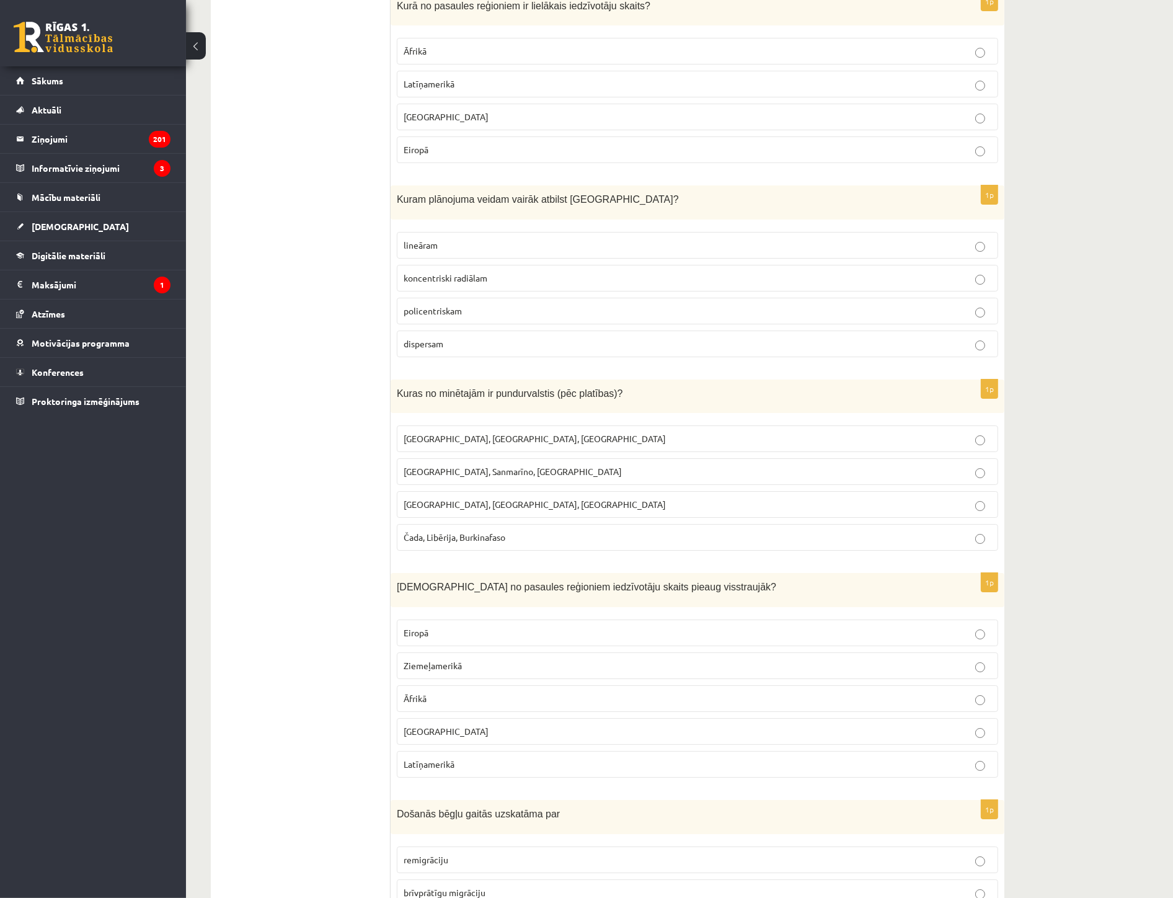
click at [441, 705] on p "Āfrikā" at bounding box center [698, 698] width 588 height 13
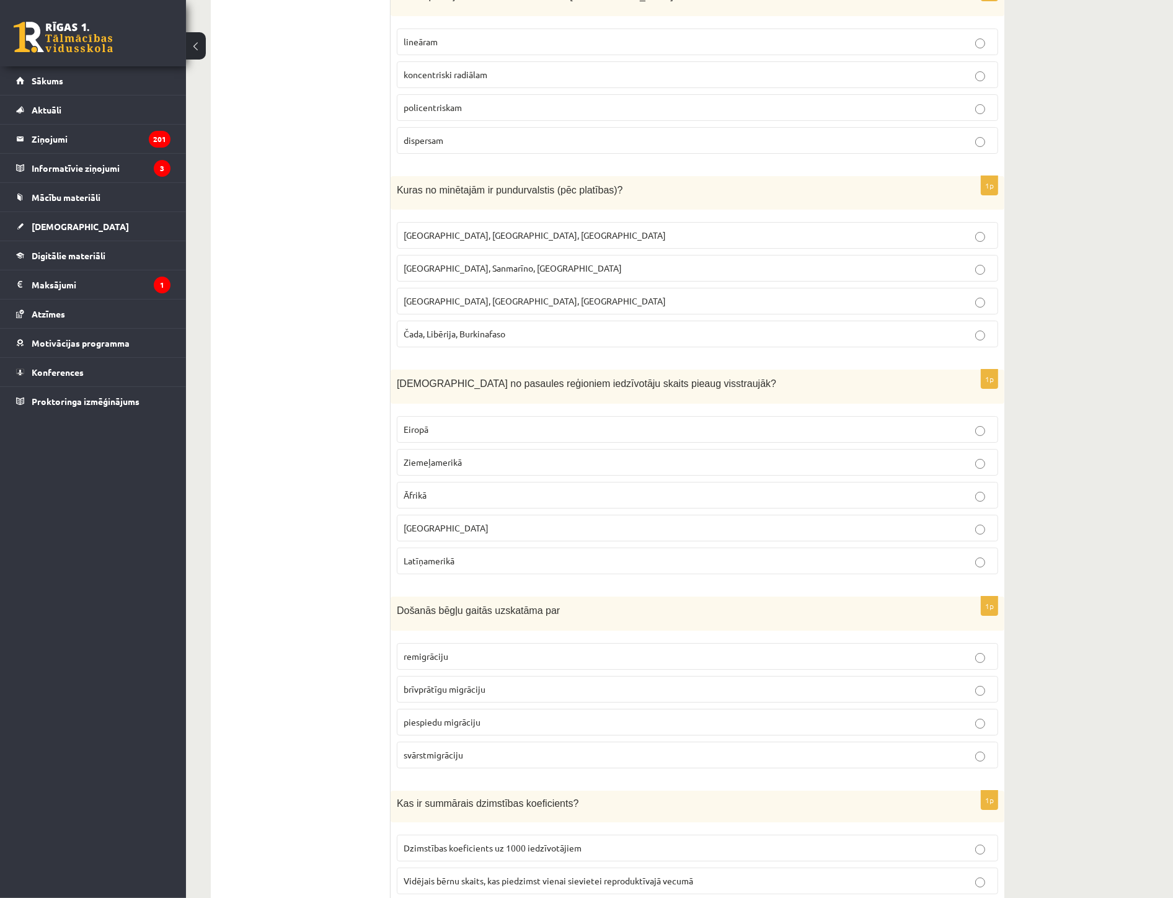
scroll to position [5087, 0]
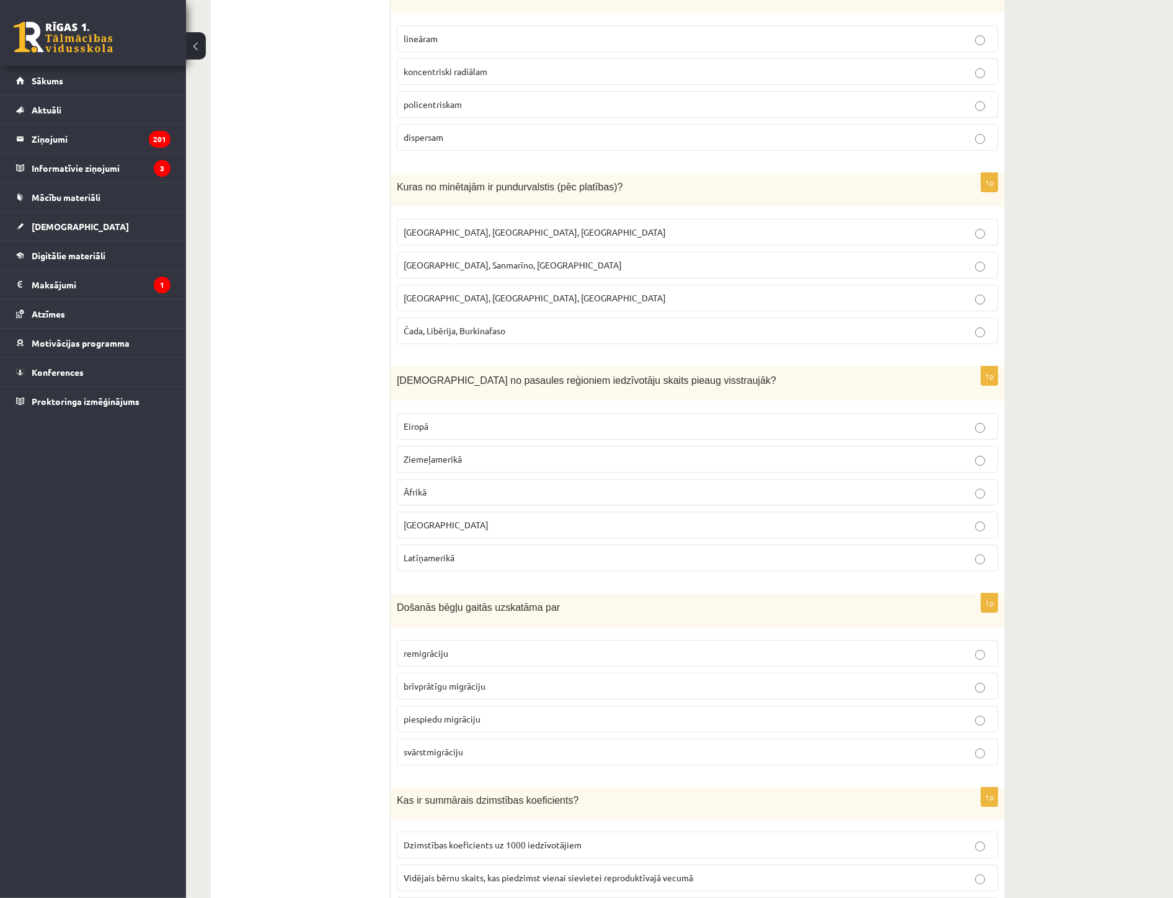
click at [443, 724] on span "piespiedu migrāciju" at bounding box center [442, 718] width 77 height 11
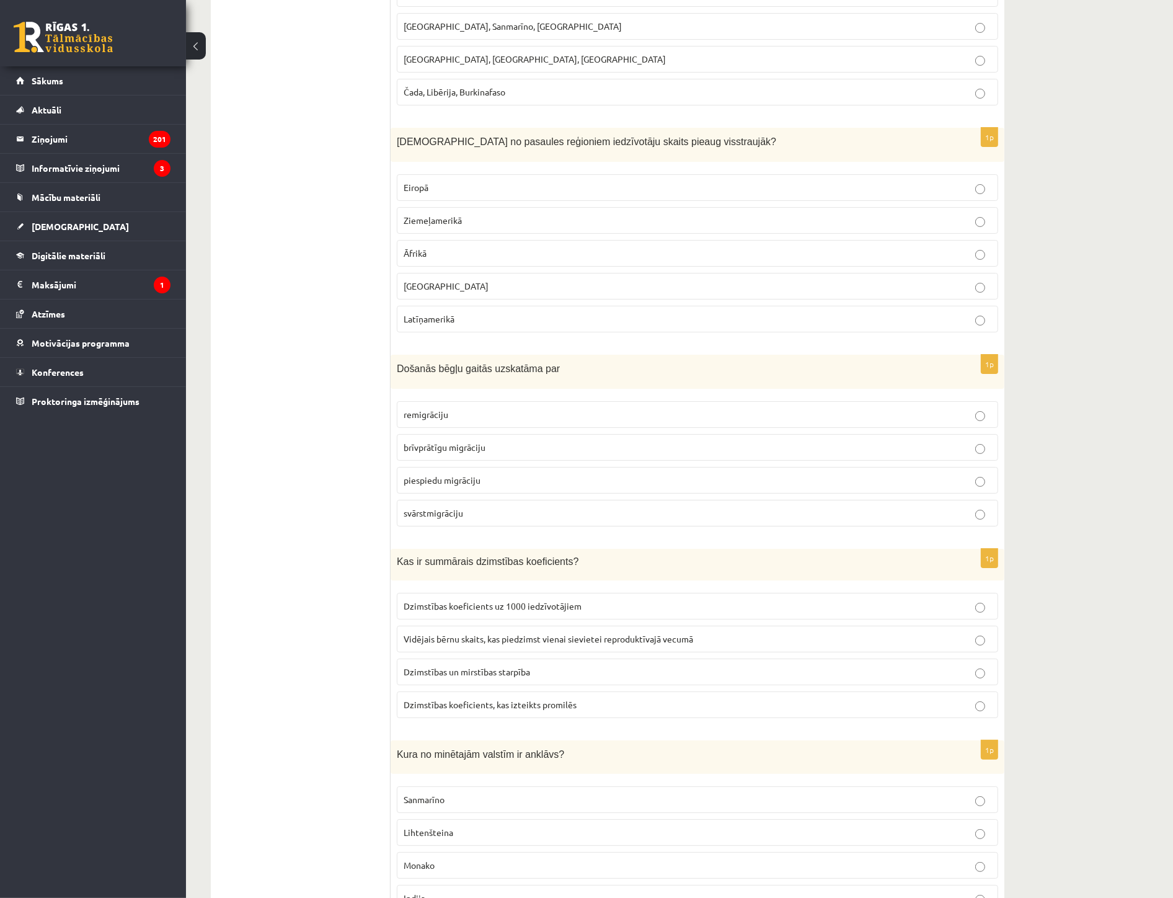
scroll to position [5363, 0]
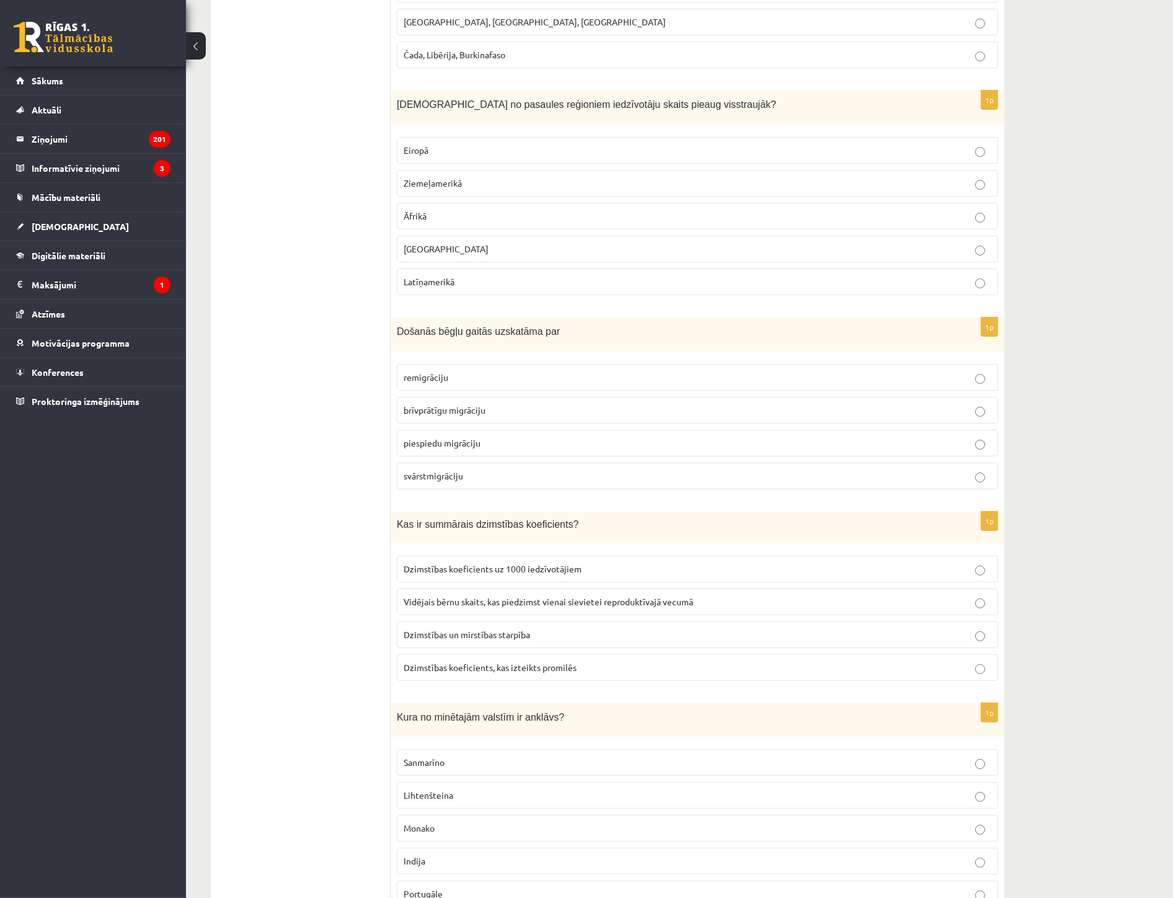
click at [462, 607] on span "Vidējais bērnu skaits, kas piedzimst vienai sievietei reproduktīvajā vecumā" at bounding box center [549, 601] width 290 height 11
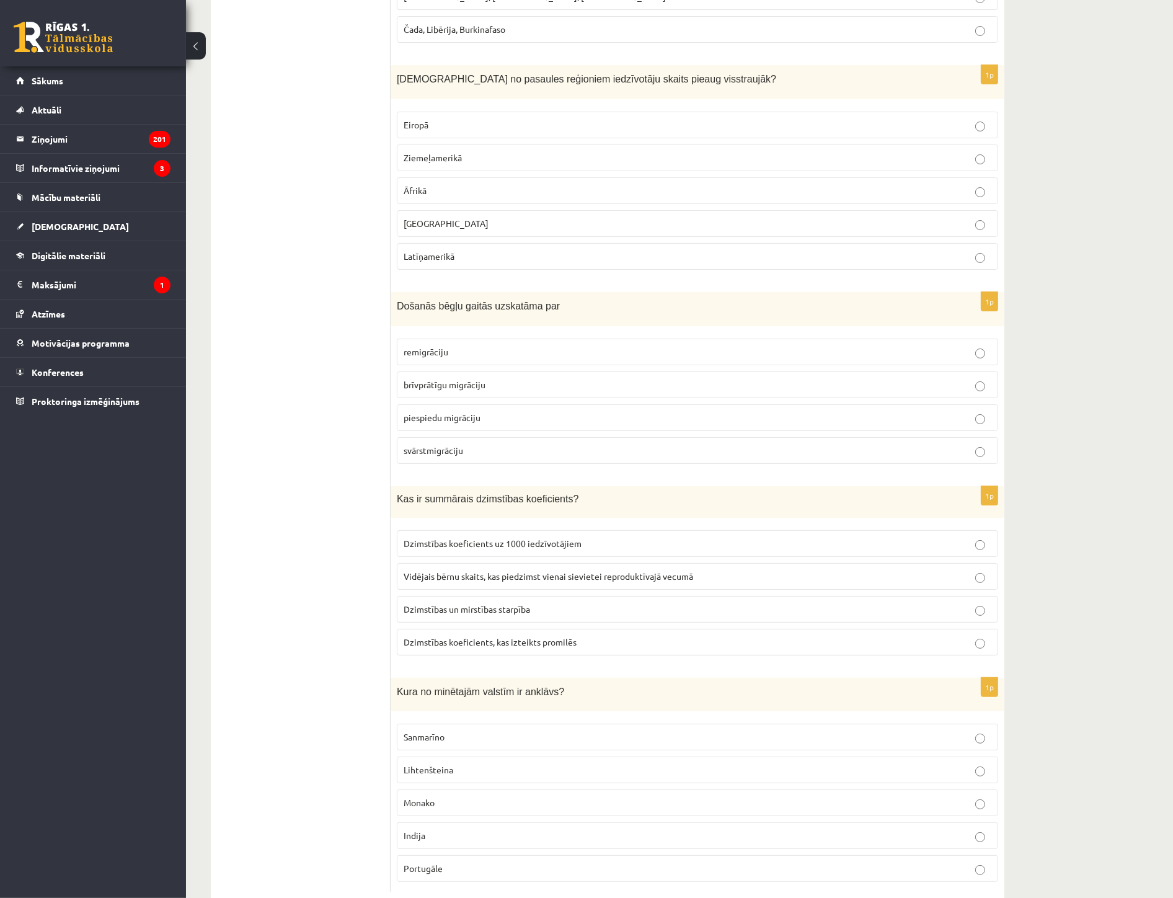
scroll to position [5432, 0]
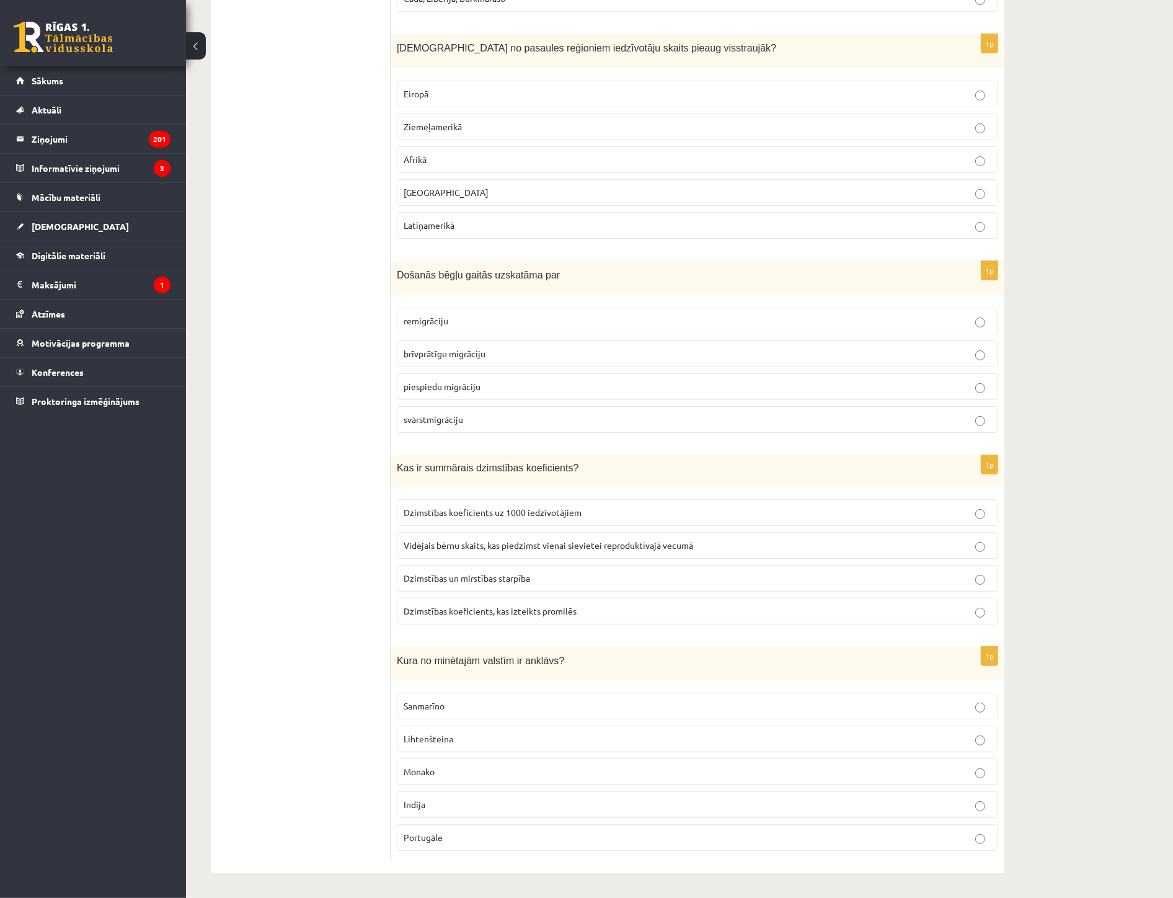
click at [439, 714] on label "Sanmarīno" at bounding box center [697, 706] width 601 height 27
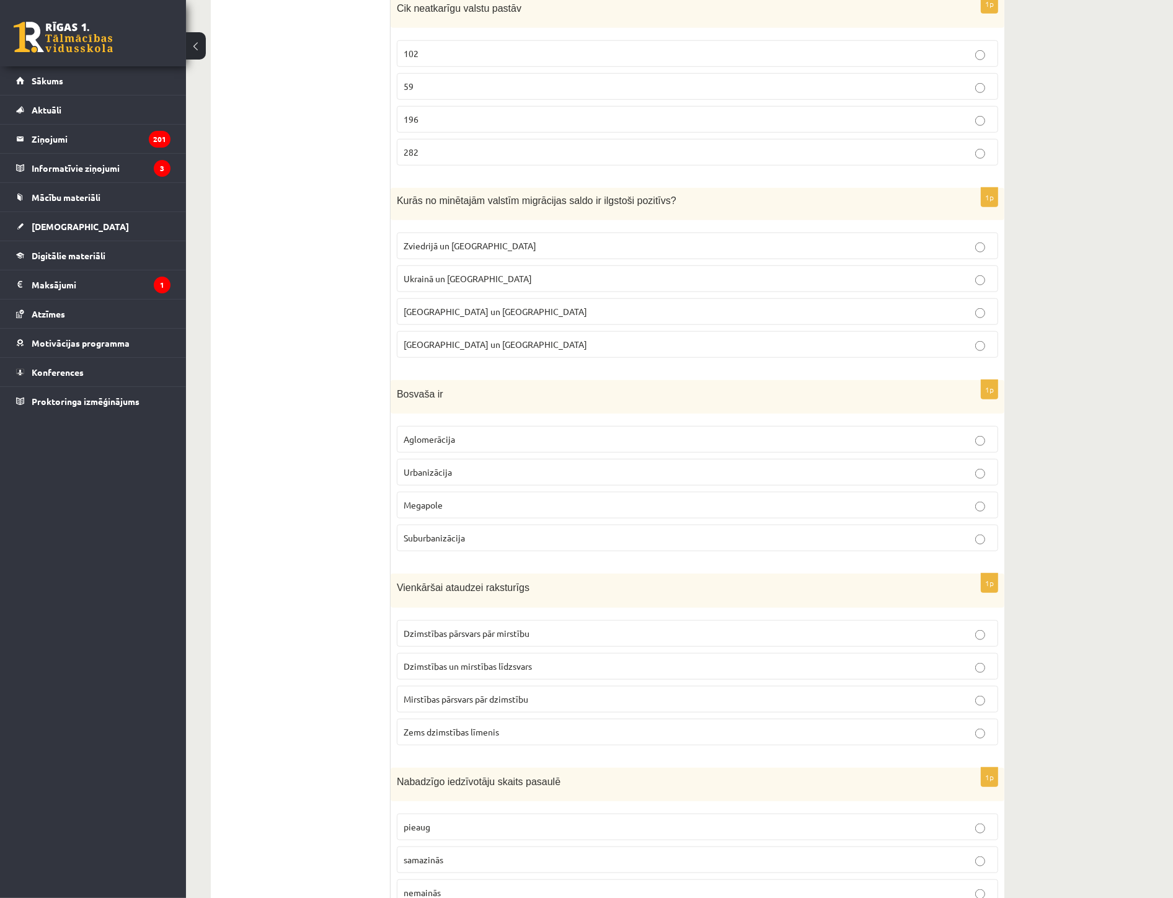
scroll to position [0, 0]
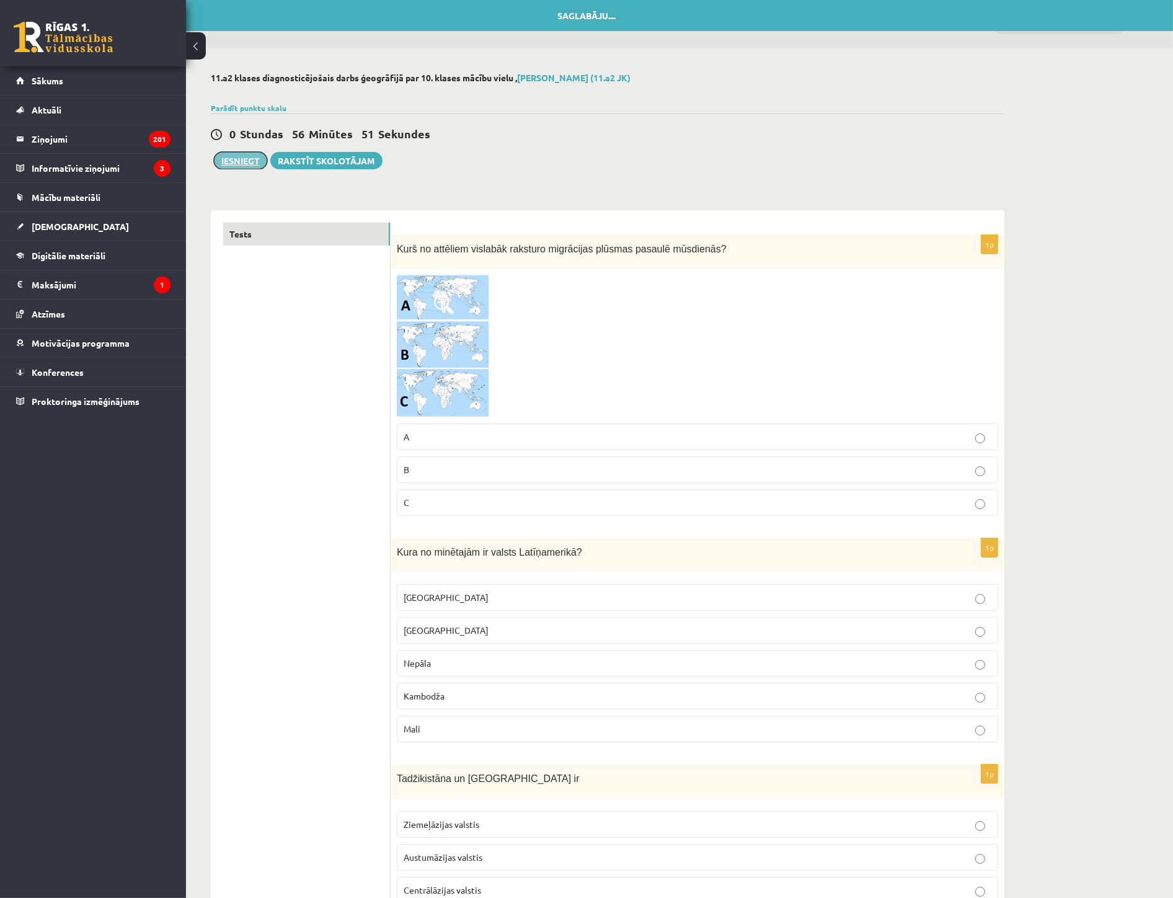
click at [226, 168] on button "Iesniegt" at bounding box center [240, 160] width 53 height 17
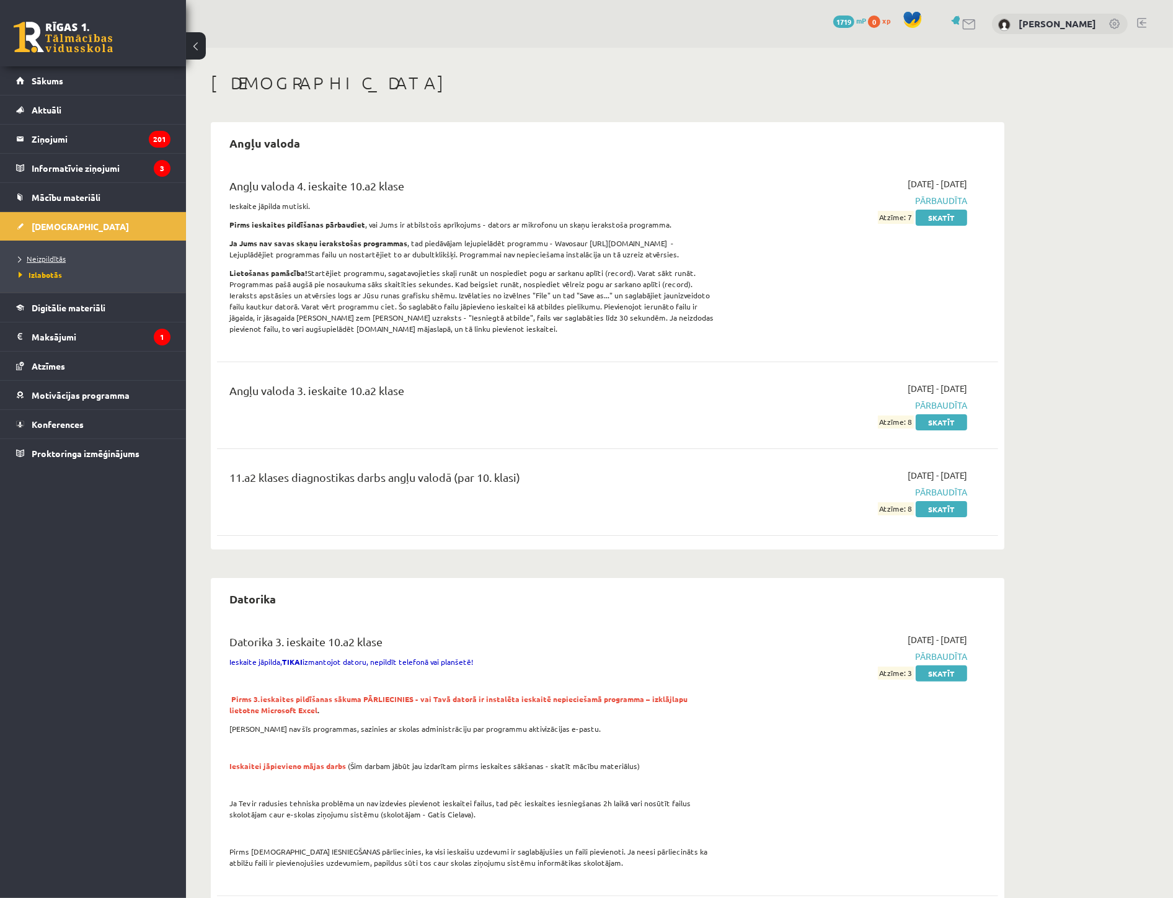
click at [53, 261] on span "Neizpildītās" at bounding box center [42, 259] width 47 height 10
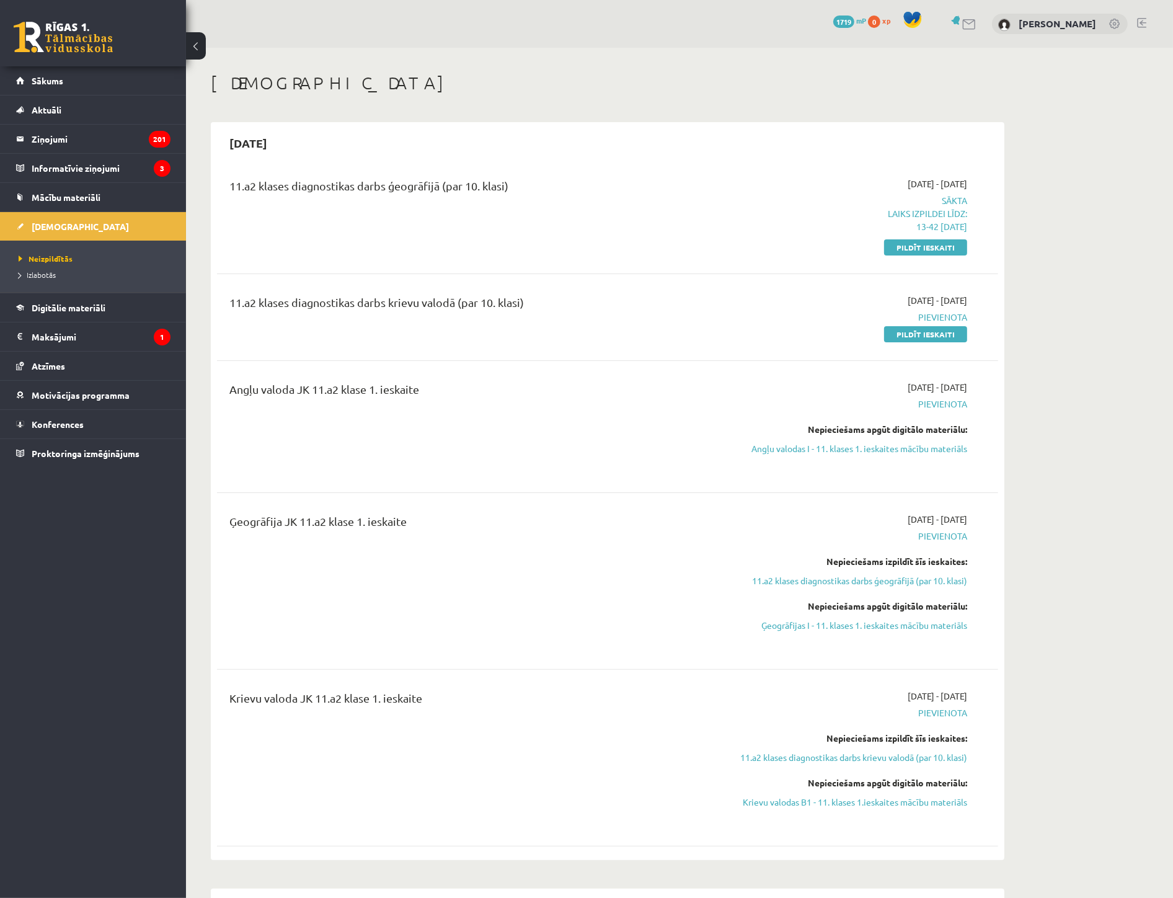
drag, startPoint x: 911, startPoint y: 242, endPoint x: 649, endPoint y: 63, distance: 317.3
click at [911, 242] on link "Pildīt ieskaiti" at bounding box center [925, 247] width 83 height 16
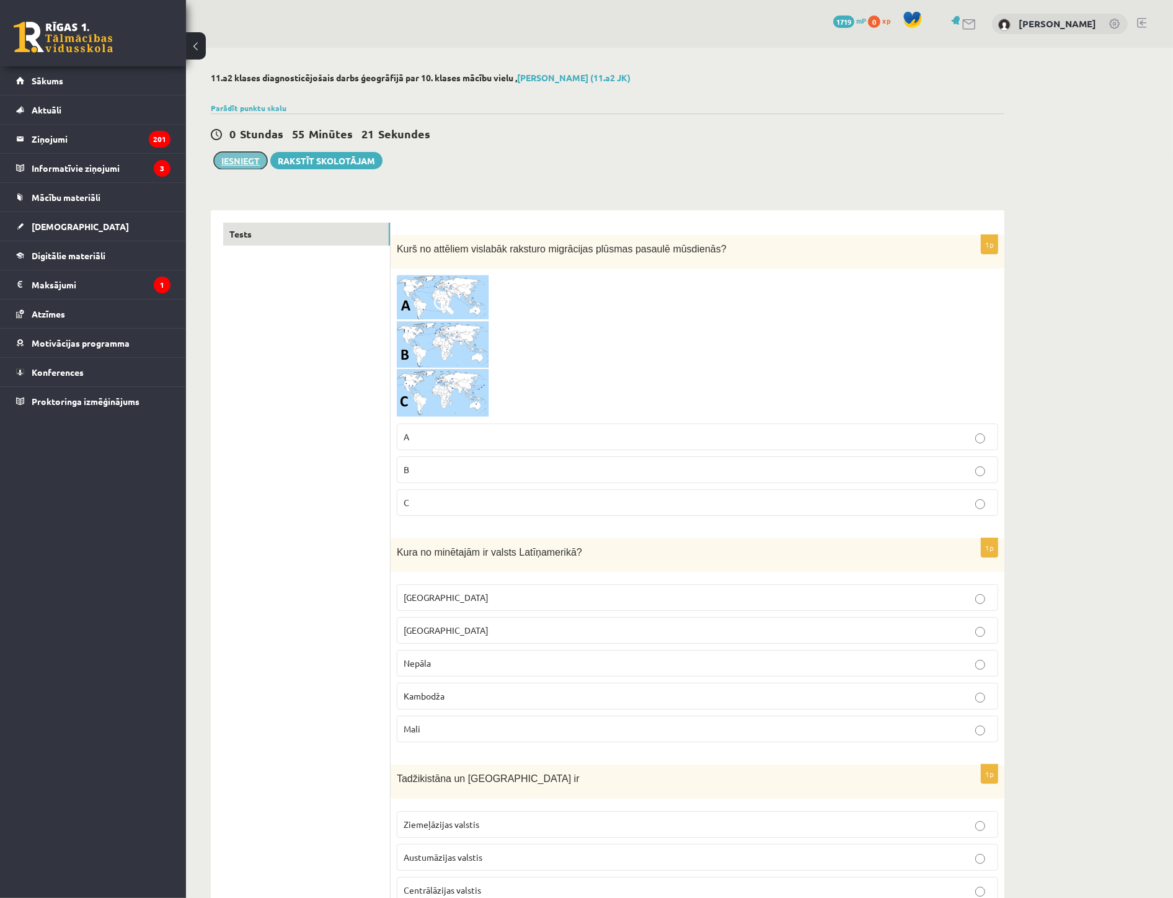
click at [251, 164] on button "Iesniegt" at bounding box center [240, 160] width 53 height 17
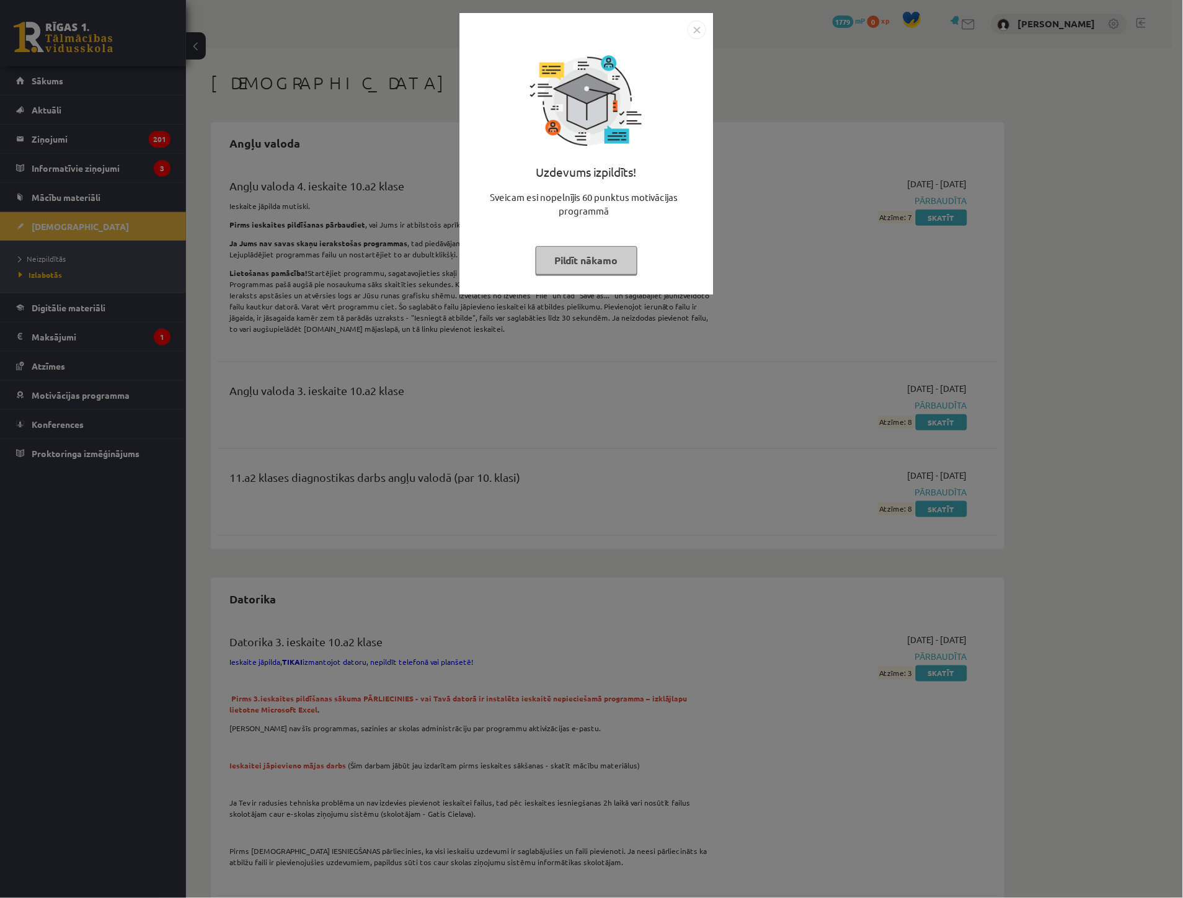
click at [605, 248] on button "Pildīt nākamo" at bounding box center [587, 260] width 102 height 29
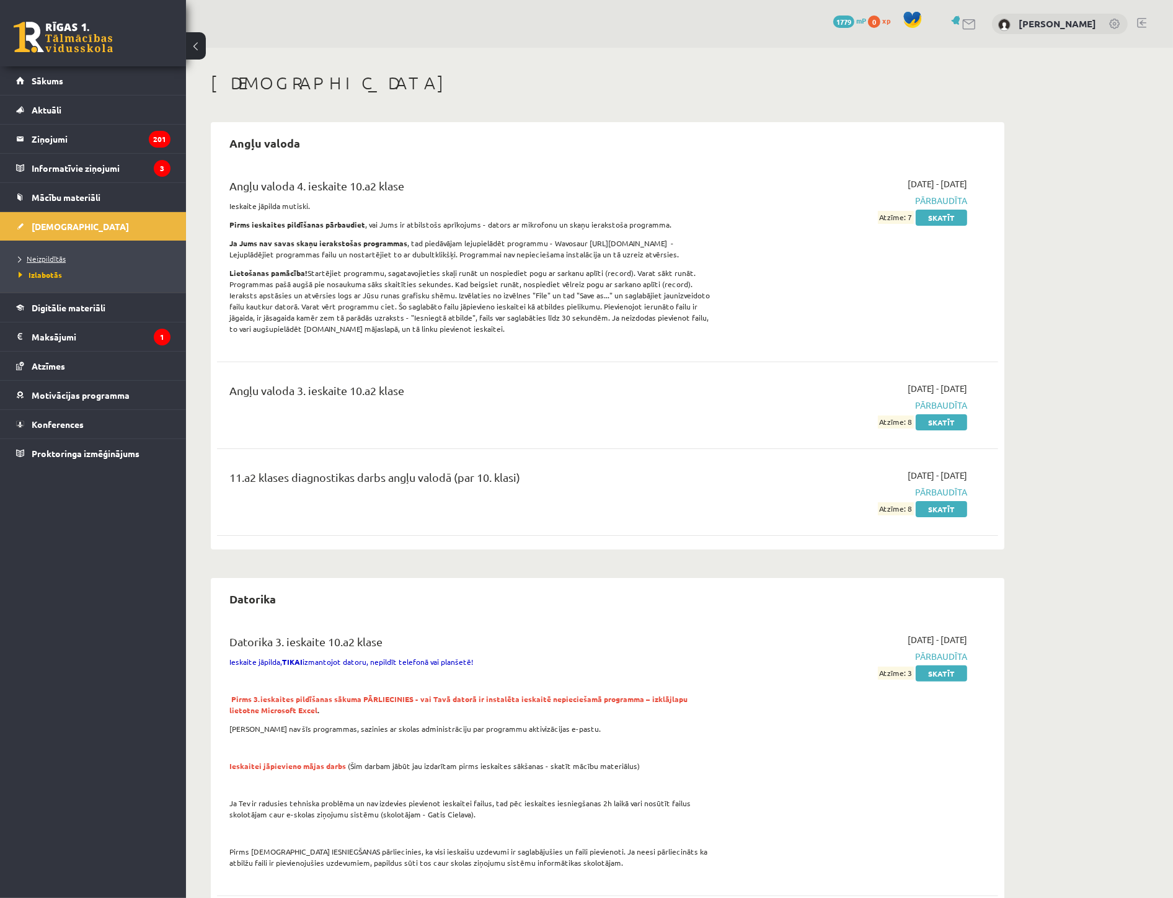
click at [51, 260] on span "Neizpildītās" at bounding box center [42, 259] width 47 height 10
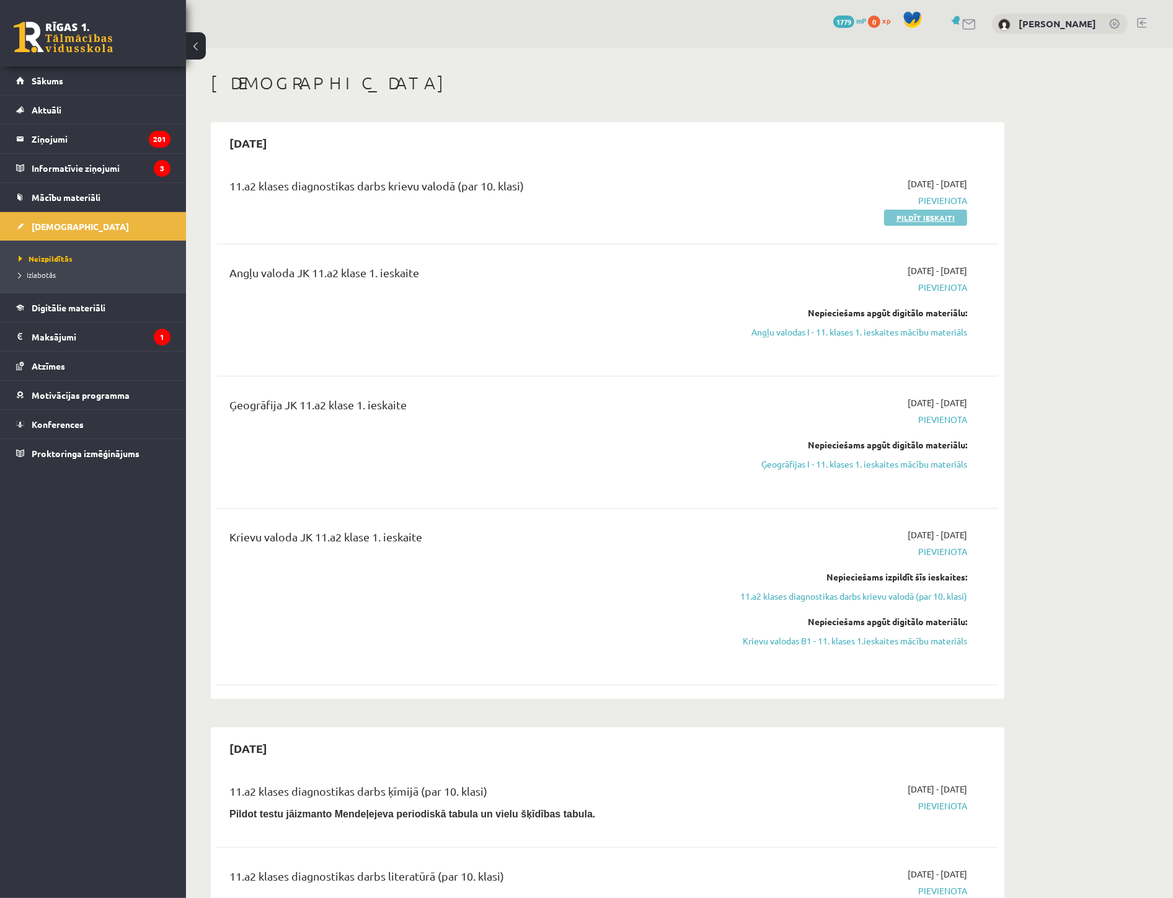
click at [924, 218] on link "Pildīt ieskaiti" at bounding box center [925, 218] width 83 height 16
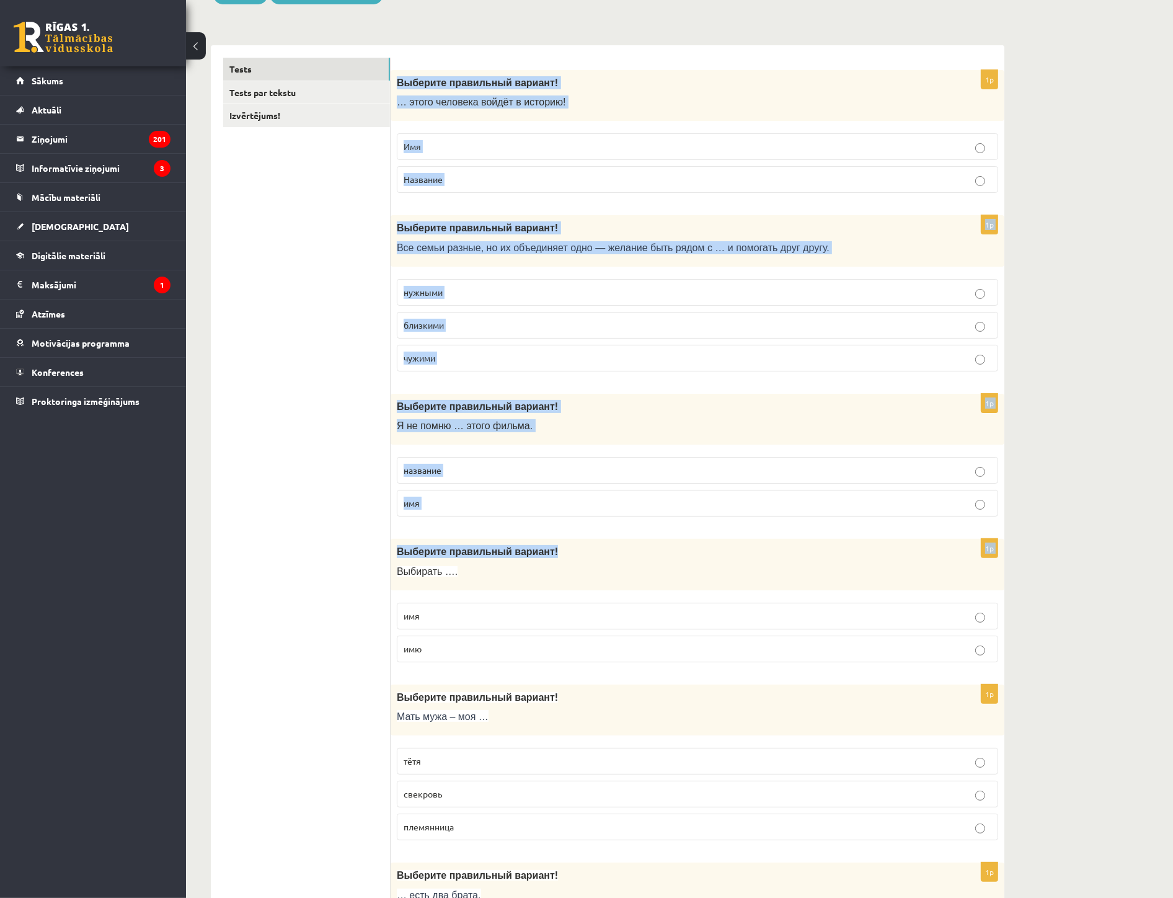
drag, startPoint x: 422, startPoint y: 300, endPoint x: 566, endPoint y: 610, distance: 342.0
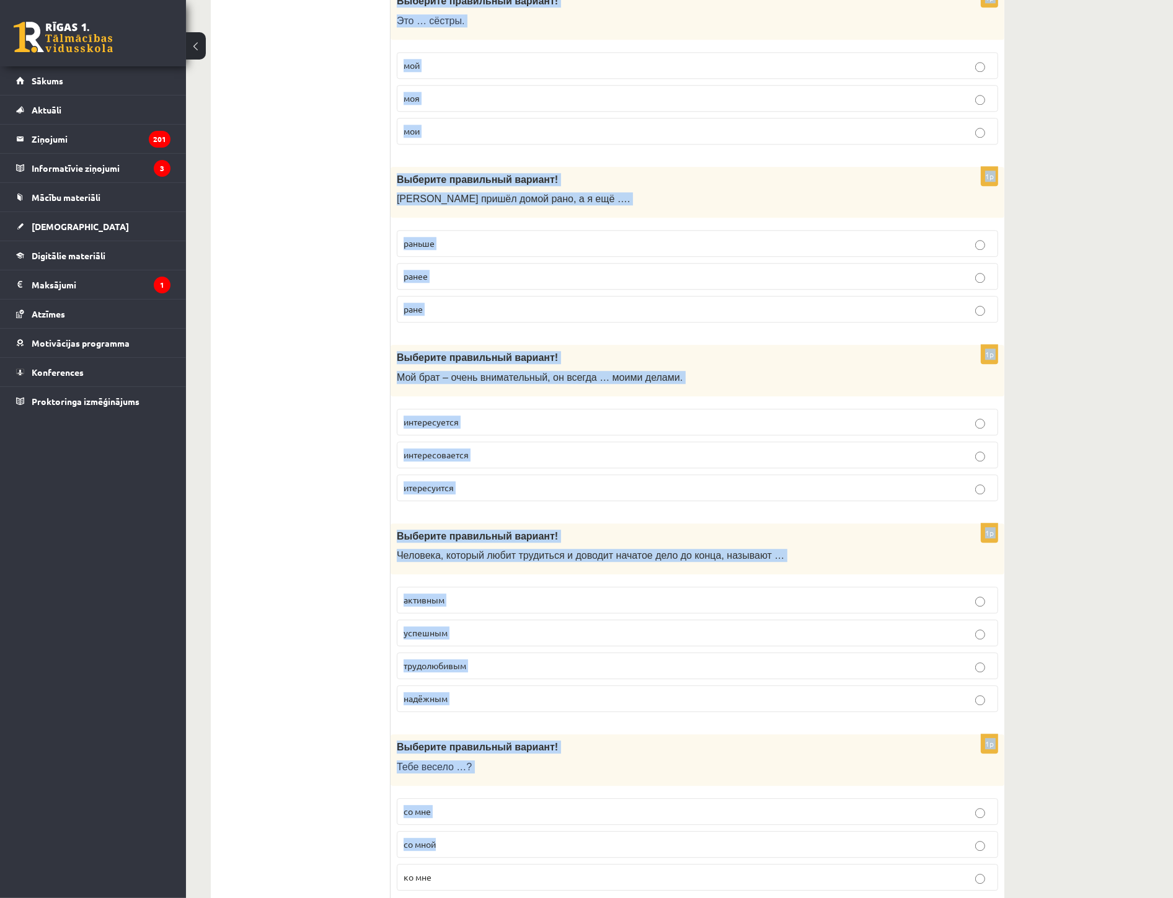
scroll to position [3586, 0]
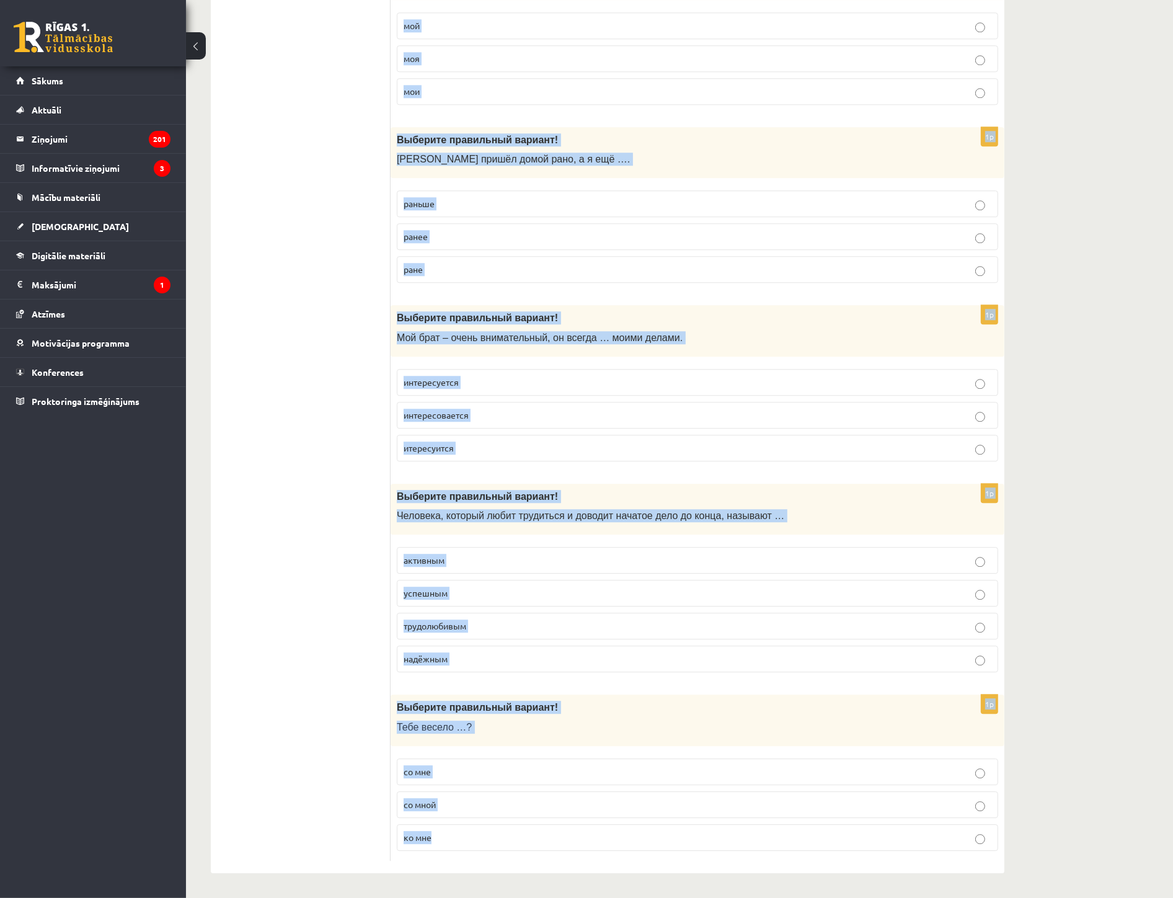
drag, startPoint x: 566, startPoint y: 610, endPoint x: 660, endPoint y: 854, distance: 261.3
copy form "loremipsum 1d Sitametc adipiscing elitsed! … doei tem incid. U labo Etd Magn 7a…"
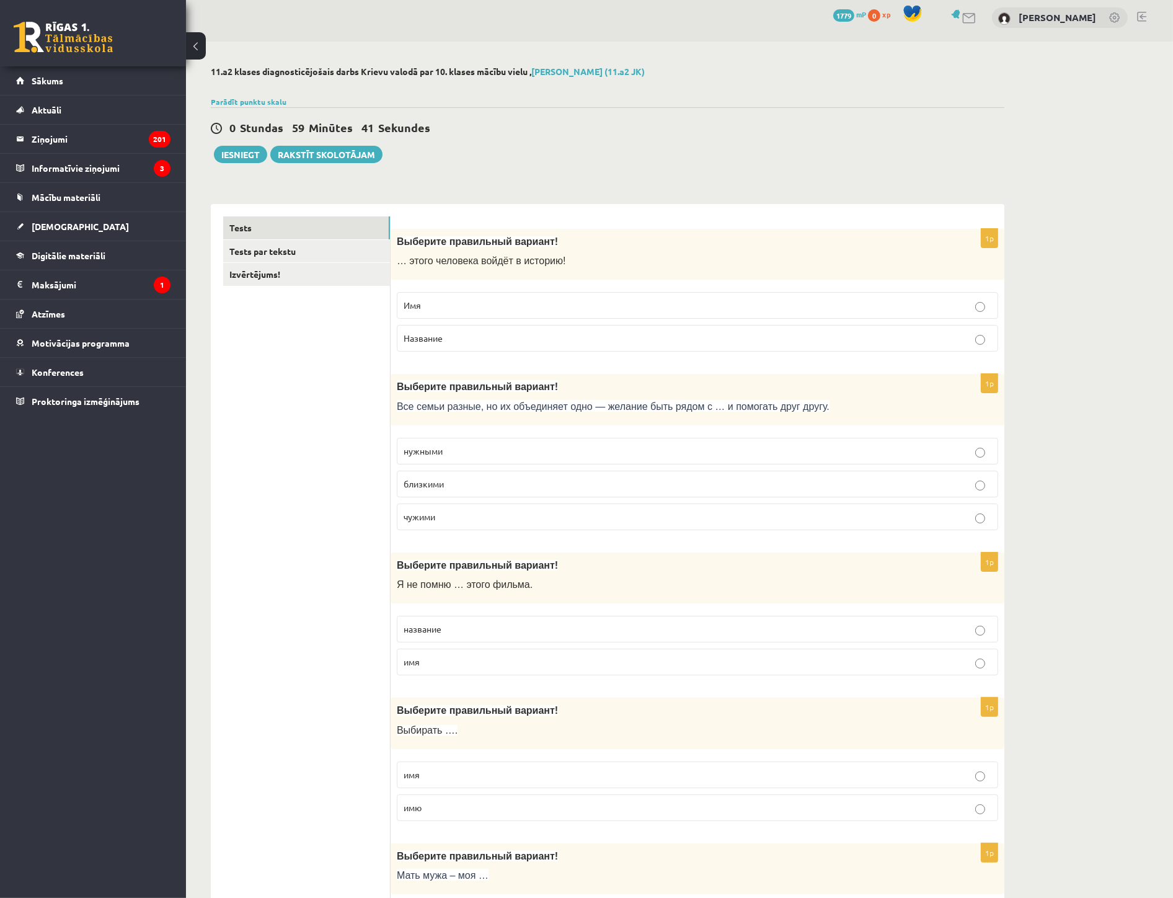
scroll to position [0, 0]
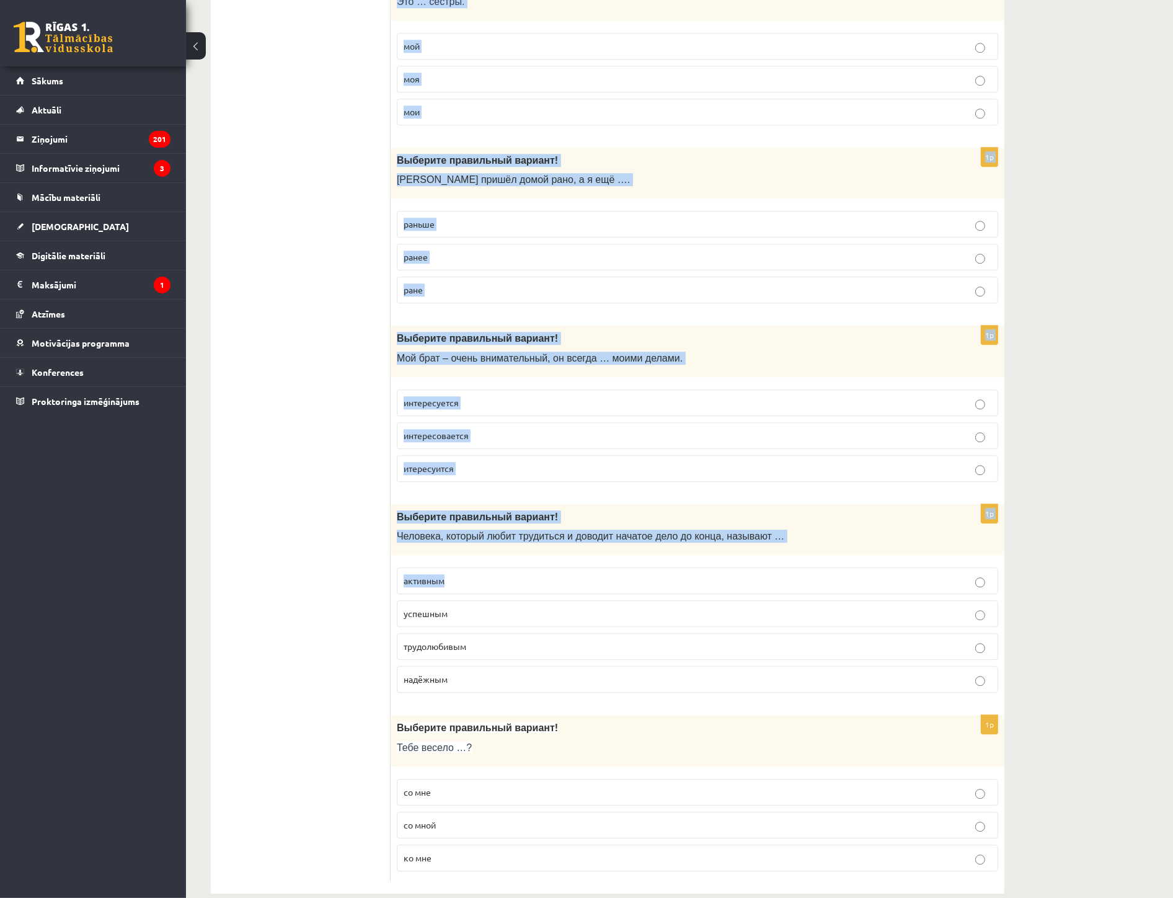
scroll to position [3586, 0]
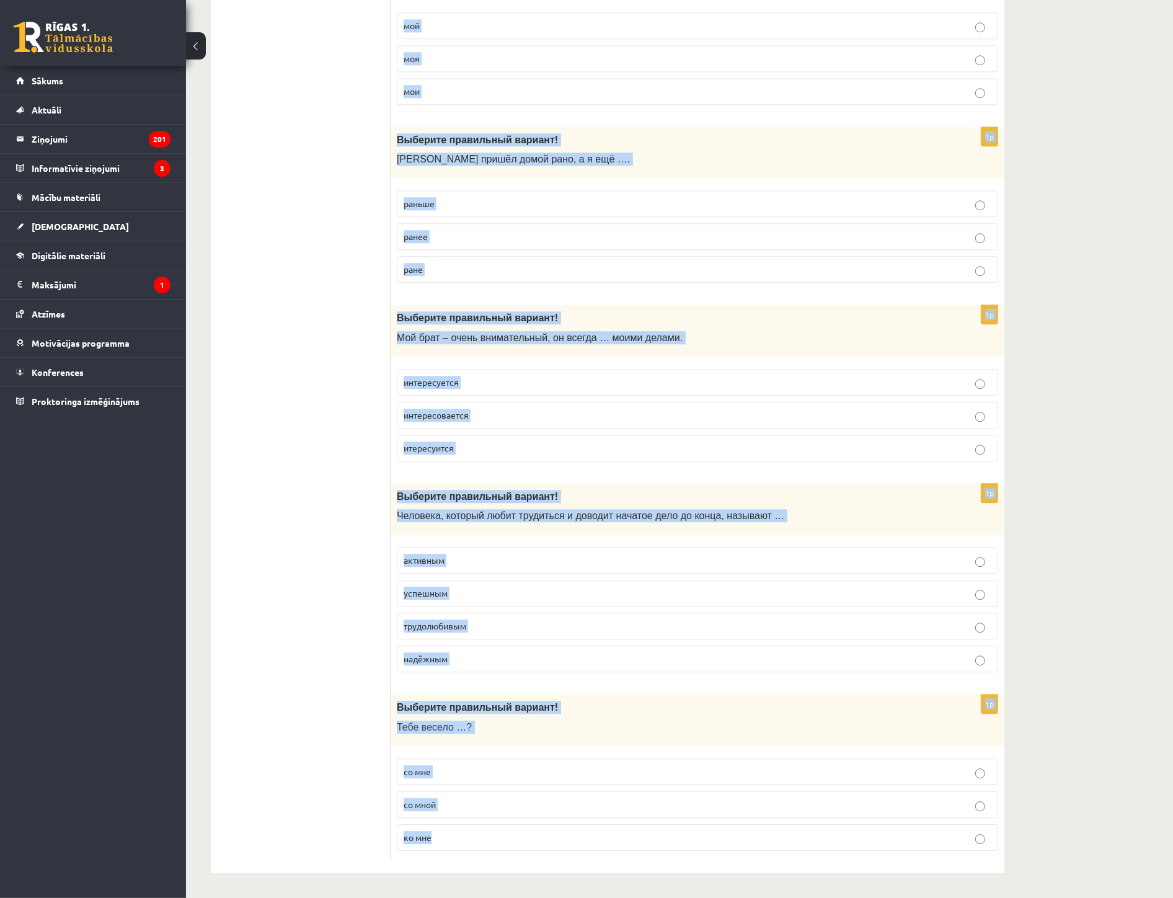
drag, startPoint x: 420, startPoint y: 269, endPoint x: 619, endPoint y: 845, distance: 609.4
copy form "Выберите правильный вариант! … этого человека войдёт в историю! Имя Название 1p…"
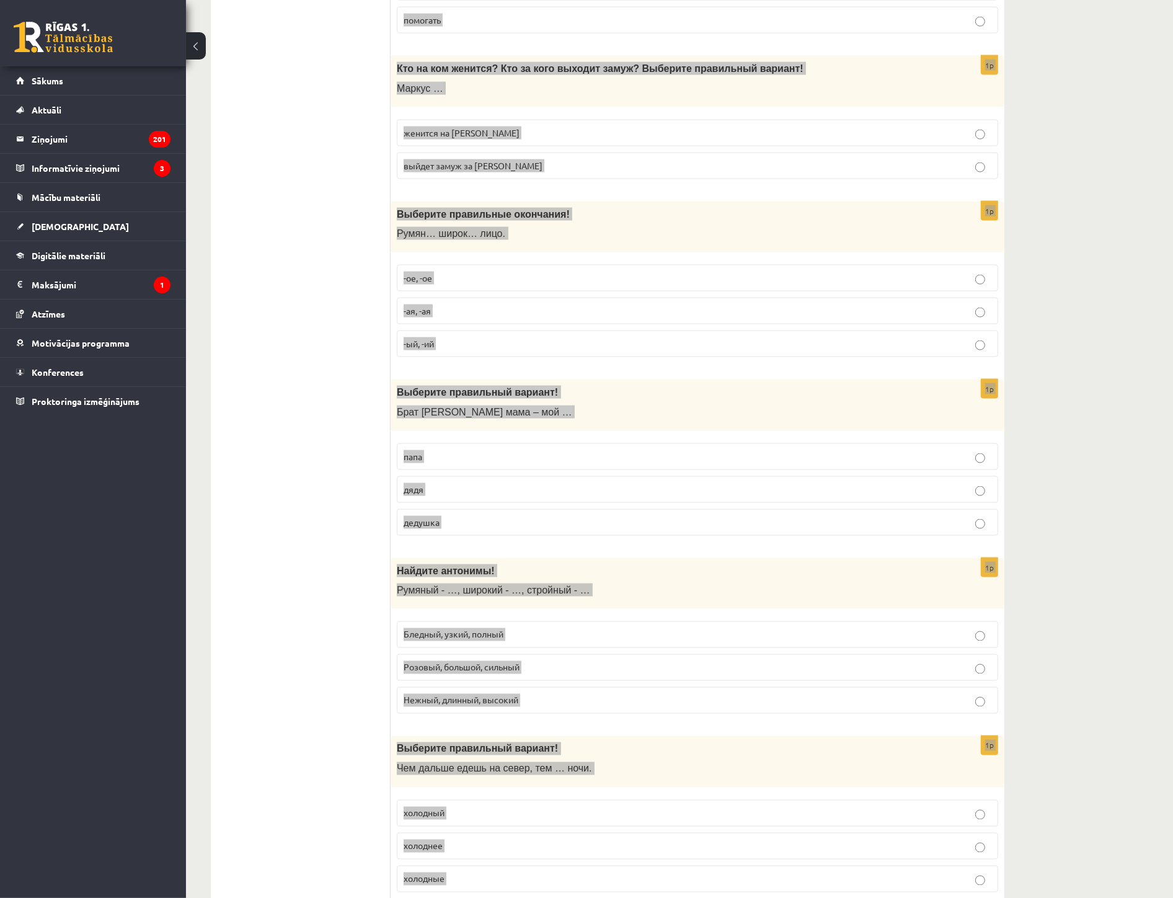
scroll to position [0, 0]
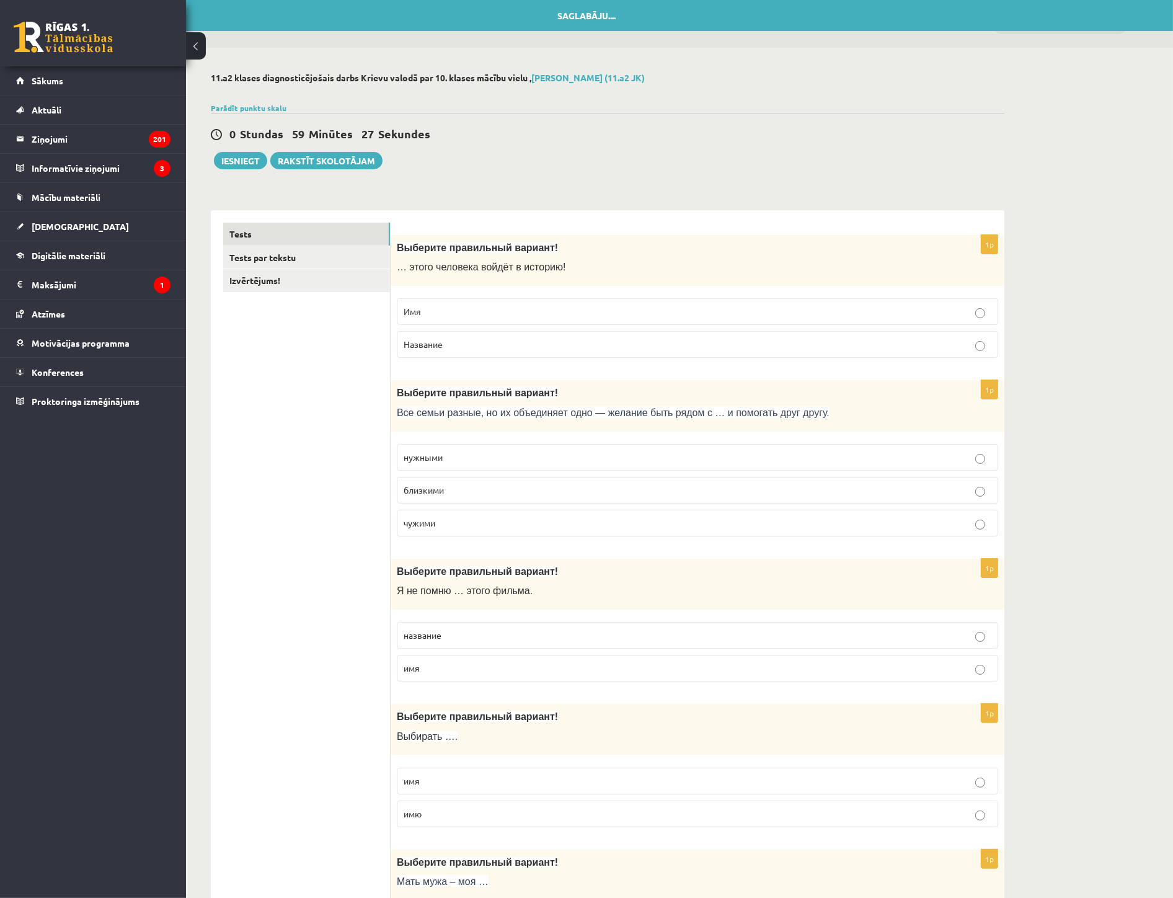
click at [414, 311] on span "Имя" at bounding box center [412, 311] width 17 height 11
click at [466, 493] on p "близкими" at bounding box center [698, 490] width 588 height 13
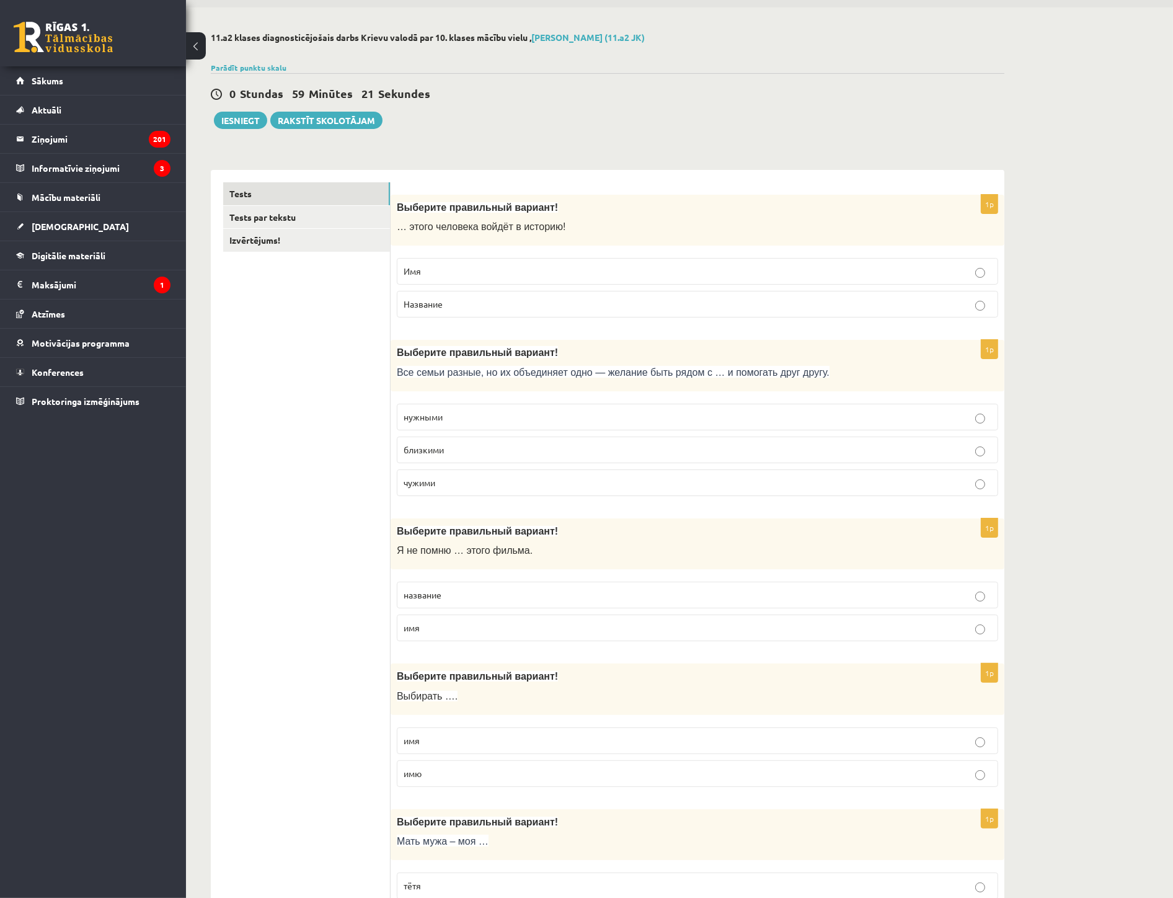
scroll to position [138, 0]
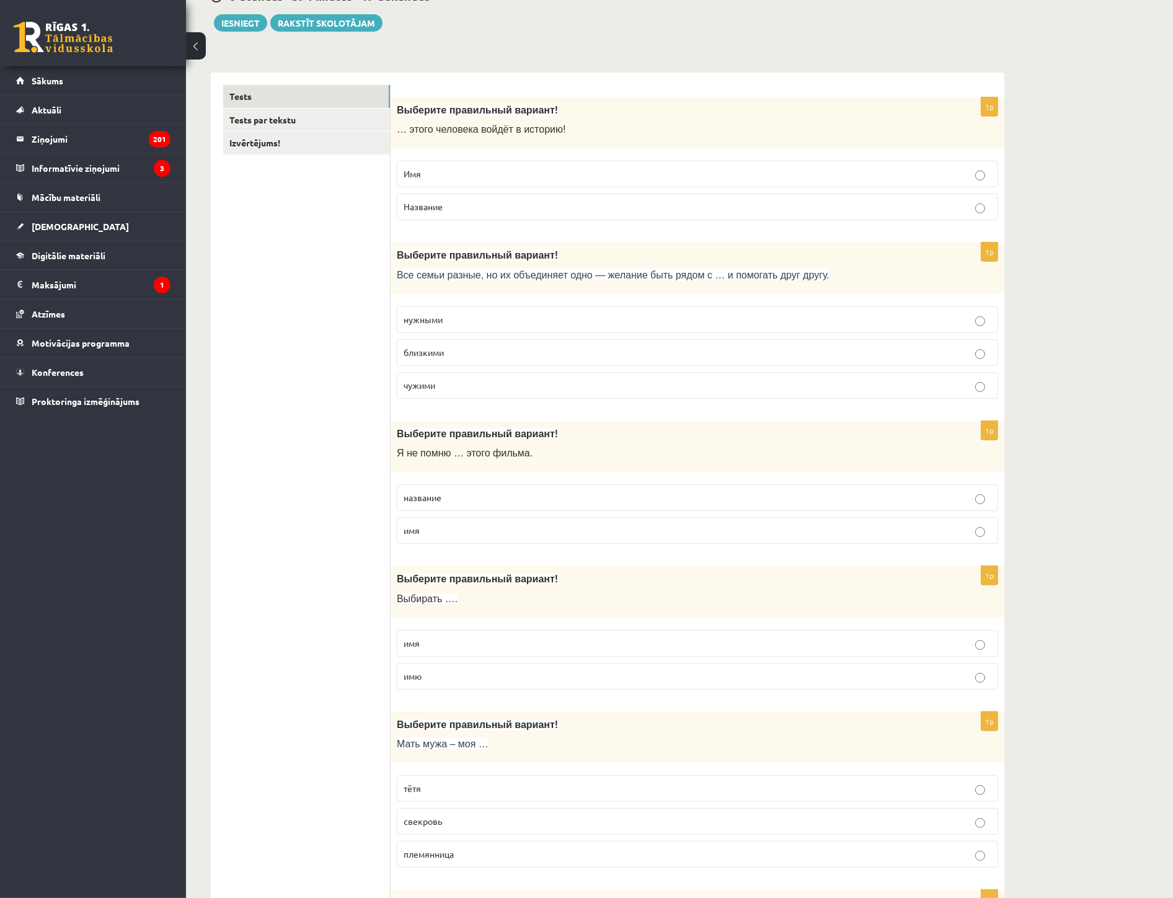
click at [481, 501] on p "название" at bounding box center [698, 497] width 588 height 13
click at [443, 646] on p "имя" at bounding box center [698, 643] width 588 height 13
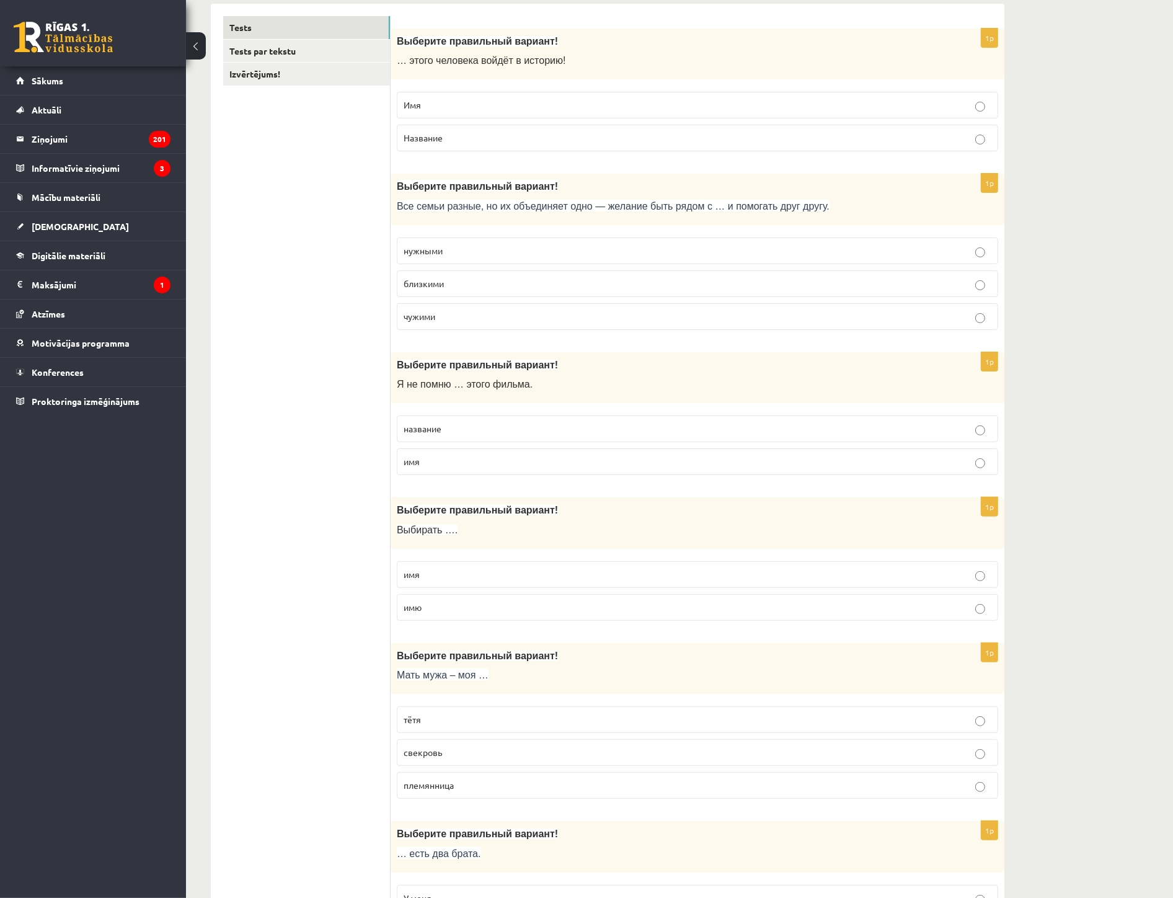
click at [438, 754] on span "свекровь" at bounding box center [423, 752] width 38 height 11
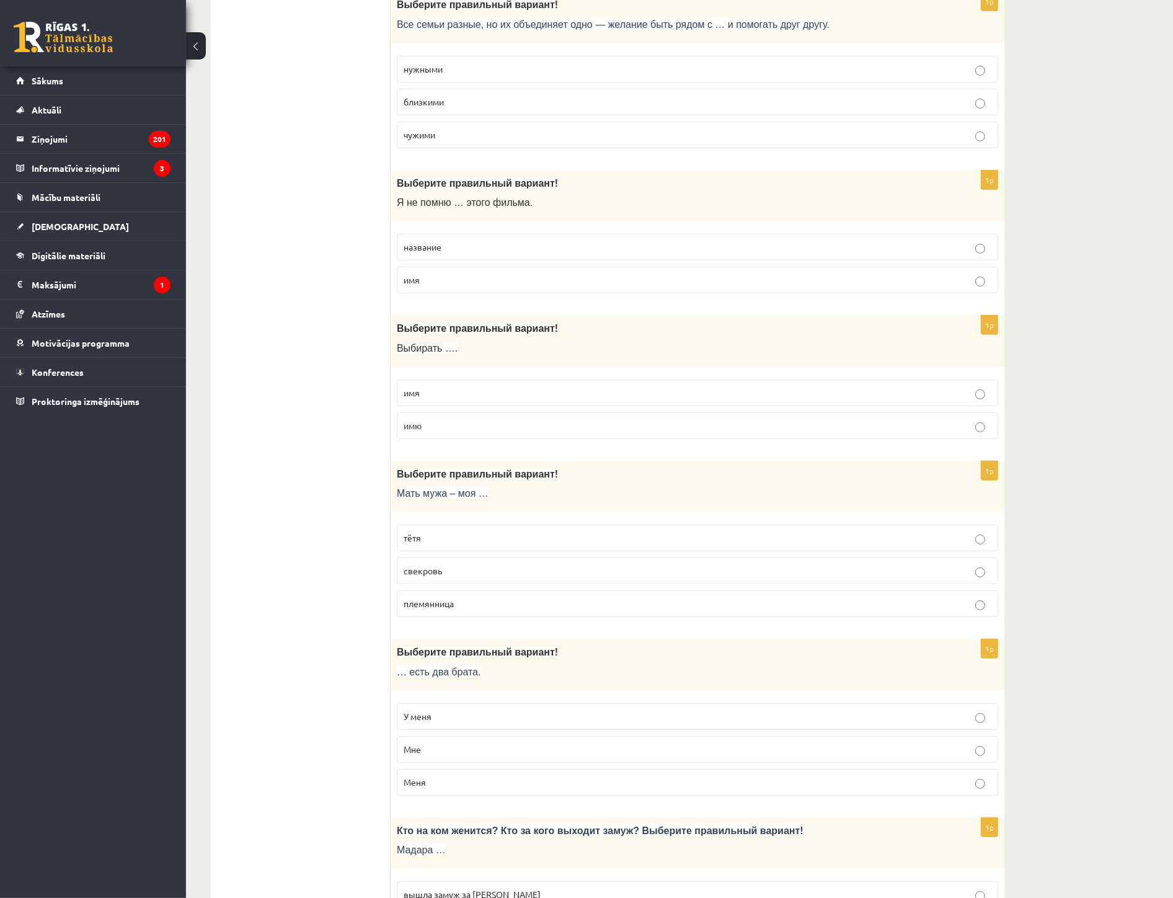
scroll to position [413, 0]
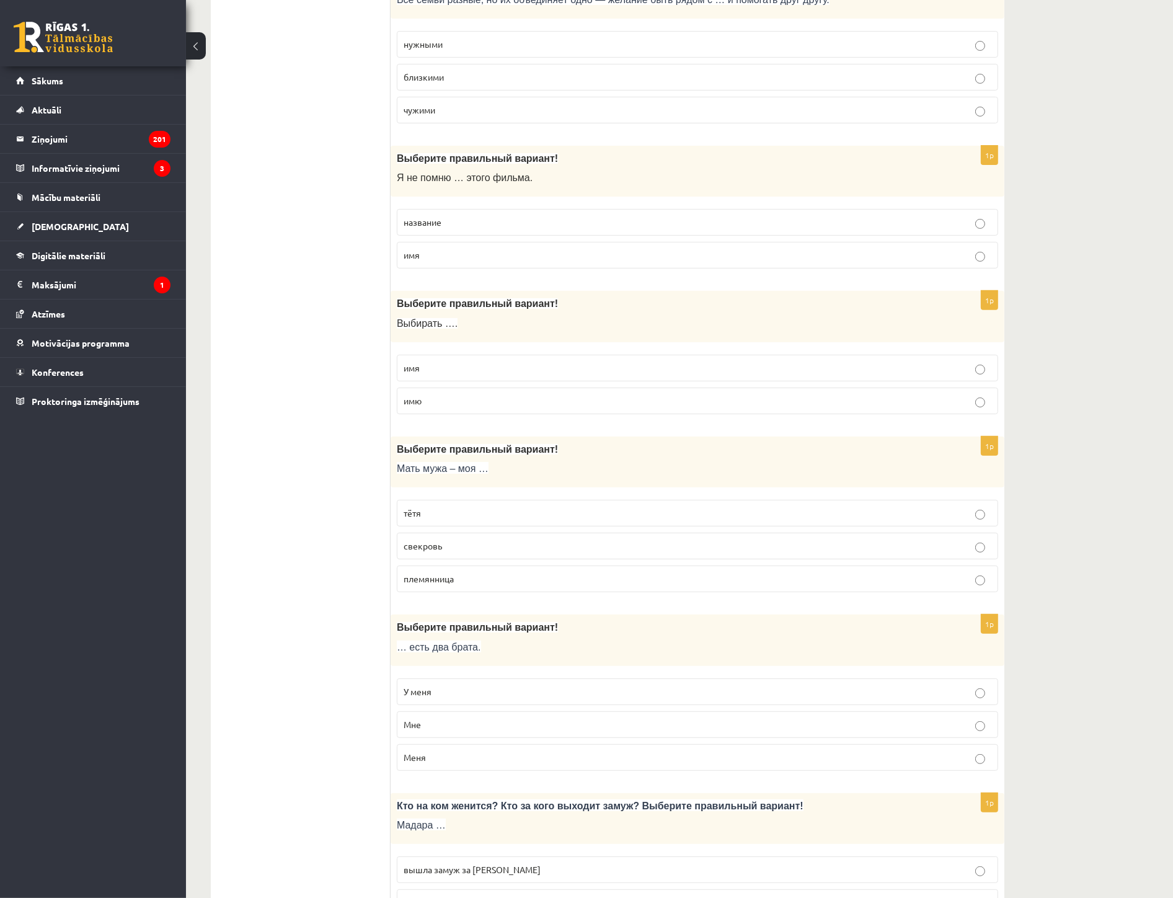
click at [439, 693] on p "У меня" at bounding box center [698, 691] width 588 height 13
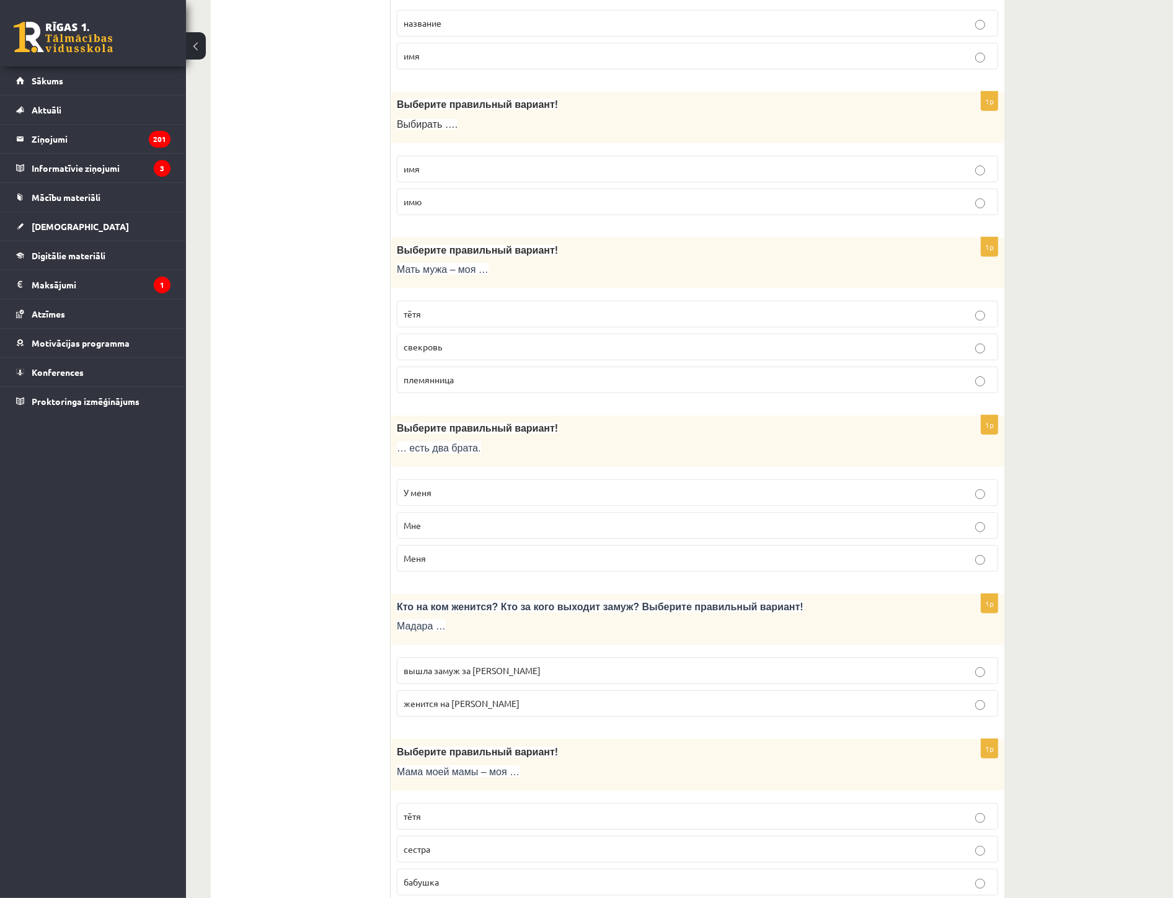
scroll to position [620, 0]
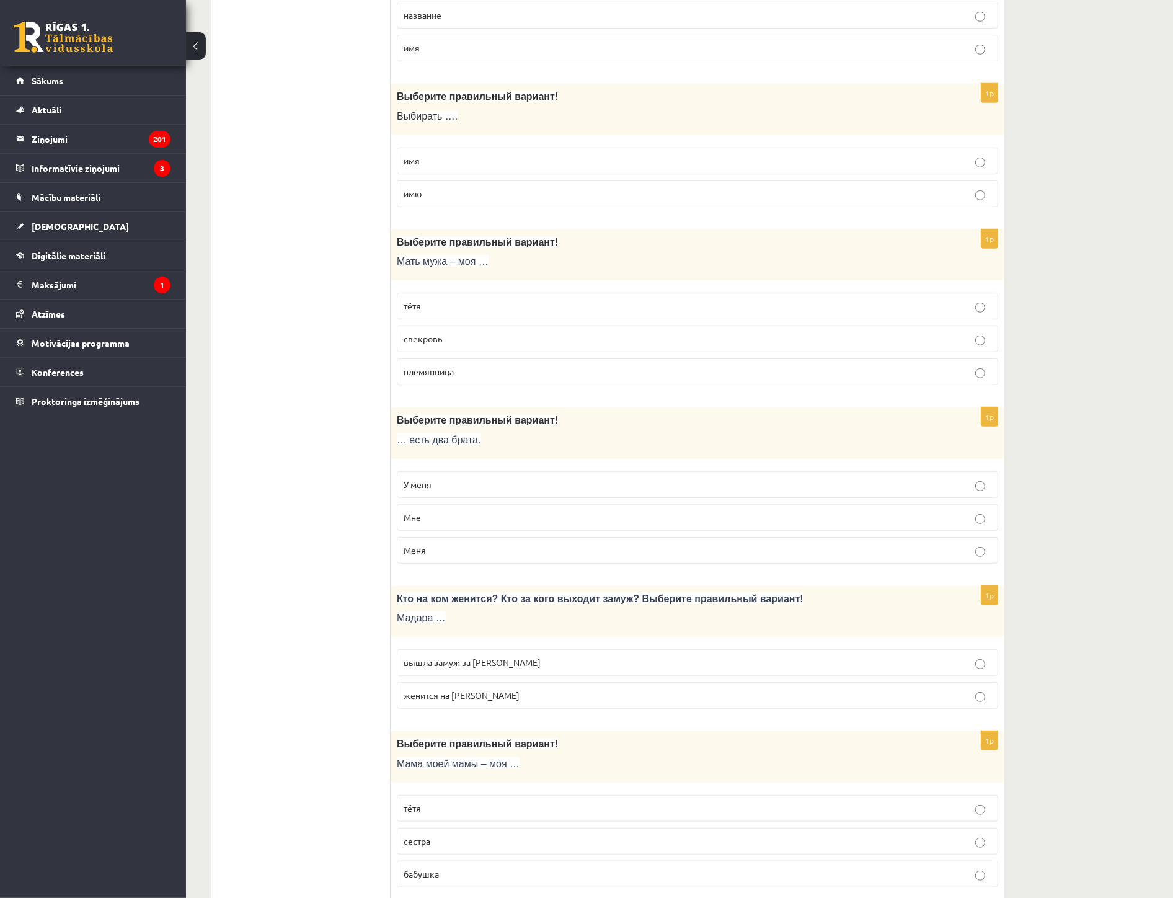
click at [449, 665] on span "вышла замуж за Марка" at bounding box center [472, 662] width 137 height 11
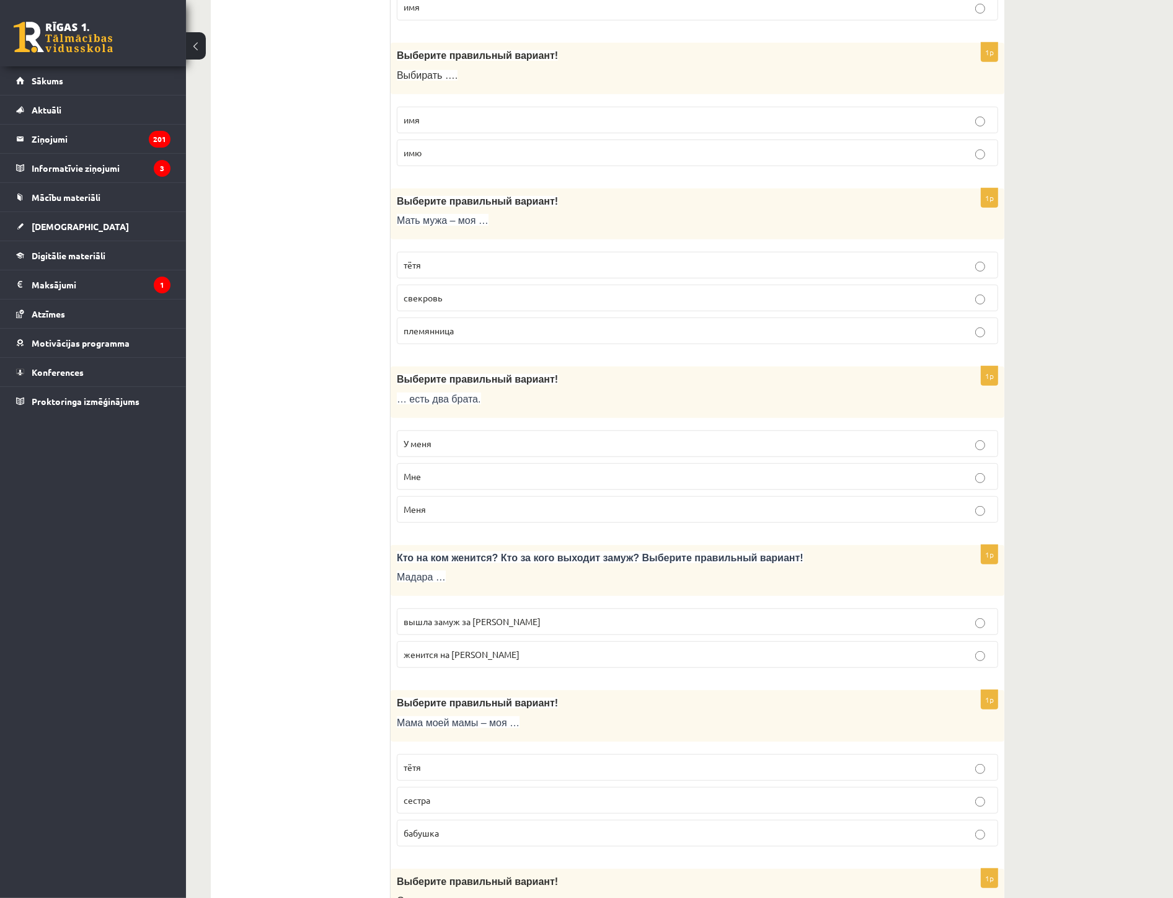
scroll to position [827, 0]
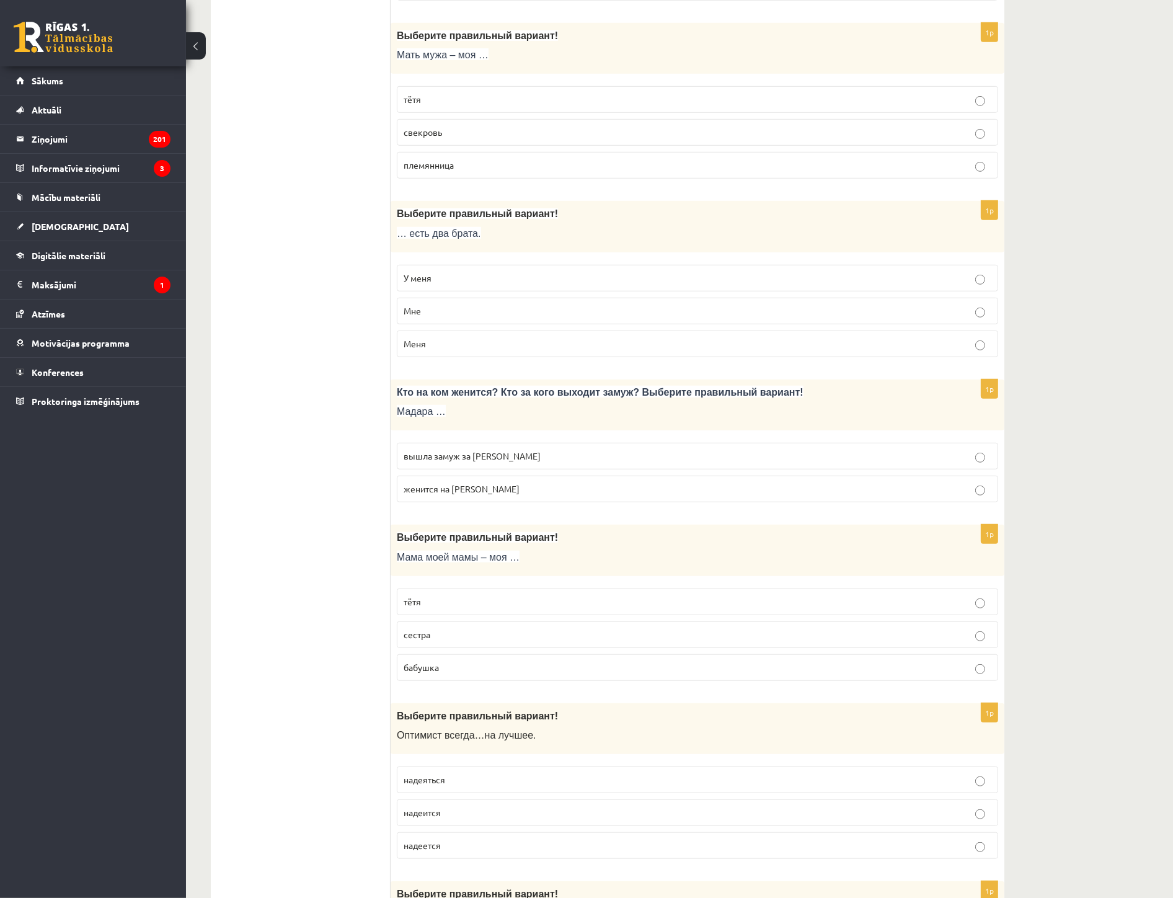
click at [427, 671] on span "бабушка" at bounding box center [421, 667] width 35 height 11
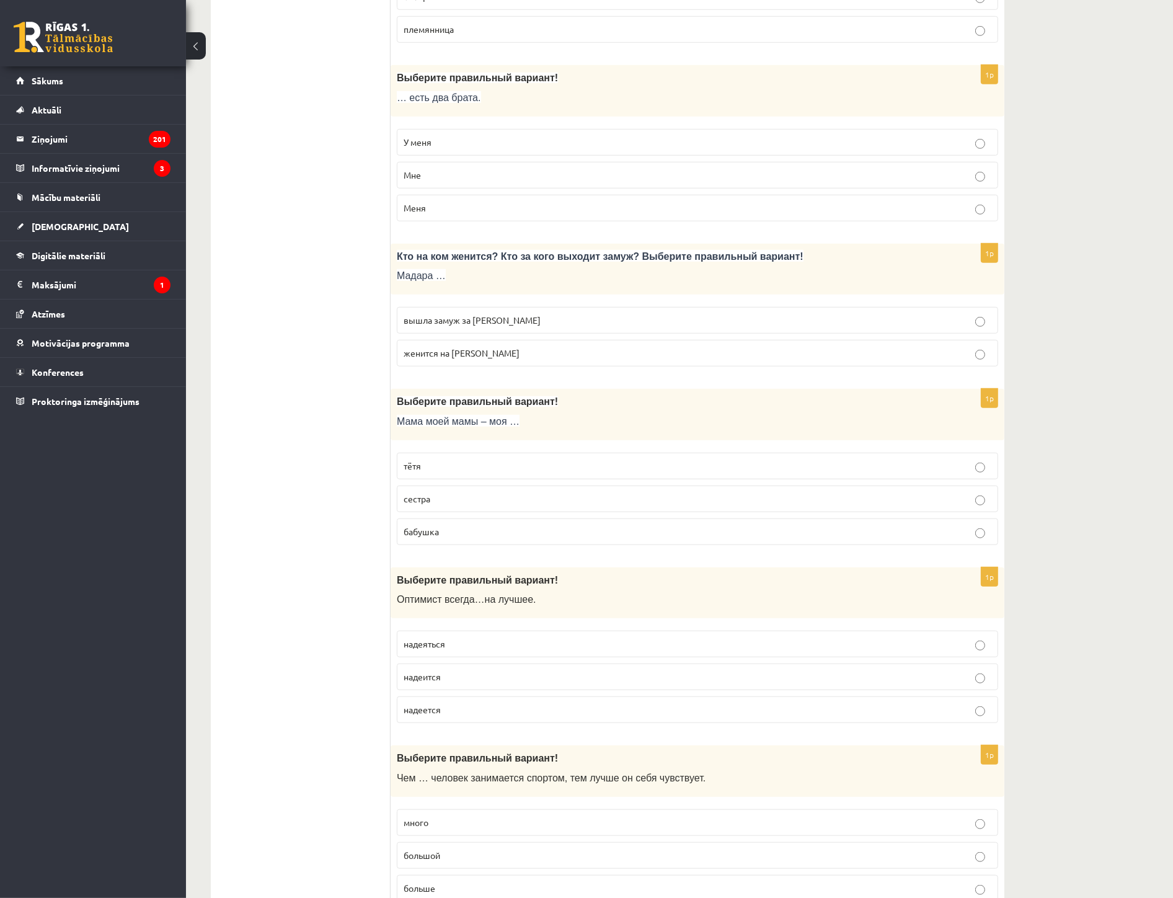
scroll to position [1033, 0]
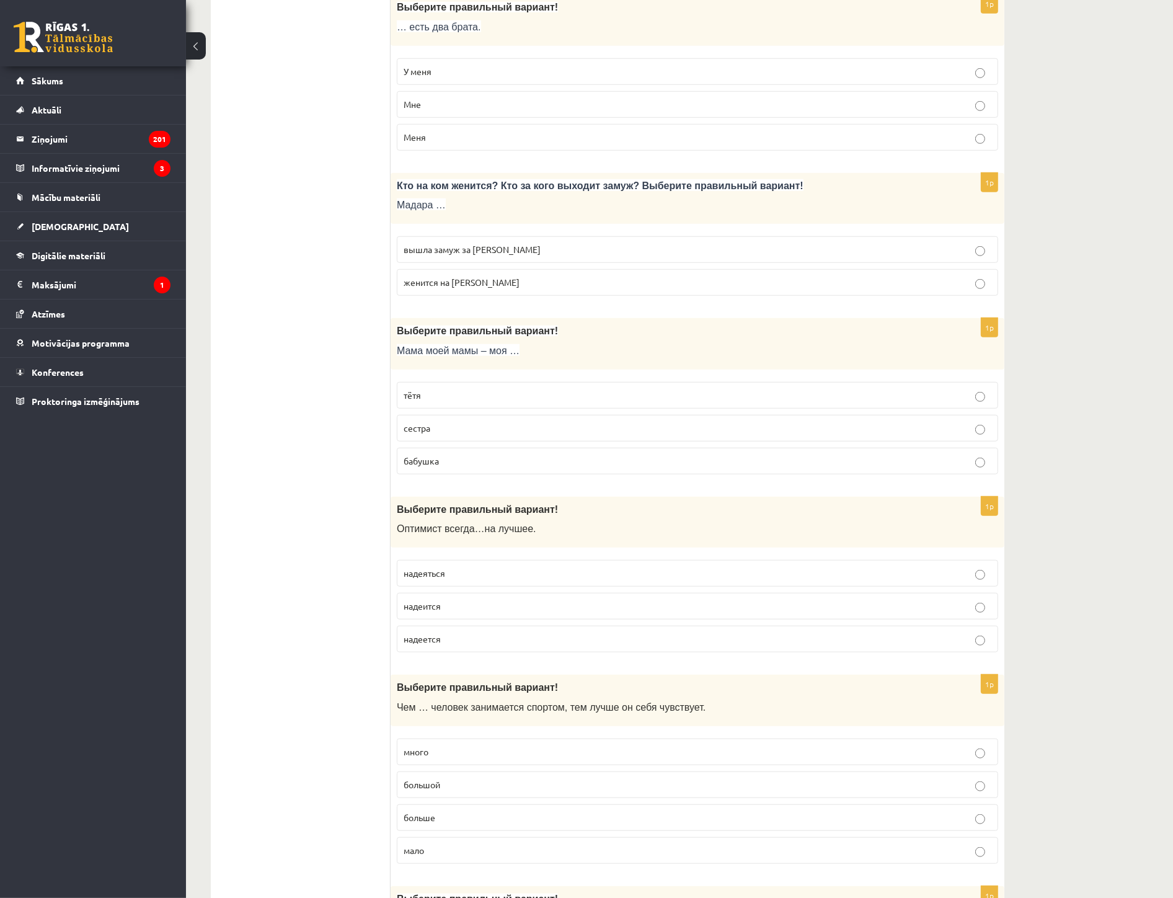
click at [457, 639] on p "надеется" at bounding box center [698, 638] width 588 height 13
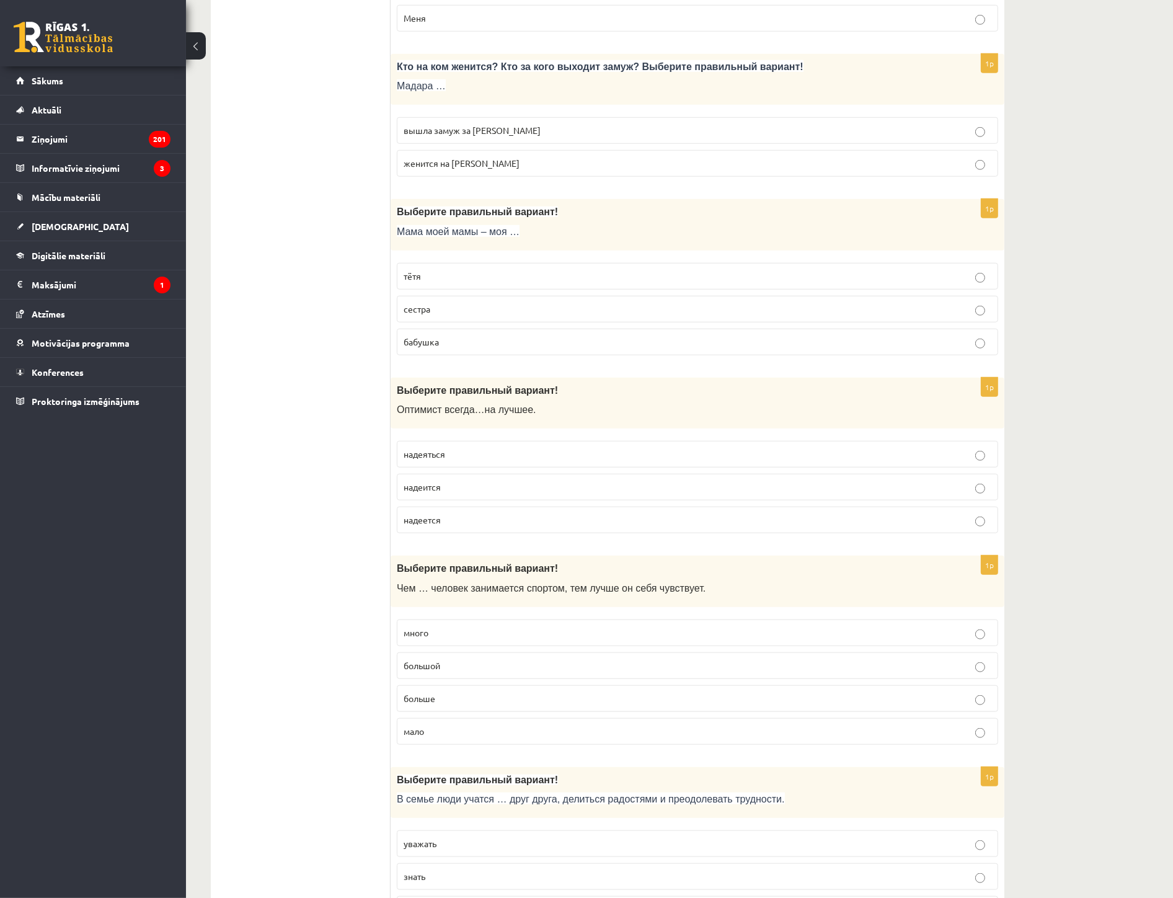
scroll to position [1171, 0]
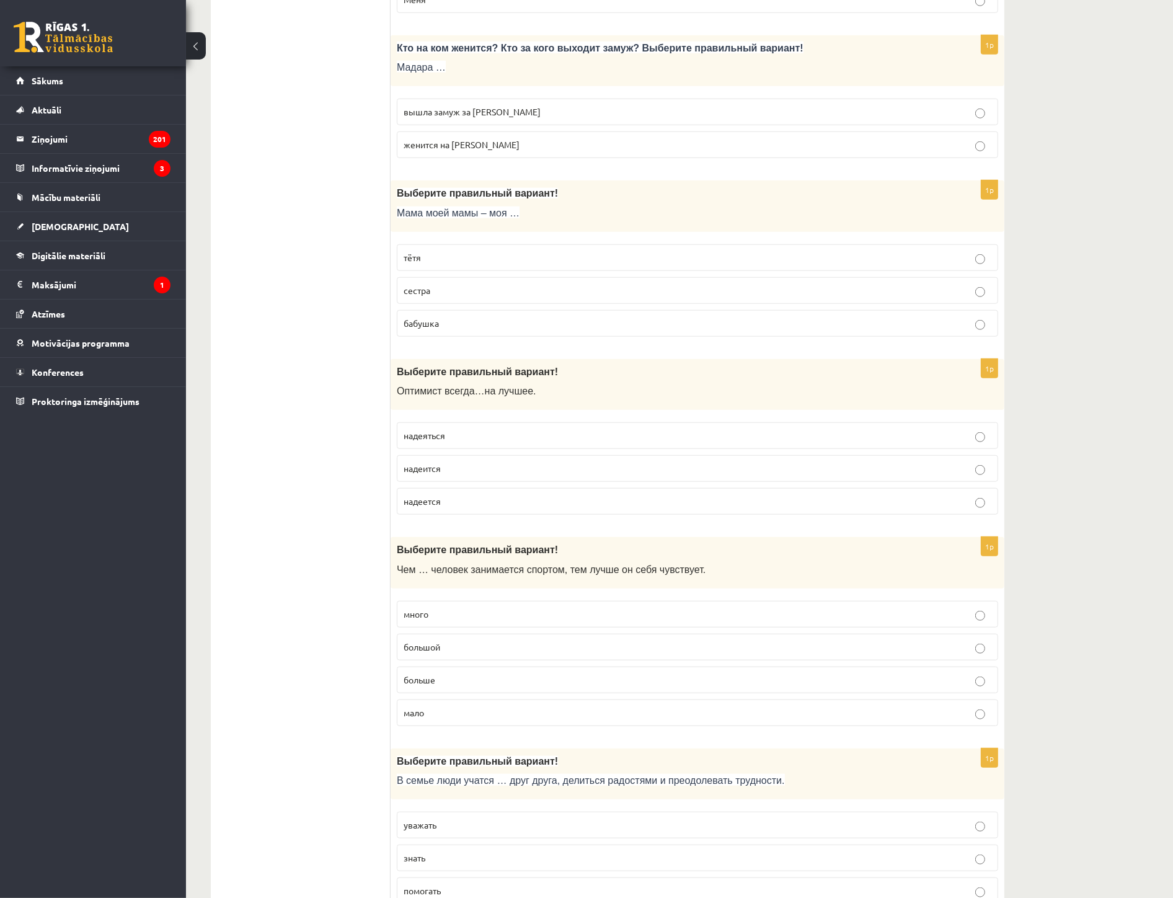
click at [451, 685] on p "больше" at bounding box center [698, 679] width 588 height 13
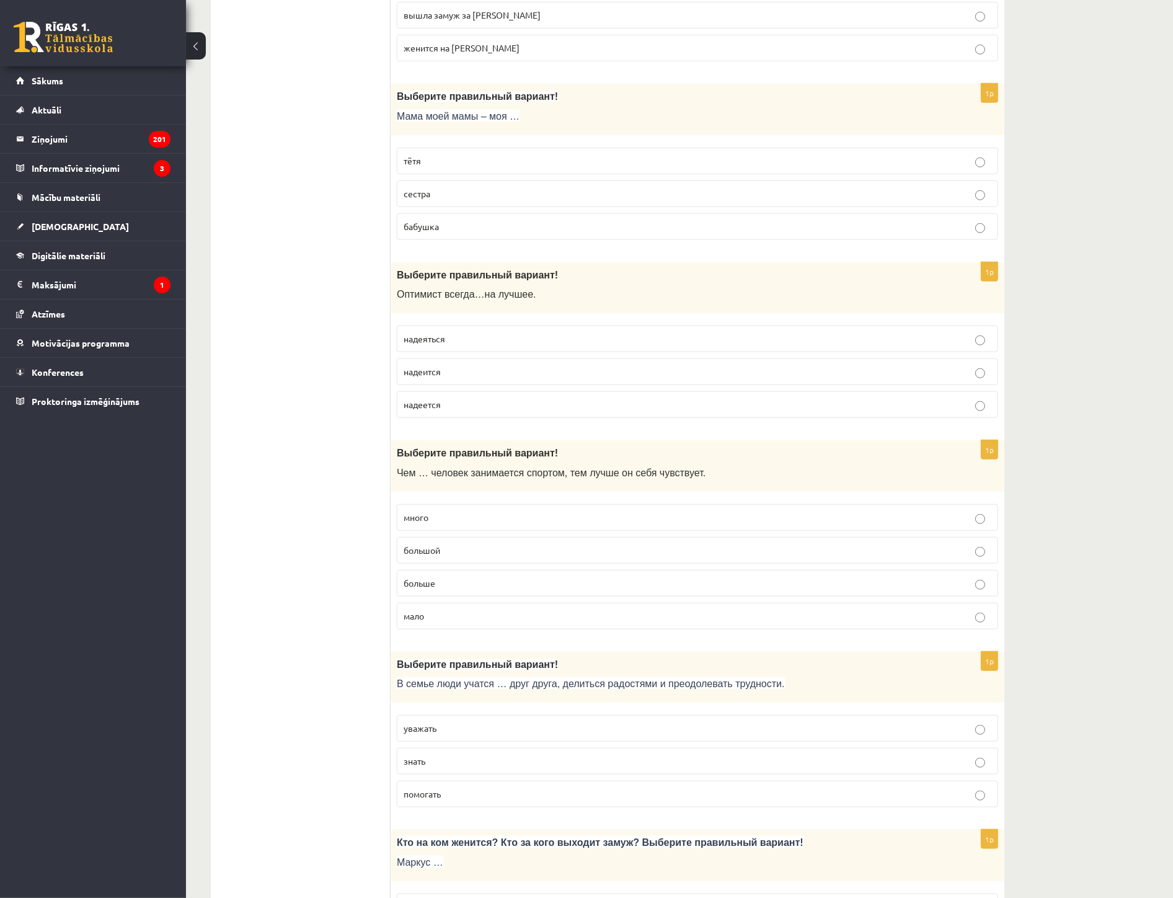
scroll to position [1309, 0]
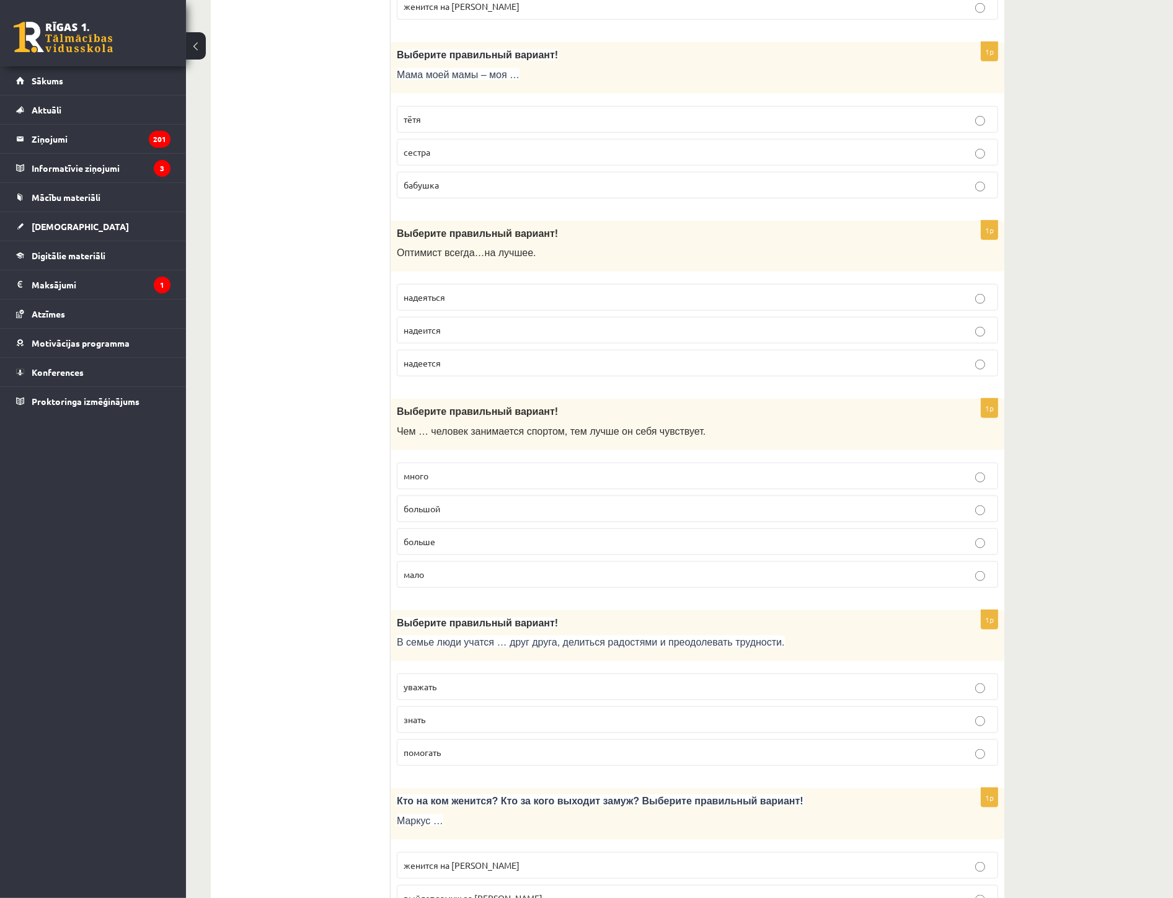
click at [471, 692] on p "уважать" at bounding box center [698, 686] width 588 height 13
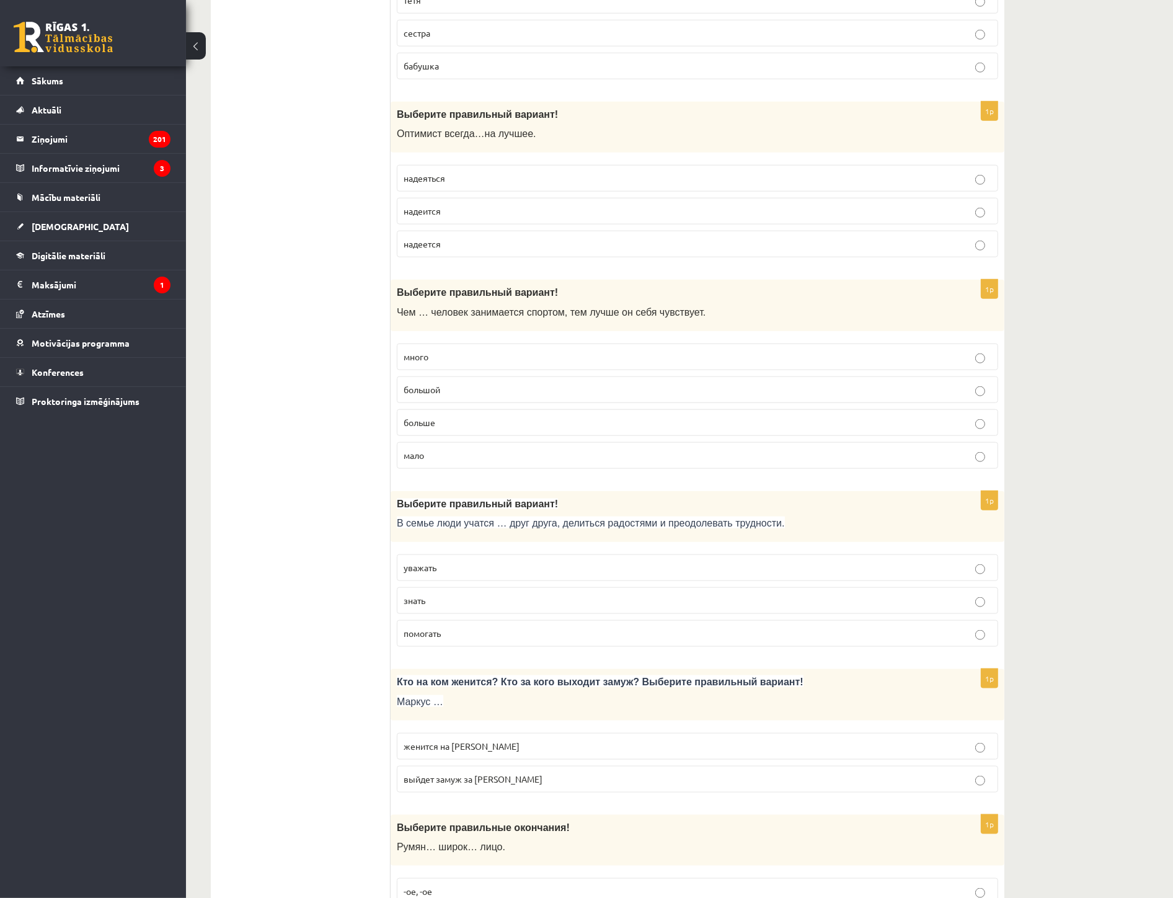
scroll to position [1447, 0]
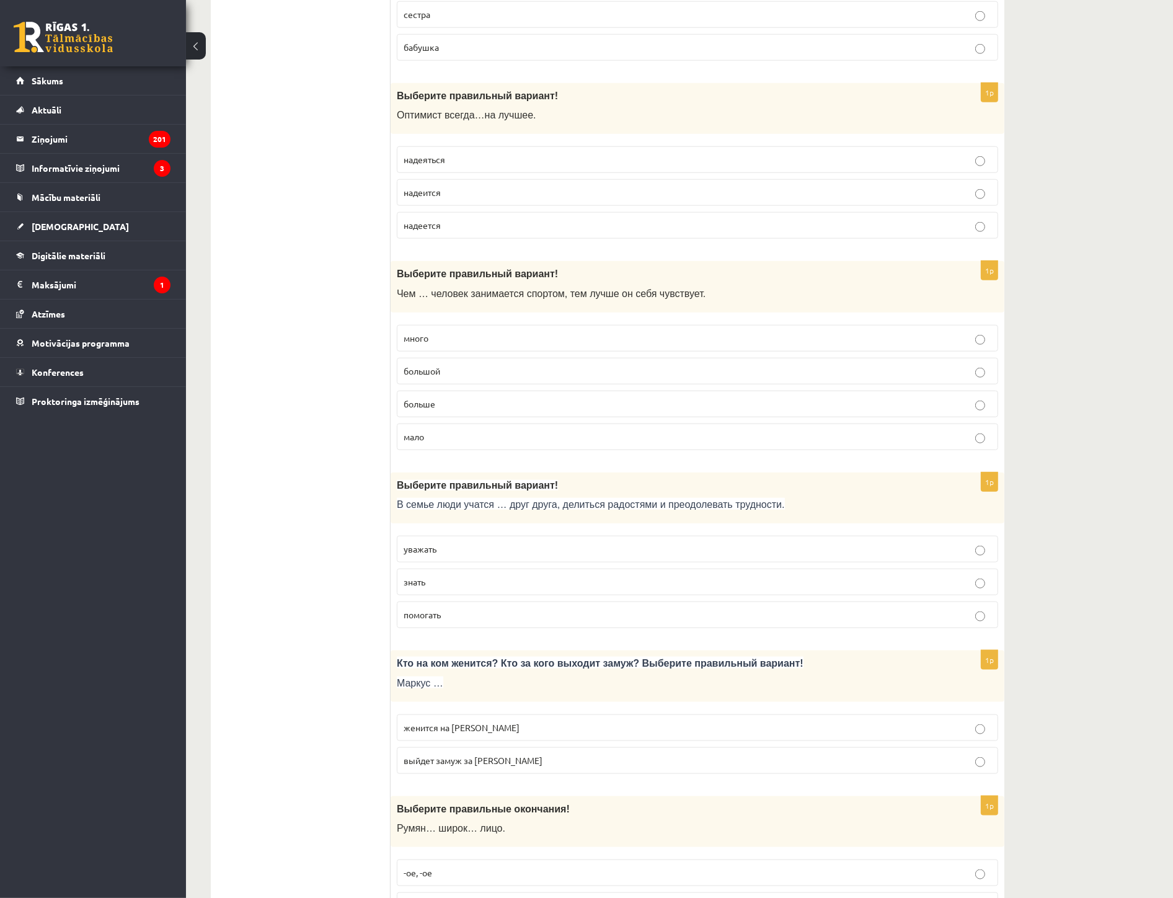
click at [404, 733] on span "женится на Агнии" at bounding box center [462, 727] width 116 height 11
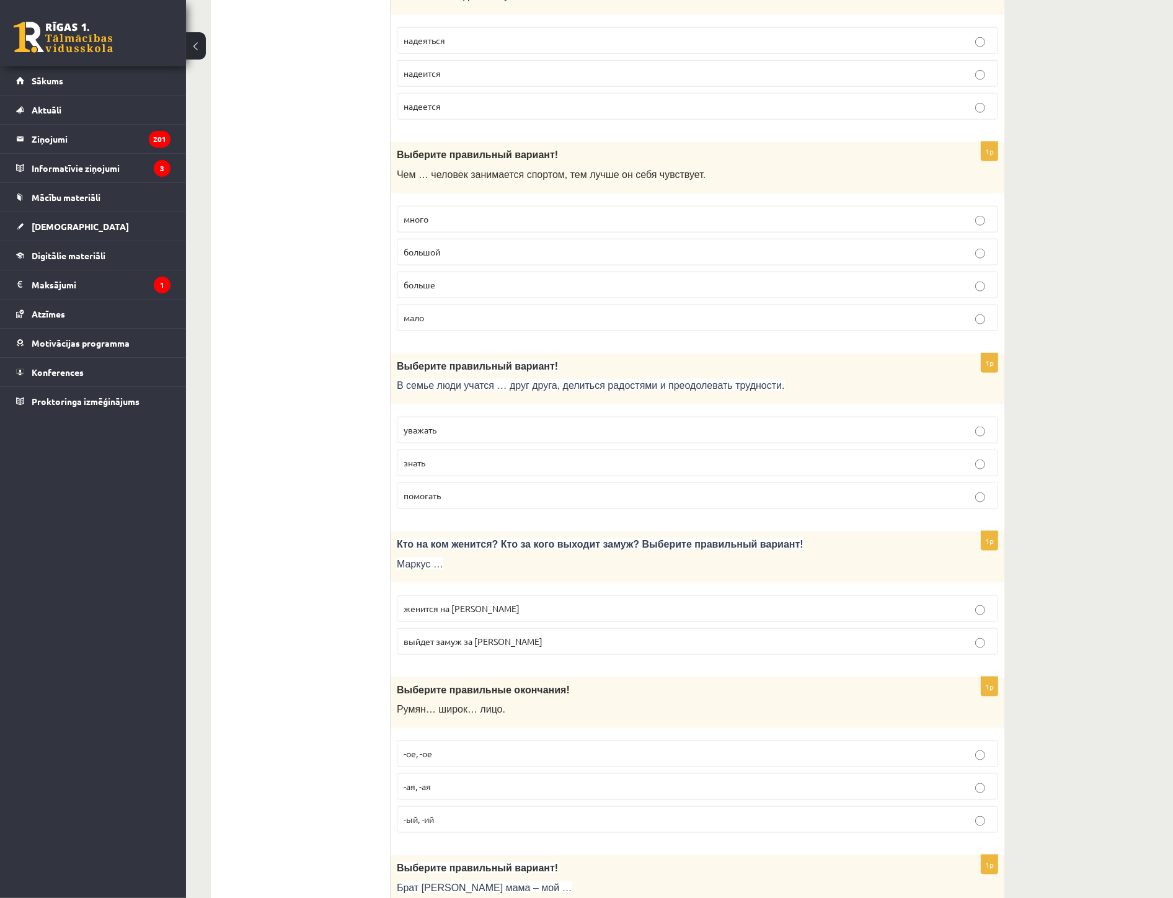
scroll to position [1584, 0]
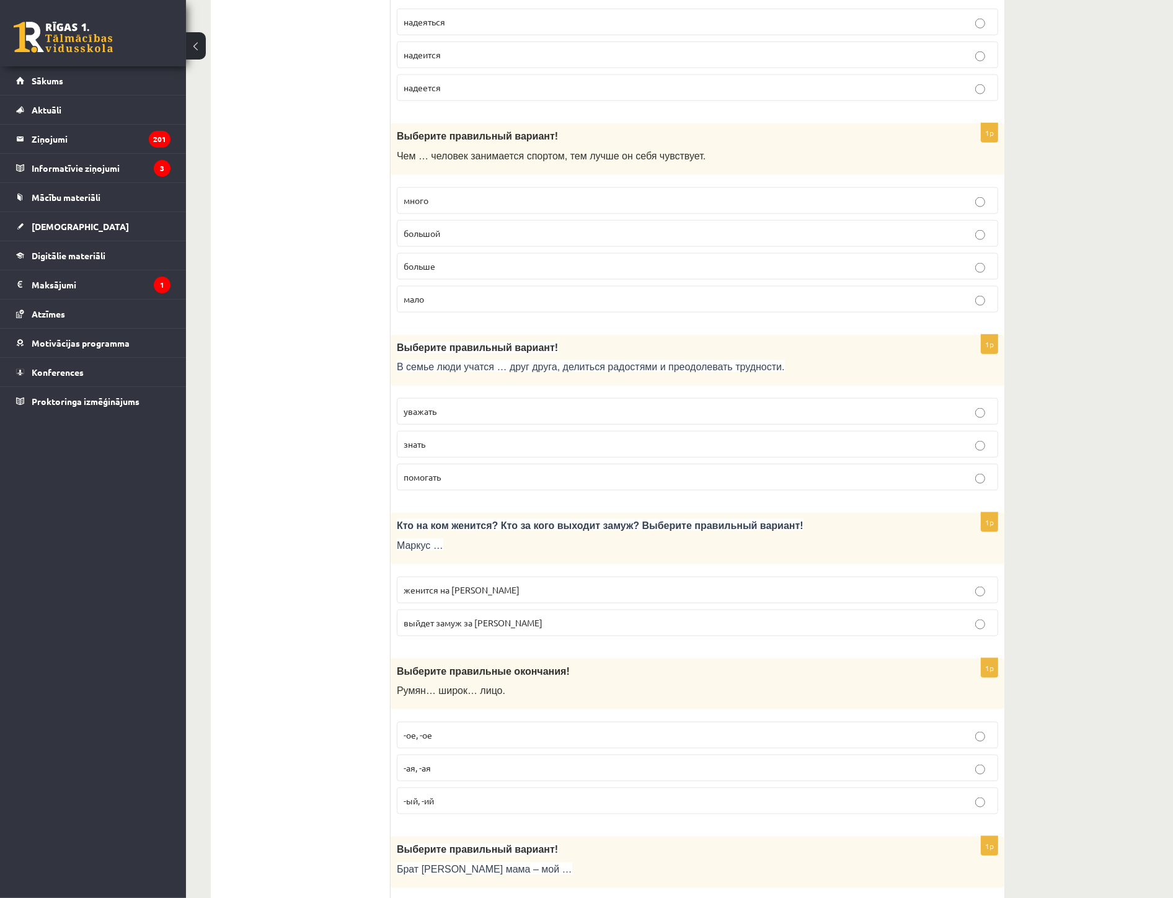
click at [443, 729] on label "-ое, -ое" at bounding box center [697, 735] width 601 height 27
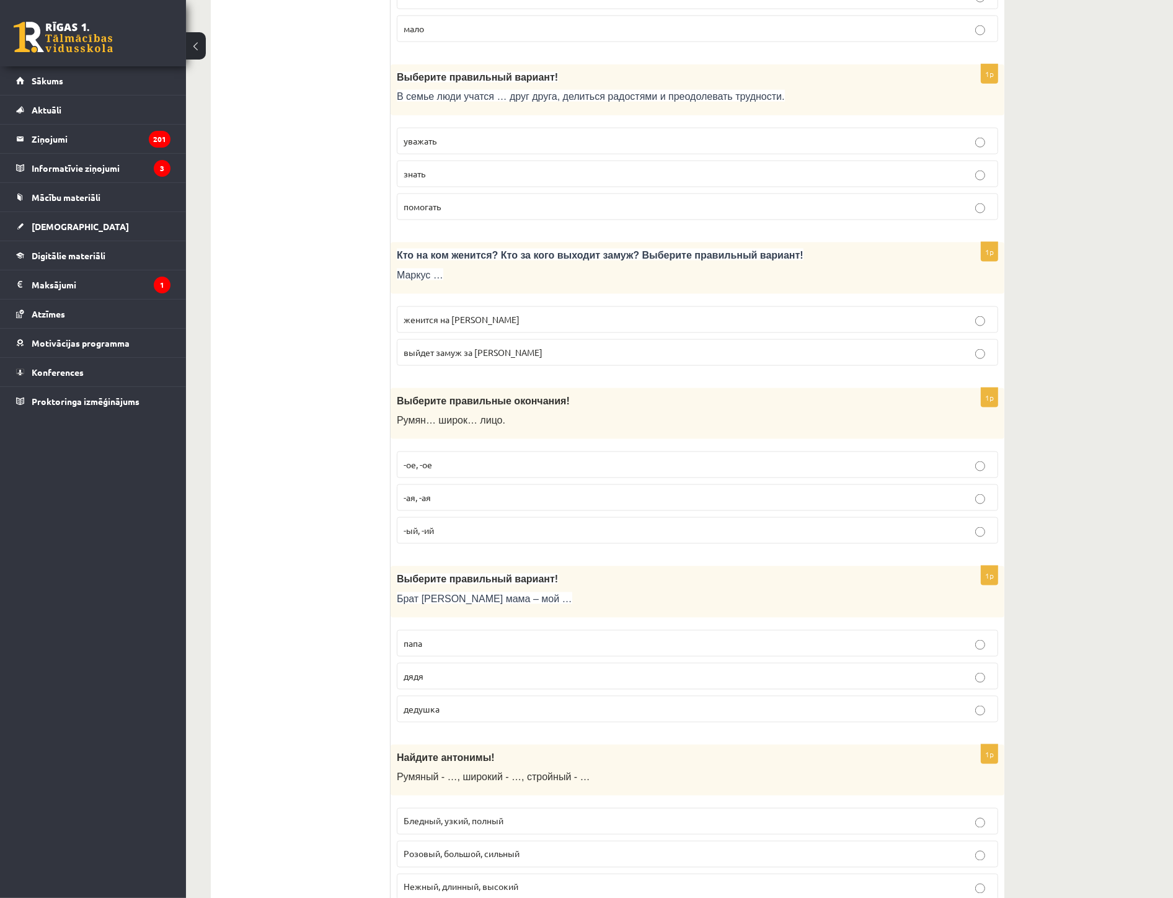
scroll to position [1860, 0]
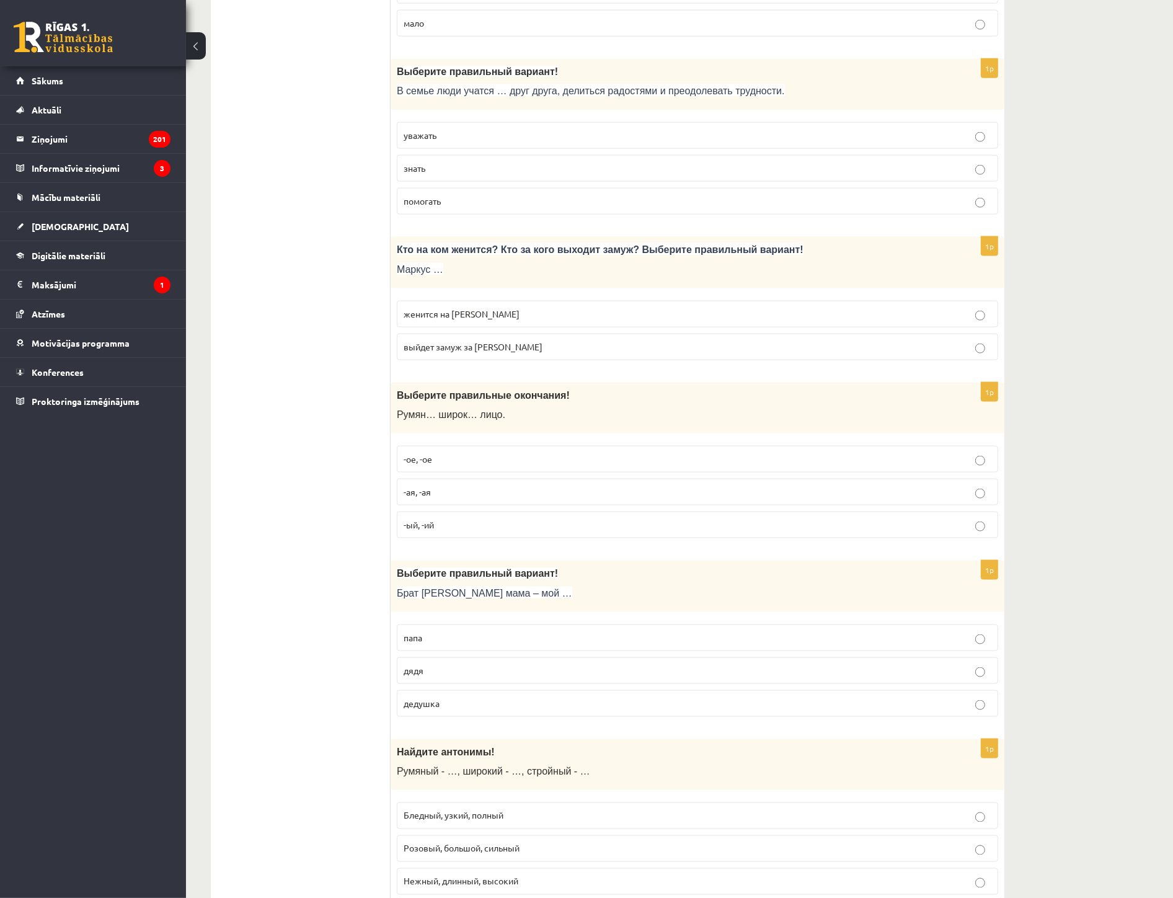
click at [450, 677] on p "дядя" at bounding box center [698, 670] width 588 height 13
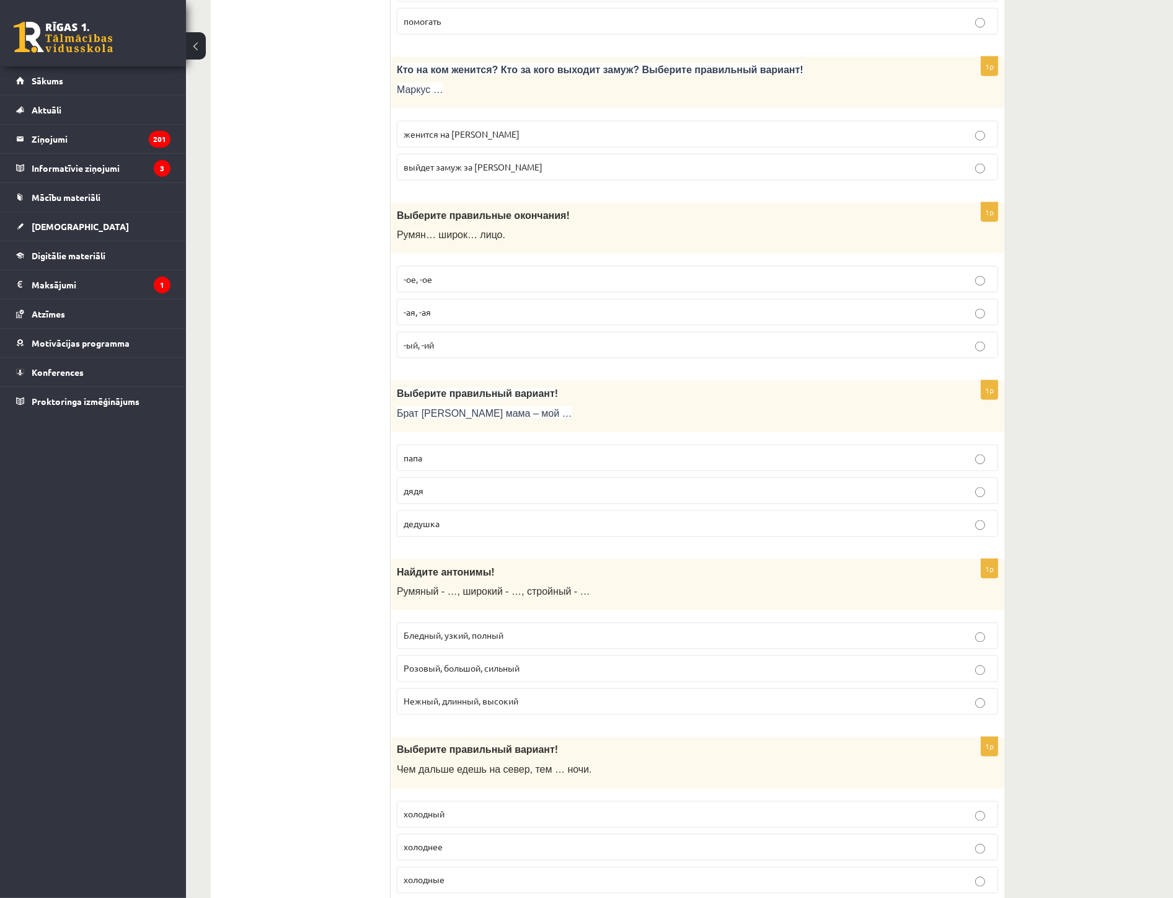
scroll to position [2067, 0]
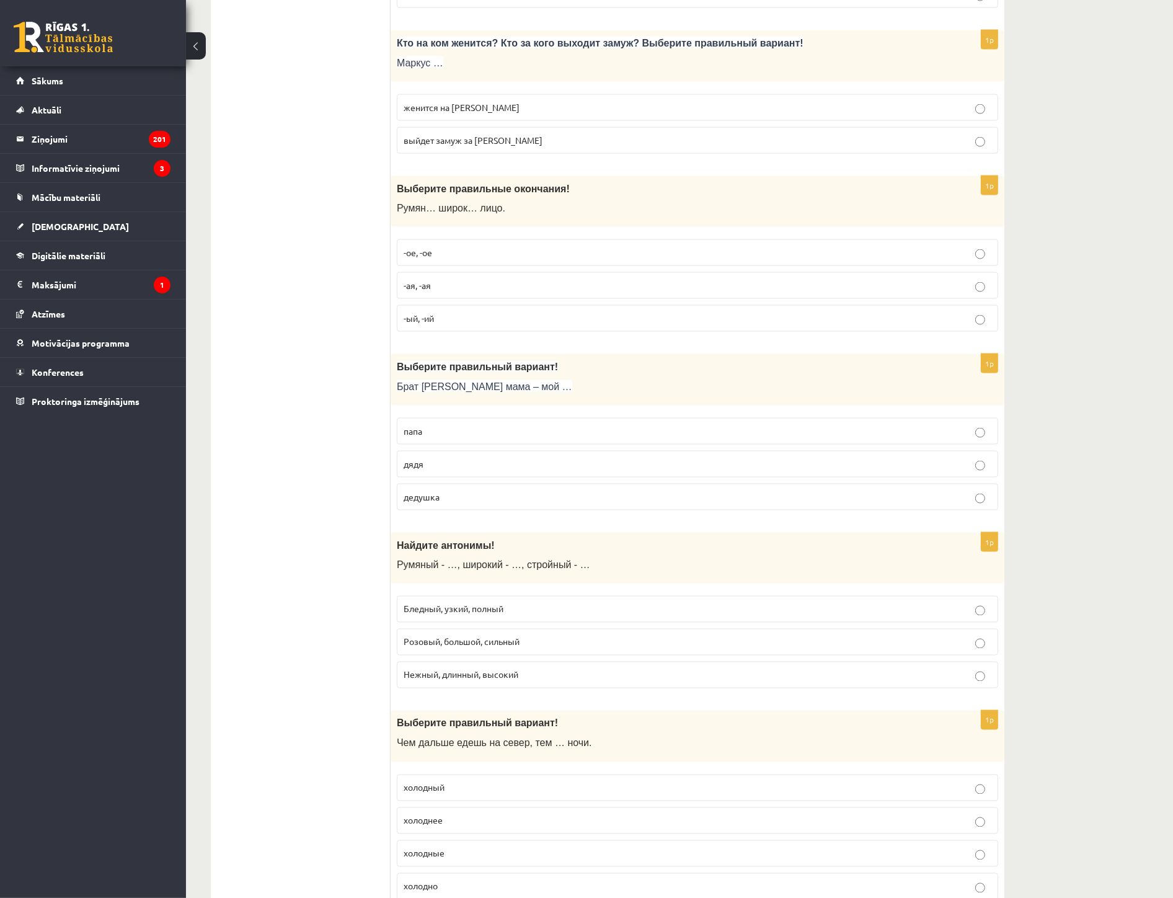
click at [465, 614] on span "Бледный, узкий, полный" at bounding box center [454, 608] width 100 height 11
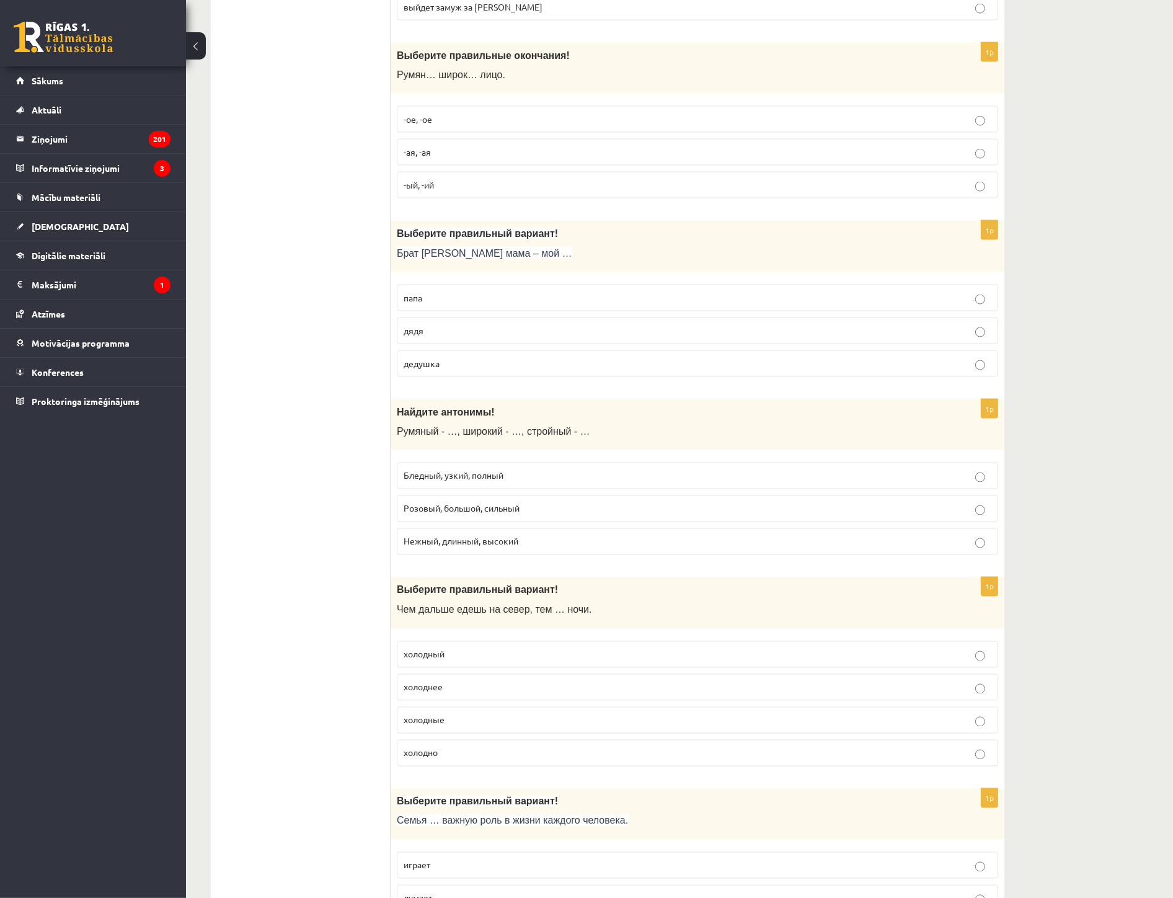
scroll to position [2204, 0]
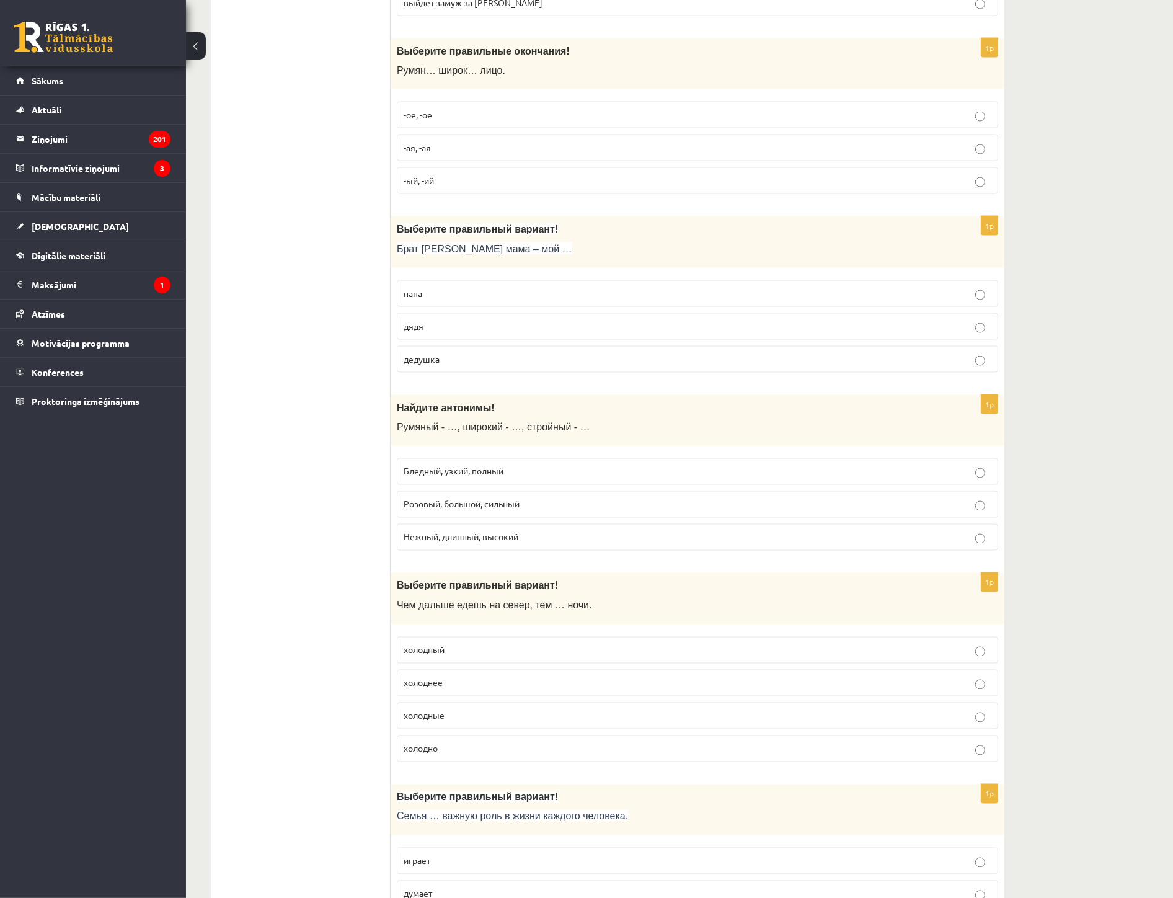
click at [463, 689] on p "холоднее" at bounding box center [698, 682] width 588 height 13
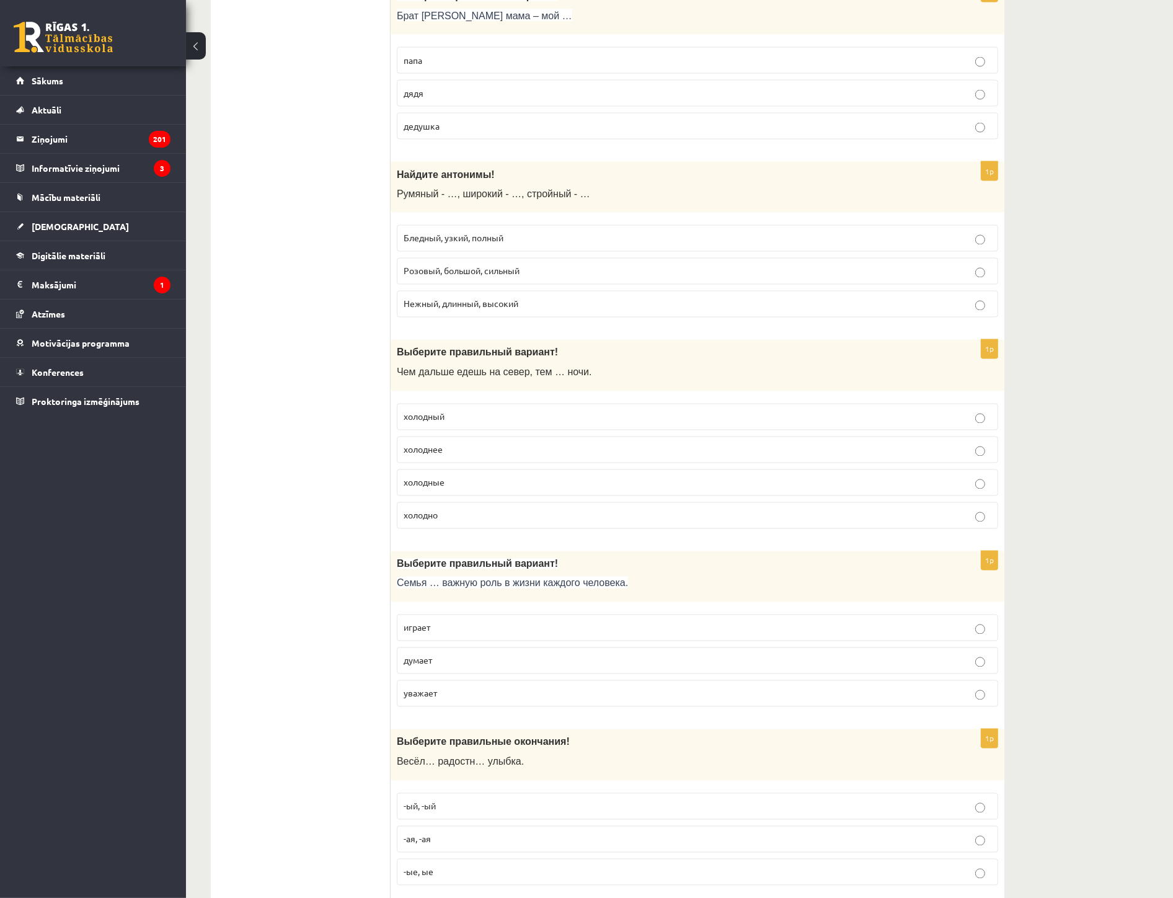
scroll to position [2480, 0]
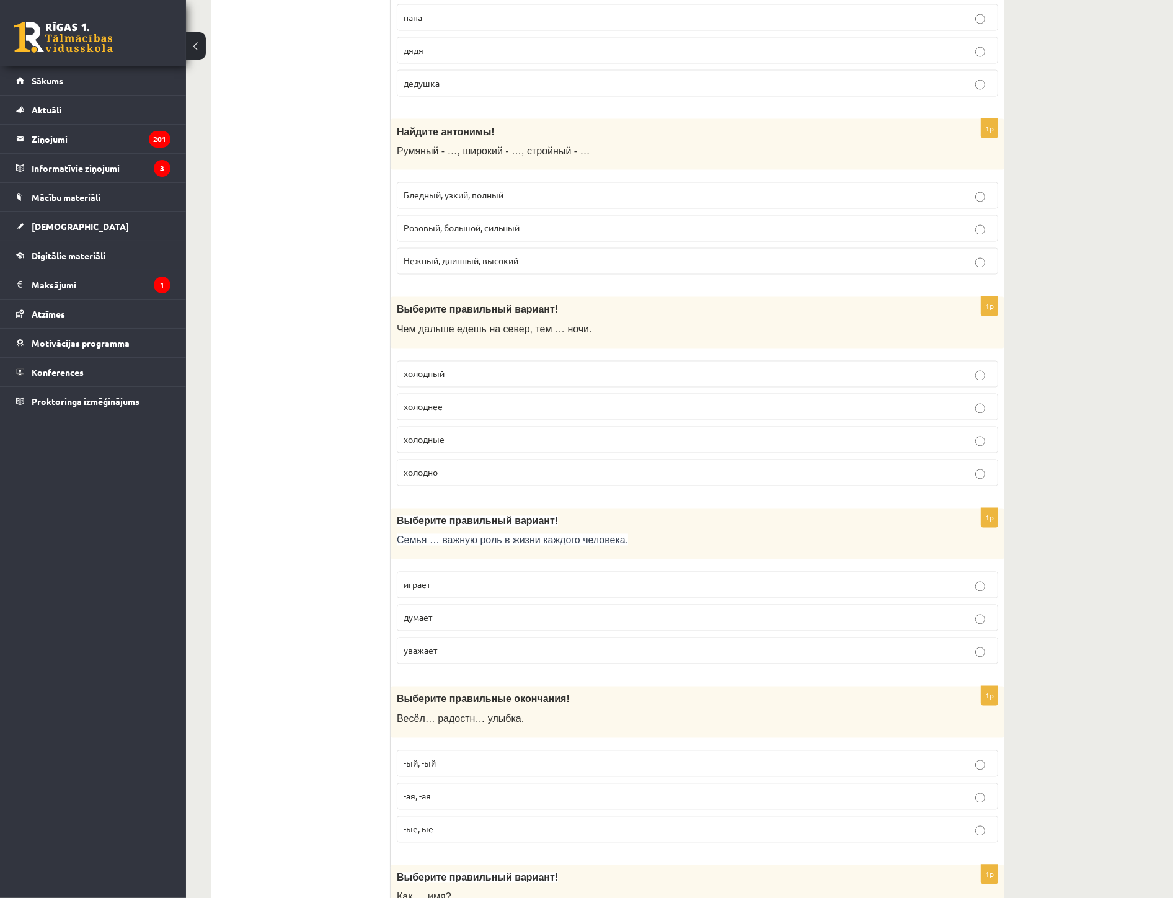
click at [425, 590] on span "играет" at bounding box center [417, 584] width 27 height 11
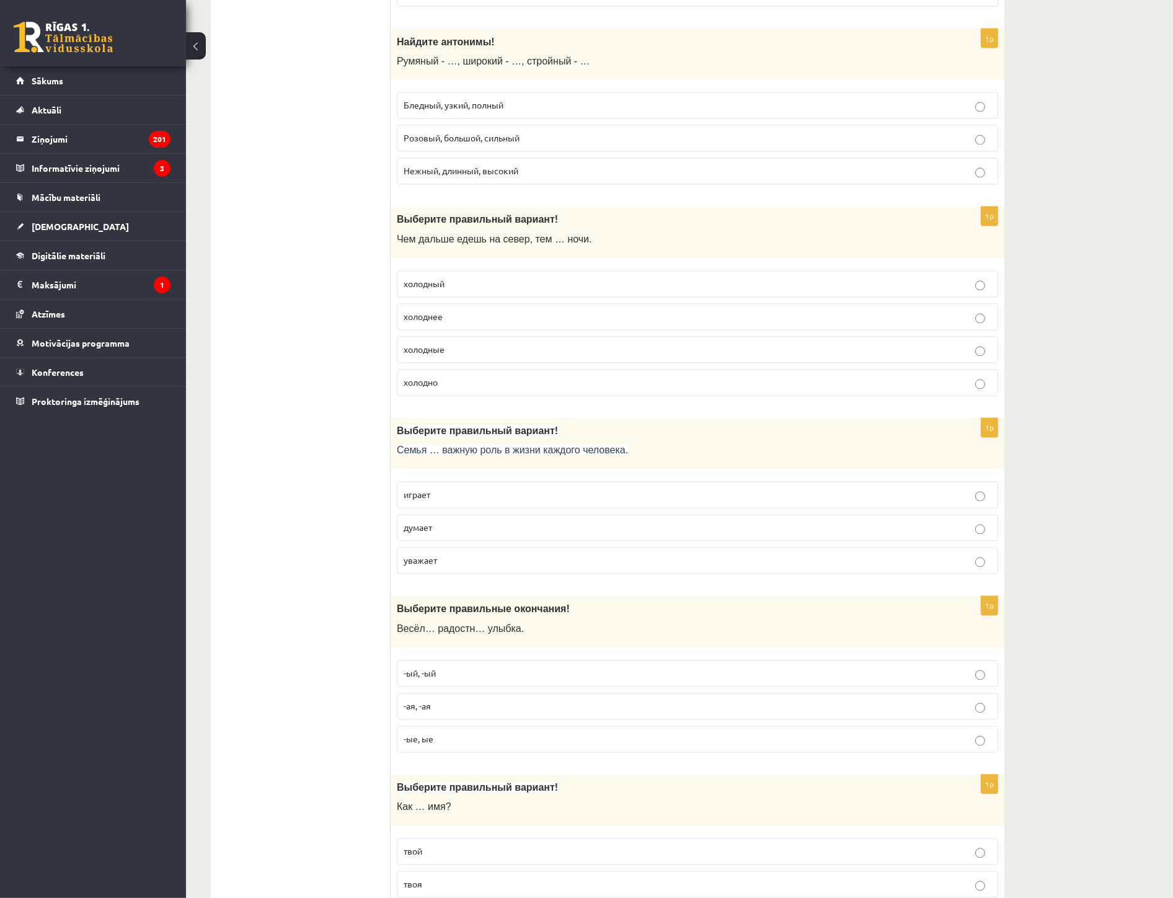
scroll to position [2618, 0]
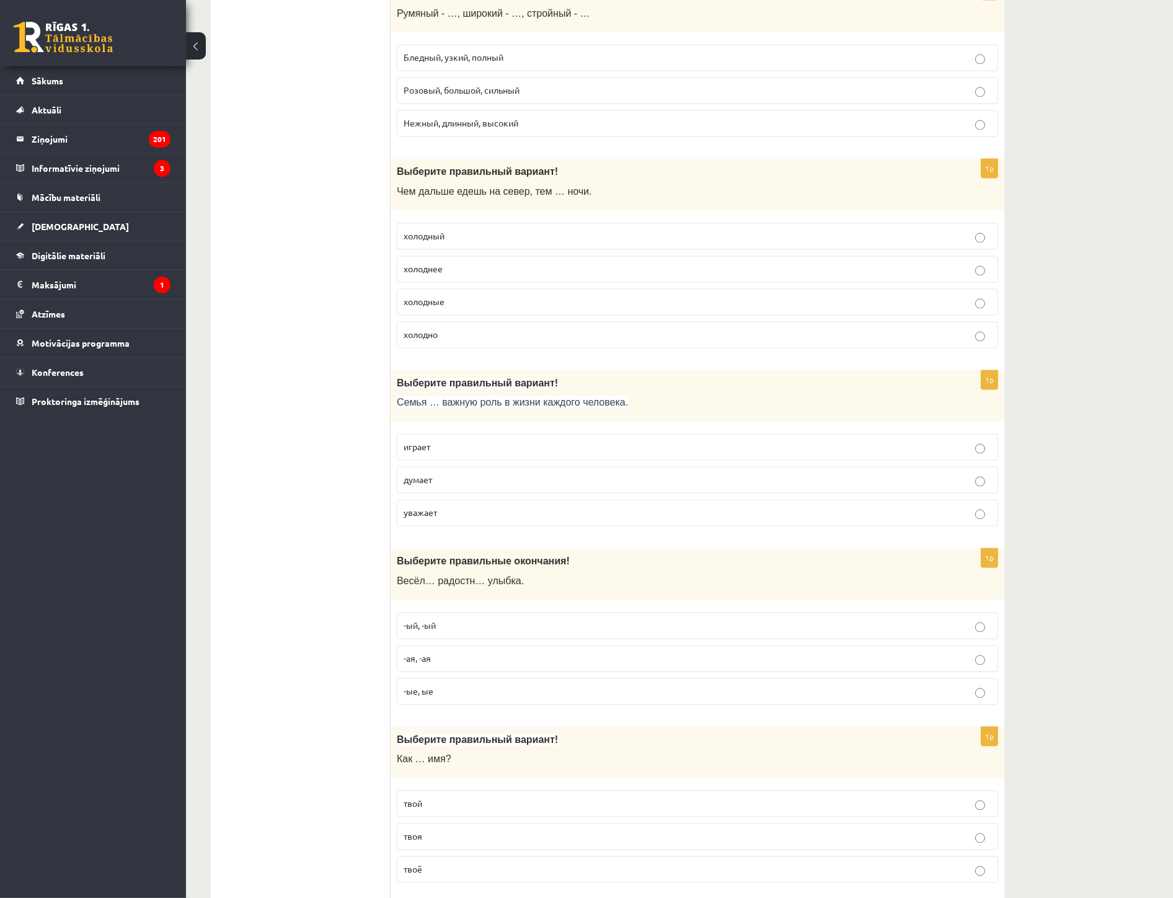
click at [448, 665] on p "-ая, -ая" at bounding box center [698, 658] width 588 height 13
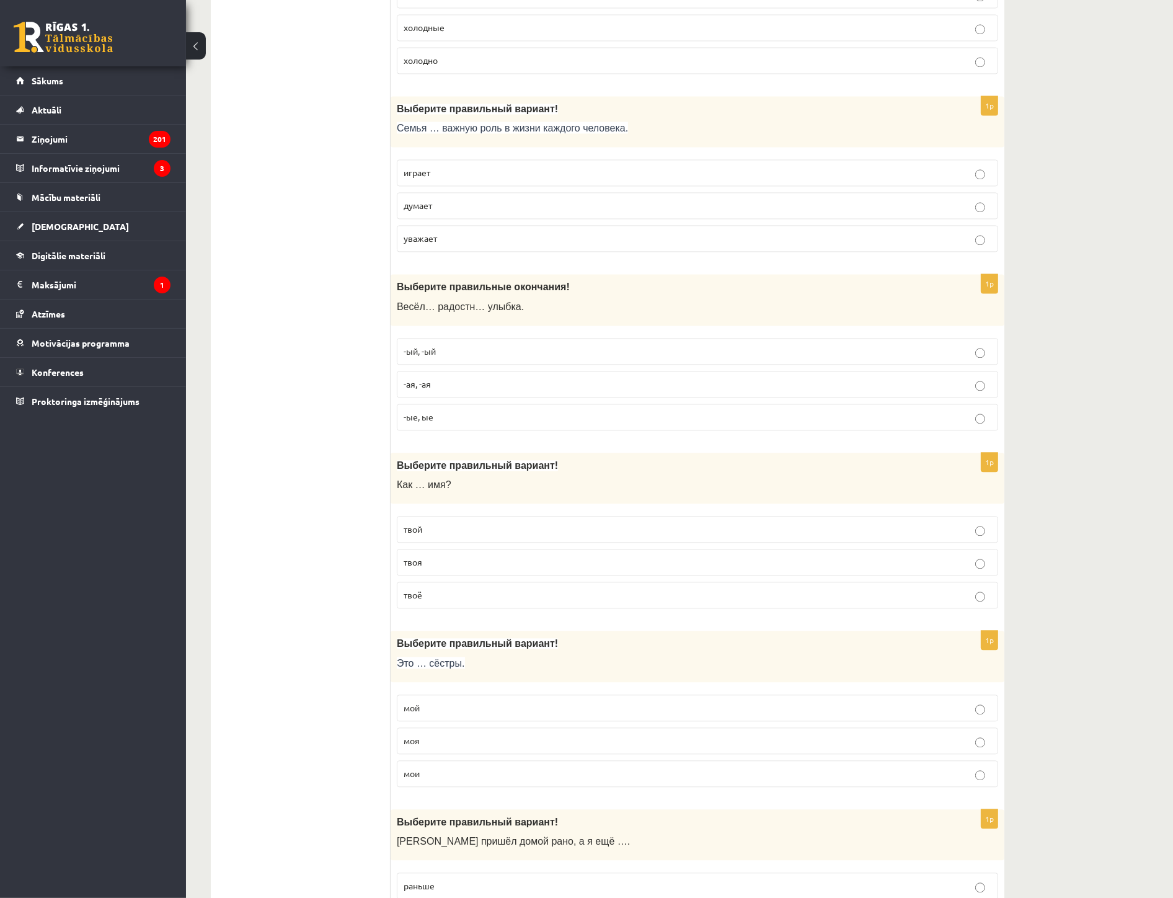
scroll to position [2893, 0]
click at [443, 568] on p "твоя" at bounding box center [698, 561] width 588 height 13
click at [434, 600] on p "твоё" at bounding box center [698, 594] width 588 height 13
click at [470, 712] on p "мой" at bounding box center [698, 707] width 588 height 13
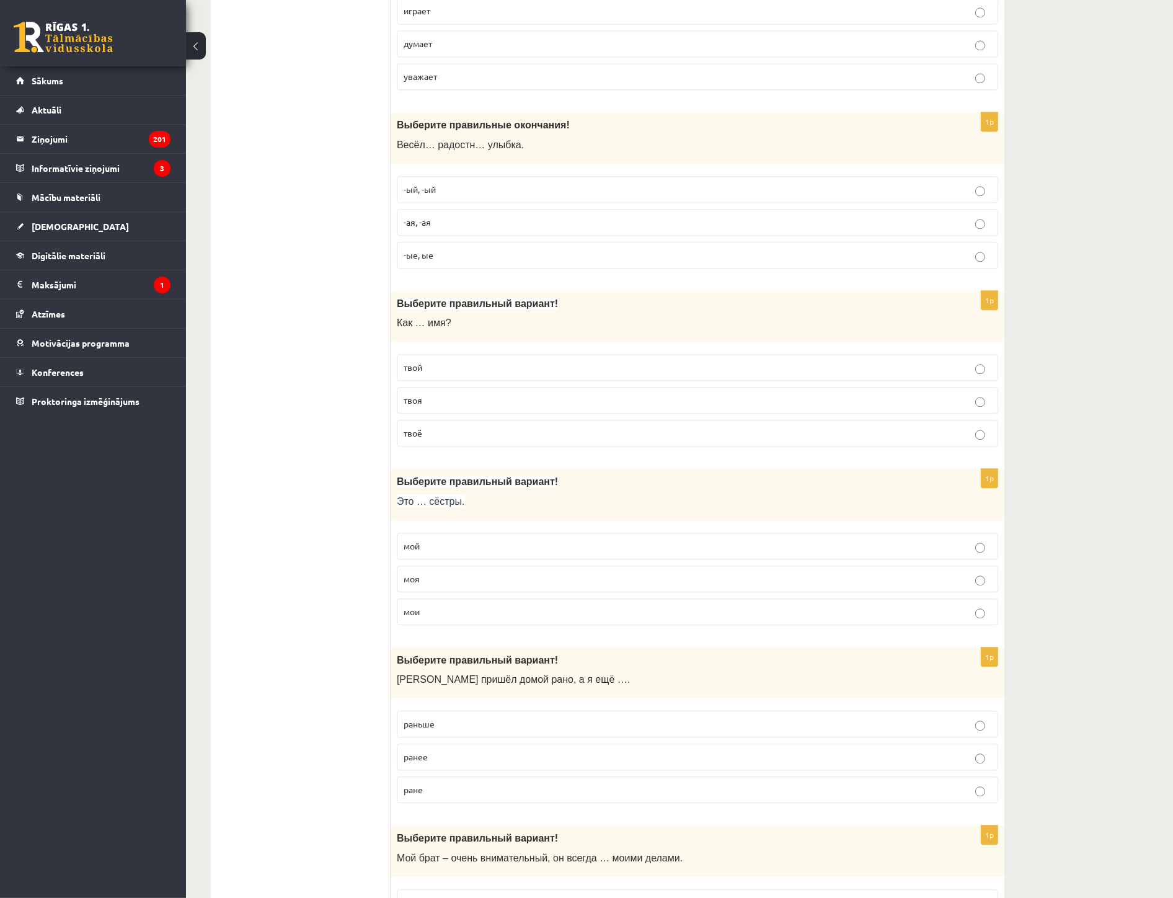
scroll to position [3100, 0]
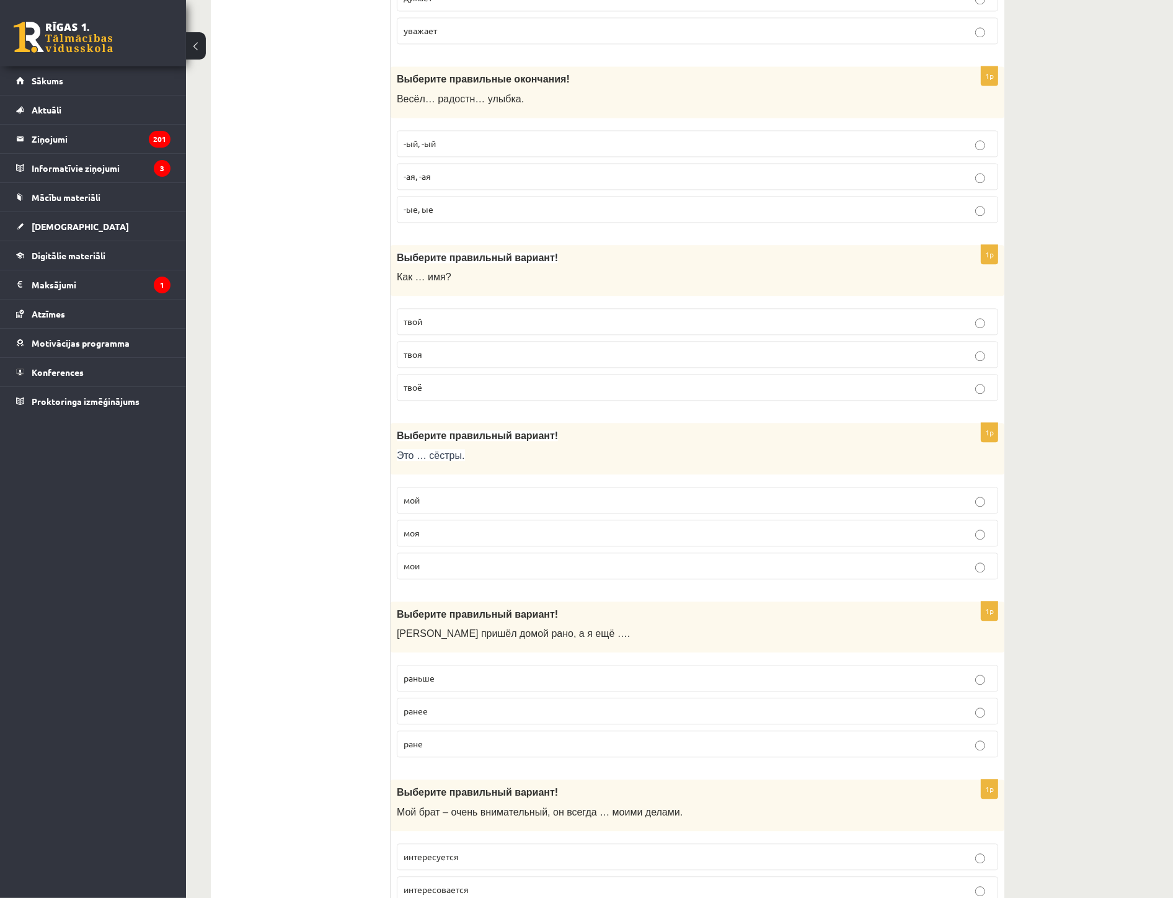
click at [509, 572] on p "мои" at bounding box center [698, 565] width 588 height 13
click at [450, 685] on p "раньше" at bounding box center [698, 677] width 588 height 13
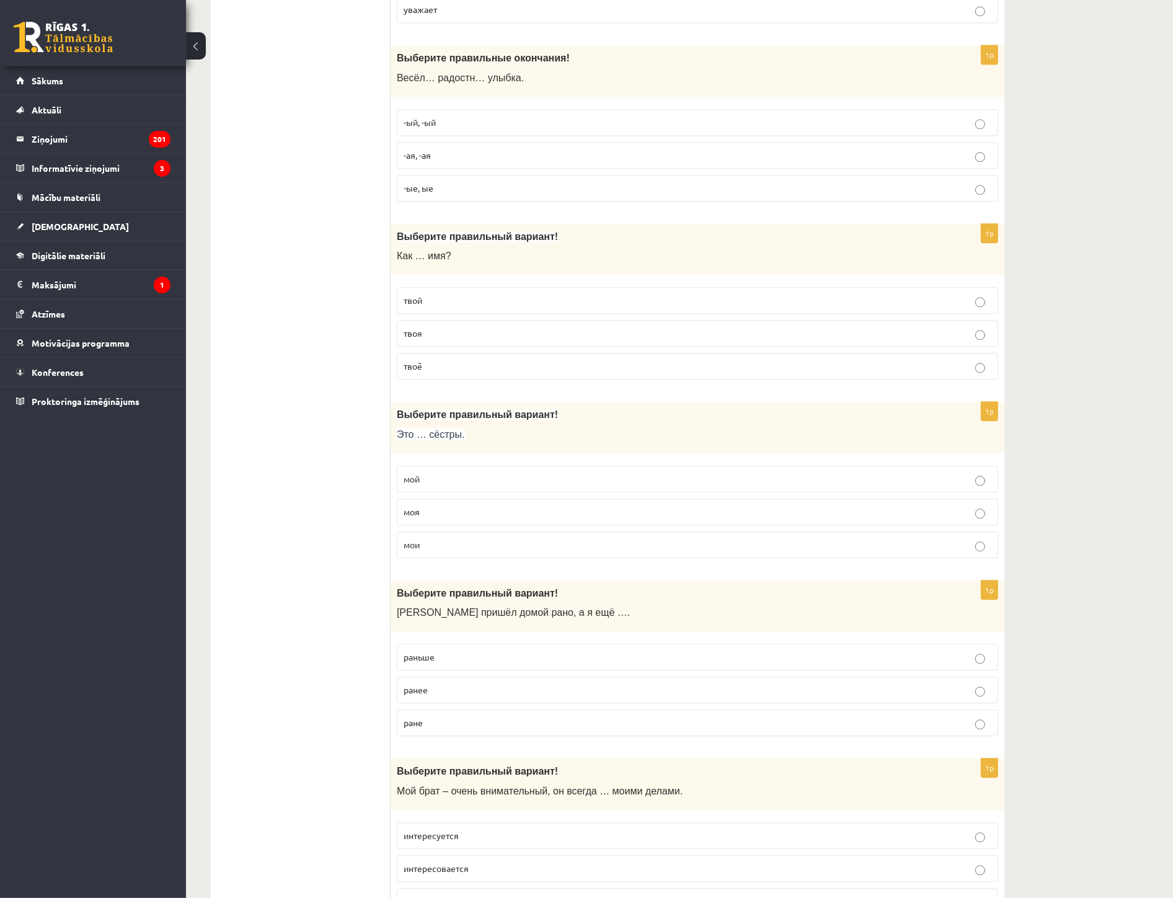
scroll to position [3307, 0]
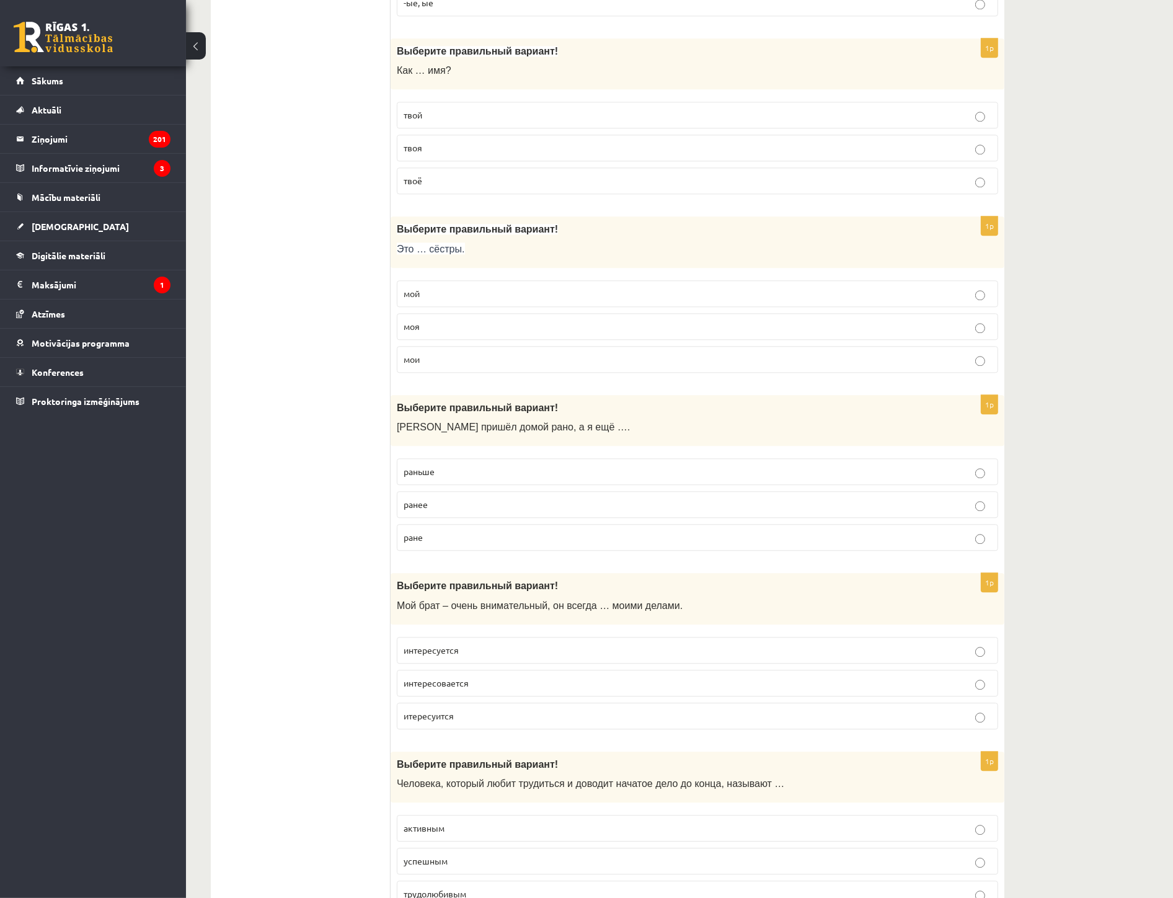
click at [494, 657] on p "интересуется" at bounding box center [698, 650] width 588 height 13
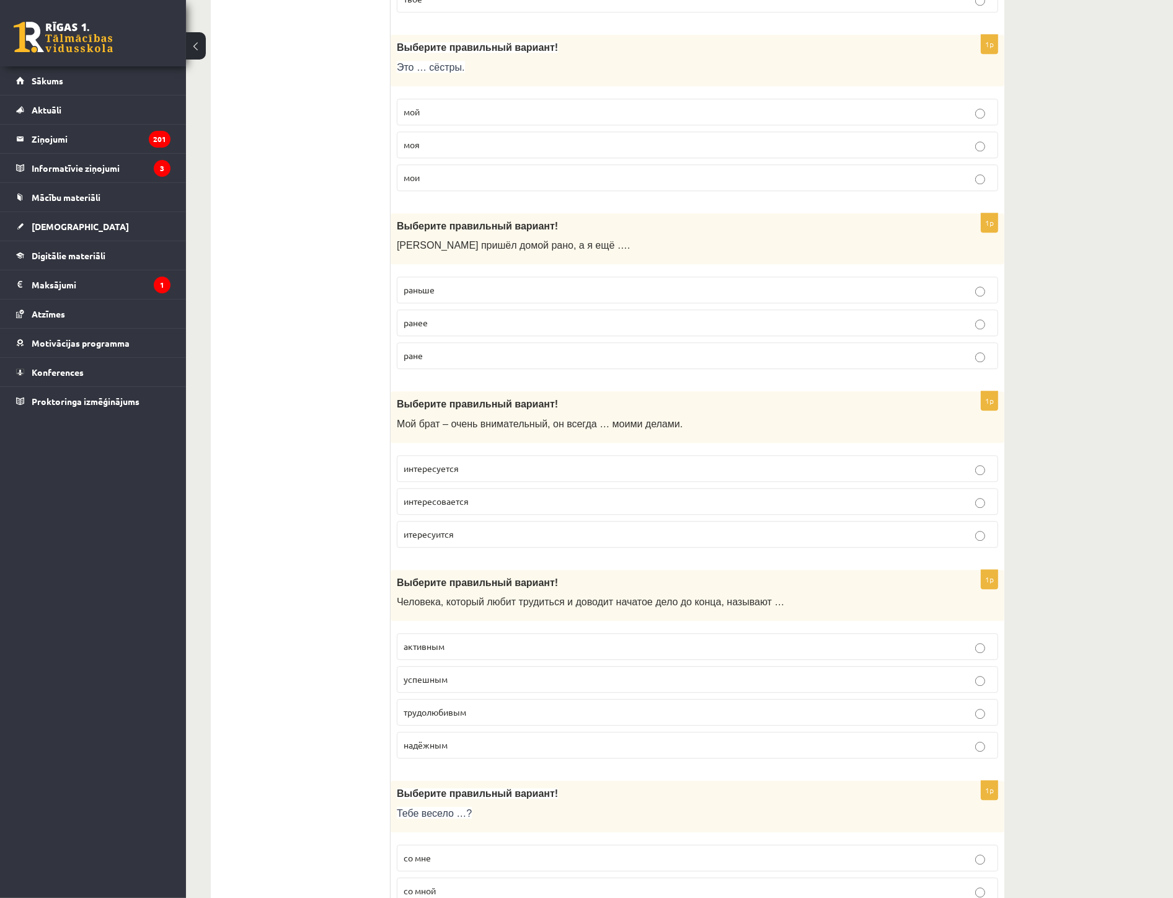
scroll to position [3513, 0]
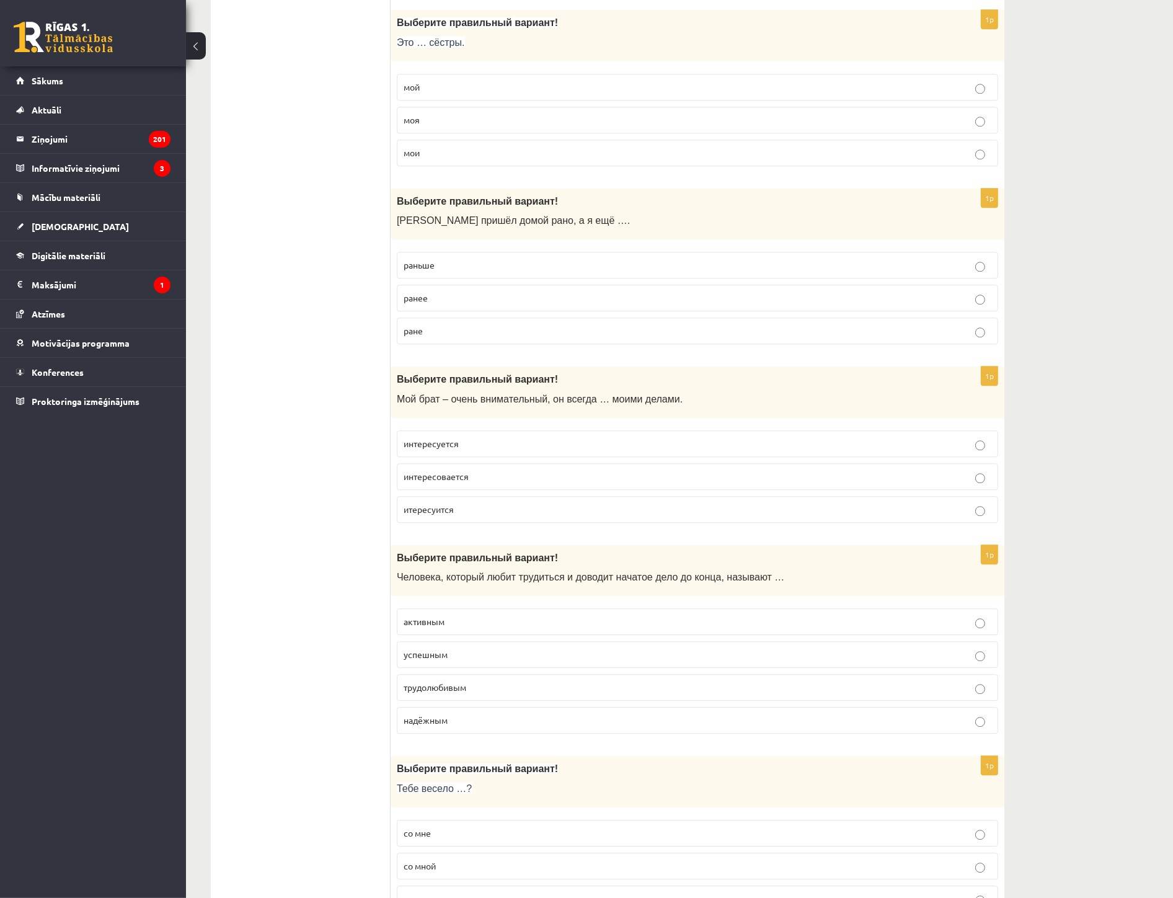
click at [445, 515] on span "итересуится" at bounding box center [429, 508] width 50 height 11
click at [467, 450] on p "интересуется" at bounding box center [698, 443] width 588 height 13
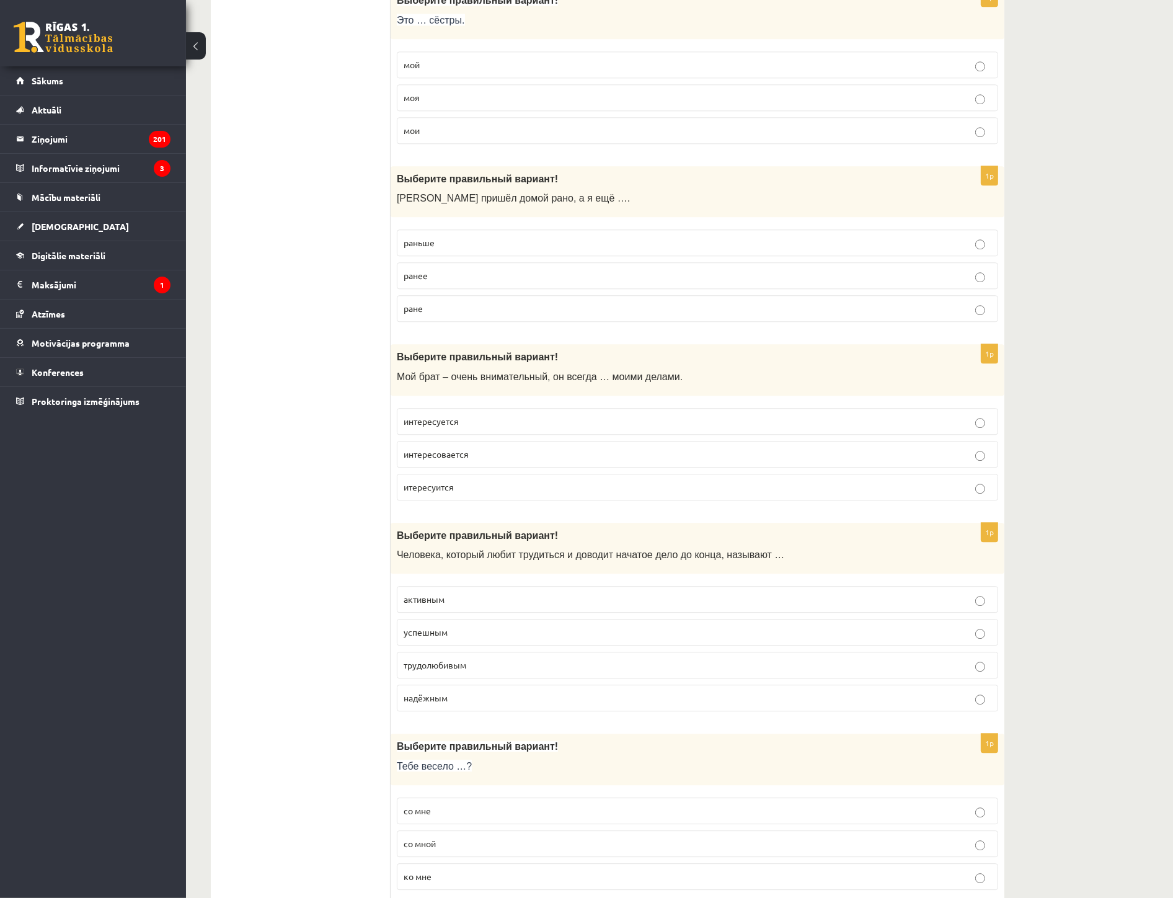
scroll to position [3586, 0]
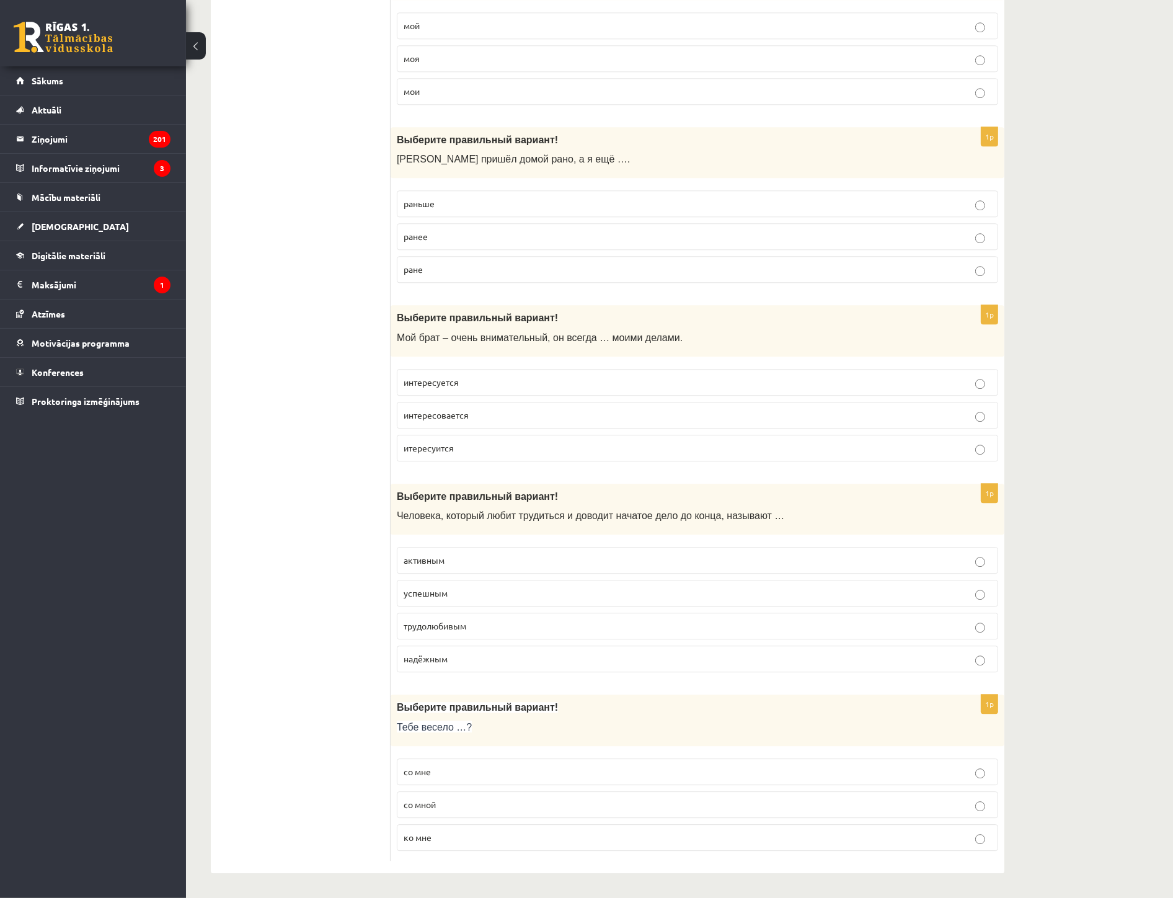
click at [443, 593] on span "успешным" at bounding box center [426, 592] width 44 height 11
click at [446, 625] on span "трудолюбивым" at bounding box center [435, 625] width 63 height 11
click at [430, 808] on span "со мной" at bounding box center [420, 804] width 32 height 11
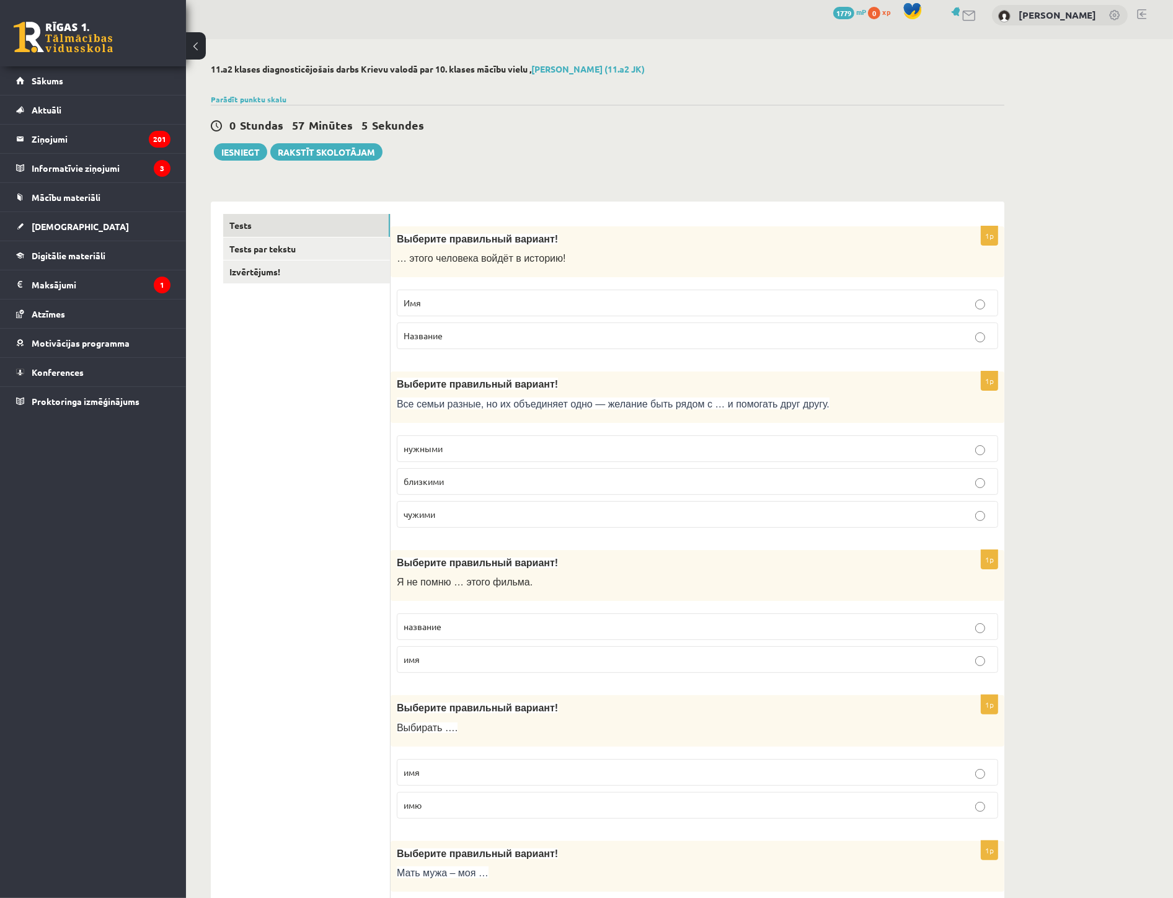
scroll to position [0, 0]
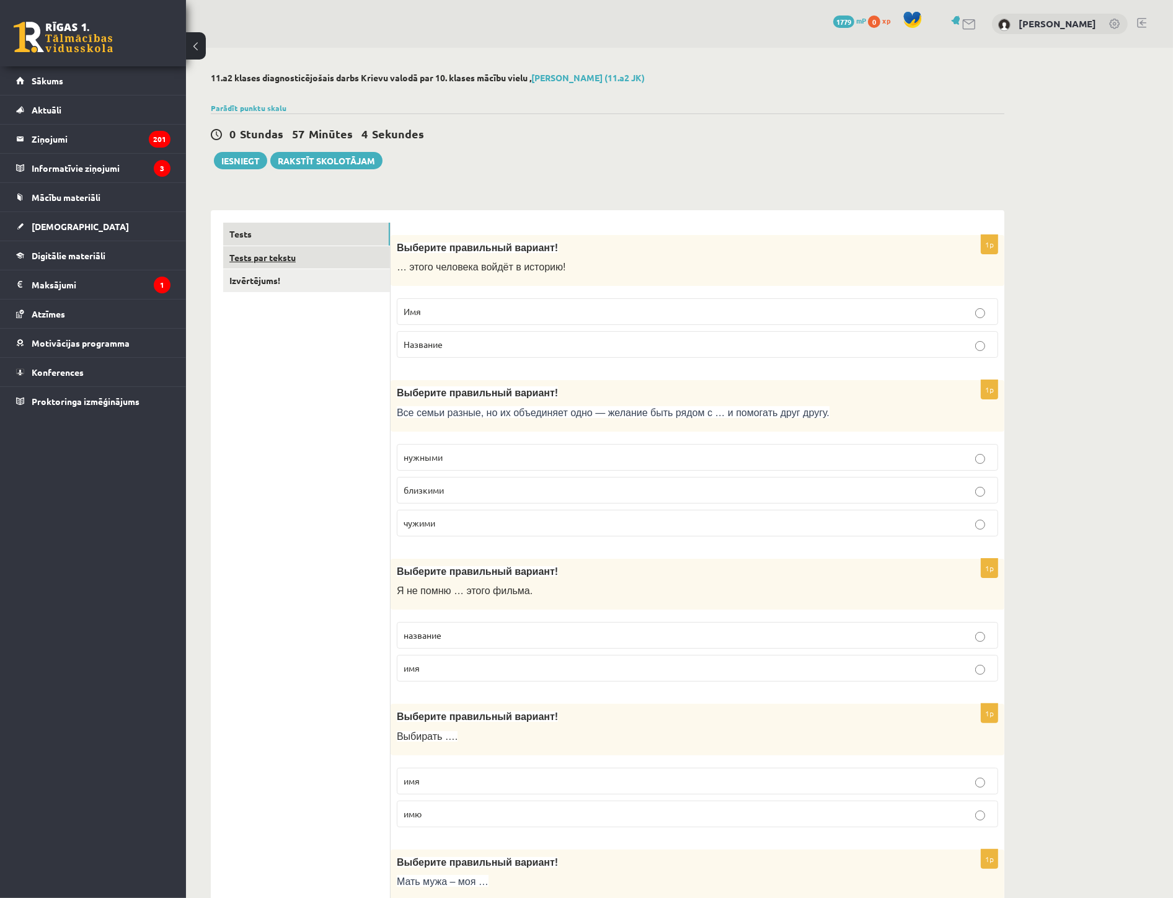
click at [286, 259] on link "Tests par tekstu" at bounding box center [306, 257] width 167 height 23
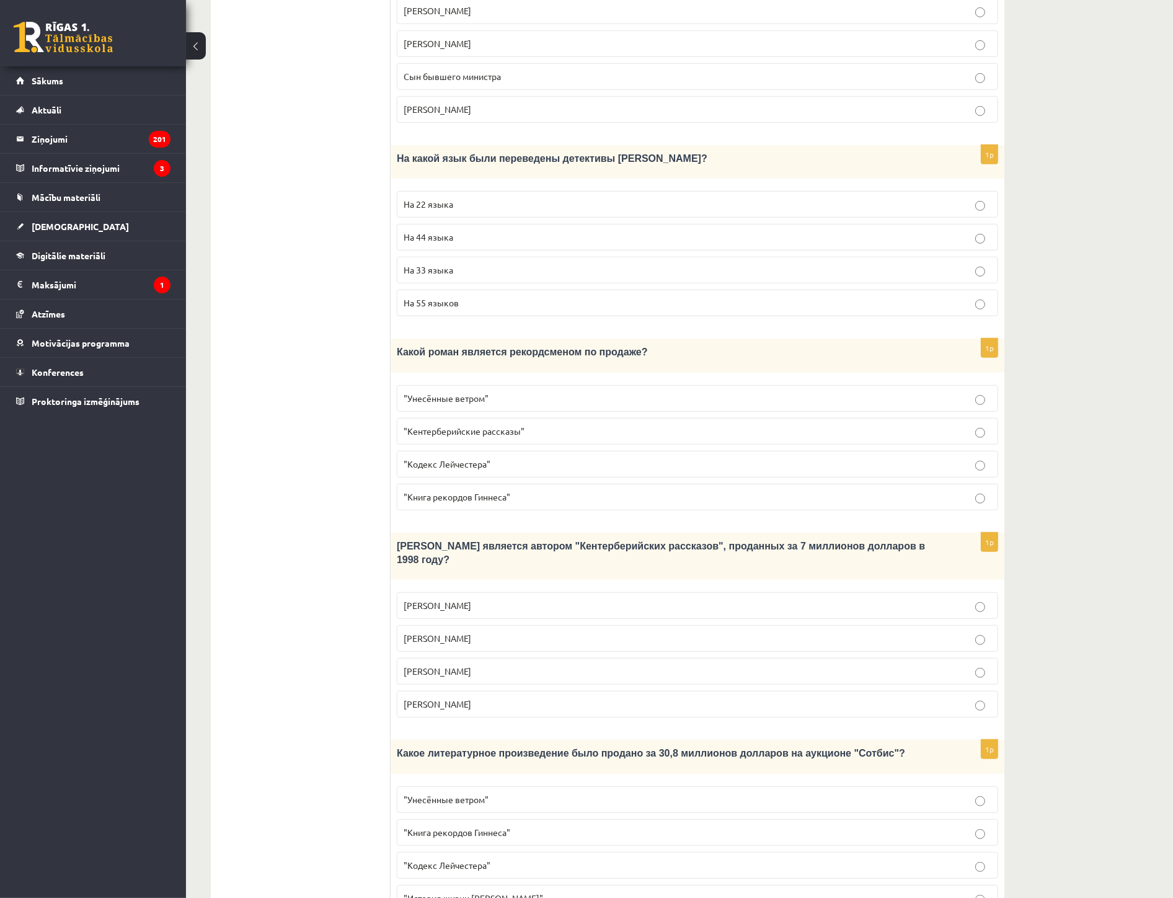
scroll to position [758, 0]
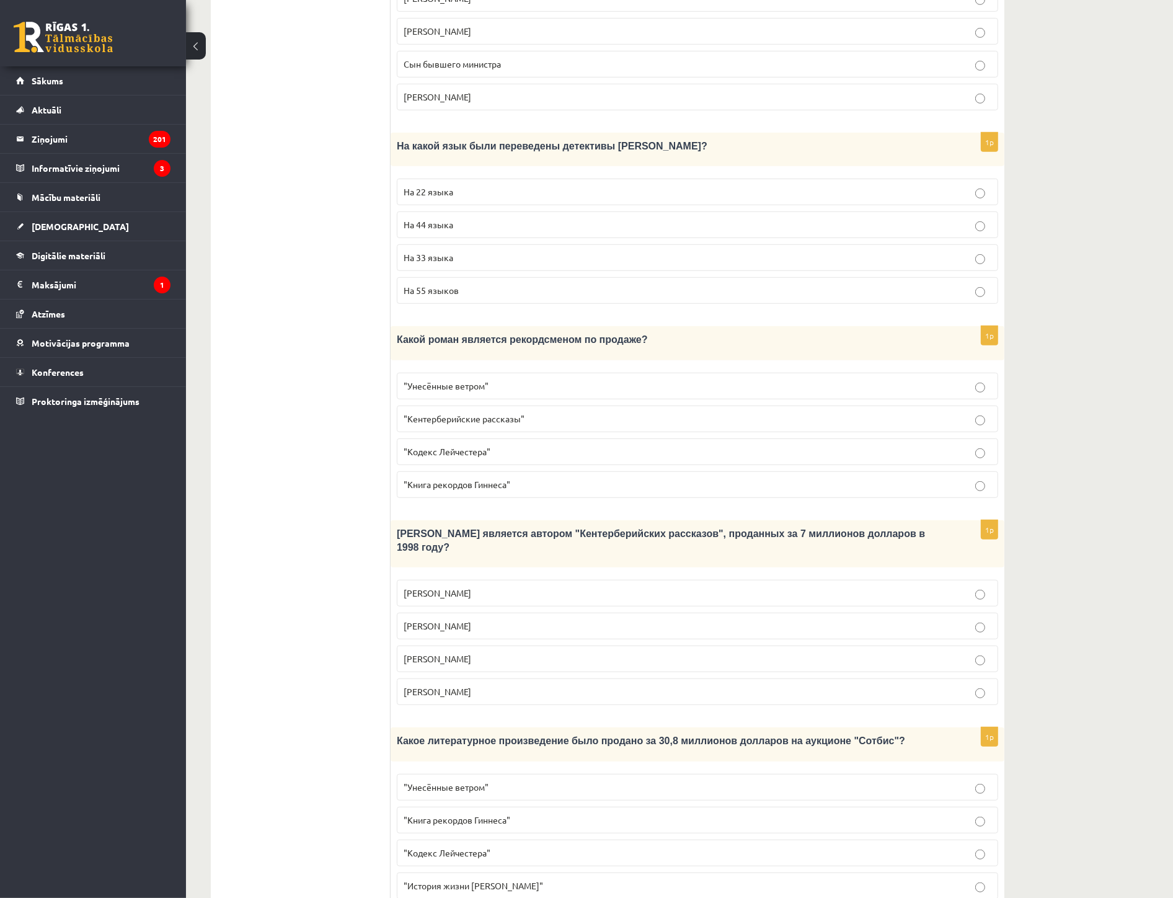
drag, startPoint x: 389, startPoint y: 223, endPoint x: 833, endPoint y: 835, distance: 755.7
click at [833, 835] on div "**********" at bounding box center [608, 187] width 794 height 1469
copy div "Tests par tekstu Izvērtējums! Прочитайте текст «Интересные факты о книгах», выб…"
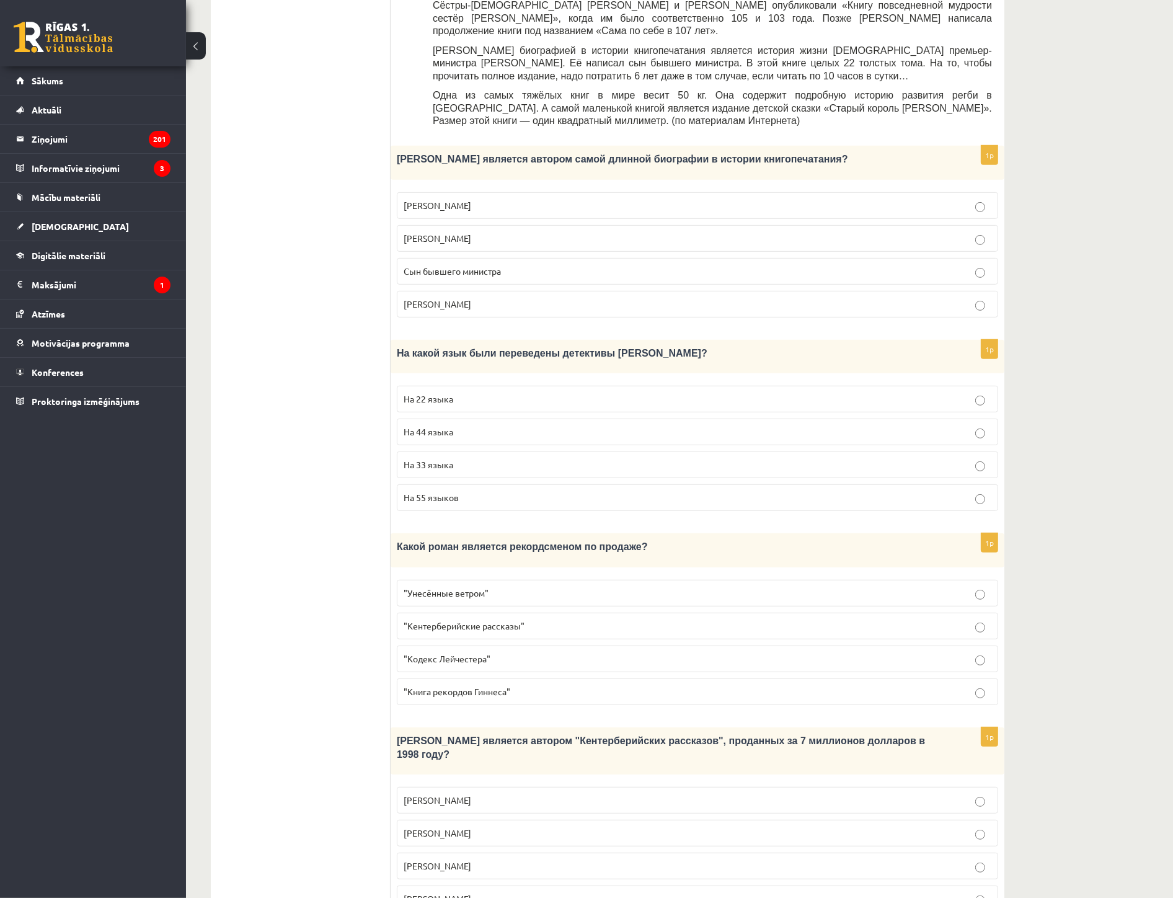
click at [308, 370] on ul "Tests Tests par tekstu Izvērtējums!" at bounding box center [306, 394] width 167 height 1444
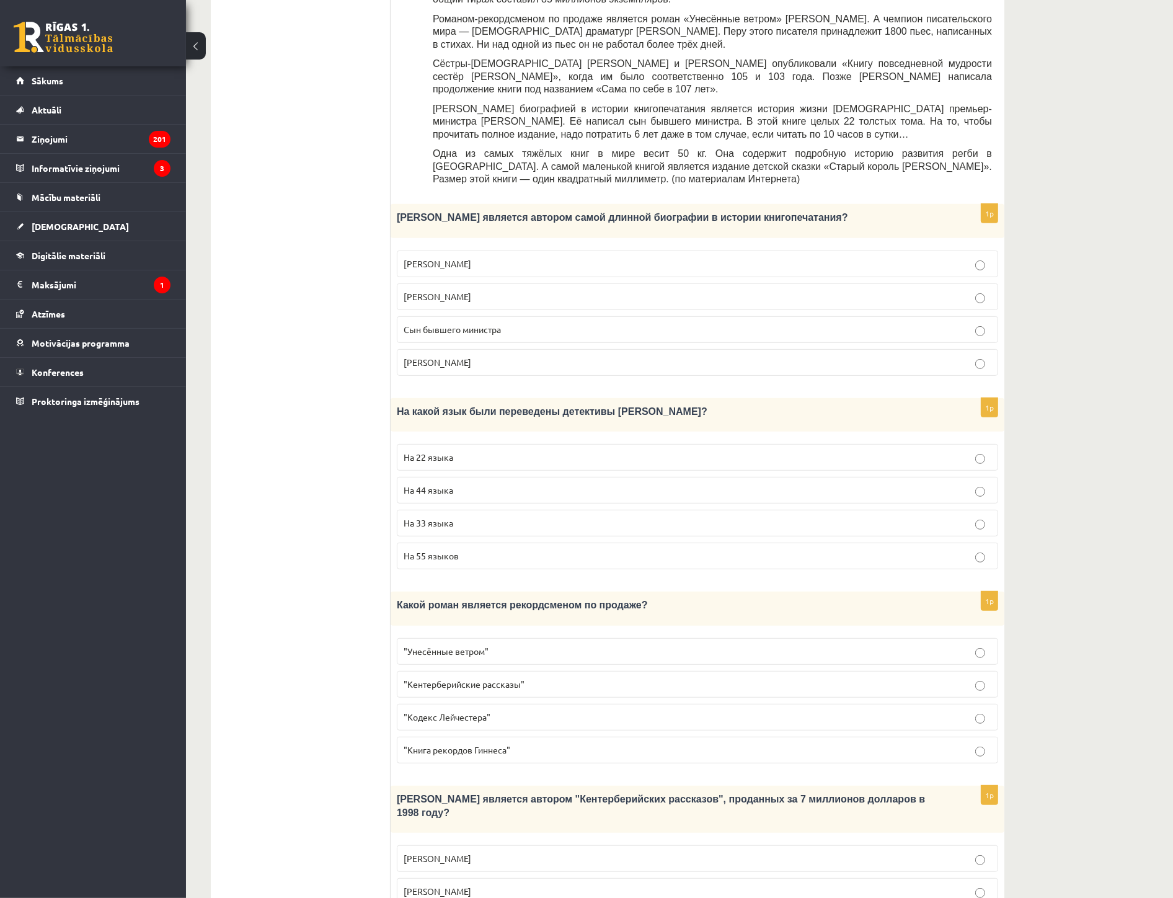
scroll to position [206, 0]
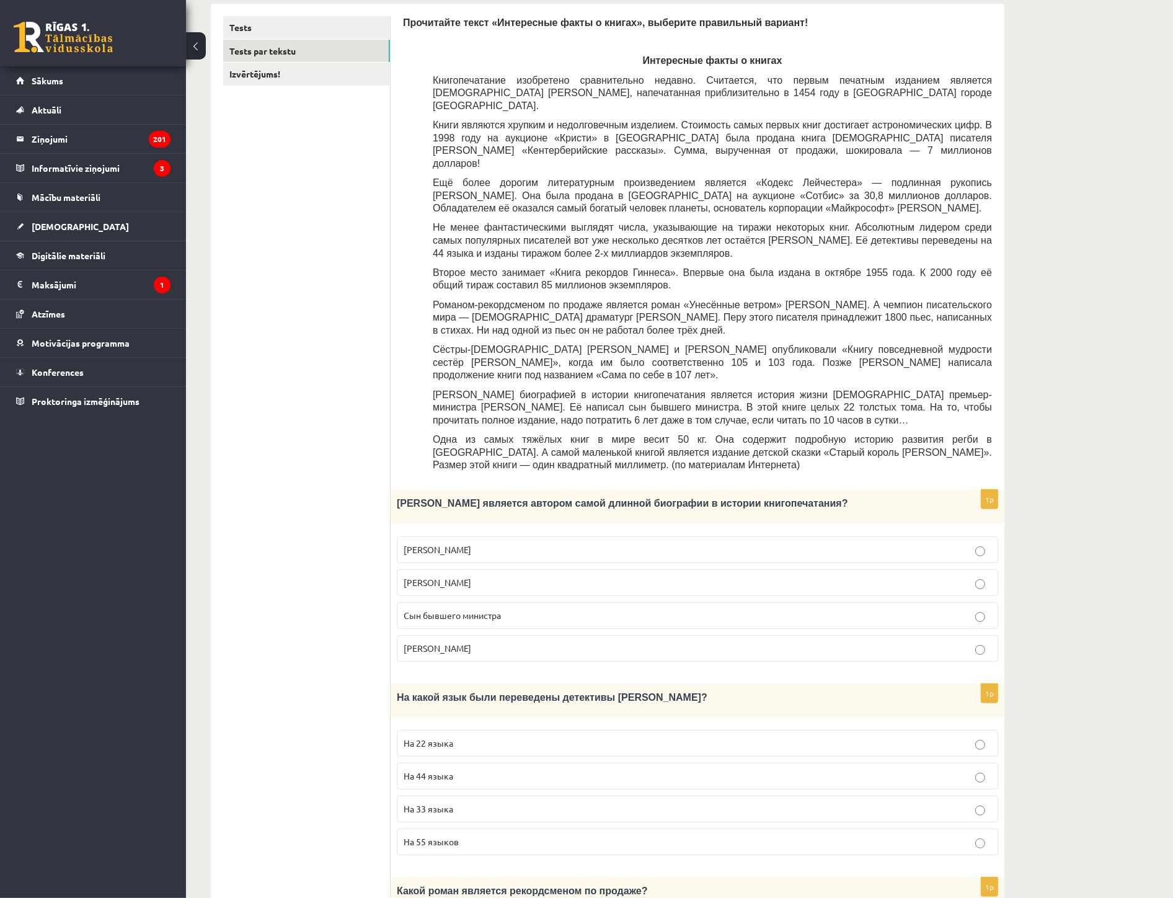
click at [432, 609] on span "Сын бывшего министра" at bounding box center [452, 614] width 97 height 11
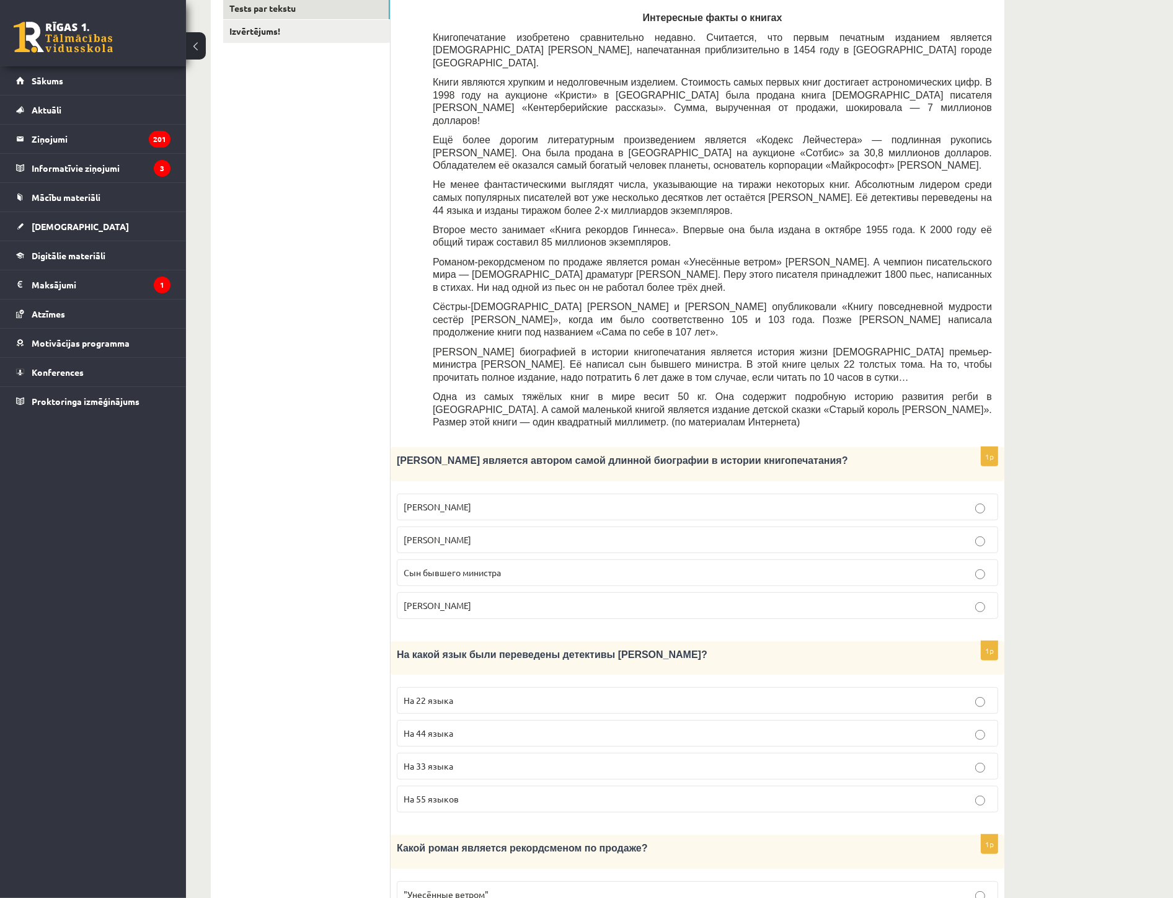
scroll to position [344, 0]
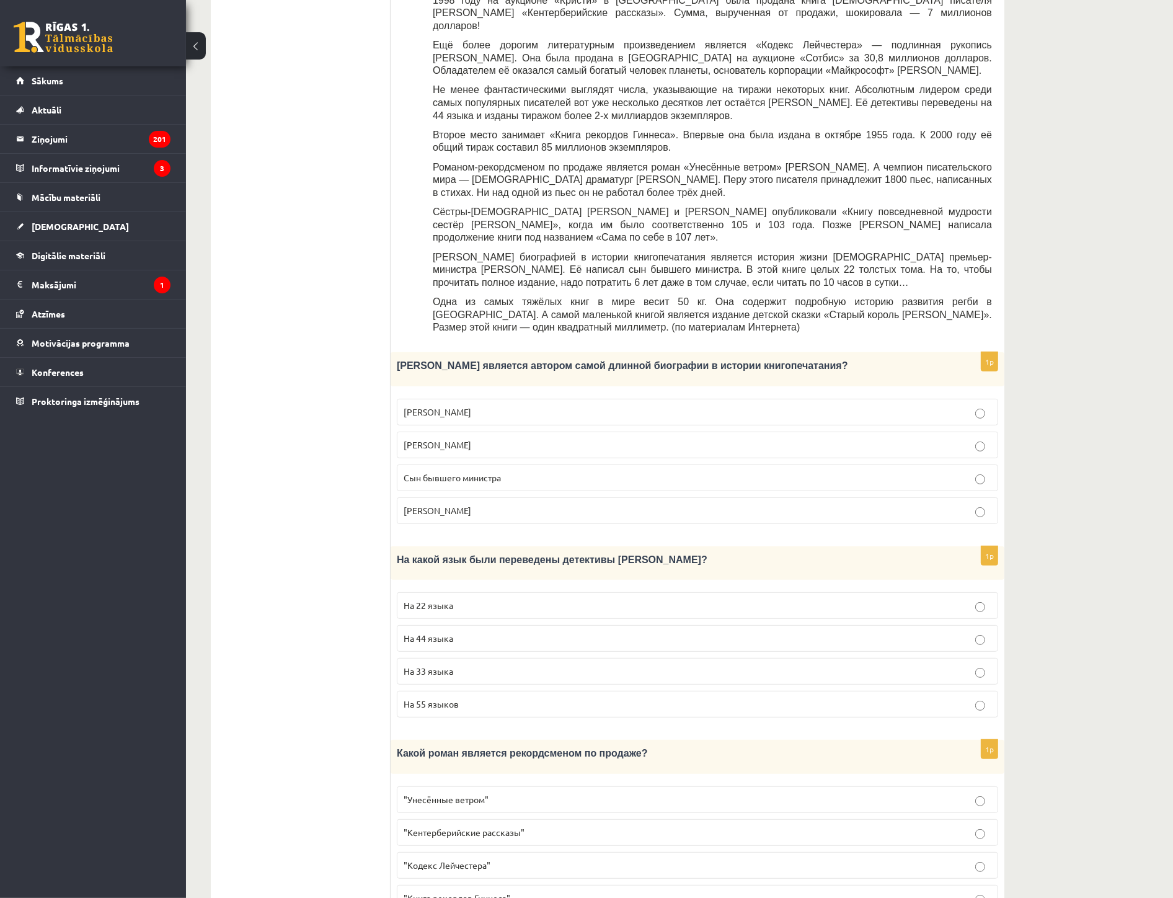
click at [450, 632] on span "На 44 языка" at bounding box center [429, 637] width 50 height 11
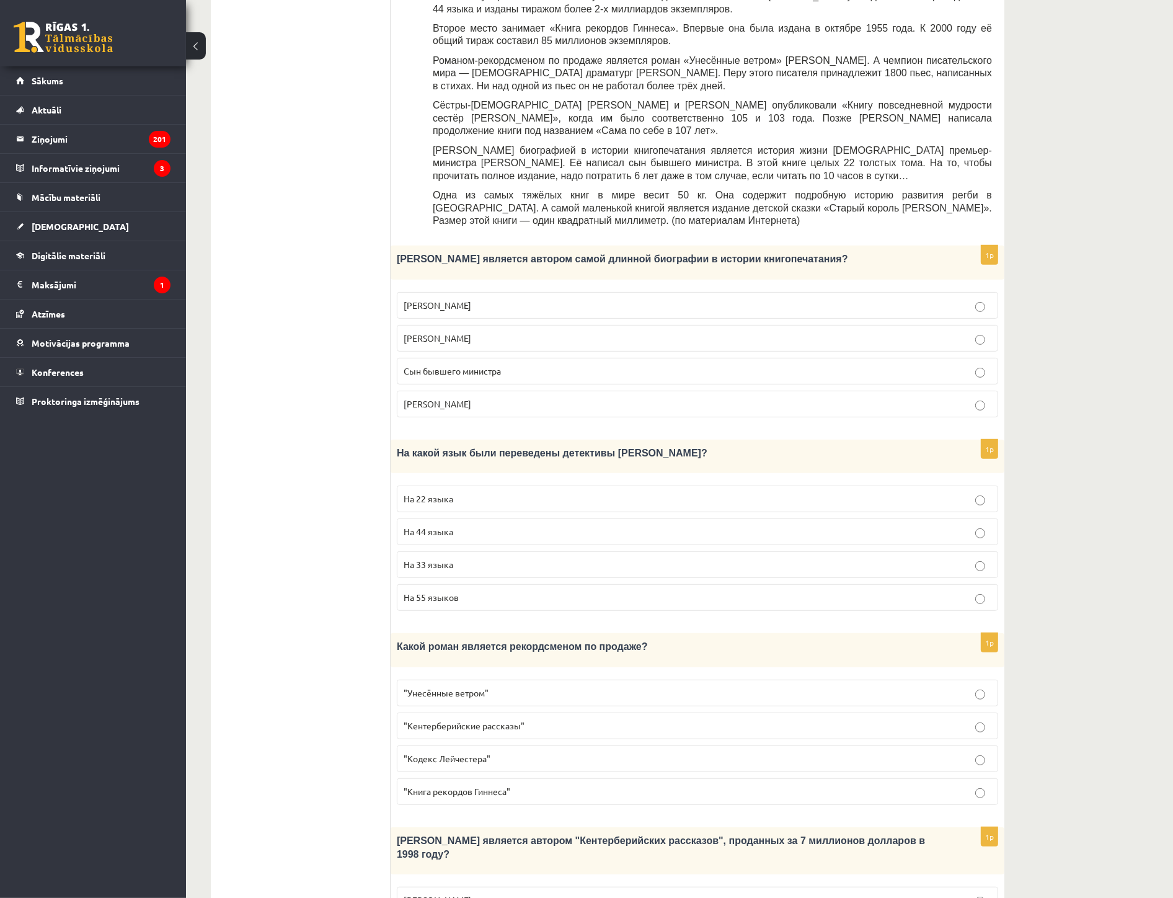
scroll to position [482, 0]
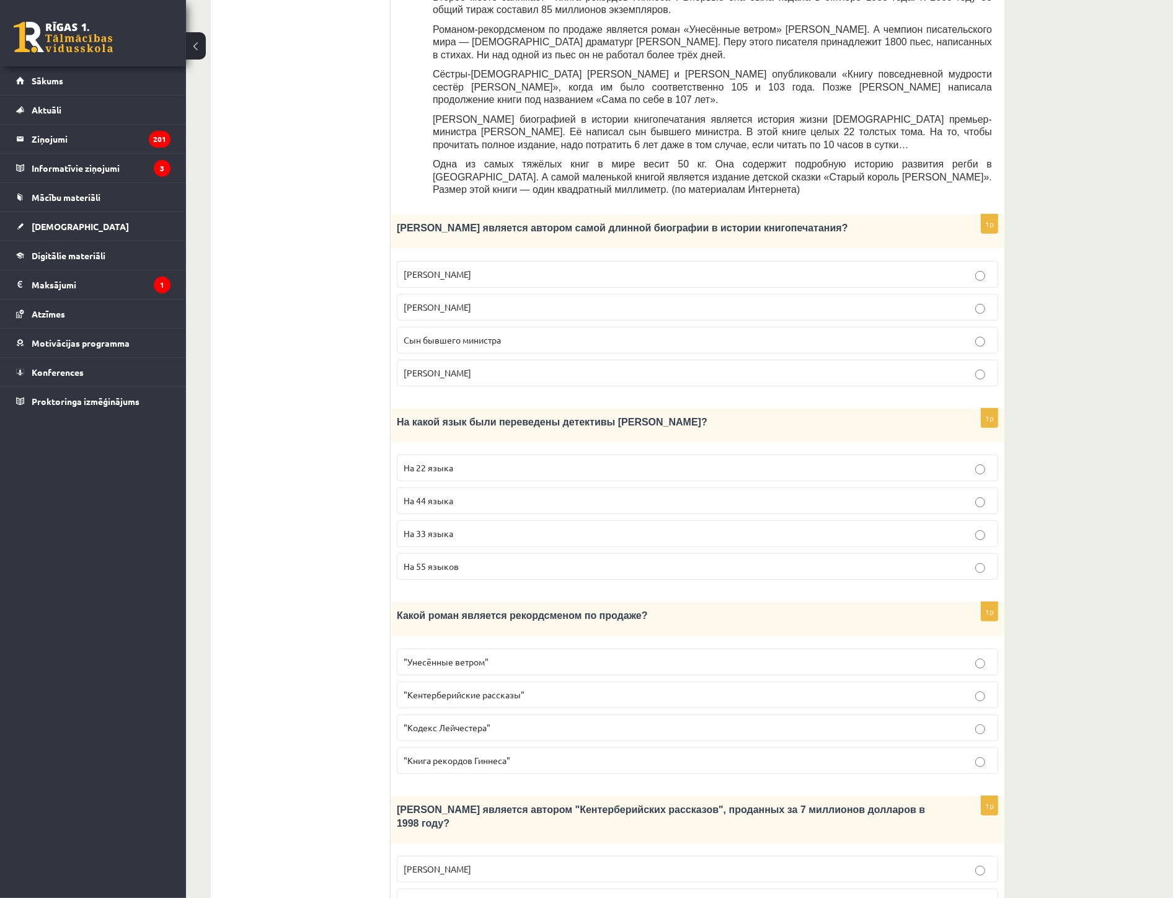
click at [463, 649] on label ""Унесённые ветром"" at bounding box center [697, 662] width 601 height 27
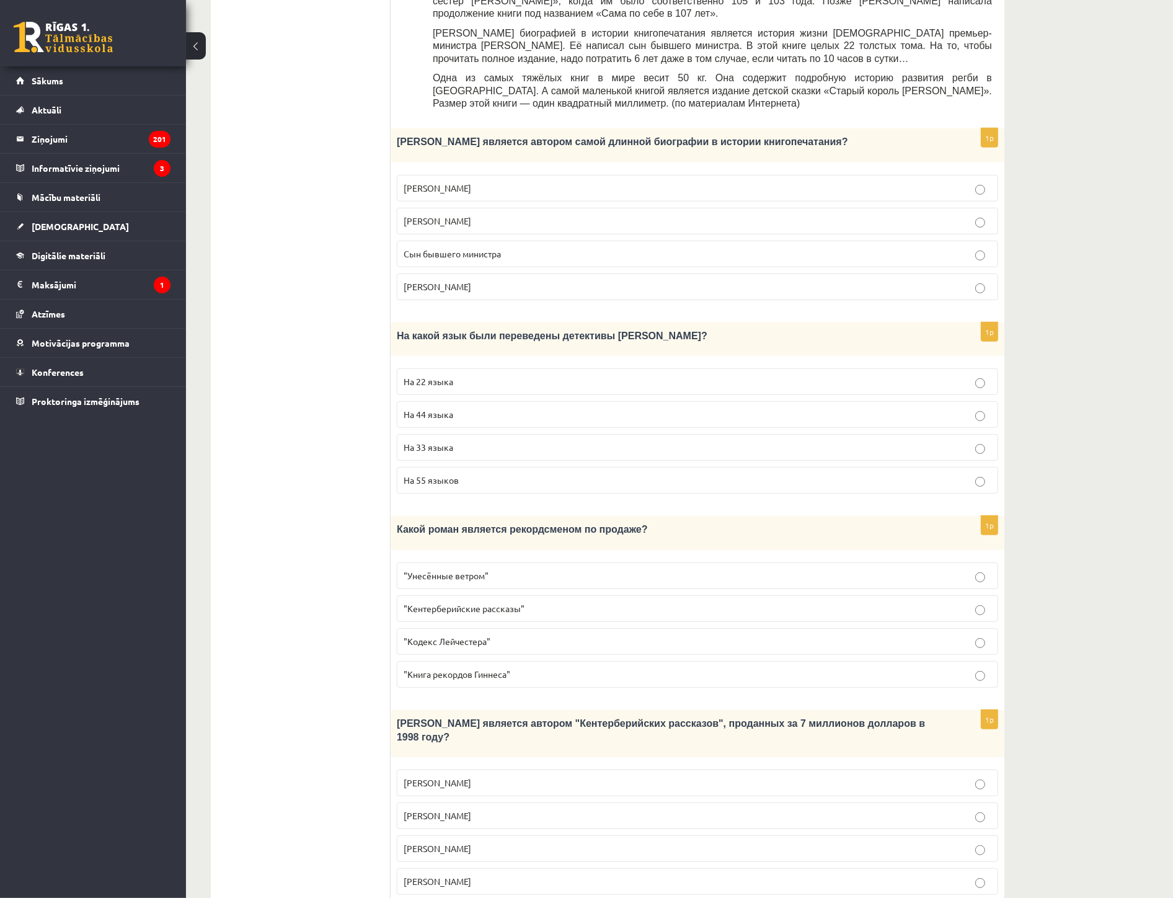
scroll to position [620, 0]
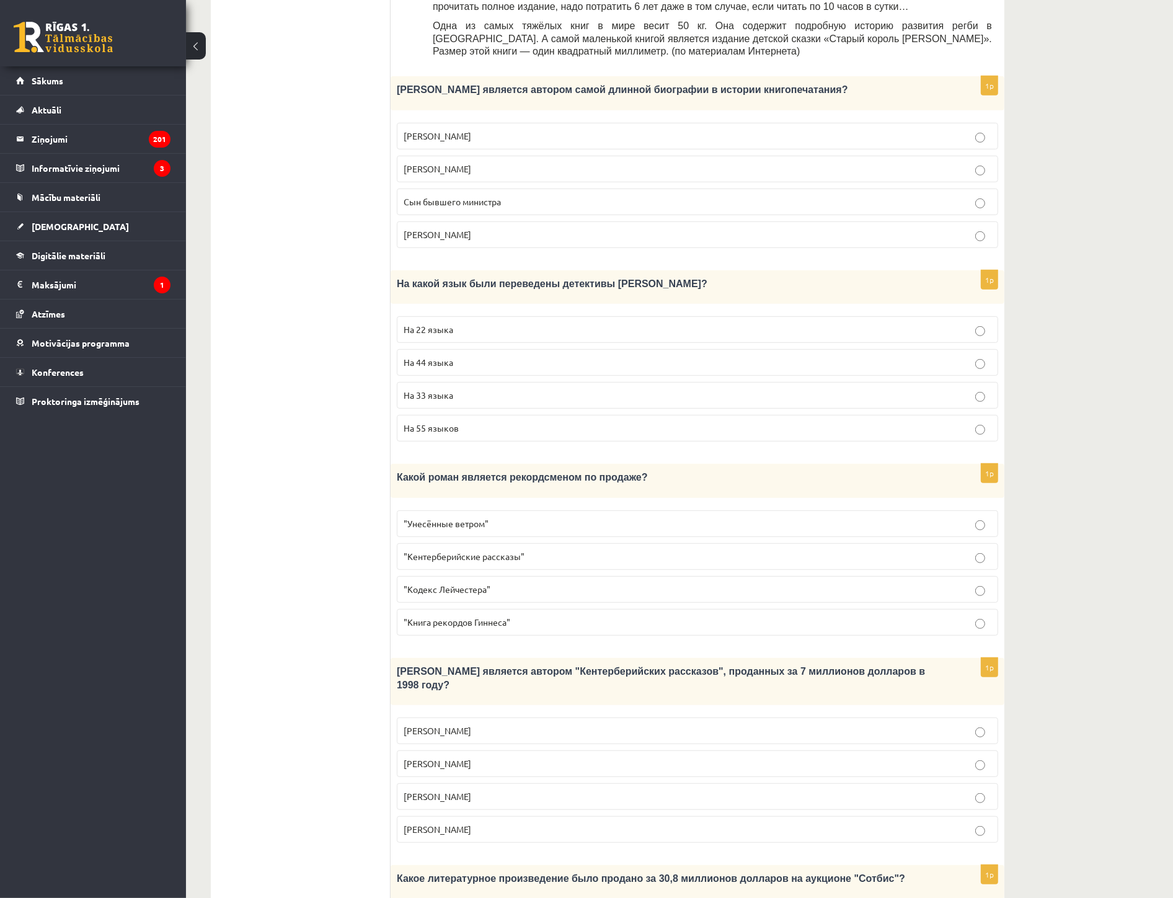
click at [450, 791] on span "Джефри Чосер" at bounding box center [438, 796] width 68 height 11
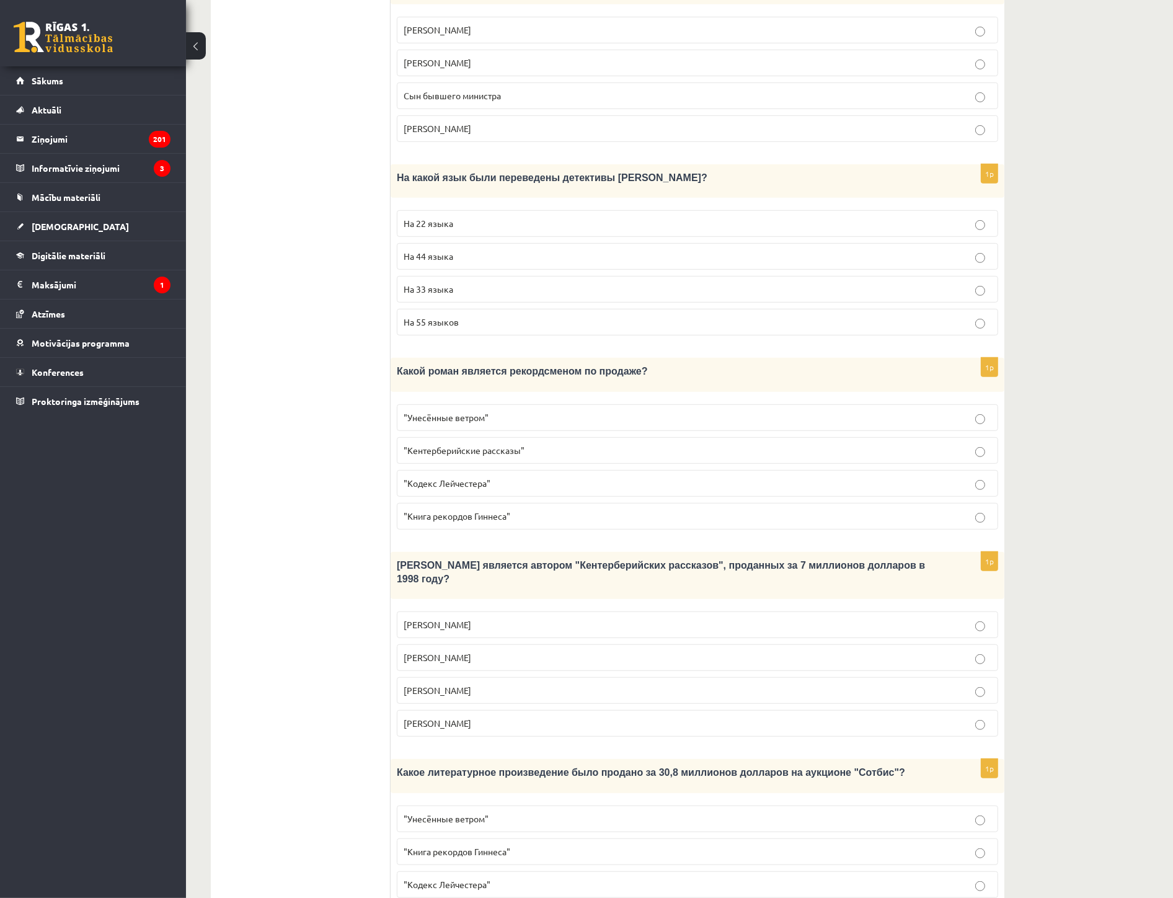
scroll to position [758, 0]
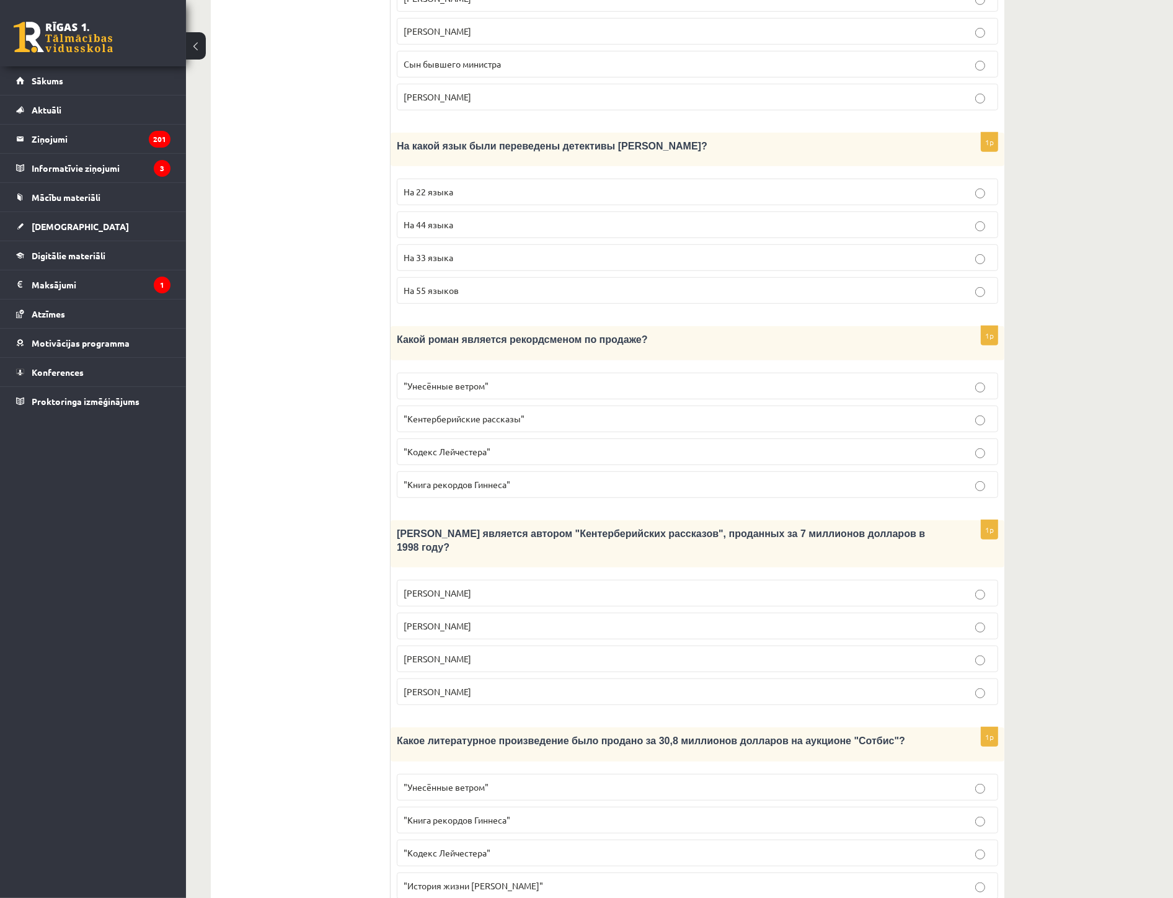
click at [451, 847] on span ""Кодекс Лейчестера"" at bounding box center [447, 852] width 87 height 11
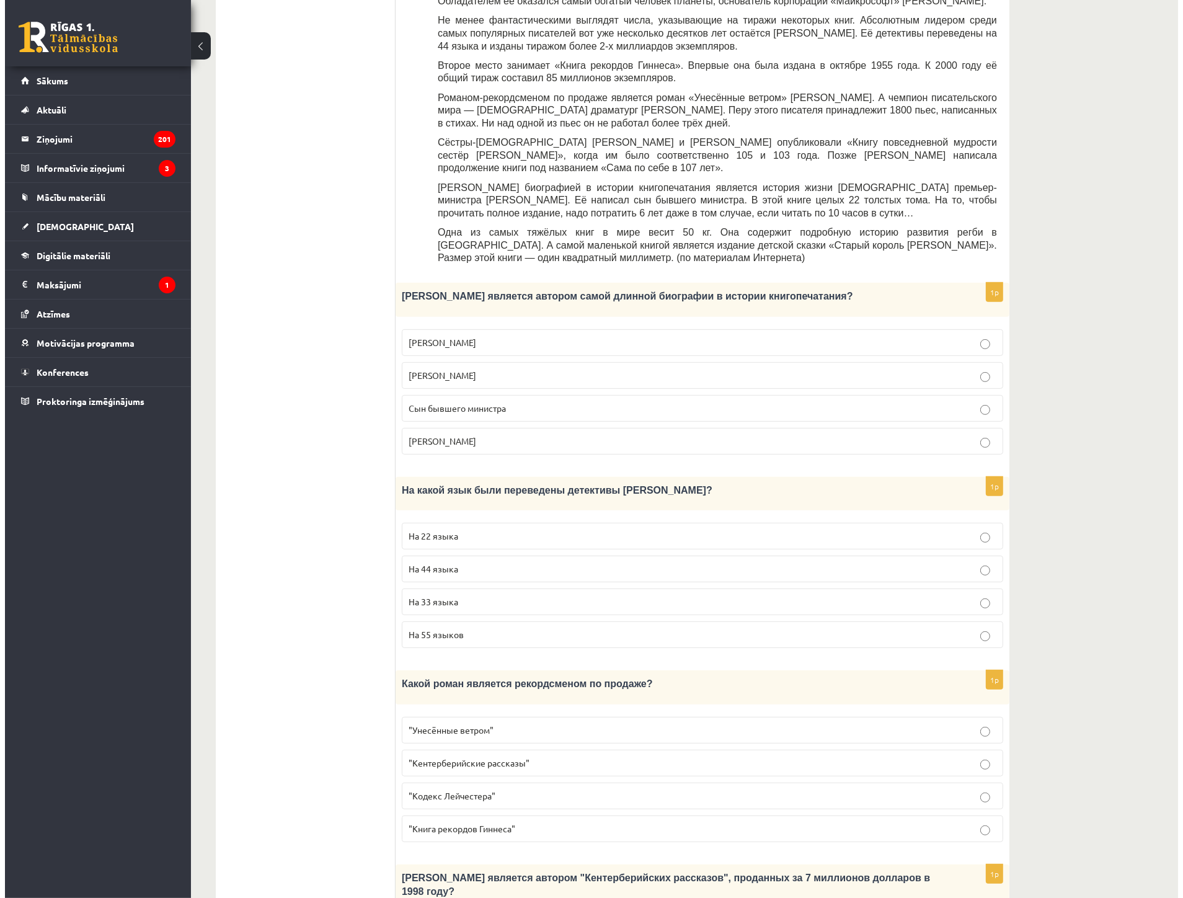
scroll to position [0, 0]
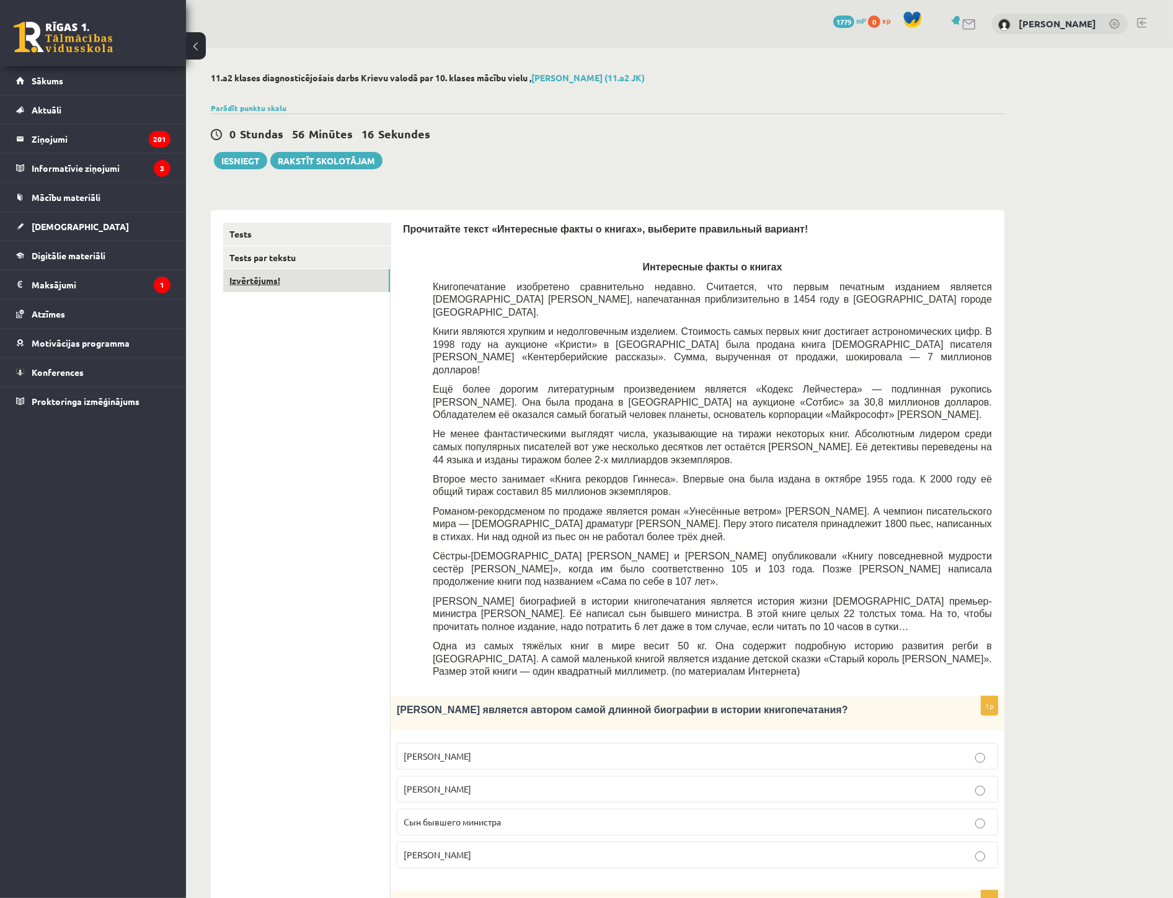
click at [255, 283] on link "Izvērtējums!" at bounding box center [306, 280] width 167 height 23
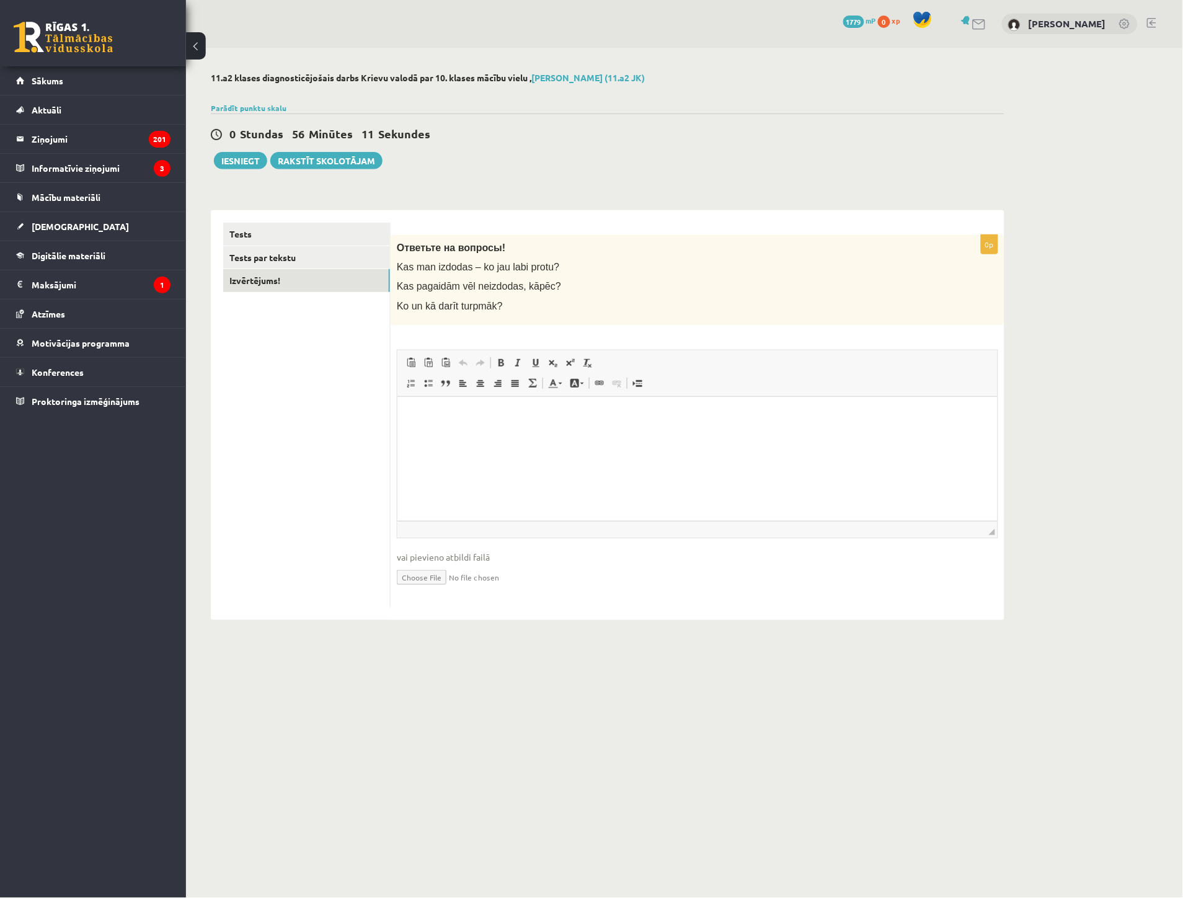
click at [466, 412] on p "Rich Text Editor, wiswyg-editor-user-answer-47363813056240" at bounding box center [696, 415] width 575 height 13
click at [233, 159] on button "Iesniegt" at bounding box center [240, 160] width 53 height 17
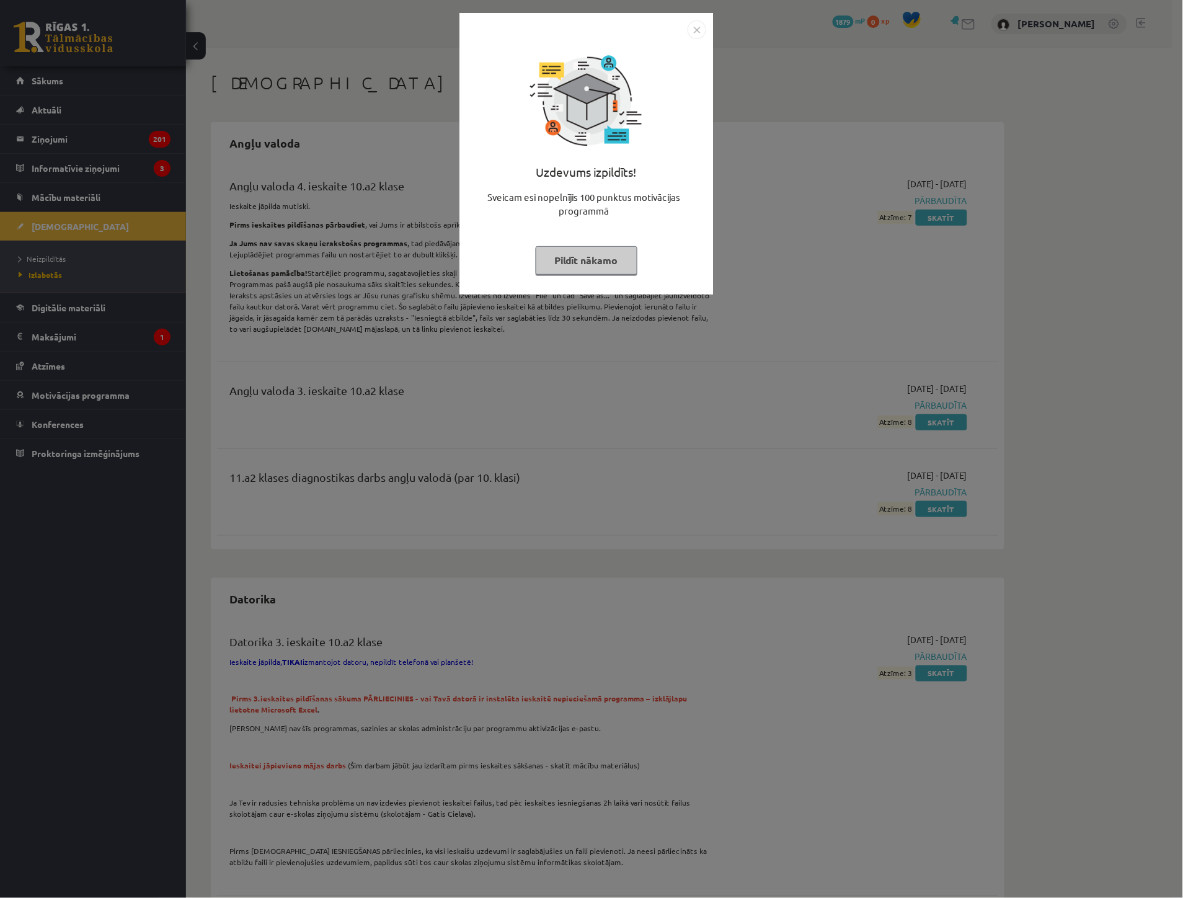
click at [590, 260] on button "Pildīt nākamo" at bounding box center [587, 260] width 102 height 29
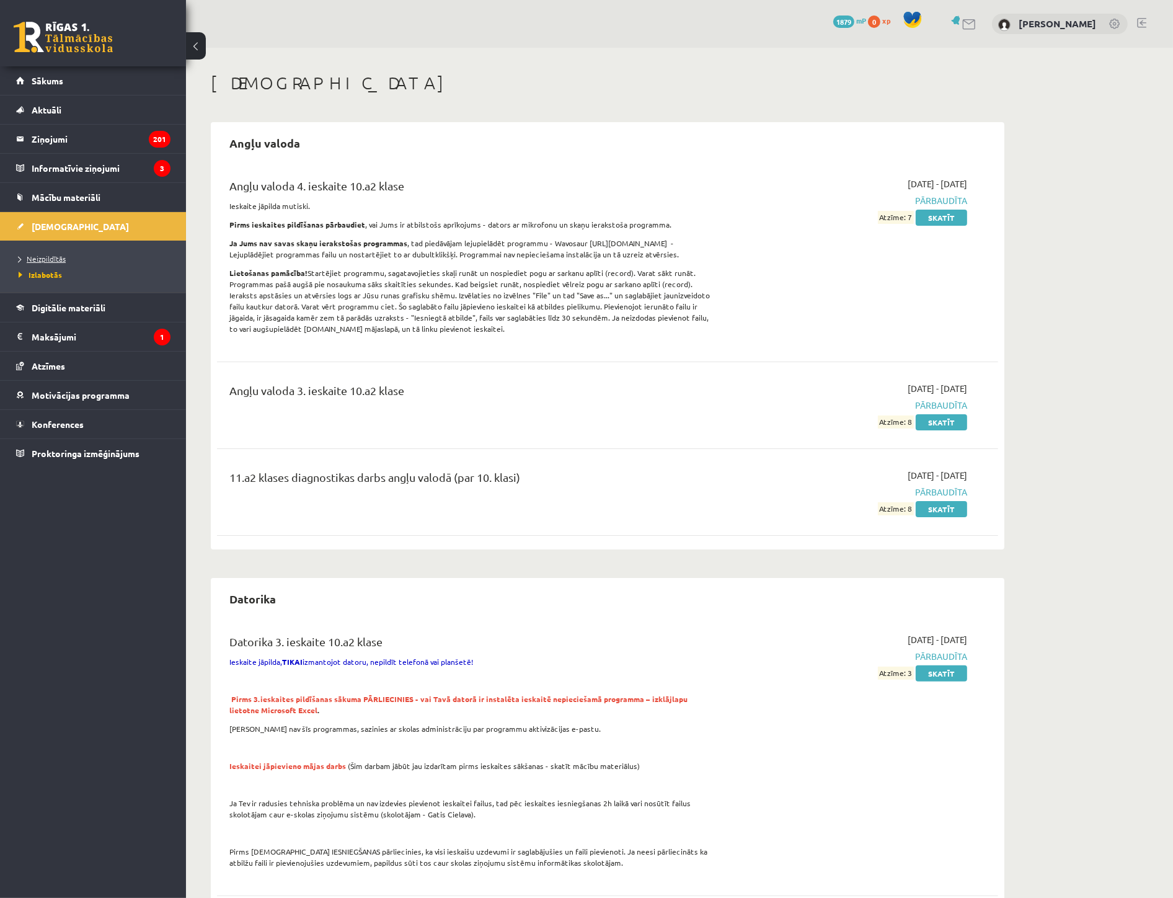
click at [52, 253] on link "Neizpildītās" at bounding box center [96, 258] width 155 height 11
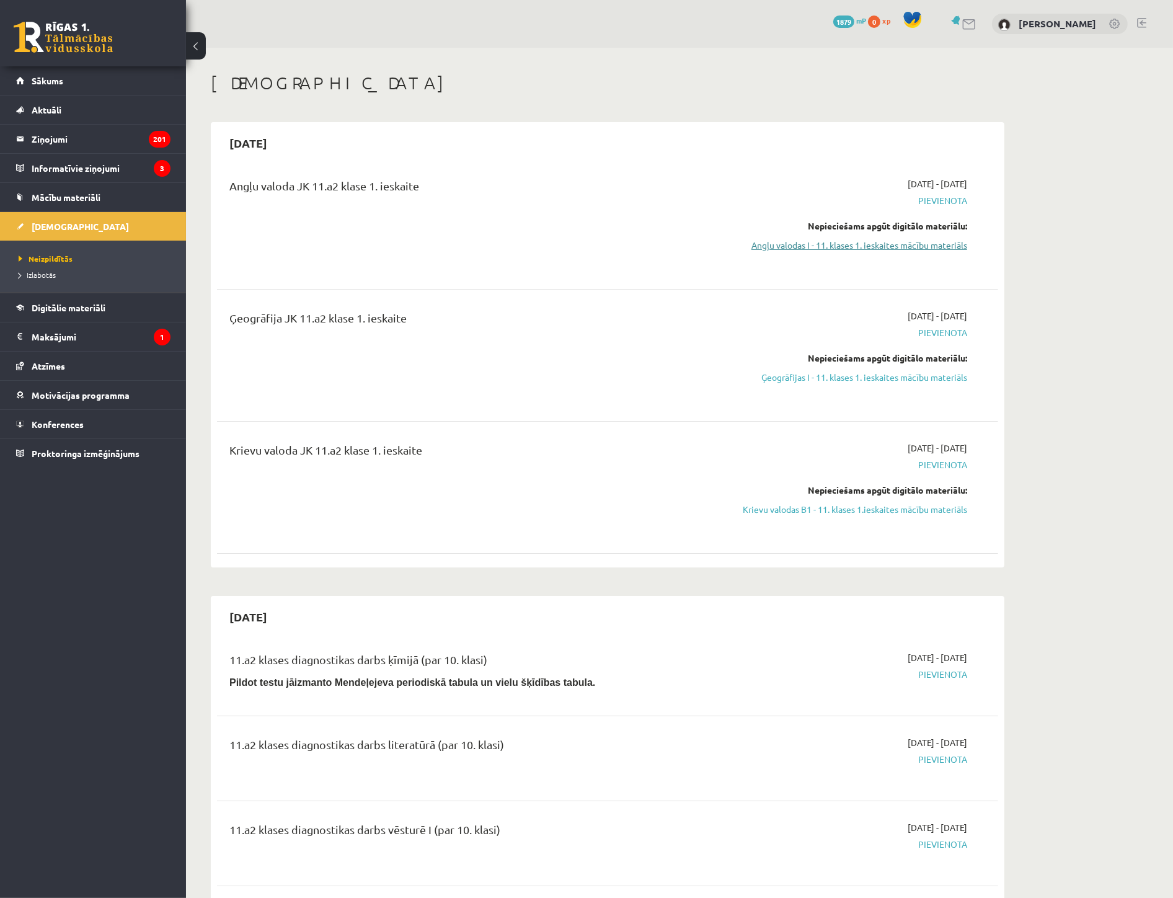
click at [839, 244] on link "Angļu valodas I - 11. klases 1. ieskaites mācību materiāls" at bounding box center [851, 245] width 234 height 13
